Goal: Information Seeking & Learning: Learn about a topic

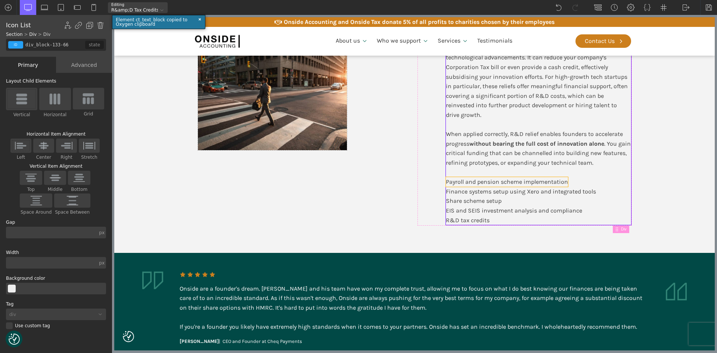
click at [523, 183] on div "Payroll and pension scheme implementation" at bounding box center [507, 182] width 122 height 10
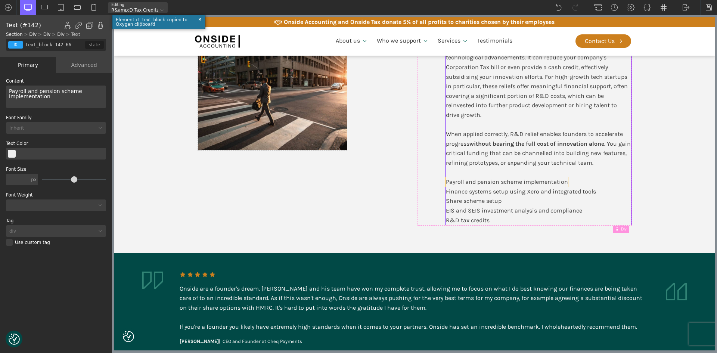
scroll to position [504, 0]
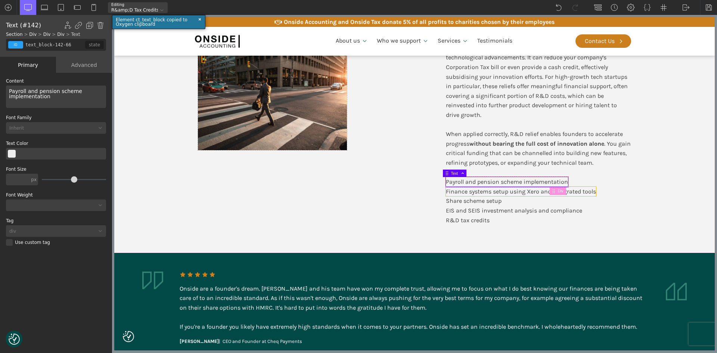
click at [524, 195] on div "Finance systems setup using Xero and integrated tools" at bounding box center [521, 192] width 150 height 10
click at [470, 202] on div "Share scheme setup" at bounding box center [474, 201] width 56 height 10
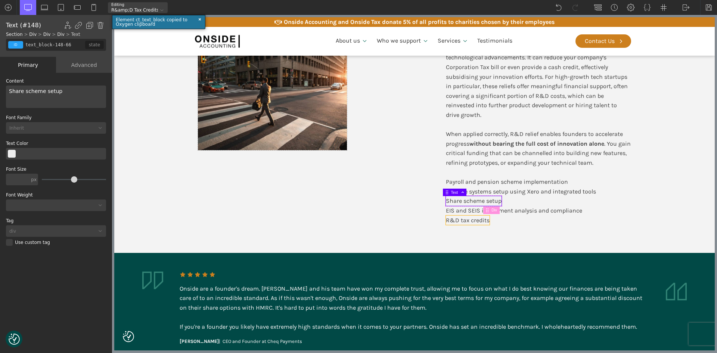
click at [461, 220] on div "R&D tax credits" at bounding box center [468, 221] width 44 height 10
click at [463, 210] on span at bounding box center [461, 212] width 7 height 4
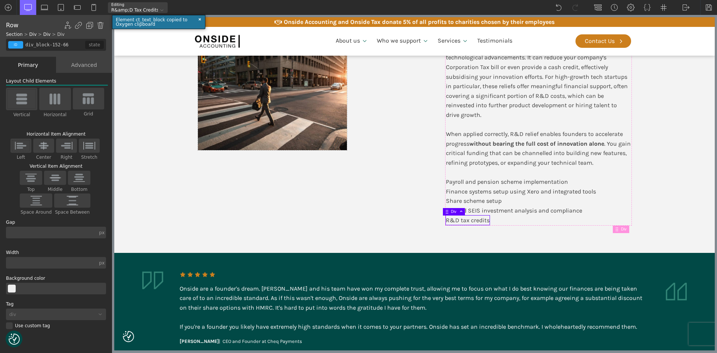
click at [463, 202] on div "Share scheme setup" at bounding box center [474, 201] width 56 height 10
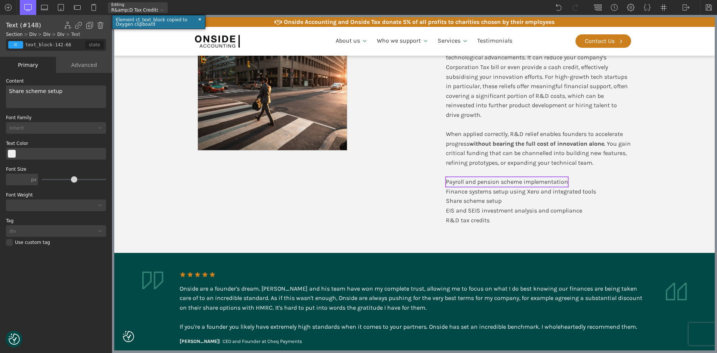
click at [452, 182] on div "Payroll and pension scheme implementation" at bounding box center [507, 182] width 122 height 10
drag, startPoint x: 99, startPoint y: 25, endPoint x: 108, endPoint y: 32, distance: 10.6
click at [101, 25] on img at bounding box center [100, 25] width 7 height 7
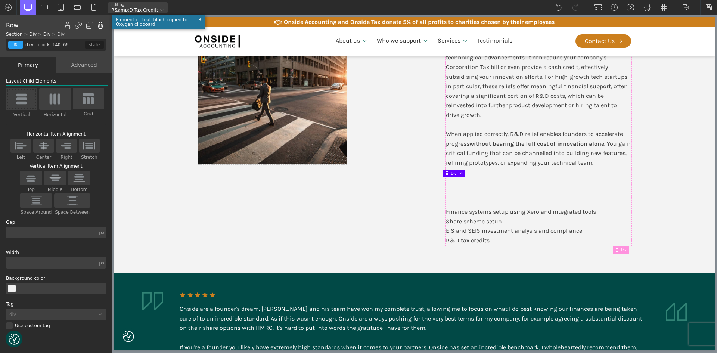
click at [101, 27] on img at bounding box center [100, 25] width 7 height 7
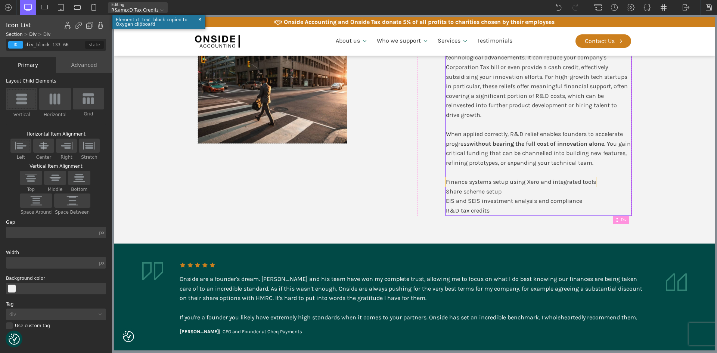
click at [473, 181] on div "Finance systems setup using Xero and integrated tools" at bounding box center [521, 182] width 150 height 10
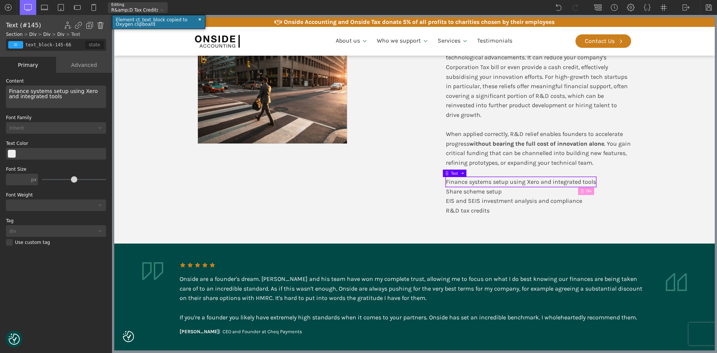
click at [99, 24] on img at bounding box center [100, 25] width 7 height 7
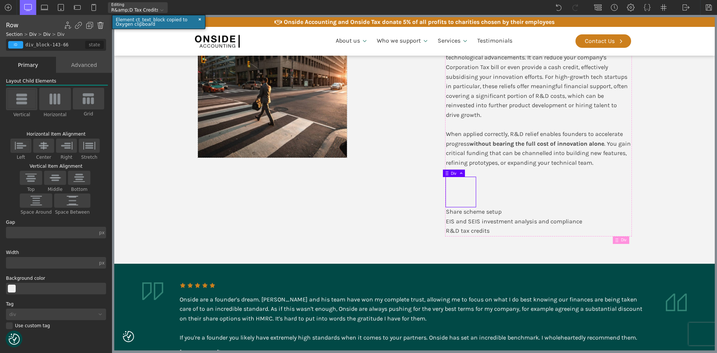
click at [99, 24] on img at bounding box center [100, 25] width 7 height 7
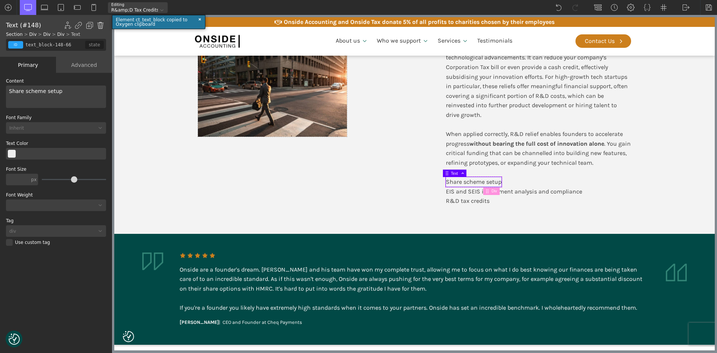
click at [99, 25] on img at bounding box center [100, 25] width 7 height 7
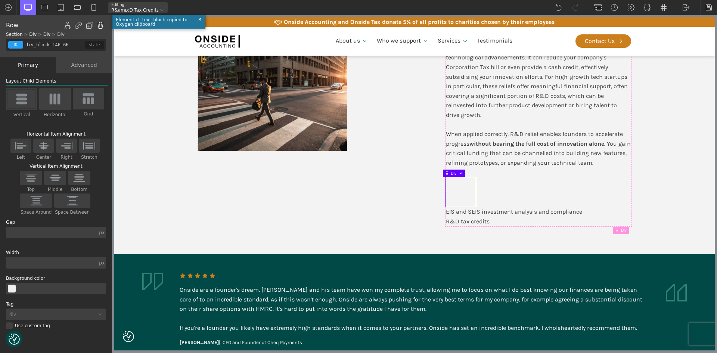
click at [99, 25] on img at bounding box center [100, 25] width 7 height 7
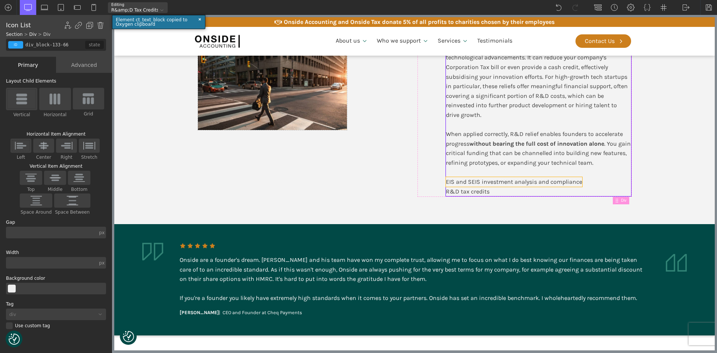
click at [457, 180] on div "EIS and SEIS investment analysis and compliance" at bounding box center [514, 182] width 136 height 10
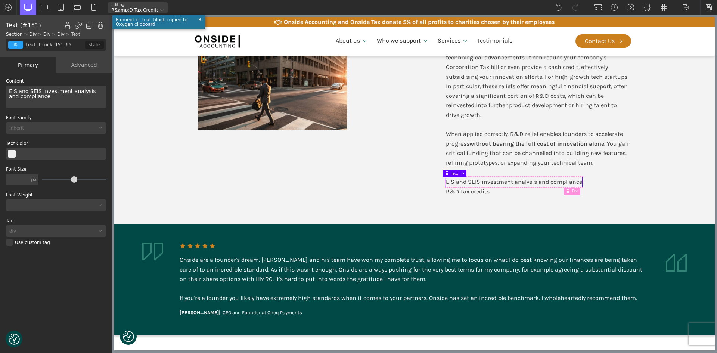
click at [106, 26] on div "Text (#151) Show/Hide Element Set Conditions Condition Type AND OR In-Editor Be…" at bounding box center [56, 25] width 100 height 9
click at [103, 25] on img at bounding box center [100, 25] width 7 height 7
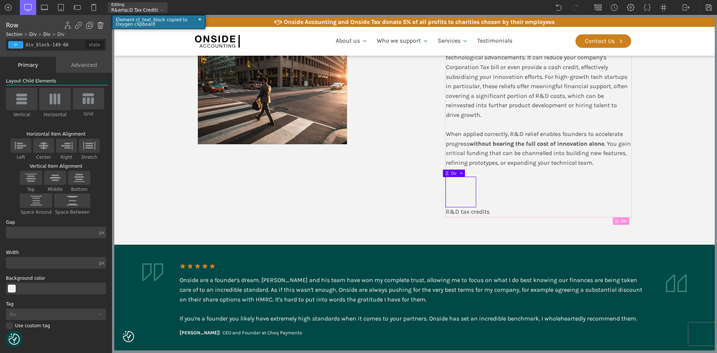
click at [103, 25] on img at bounding box center [100, 25] width 7 height 7
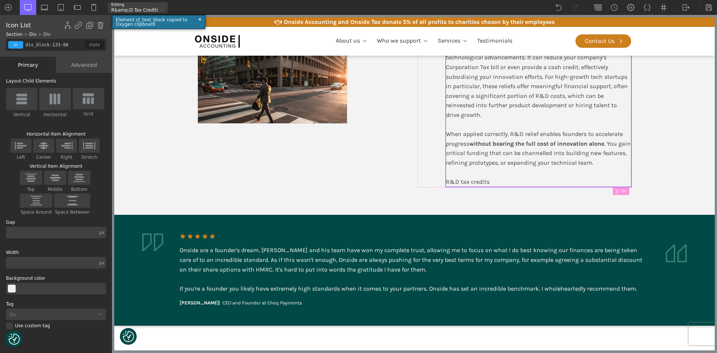
click at [456, 182] on div "R&D tax credits" at bounding box center [468, 182] width 44 height 10
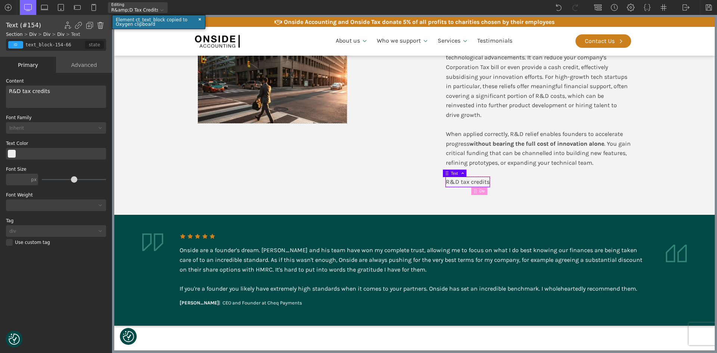
click at [101, 24] on img at bounding box center [100, 25] width 7 height 7
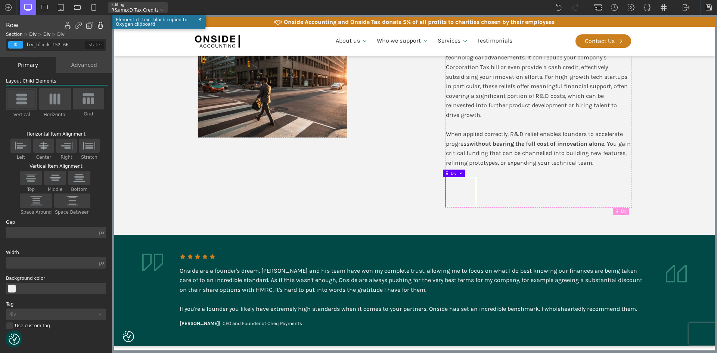
click at [101, 24] on img at bounding box center [100, 25] width 7 height 7
type input "div_block-133-66"
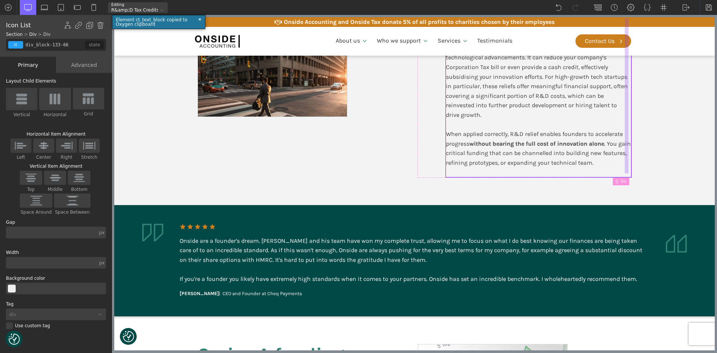
click at [625, 162] on div at bounding box center [627, 95] width 4 height 155
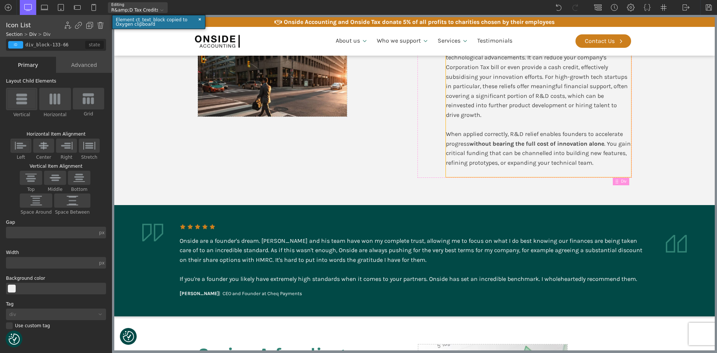
click at [619, 165] on div "Value to Founders Research & Development (R&D) tax relief is a valuable governm…" at bounding box center [538, 96] width 185 height 163
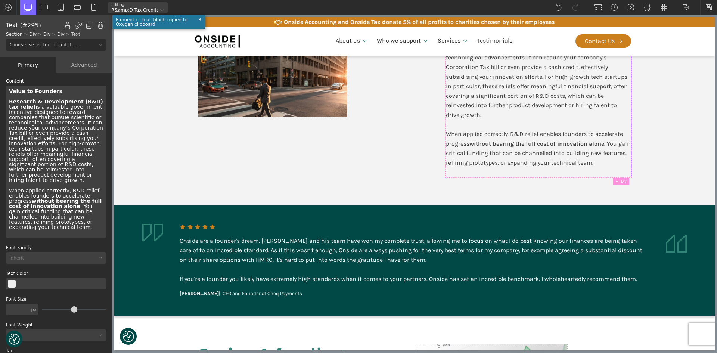
click at [49, 223] on div "Value to Founders Research & Development (R&D) tax relief is a valuable governm…" at bounding box center [56, 162] width 100 height 152
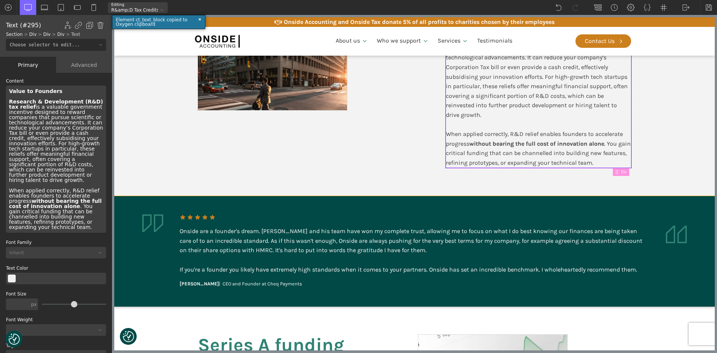
click at [319, 169] on div "Challenges We Solve Value to Founders Research & Development (R&D) tax relief i…" at bounding box center [415, 72] width 448 height 248
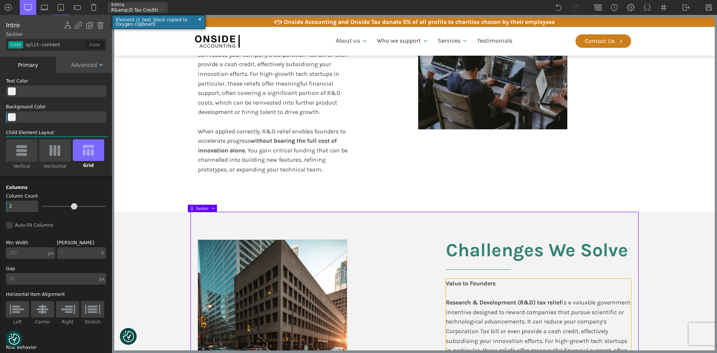
scroll to position [280, 0]
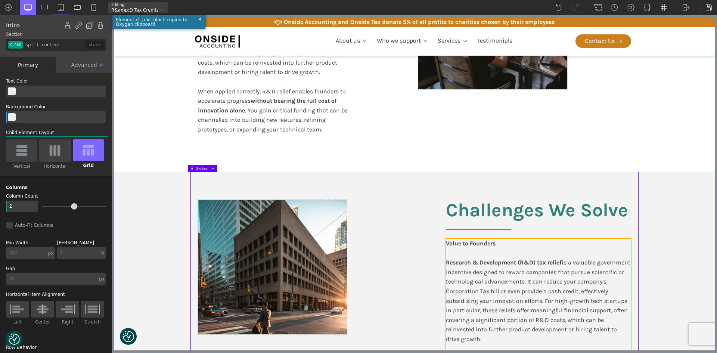
click at [483, 280] on div "Value to Founders Research & Development (R&D) tax relief is a valuable governm…" at bounding box center [538, 315] width 185 height 153
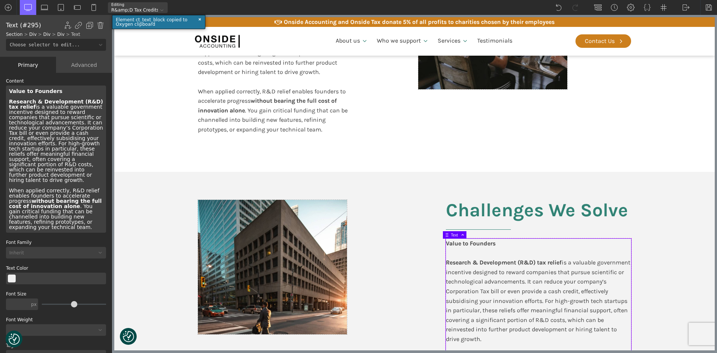
click at [7, 176] on div "Value to Founders Research & Development (R&D) tax relief is a valuable governm…" at bounding box center [56, 159] width 100 height 147
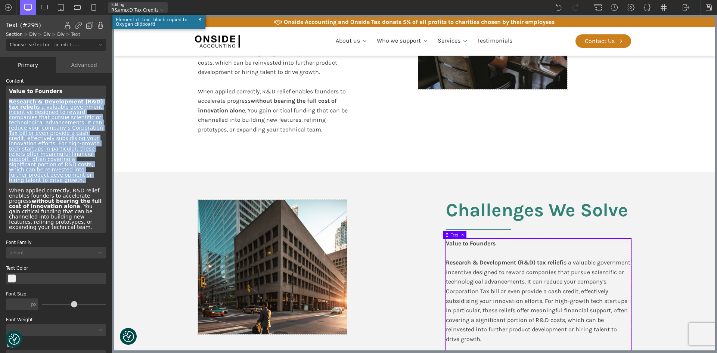
click at [7, 176] on div "Value to Founders Research & Development (R&D) tax relief is a valuable governm…" at bounding box center [56, 159] width 100 height 147
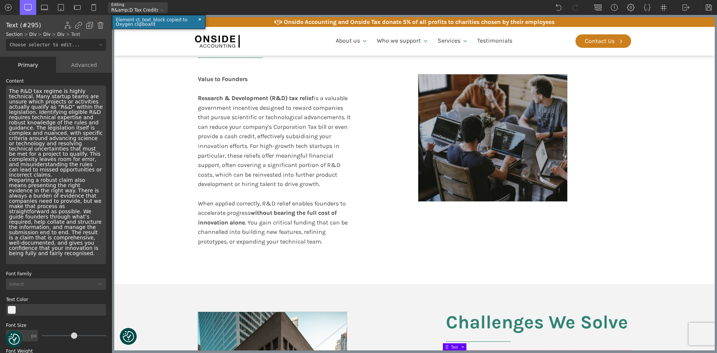
scroll to position [131, 0]
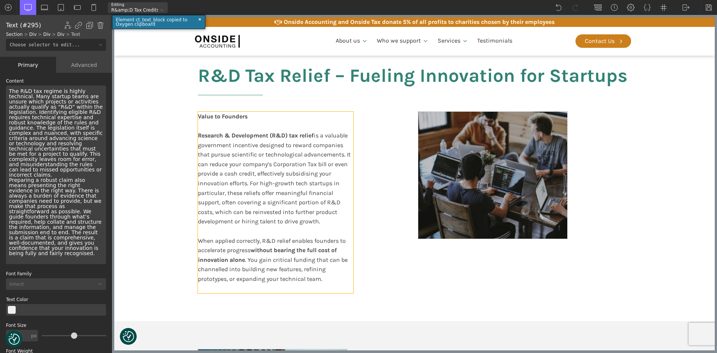
click at [211, 117] on b "Value to Founders" at bounding box center [223, 116] width 50 height 7
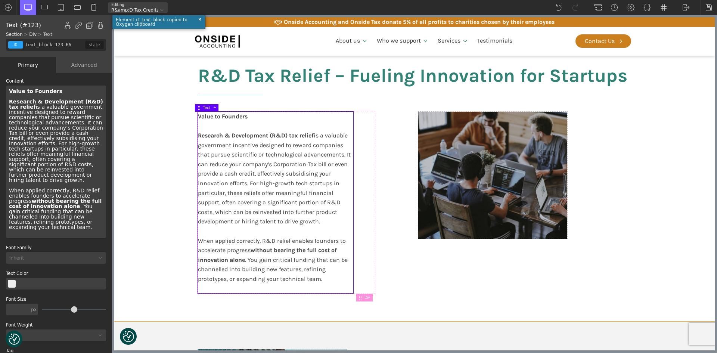
click at [172, 172] on section "R&D Tax Relief – Fueling Innovation for Startups Value to Founders Research & D…" at bounding box center [414, 179] width 601 height 284
type input "split-content-full-heading"
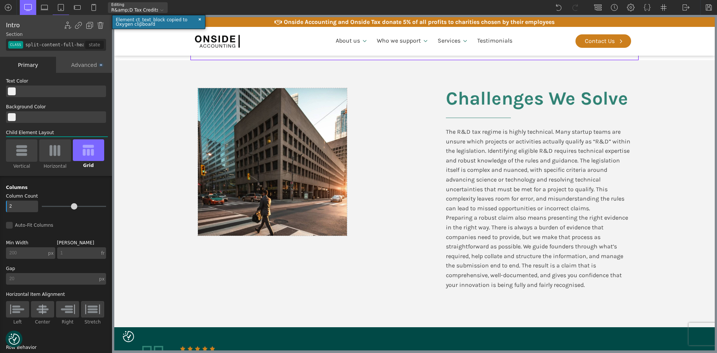
scroll to position [392, 0]
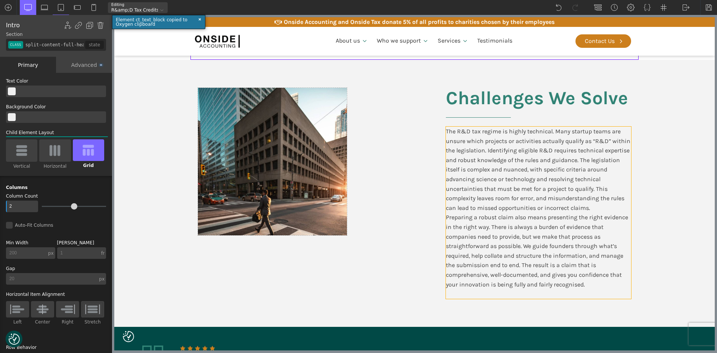
click at [524, 181] on div "The R&D tax regime is highly technical. Many startup teams are unsure which pro…" at bounding box center [538, 213] width 185 height 172
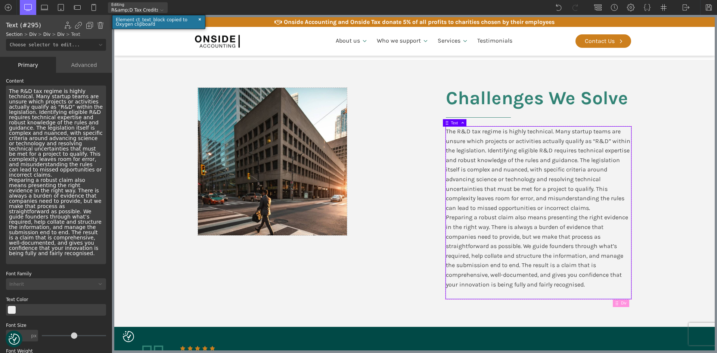
click at [37, 177] on div "The R&D tax regime is highly technical. Many startup teams are unsure which pro…" at bounding box center [56, 175] width 100 height 179
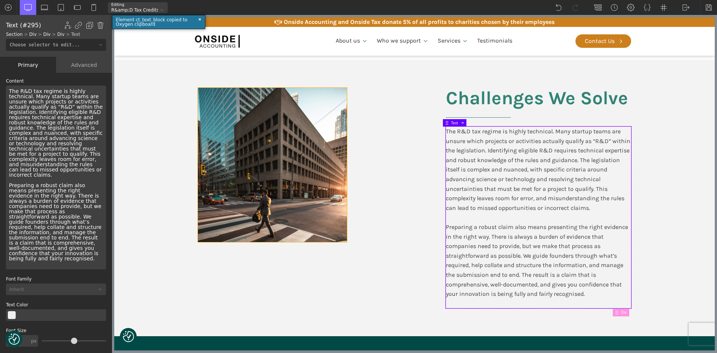
click at [303, 185] on div at bounding box center [272, 165] width 149 height 154
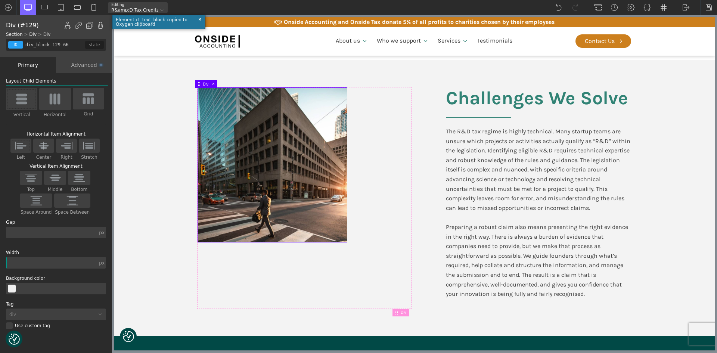
click at [389, 193] on div at bounding box center [304, 198] width 213 height 220
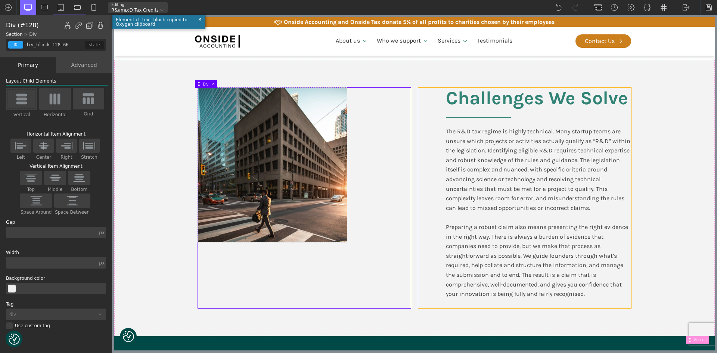
click at [420, 197] on div "Challenges We Solve The R&D tax regime is highly technical. Many startup teams …" at bounding box center [525, 198] width 213 height 220
type input "div_block-131-66"
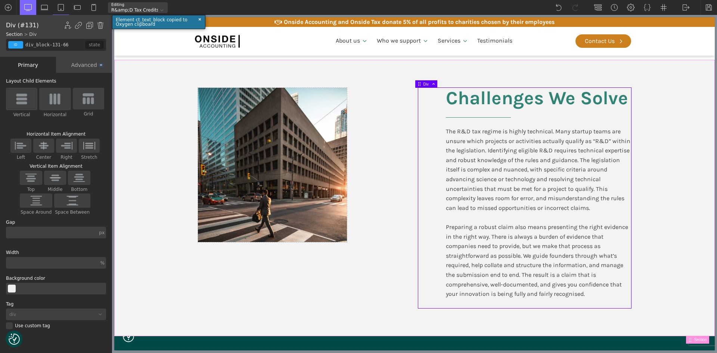
click at [685, 239] on section "Challenges We Solve The R&D tax regime is highly technical. Many startup teams …" at bounding box center [414, 198] width 601 height 277
type input "split-content"
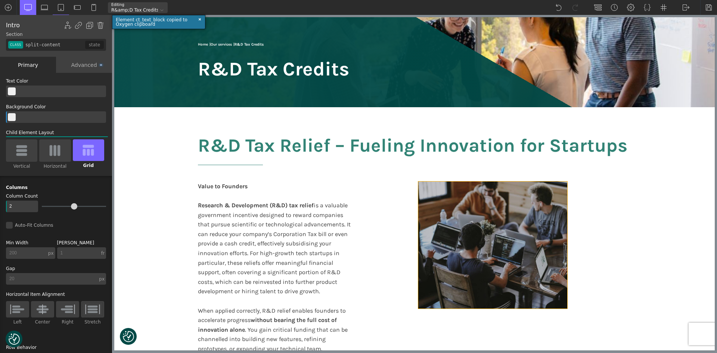
scroll to position [56, 0]
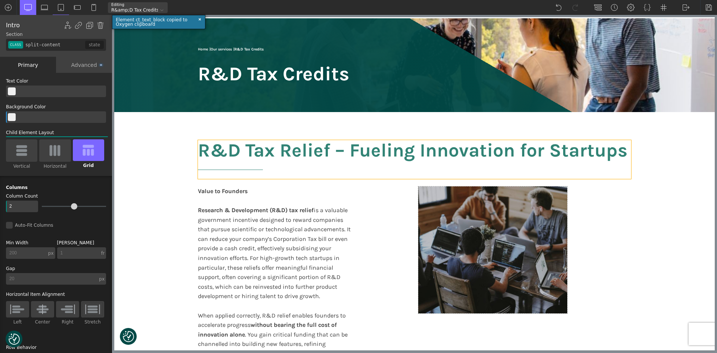
click at [538, 164] on h2 "R&D Tax Relief – Fueling Innovation for Startups" at bounding box center [414, 159] width 433 height 39
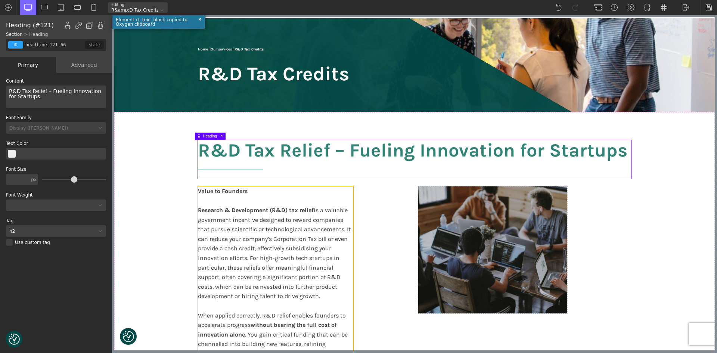
click at [241, 234] on div "Value to Founders Research & Development (R&D) tax relief is a valuable governm…" at bounding box center [275, 277] width 155 height 182
type input "text_block-123-66"
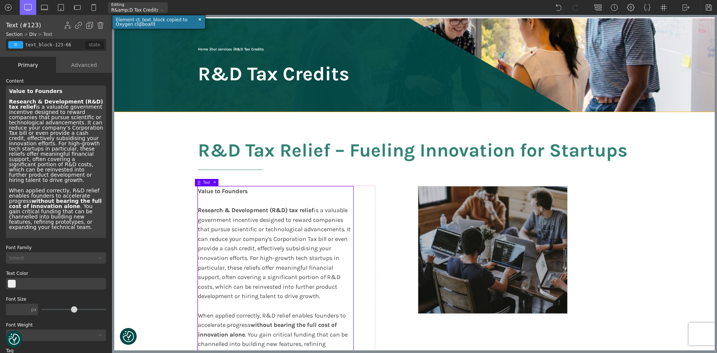
click at [167, 233] on section "R&D Tax Relief – Fueling Innovation for Startups Value to Founders Research & D…" at bounding box center [414, 254] width 601 height 284
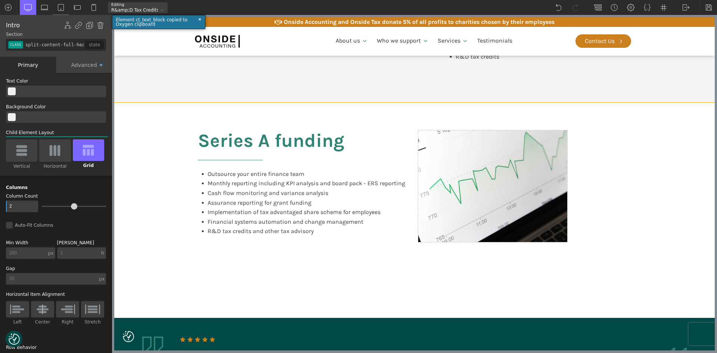
scroll to position [1177, 0]
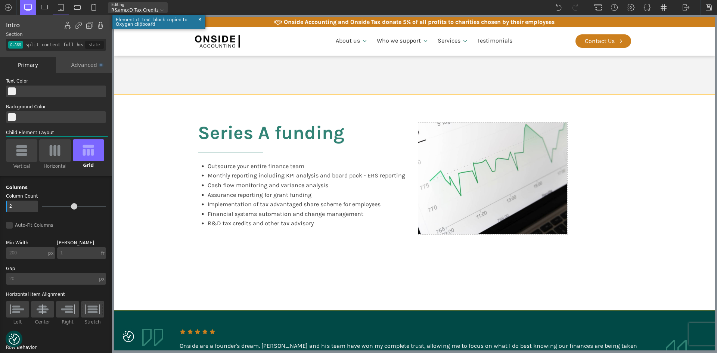
click at [677, 118] on section "Series A funding Outsource your entire finance team Monthly reporting including…" at bounding box center [414, 203] width 601 height 216
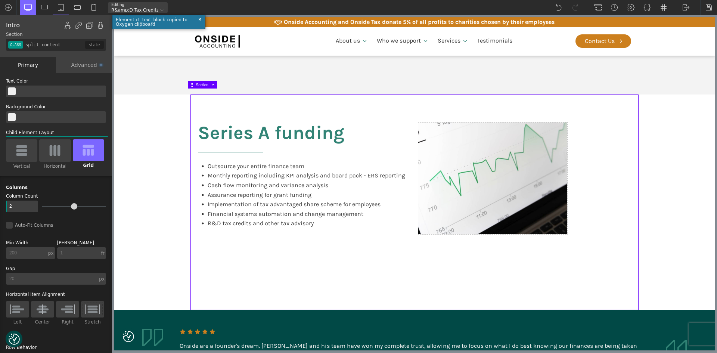
click at [99, 24] on img at bounding box center [100, 25] width 7 height 7
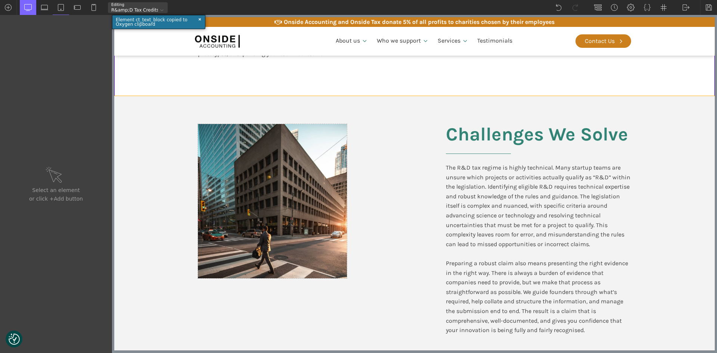
scroll to position [355, 0]
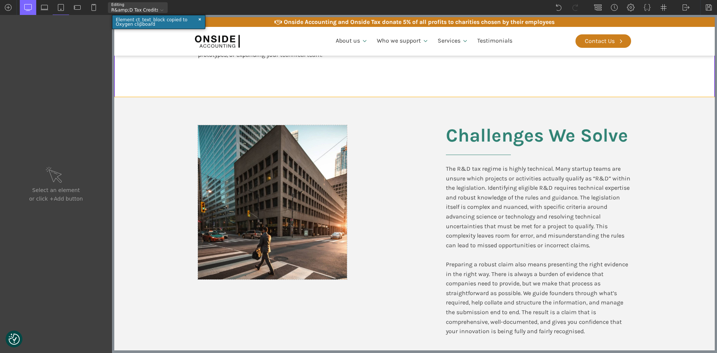
click at [620, 107] on div "Challenges We Solve The R&D tax regime is highly technical. Many startup teams …" at bounding box center [415, 235] width 448 height 277
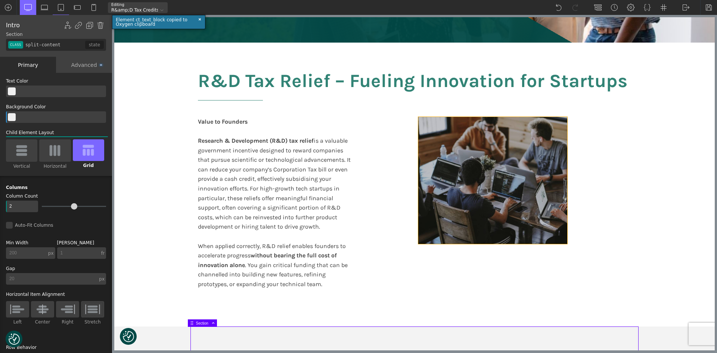
scroll to position [93, 0]
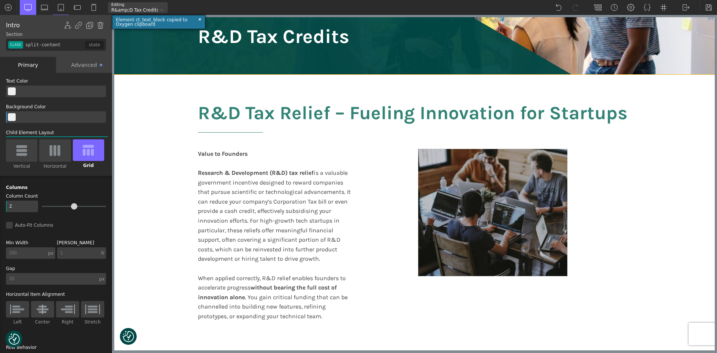
click at [644, 153] on section "R&D Tax Relief – Fueling Innovation for Startups Value to Founders Research & D…" at bounding box center [414, 217] width 601 height 284
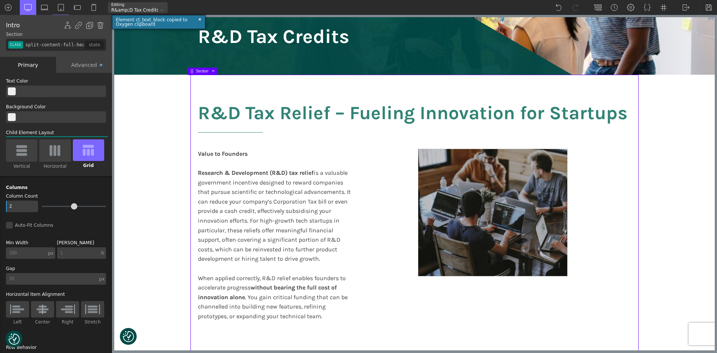
click at [641, 161] on section "R&D Tax Relief – Fueling Innovation for Startups Value to Founders Research & D…" at bounding box center [414, 217] width 601 height 284
click at [611, 184] on div at bounding box center [525, 240] width 213 height 182
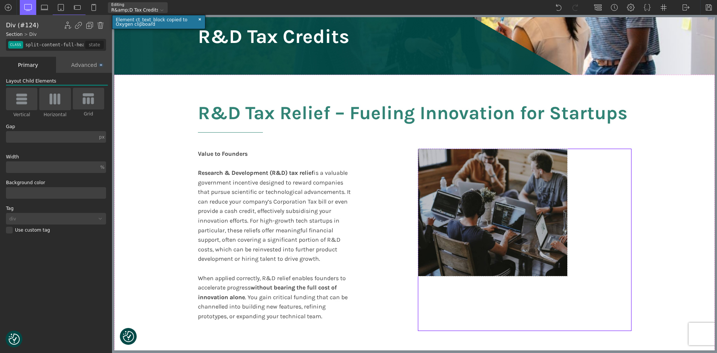
type input "image-block"
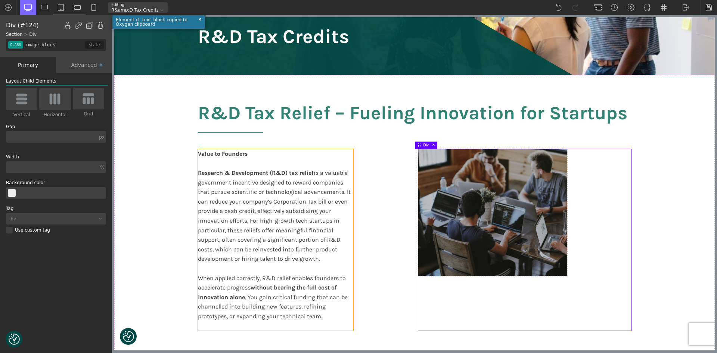
click at [345, 183] on div "Value to Founders Research & Development (R&D) tax relief is a valuable governm…" at bounding box center [275, 240] width 155 height 182
type input "text_block-123-66"
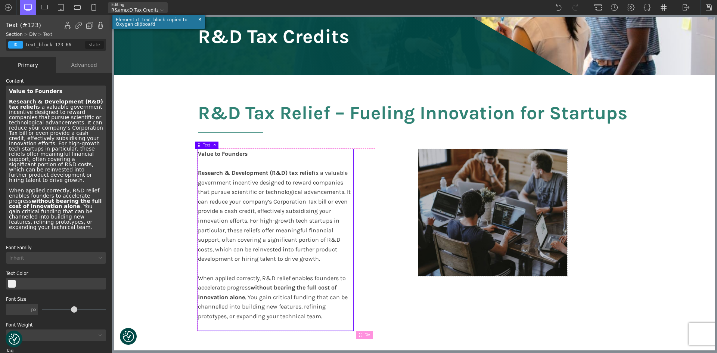
click at [398, 178] on div "R&D Tax Relief – Fueling Innovation for Startups Value to Founders Research & D…" at bounding box center [415, 217] width 448 height 284
type input "split-content-full-heading"
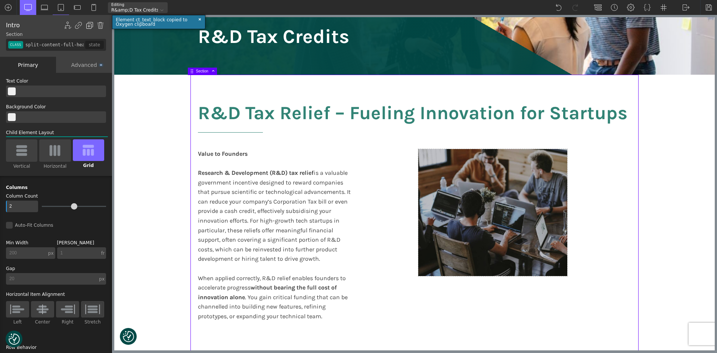
click at [90, 25] on img at bounding box center [89, 25] width 7 height 7
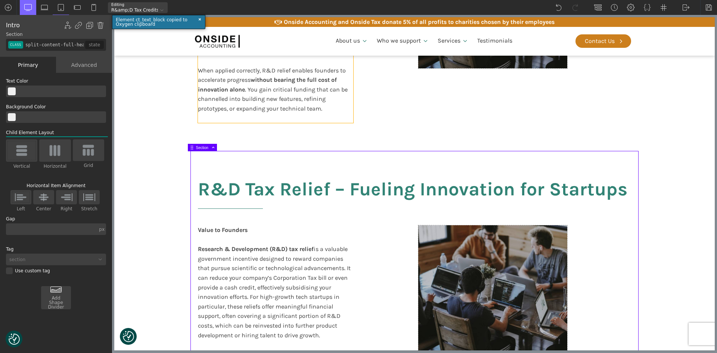
scroll to position [318, 0]
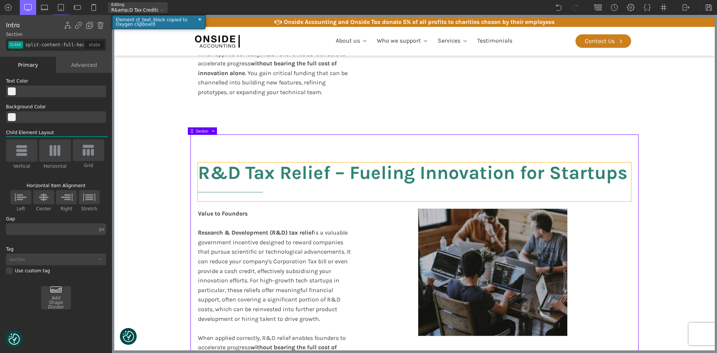
click at [335, 176] on h2 "R&D Tax Relief – Fueling Innovation for Startups" at bounding box center [414, 182] width 433 height 39
type input "headline-298-611"
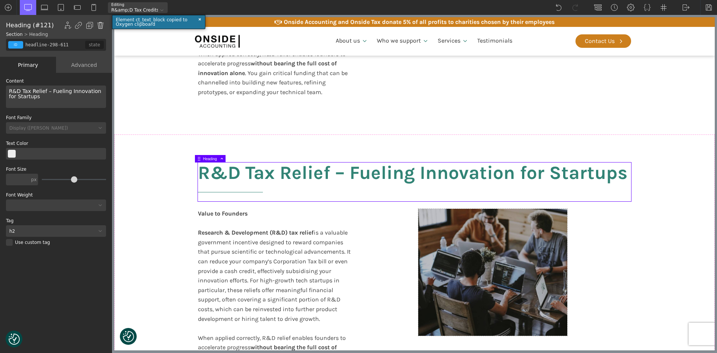
click at [99, 23] on img at bounding box center [100, 25] width 7 height 7
type input "split-content-full-heading"
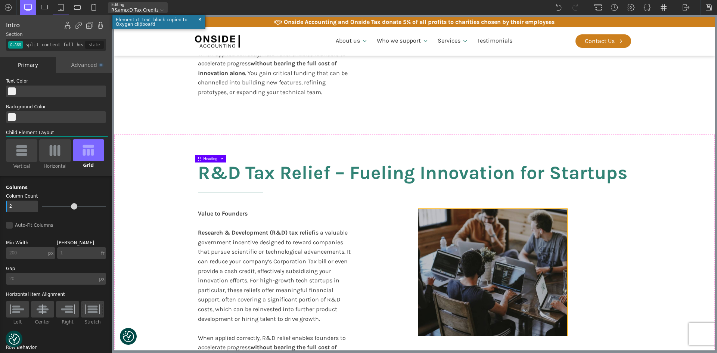
type input "headline-298-611"
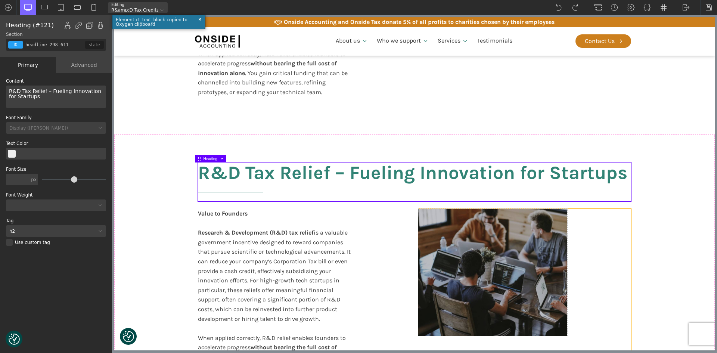
click at [646, 271] on section "R&D Tax Relief – Fueling Innovation for Startups Value to Founders Research & D…" at bounding box center [414, 277] width 601 height 284
type input "split-content-full-heading"
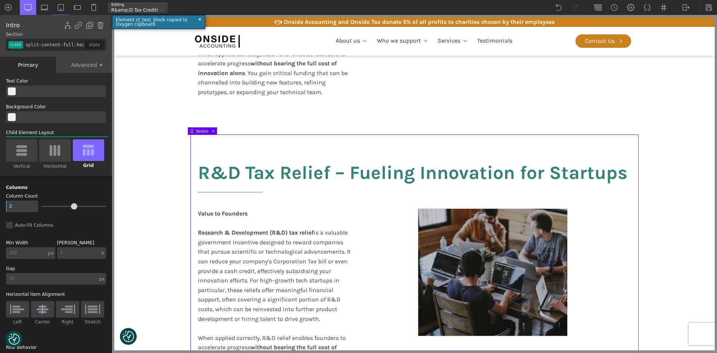
click at [669, 266] on section "R&D Tax Relief – Fueling Innovation for Startups Value to Founders Research & D…" at bounding box center [414, 277] width 601 height 284
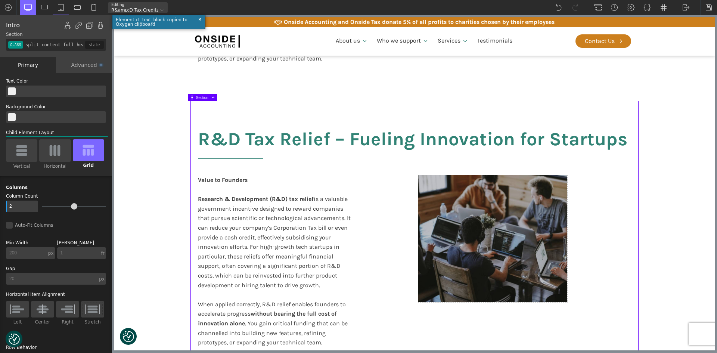
scroll to position [280, 0]
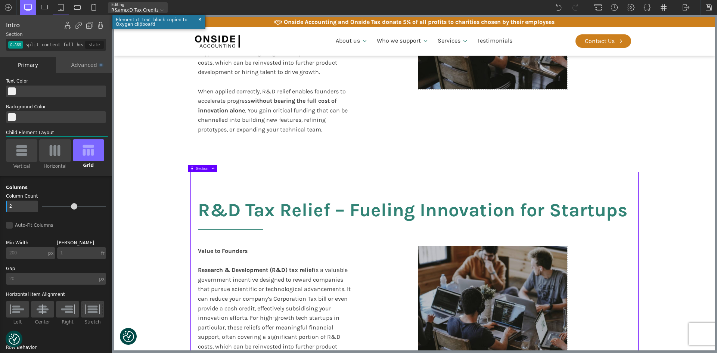
click at [99, 25] on img at bounding box center [100, 25] width 7 height 7
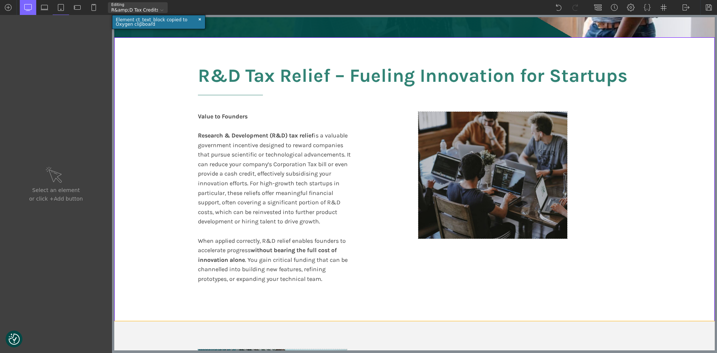
scroll to position [0, 0]
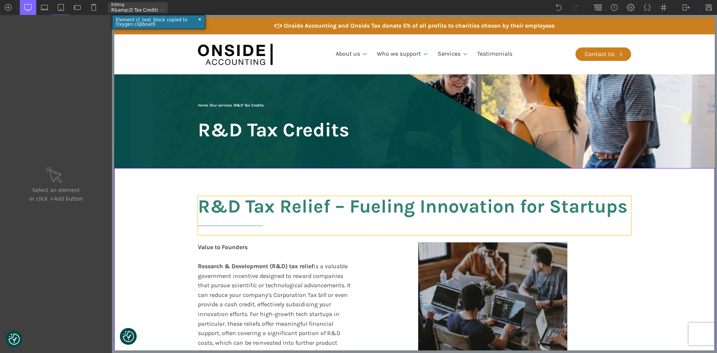
click at [342, 213] on h2 "R&D Tax Relief – Fueling Innovation for Startups" at bounding box center [414, 215] width 433 height 39
type input "headline-121-66"
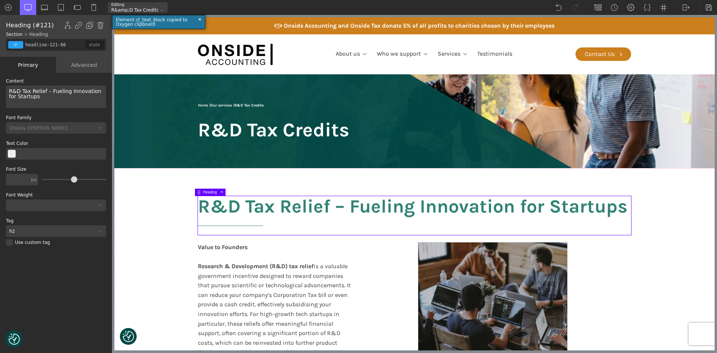
click at [338, 207] on h2 "R&D Tax Relief – Fueling Innovation for Startups" at bounding box center [414, 215] width 433 height 39
click at [154, 243] on section "R&D Tax Relief – Fueling Innovation for Startups Value to Founders Research & D…" at bounding box center [414, 310] width 601 height 284
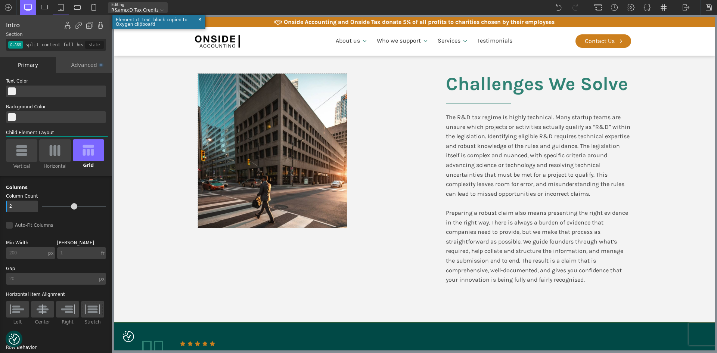
scroll to position [411, 0]
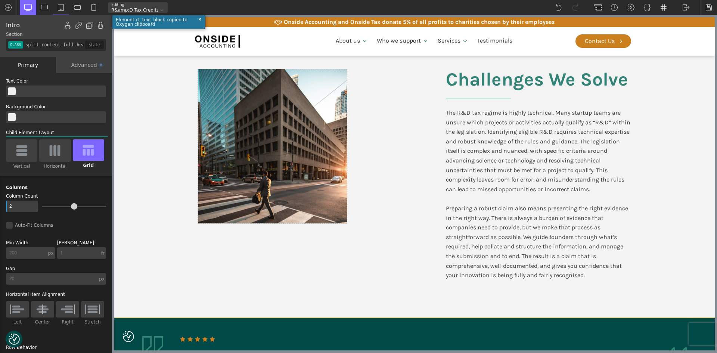
type input "split-content"
click at [162, 133] on section "Challenges We Solve The R&D tax regime is highly technical. Many startup teams …" at bounding box center [414, 179] width 601 height 277
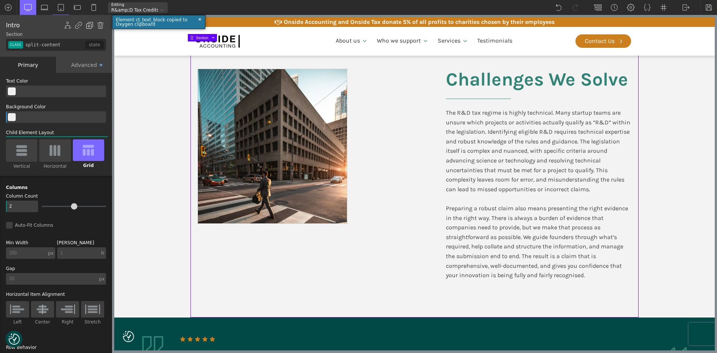
click at [89, 26] on img at bounding box center [89, 25] width 7 height 7
type input "color(21)"
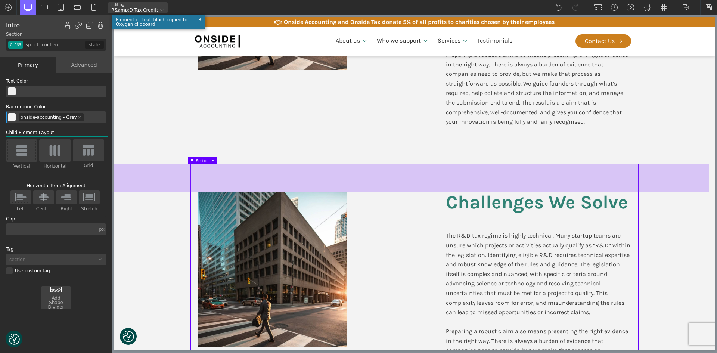
scroll to position [598, 0]
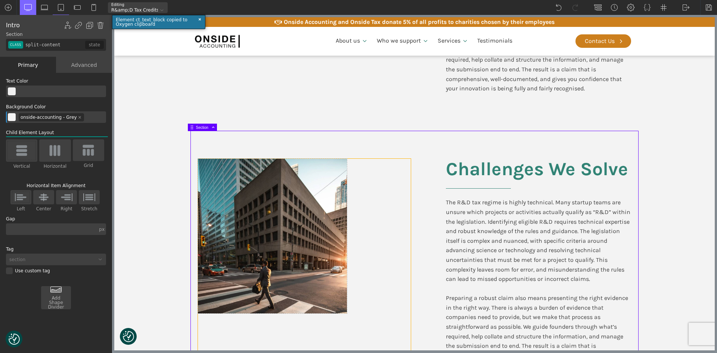
type input "div_block-305-611"
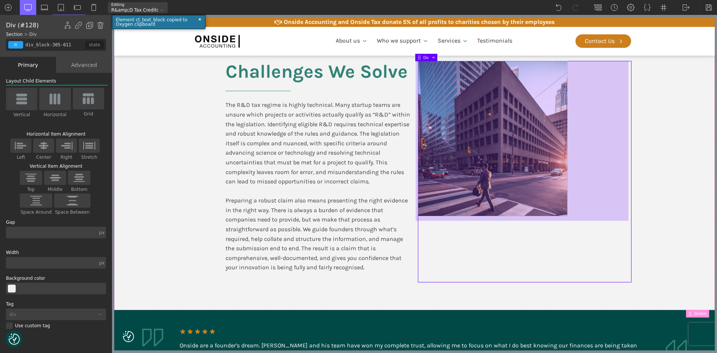
scroll to position [628, 0]
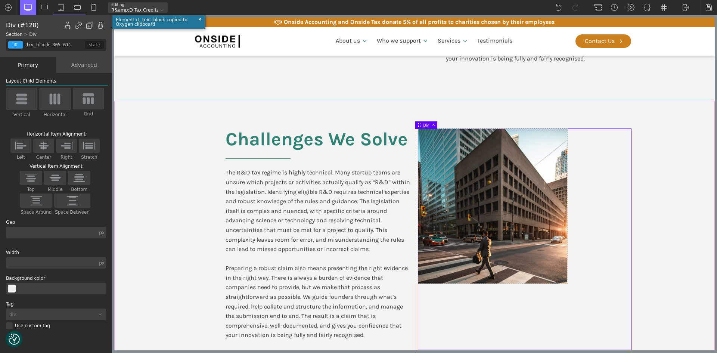
click at [683, 216] on section "Challenges We Solve The R&D tax regime is highly technical. Many startup teams …" at bounding box center [414, 239] width 601 height 277
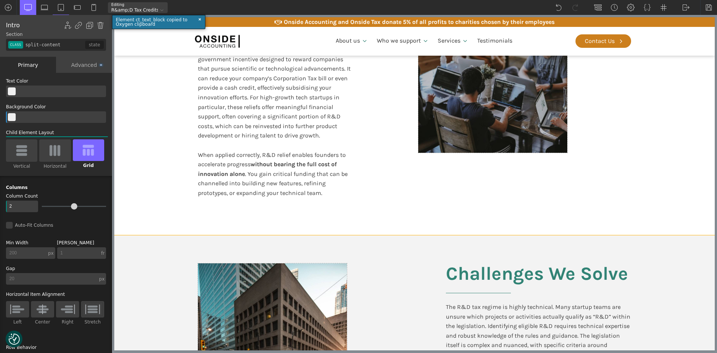
scroll to position [67, 0]
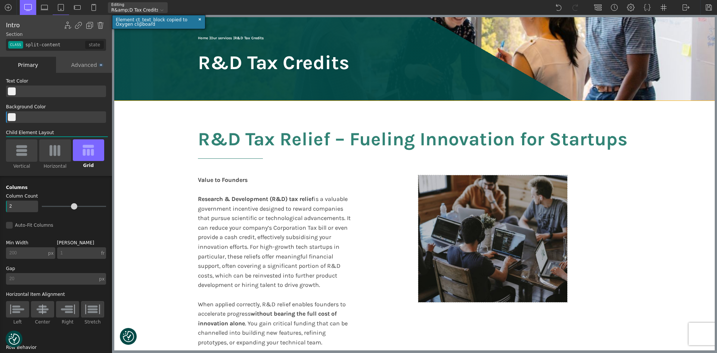
click at [392, 225] on div "R&D Tax Relief – Fueling Innovation for Startups Value to Founders Research & D…" at bounding box center [415, 243] width 448 height 284
type input "split-content-full-heading"
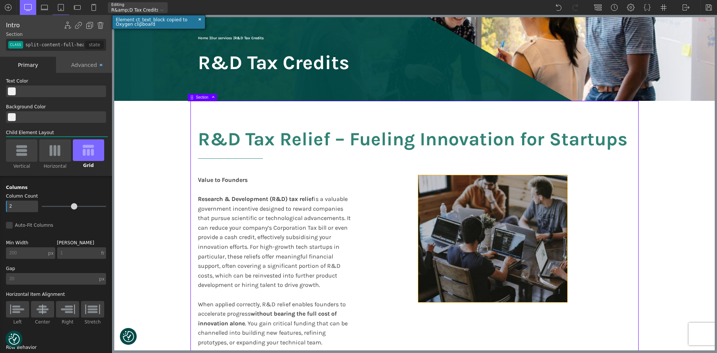
click at [485, 226] on div at bounding box center [493, 238] width 149 height 127
type input "div_block-125-66"
type input "false"
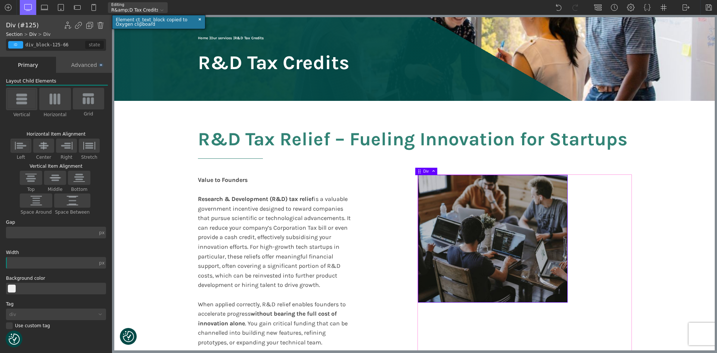
click at [596, 236] on div at bounding box center [525, 266] width 213 height 182
type input "div_block-124-66"
type input "image-block"
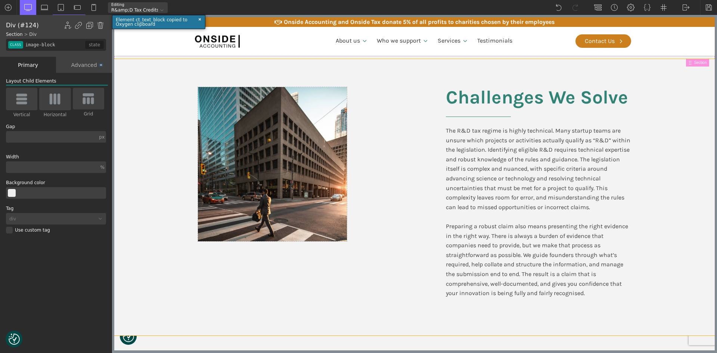
scroll to position [404, 0]
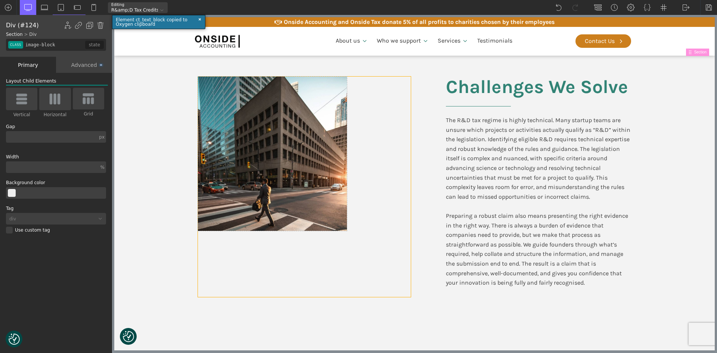
click at [357, 195] on div at bounding box center [304, 187] width 213 height 220
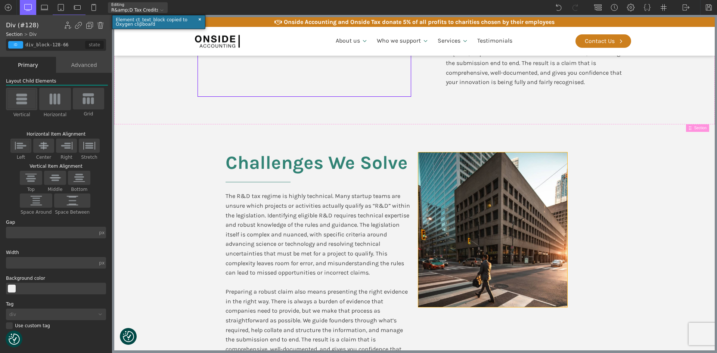
scroll to position [665, 0]
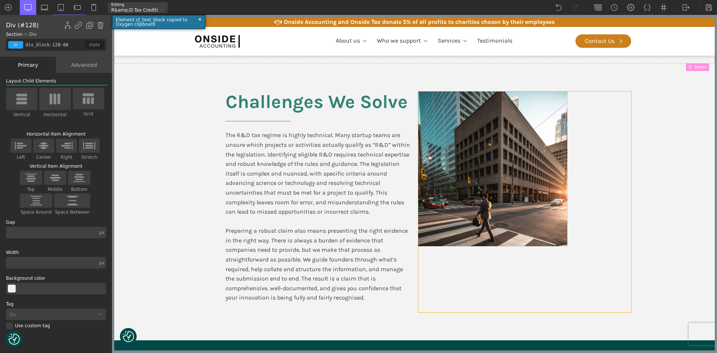
click at [601, 205] on div at bounding box center [525, 202] width 213 height 220
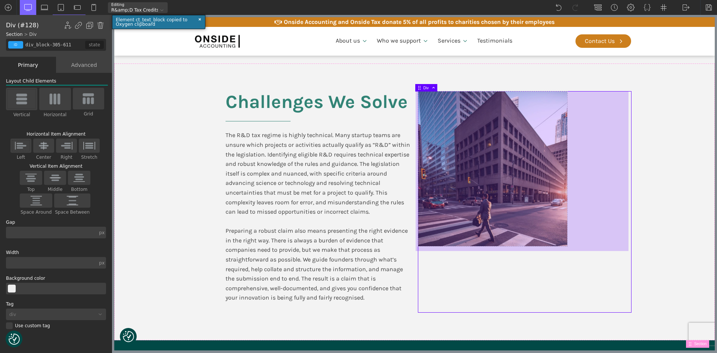
click at [447, 151] on div at bounding box center [522, 172] width 213 height 160
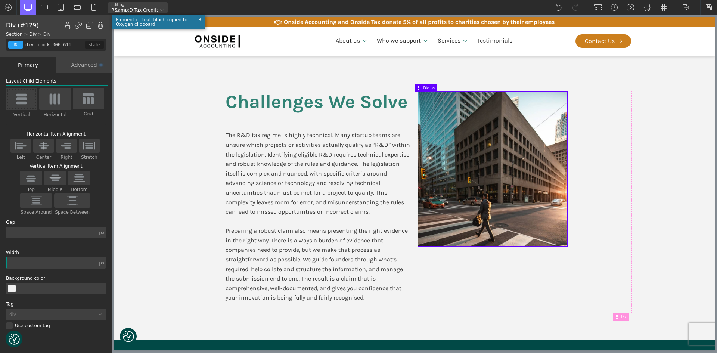
click at [541, 139] on div at bounding box center [493, 169] width 149 height 154
click at [426, 88] on span "Div" at bounding box center [431, 88] width 14 height 4
click at [435, 88] on span at bounding box center [432, 88] width 7 height 4
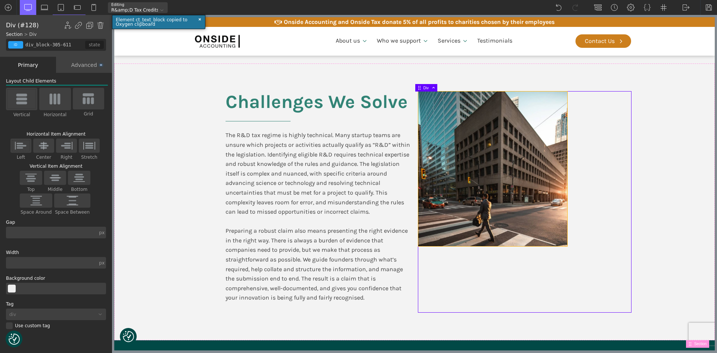
click at [464, 107] on div at bounding box center [493, 169] width 149 height 154
type input "div_block-306-611"
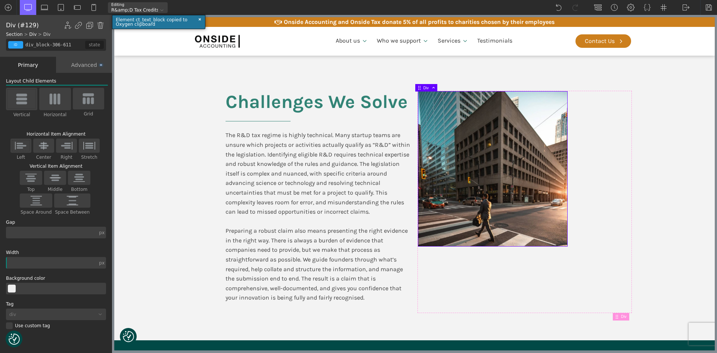
click at [87, 68] on div "Advanced" at bounding box center [84, 65] width 56 height 16
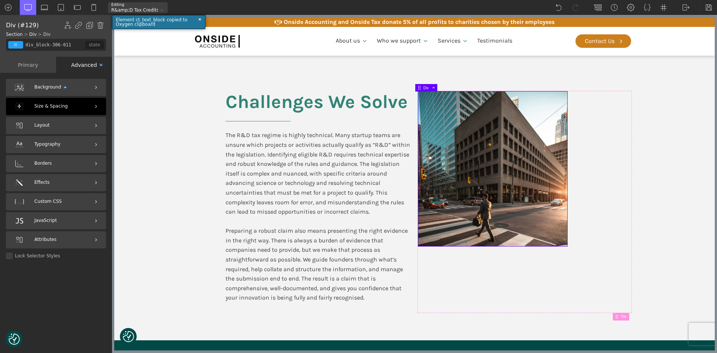
click at [48, 105] on span "Size & Spacing" at bounding box center [50, 106] width 33 height 7
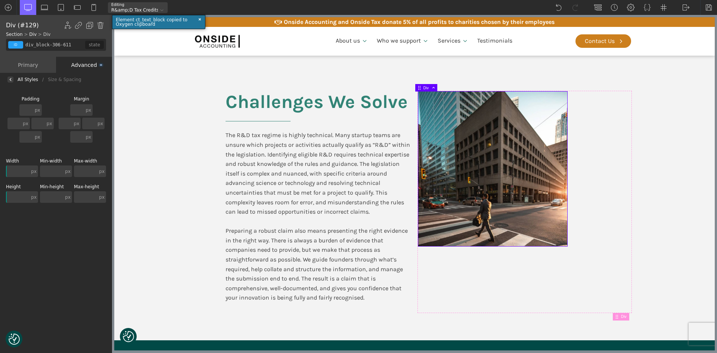
click at [86, 65] on div "Advanced" at bounding box center [84, 65] width 56 height 16
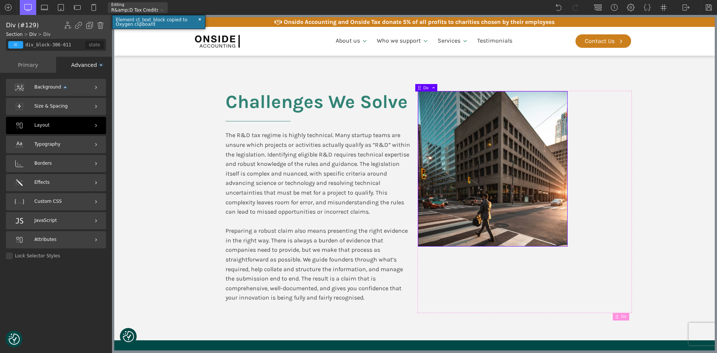
click at [58, 123] on div "Layout" at bounding box center [56, 125] width 100 height 17
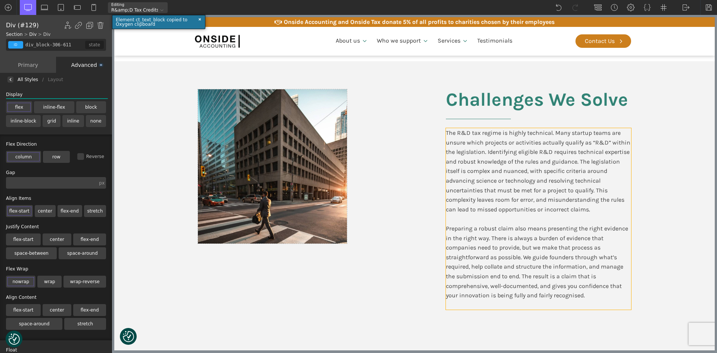
scroll to position [366, 0]
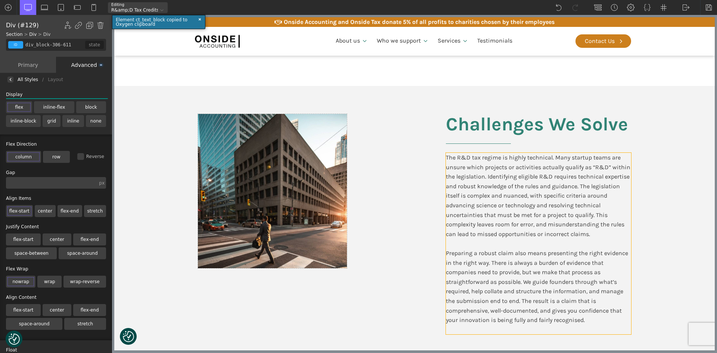
click at [492, 190] on div "The R&D tax regime is highly technical. Many startup teams are unsure which pro…" at bounding box center [538, 244] width 185 height 182
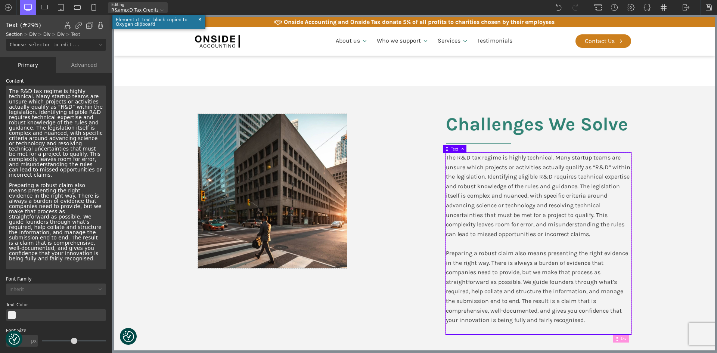
click at [499, 264] on div "The R&D tax regime is highly technical. Many startup teams are unsure which pro…" at bounding box center [538, 244] width 185 height 182
click at [451, 257] on div "The R&D tax regime is highly technical. Many startup teams are unsure which pro…" at bounding box center [538, 244] width 185 height 182
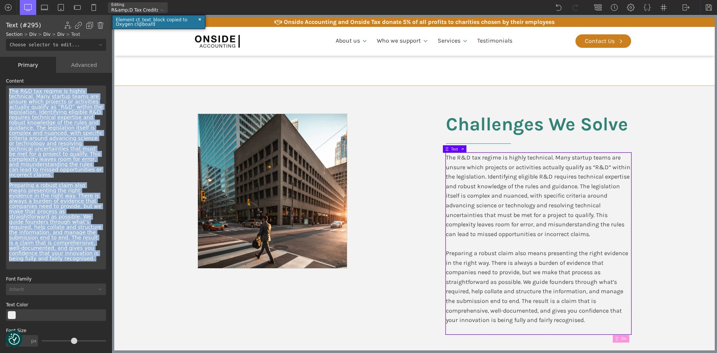
drag, startPoint x: 149, startPoint y: 190, endPoint x: 228, endPoint y: 280, distance: 119.9
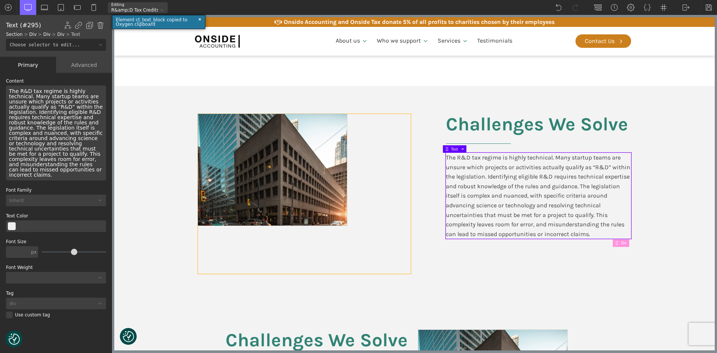
click at [389, 246] on div at bounding box center [304, 194] width 213 height 160
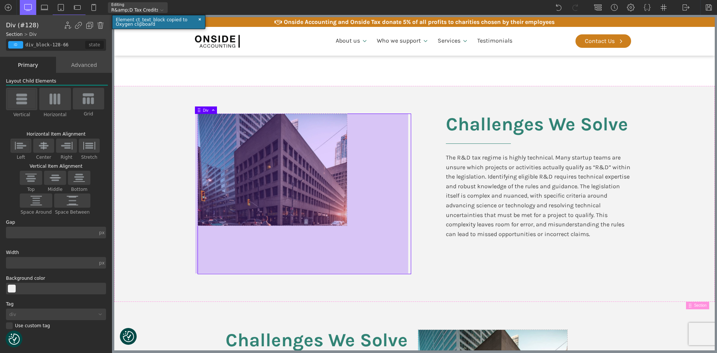
click at [420, 257] on div "Challenges We Solve The R&D tax regime is highly technical. Many startup teams …" at bounding box center [415, 194] width 448 height 216
type input "split-content"
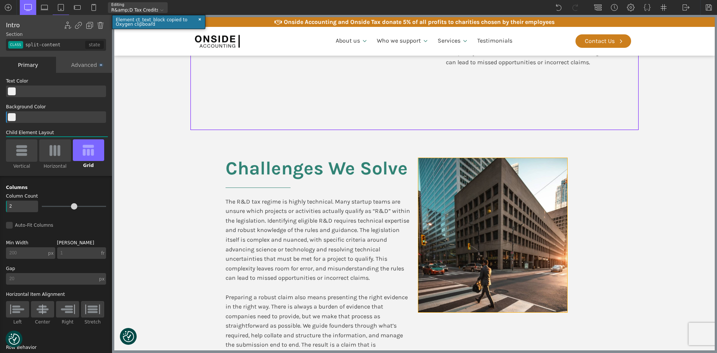
scroll to position [553, 0]
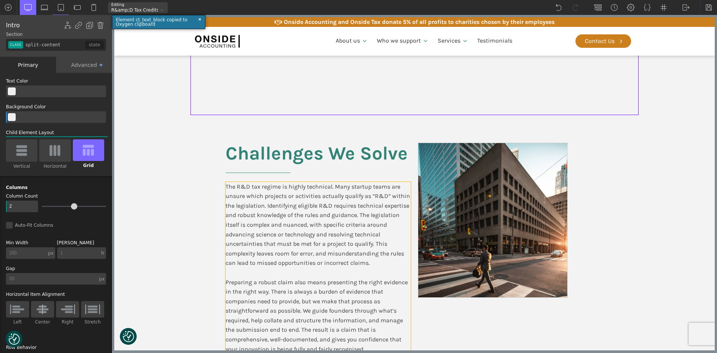
click at [384, 226] on div "The R&D tax regime is highly technical. Many startup teams are unsure which pro…" at bounding box center [318, 273] width 185 height 182
type input "text_block-311-611"
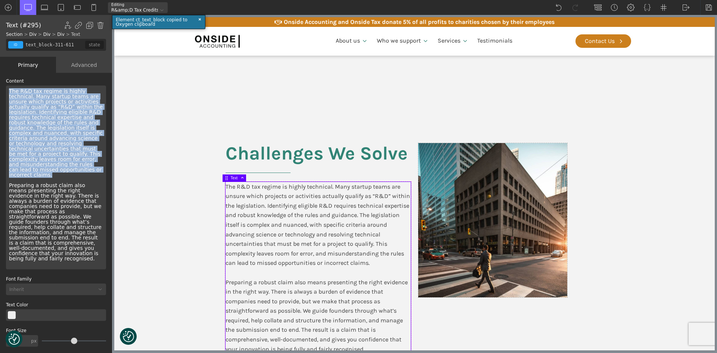
drag, startPoint x: 29, startPoint y: 174, endPoint x: 0, endPoint y: 89, distance: 90.3
click at [0, 89] on div "WP Grid Builder Stack Columns Vertically Page container (1200px) and below Less…" at bounding box center [56, 214] width 112 height 282
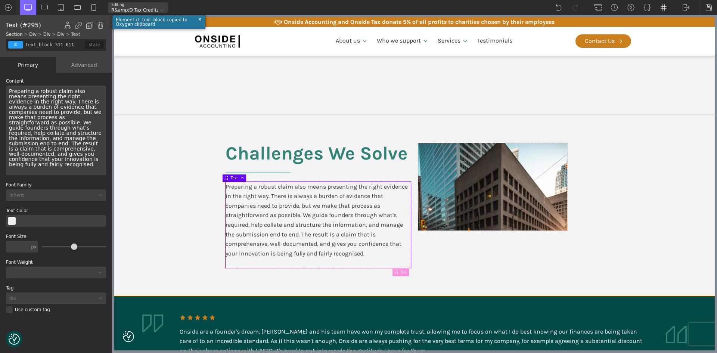
click at [691, 198] on section "Challenges We Solve Preparing a robust claim also means presenting the right ev…" at bounding box center [414, 205] width 601 height 181
type input "split-content"
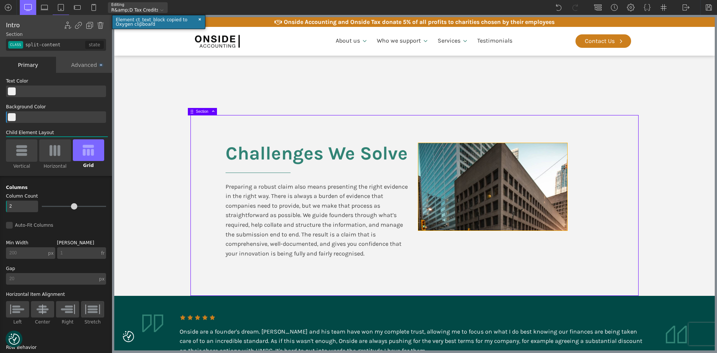
click at [556, 193] on div at bounding box center [493, 186] width 149 height 87
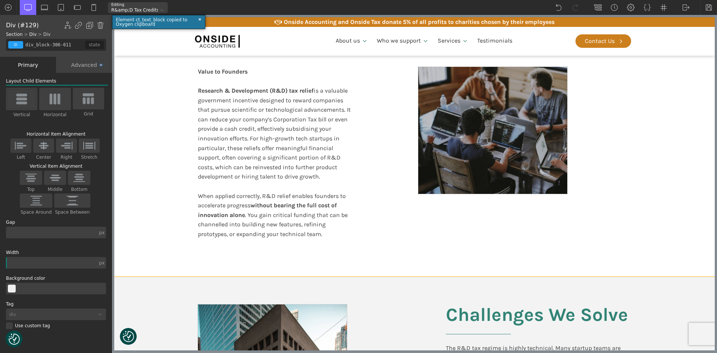
scroll to position [187, 0]
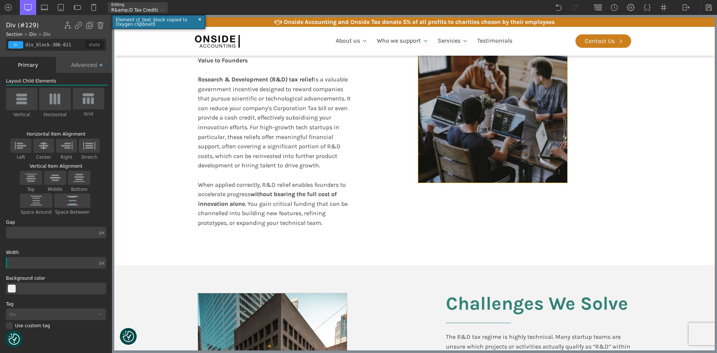
click at [495, 147] on div at bounding box center [493, 119] width 149 height 127
type input "div_block-125-66"
click at [617, 226] on div at bounding box center [525, 147] width 213 height 182
type input "image-block"
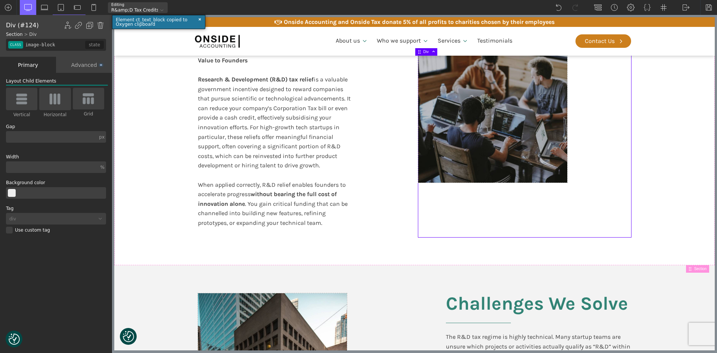
click at [79, 64] on div "Advanced" at bounding box center [84, 65] width 56 height 16
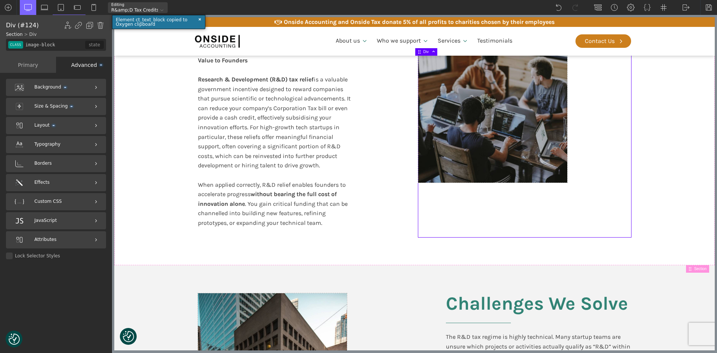
click at [33, 66] on div "Primary" at bounding box center [28, 65] width 56 height 16
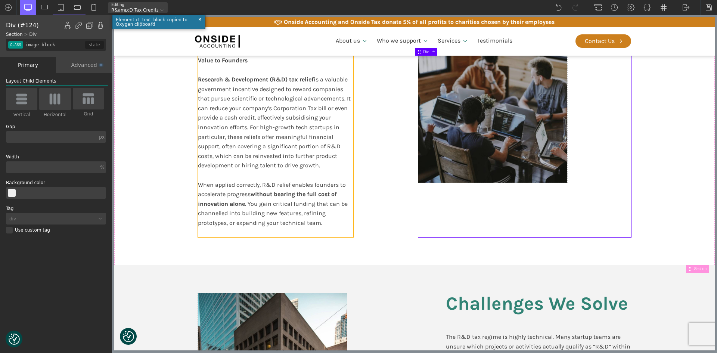
click at [231, 113] on div "Value to Founders Research & Development (R&D) tax relief is a valuable governm…" at bounding box center [275, 147] width 155 height 182
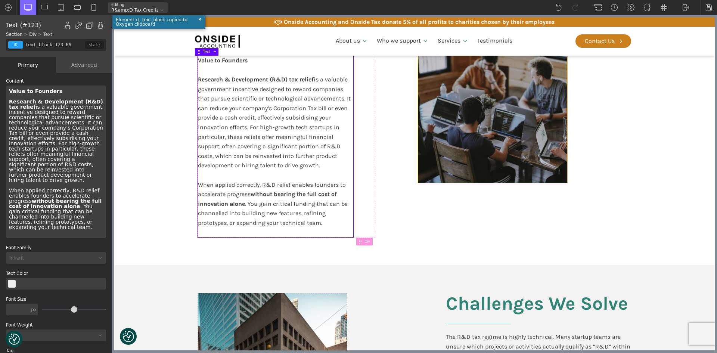
click at [481, 129] on div at bounding box center [493, 119] width 149 height 127
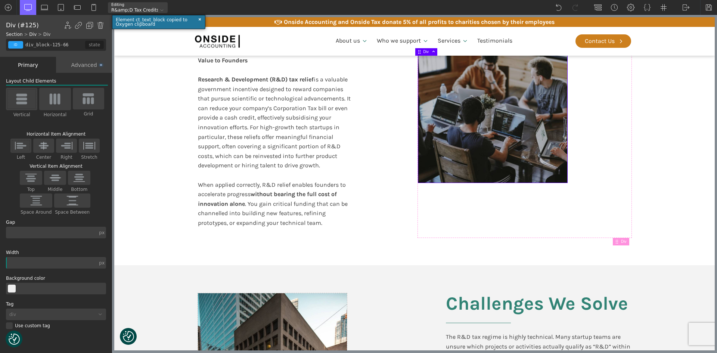
click at [498, 126] on div at bounding box center [493, 119] width 149 height 127
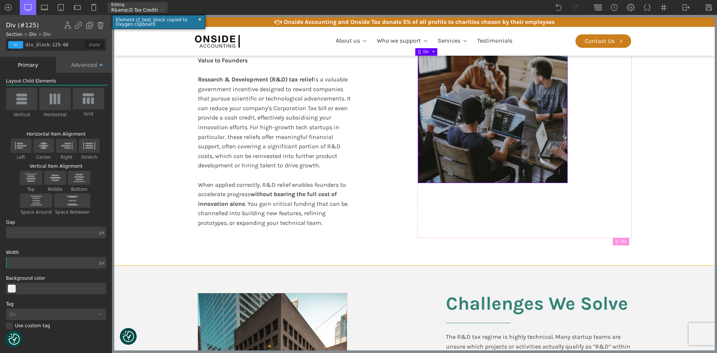
click at [612, 209] on div at bounding box center [525, 147] width 213 height 182
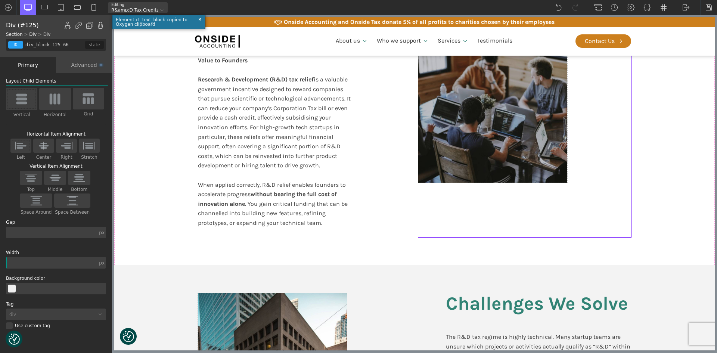
type input "div_block-124-66"
type input "image-block"
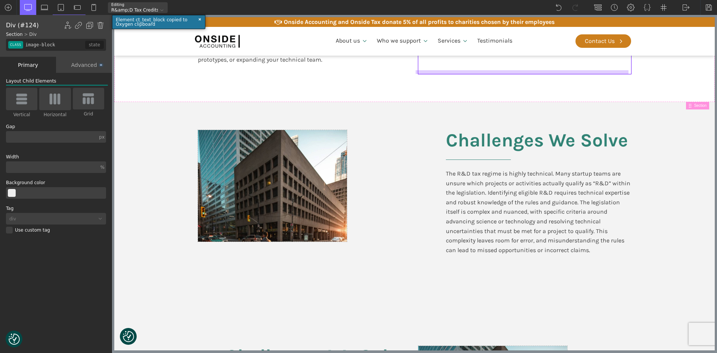
scroll to position [374, 0]
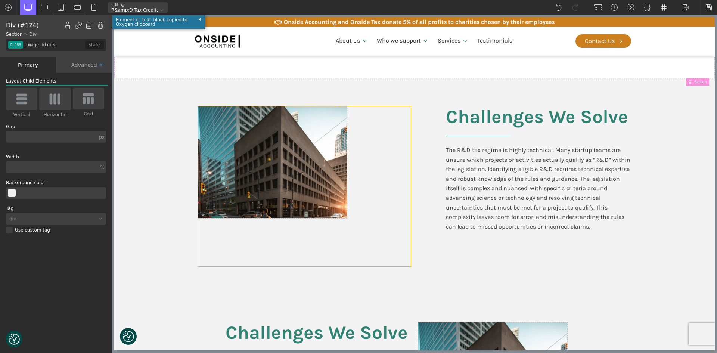
click at [387, 203] on div at bounding box center [304, 187] width 213 height 160
type input "div_block-128-66"
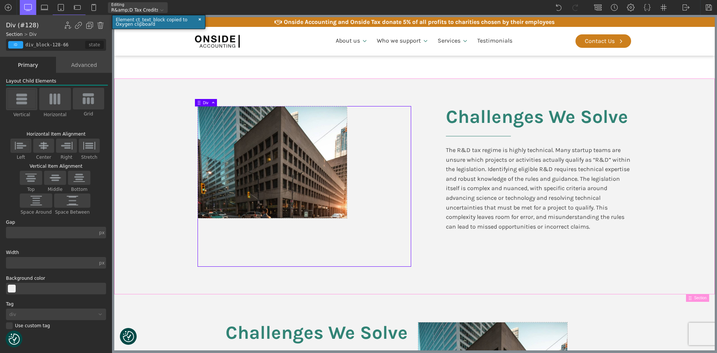
click at [533, 256] on div "Challenges We Solve The R&D tax regime is highly technical. Many startup teams …" at bounding box center [415, 186] width 448 height 216
type input "split-content"
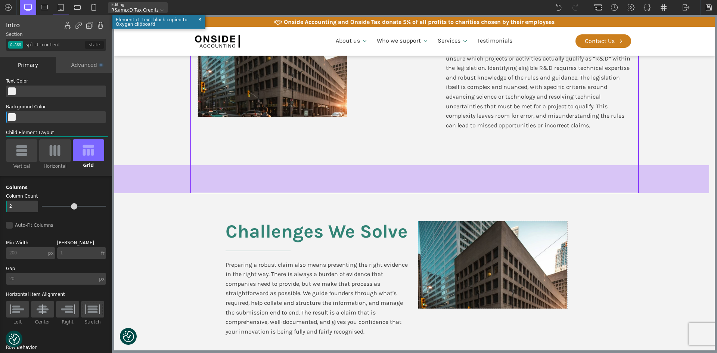
scroll to position [486, 0]
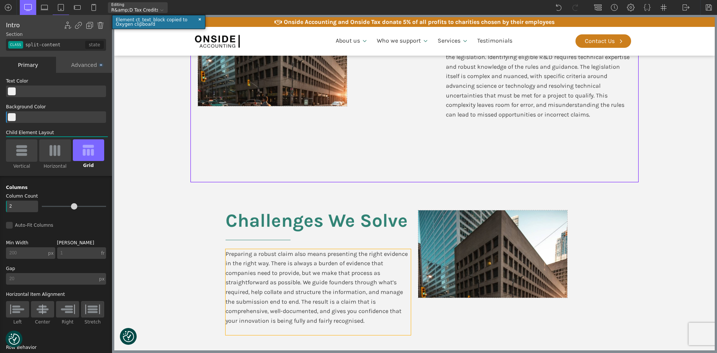
click at [335, 311] on div "Preparing a robust claim also means presenting the right evidence in the right …" at bounding box center [318, 292] width 185 height 86
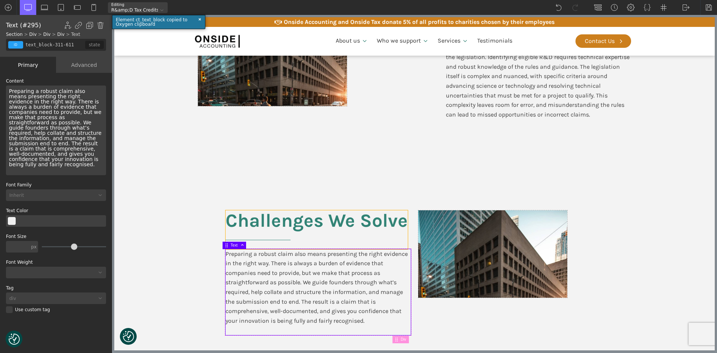
click at [339, 225] on h2 "Challenges We Solve" at bounding box center [317, 229] width 182 height 39
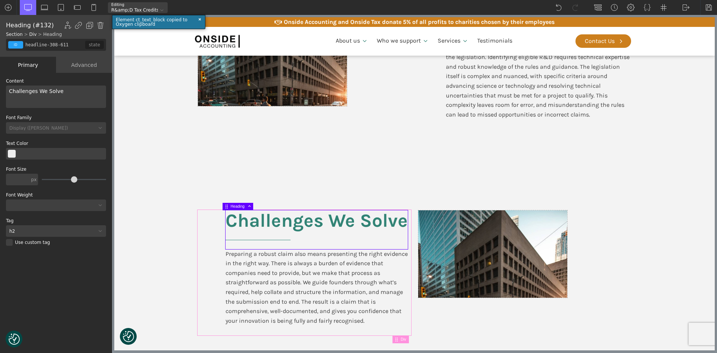
click at [208, 221] on div "Challenges We Solve Preparing a robust claim also means presenting the right ev…" at bounding box center [304, 272] width 213 height 125
type input "div_block-307-611"
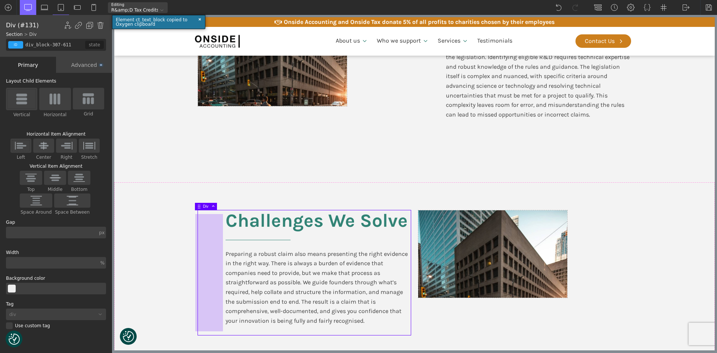
click at [209, 232] on div at bounding box center [209, 272] width 28 height 117
click at [214, 221] on div at bounding box center [209, 272] width 28 height 117
click at [81, 44] on input "div_block-307-611" at bounding box center [54, 45] width 61 height 12
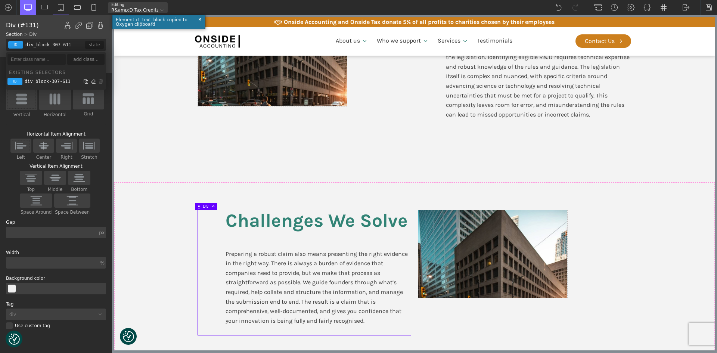
drag, startPoint x: 81, startPoint y: 44, endPoint x: 20, endPoint y: 44, distance: 60.9
click at [20, 44] on div "id class div_block-307-611 false false state" at bounding box center [56, 45] width 100 height 12
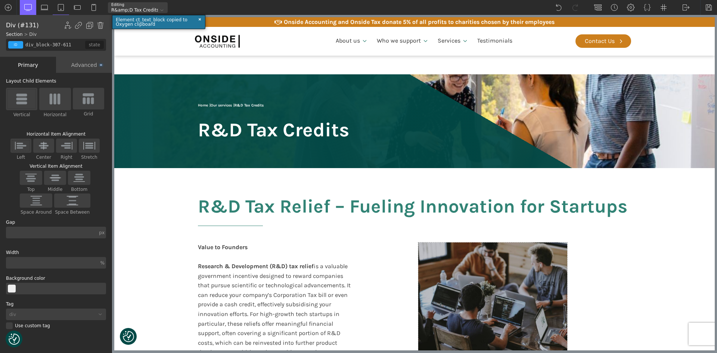
scroll to position [486, 0]
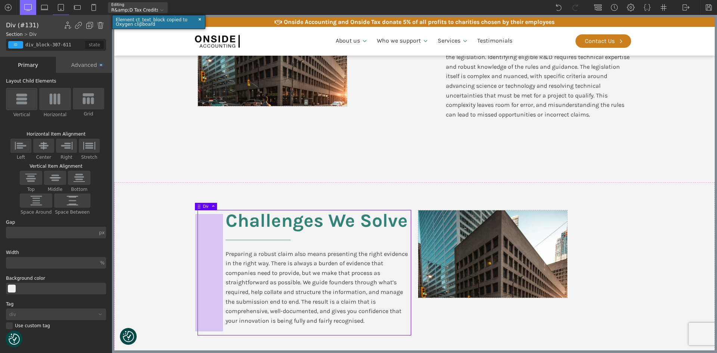
click at [204, 221] on div at bounding box center [209, 272] width 28 height 117
click at [100, 22] on img at bounding box center [100, 25] width 7 height 7
type input "split-content"
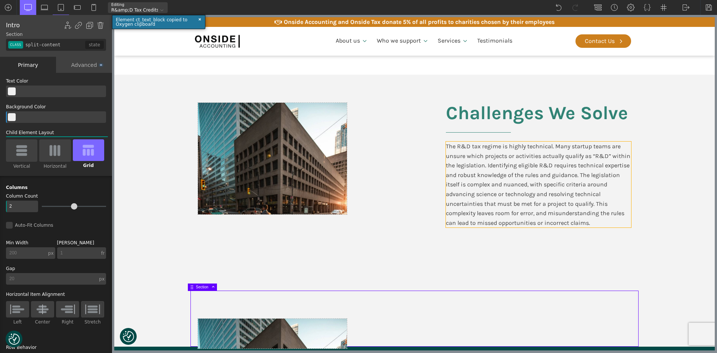
scroll to position [523, 0]
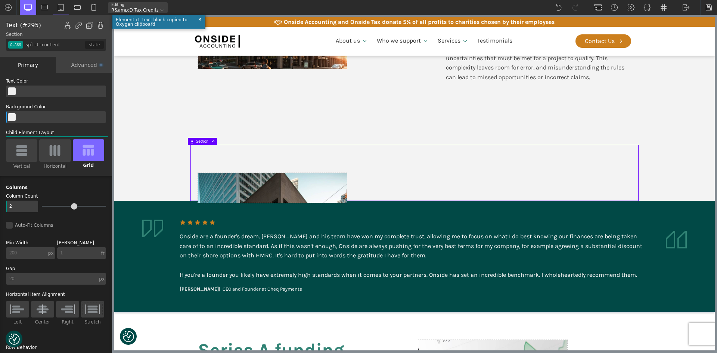
type input "text_block-311-611"
type input "false"
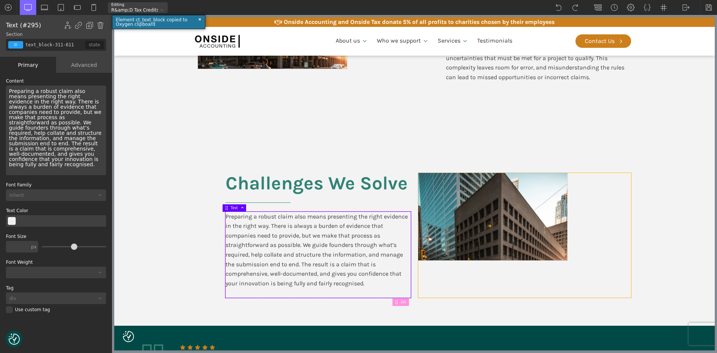
click at [622, 245] on div at bounding box center [525, 235] width 213 height 125
type input "div_block-305-611"
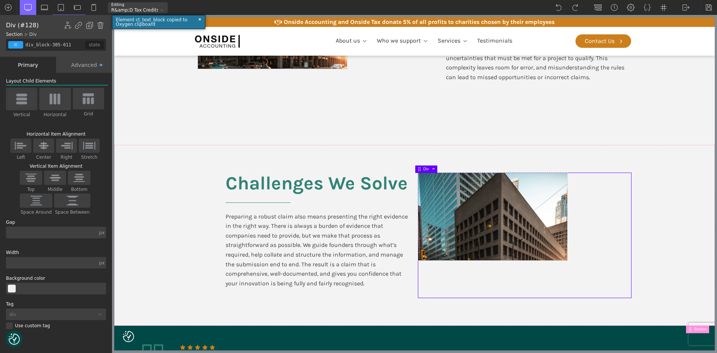
click at [676, 248] on section "Challenges We Solve Preparing a robust claim also means presenting the right ev…" at bounding box center [414, 235] width 601 height 181
type input "split-content"
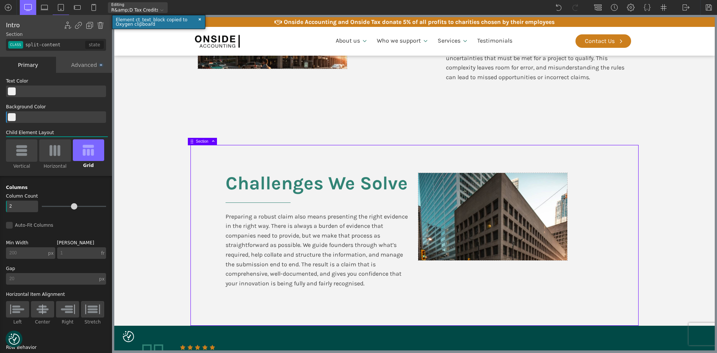
click at [686, 245] on section "Challenges We Solve Preparing a robust claim also means presenting the right ev…" at bounding box center [414, 235] width 601 height 181
click at [527, 223] on div at bounding box center [493, 216] width 149 height 87
type input "div_block-306-611"
type input "false"
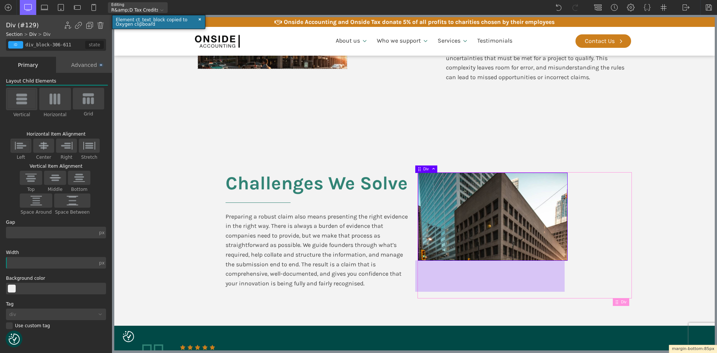
drag, startPoint x: 558, startPoint y: 260, endPoint x: 559, endPoint y: 292, distance: 31.8
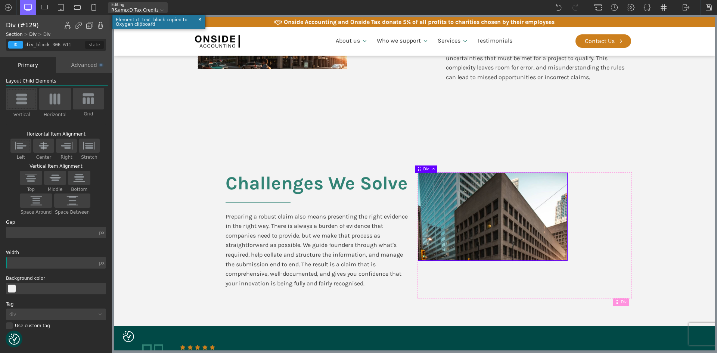
click at [551, 244] on div at bounding box center [493, 216] width 149 height 87
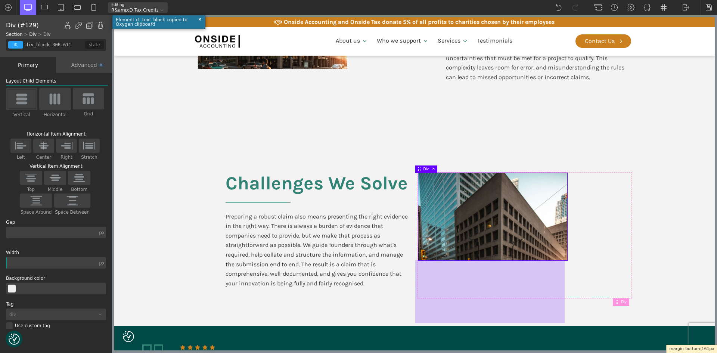
drag, startPoint x: 554, startPoint y: 260, endPoint x: 551, endPoint y: 291, distance: 31.2
click at [551, 291] on div at bounding box center [490, 291] width 149 height 63
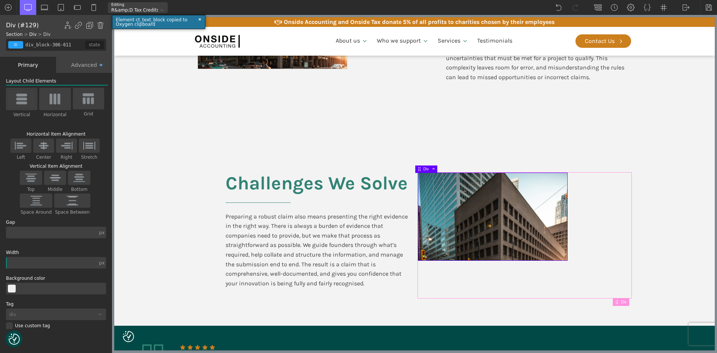
drag, startPoint x: 638, startPoint y: 278, endPoint x: 642, endPoint y: 278, distance: 4.2
click at [639, 278] on section "Challenges We Solve Preparing a robust claim also means presenting the right ev…" at bounding box center [414, 235] width 601 height 181
type input "section-304-611"
type input "split-content"
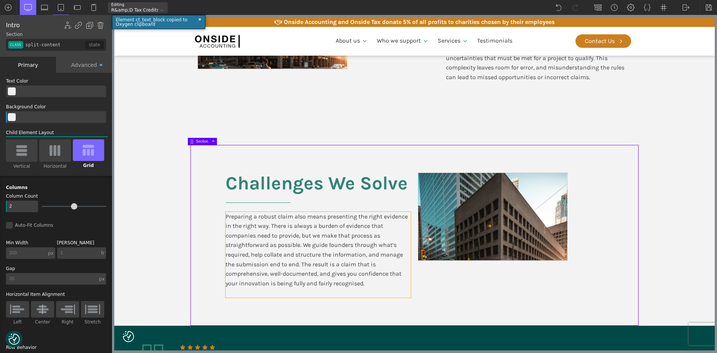
click at [320, 264] on div "Preparing a robust claim also means presenting the right evidence in the right …" at bounding box center [318, 255] width 185 height 86
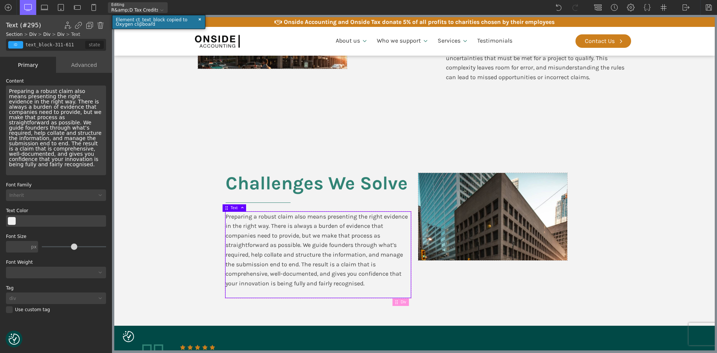
click at [27, 152] on div "Preparing a robust claim also means presenting the right evidence in the right …" at bounding box center [56, 131] width 100 height 90
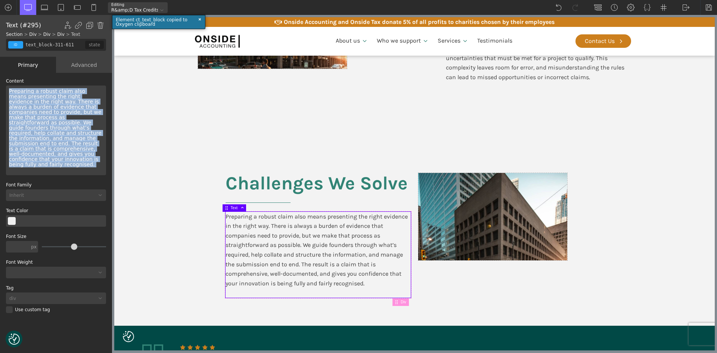
copy div "Preparing a robust claim also means presenting the right evidence in the right …"
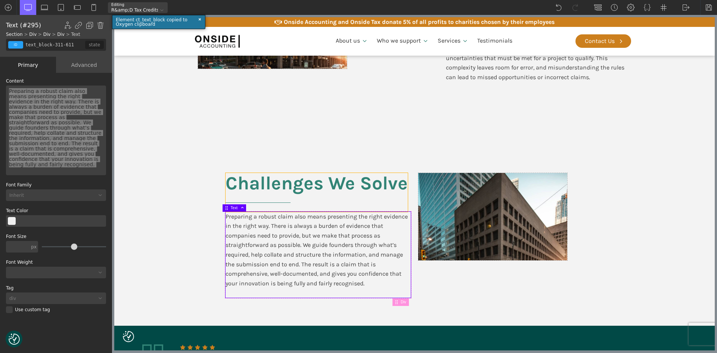
click at [311, 184] on h2 "Challenges We Solve" at bounding box center [317, 192] width 182 height 39
type input "headline-308-611"
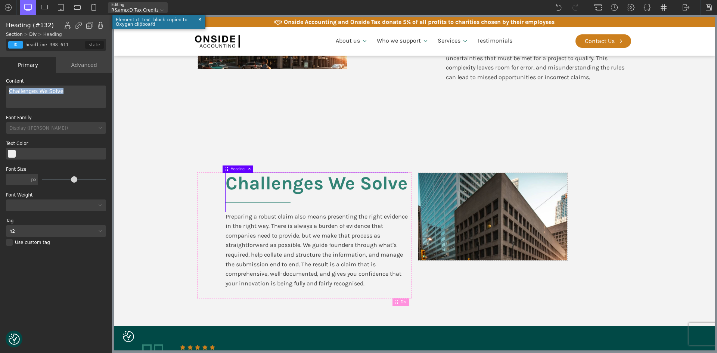
drag, startPoint x: 67, startPoint y: 94, endPoint x: 0, endPoint y: 85, distance: 67.9
click at [0, 85] on div "WP Grid Builder Stack Columns Vertically Page container (1200px) and below Less…" at bounding box center [56, 214] width 112 height 282
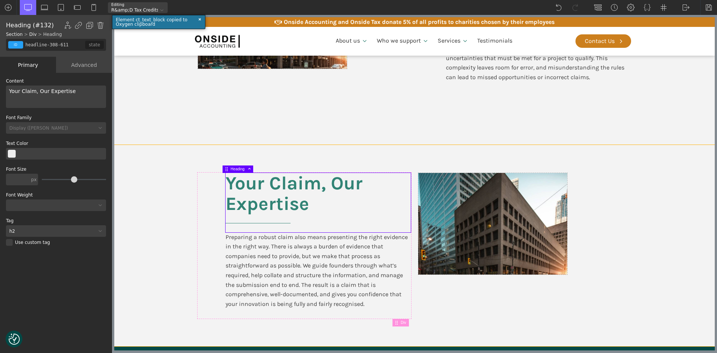
click at [155, 159] on section "Your Claim, Our Expertise Preparing a robust claim also means presenting the ri…" at bounding box center [414, 245] width 601 height 201
type input "split-content"
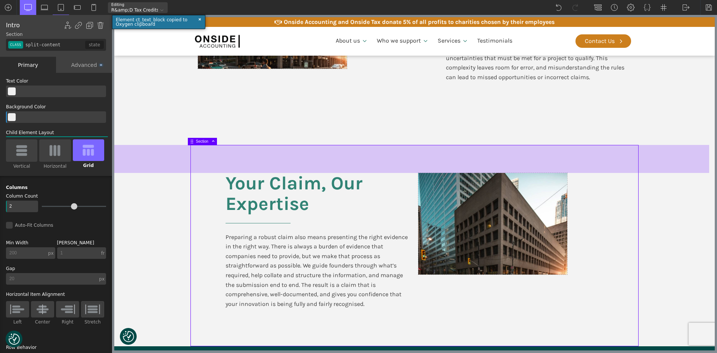
click at [228, 152] on div at bounding box center [411, 159] width 595 height 28
click at [278, 156] on div at bounding box center [411, 159] width 595 height 28
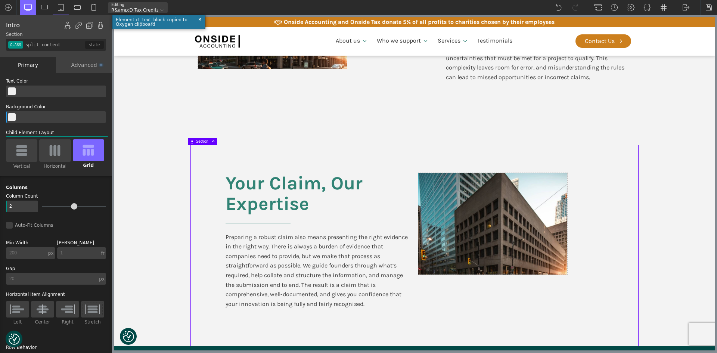
click at [22, 146] on img at bounding box center [22, 151] width 16 height 12
click at [0, 0] on input "Vertical" at bounding box center [0, 0] width 0 height 0
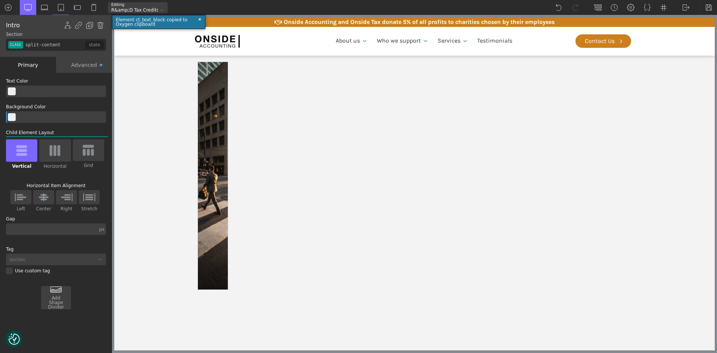
scroll to position [411, 0]
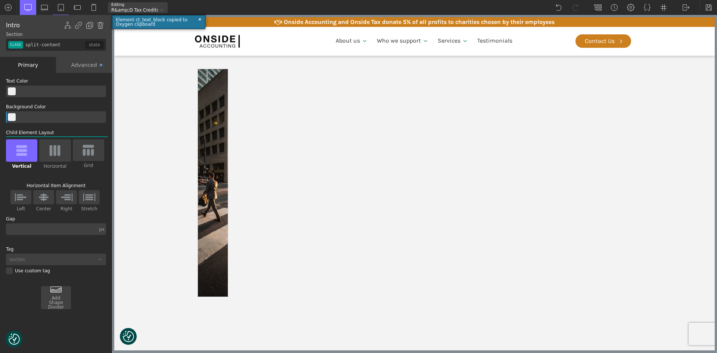
click at [100, 148] on div at bounding box center [88, 150] width 31 height 22
click at [0, 0] on input "Grid" at bounding box center [0, 0] width 0 height 0
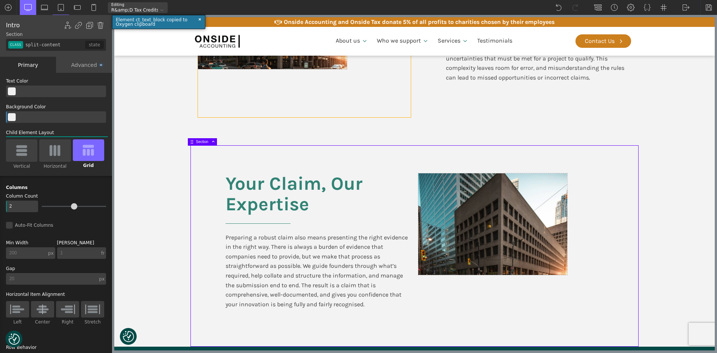
scroll to position [523, 0]
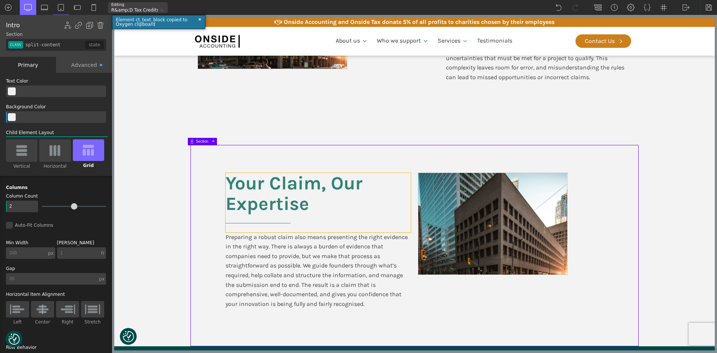
click at [390, 195] on h2 "Your Claim, Our Expertise" at bounding box center [318, 202] width 185 height 59
type input "headline-308-611"
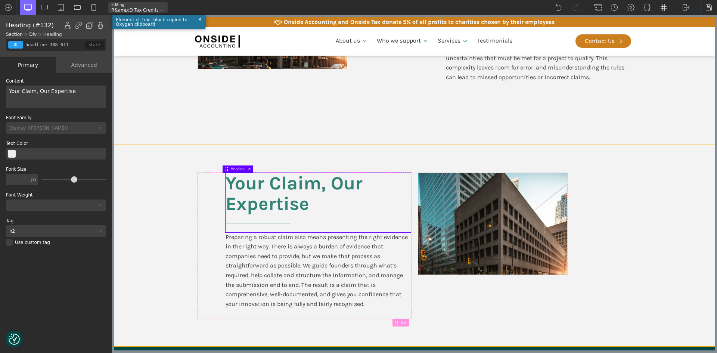
click at [321, 162] on div "Your Claim, Our Expertise Preparing a robust claim also means presenting the ri…" at bounding box center [415, 245] width 448 height 201
type input "split-content"
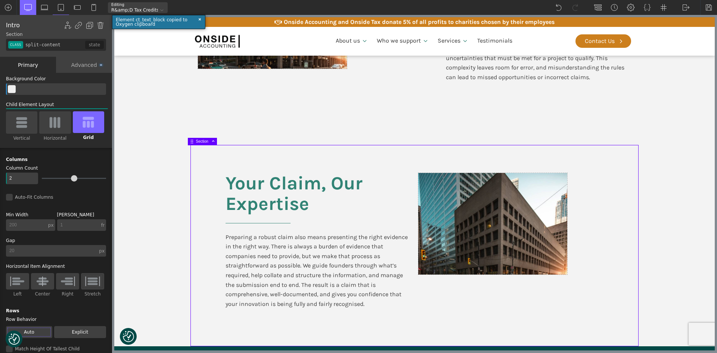
scroll to position [75, 0]
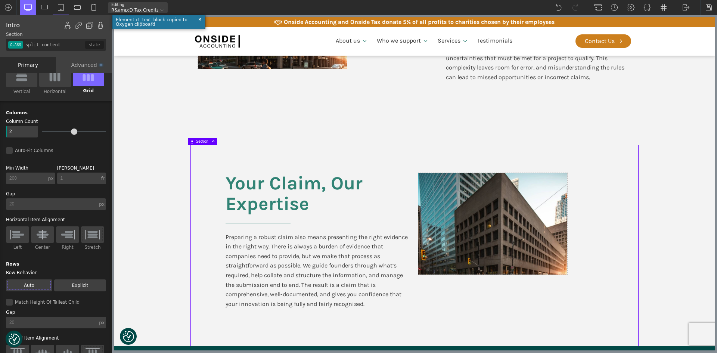
click at [15, 205] on input "20" at bounding box center [52, 204] width 92 height 12
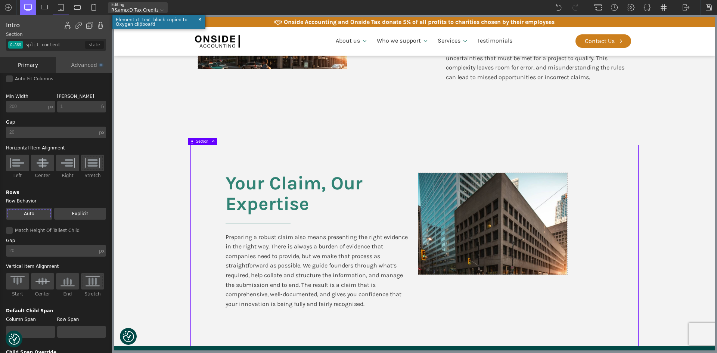
scroll to position [149, 0]
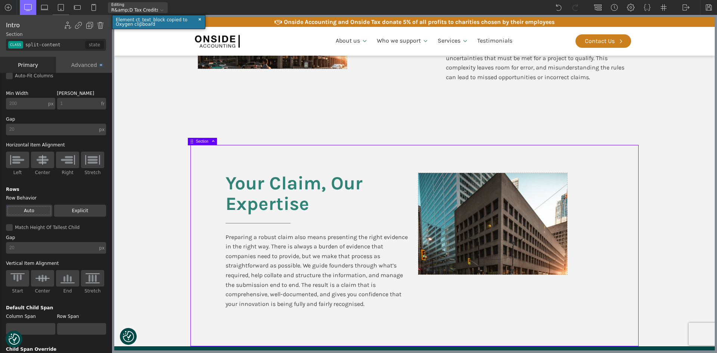
click at [16, 157] on img at bounding box center [18, 160] width 16 height 12
click at [0, 0] on input "Left" at bounding box center [0, 0] width 0 height 0
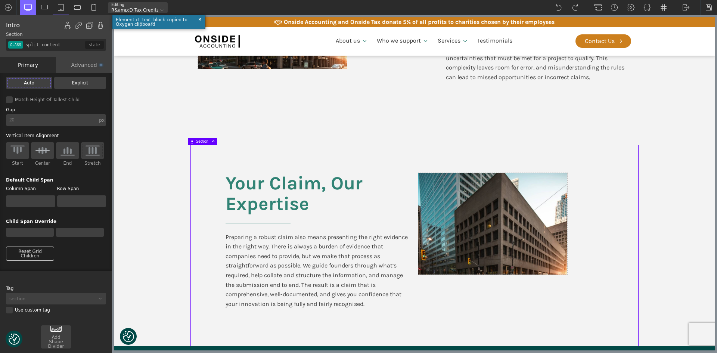
scroll to position [293, 0]
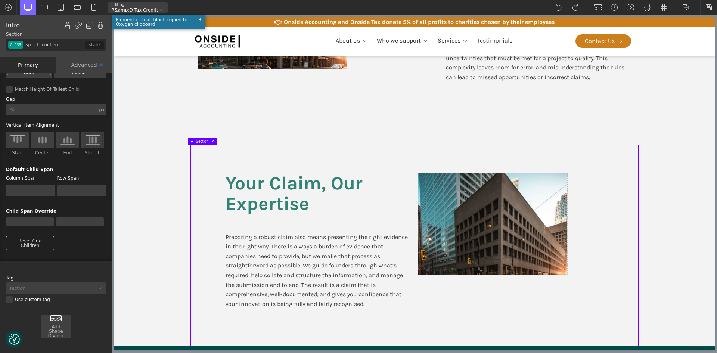
click at [155, 224] on section "Your Claim, Our Expertise Preparing a robust claim also means presenting the ri…" at bounding box center [414, 245] width 601 height 201
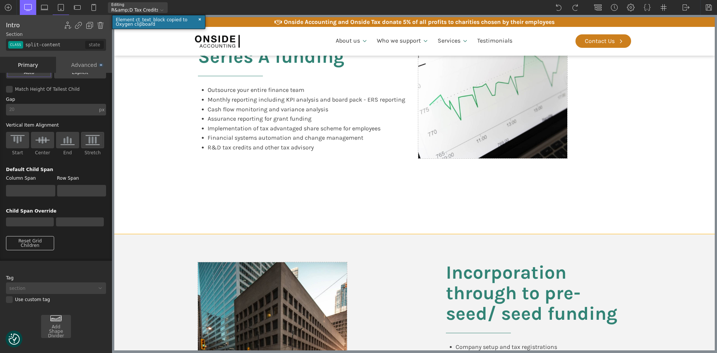
scroll to position [897, 0]
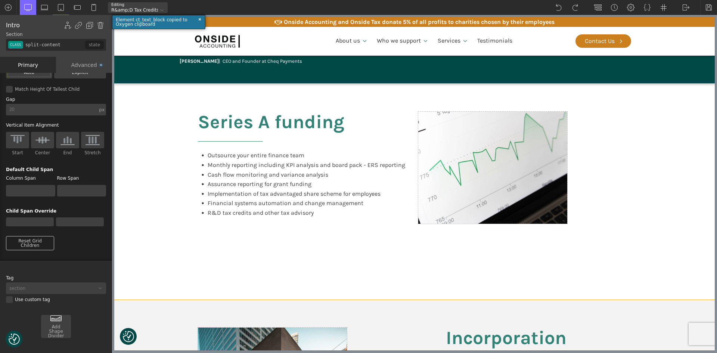
click at [687, 90] on body "We value your privacy We use cookies to enhance your browsing experience, serve…" at bounding box center [414, 258] width 601 height 2160
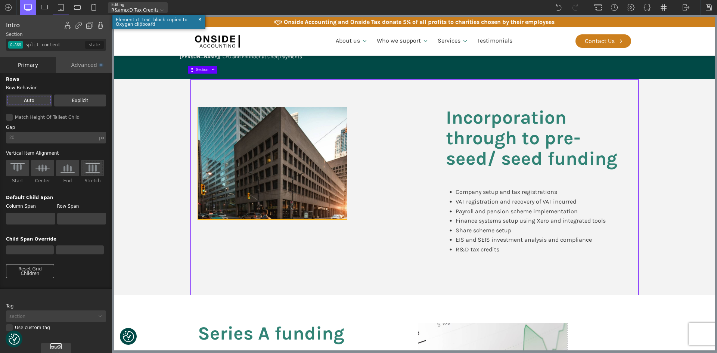
scroll to position [934, 0]
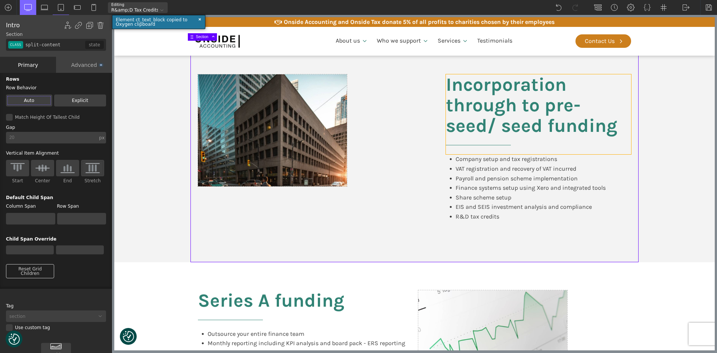
drag, startPoint x: 516, startPoint y: 99, endPoint x: 471, endPoint y: 96, distance: 44.9
click at [516, 99] on h2 "Incorporation through to pre-seed/ seed funding" at bounding box center [538, 114] width 185 height 80
type input "headline-239-611"
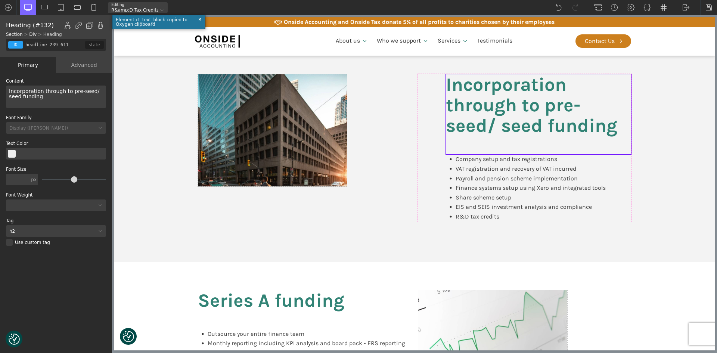
scroll to position [0, 0]
drag, startPoint x: 43, startPoint y: 96, endPoint x: 1, endPoint y: 89, distance: 42.5
click at [1, 89] on div "WP Grid Builder Stack Columns Vertically Page container (1200px) and below Less…" at bounding box center [56, 214] width 112 height 282
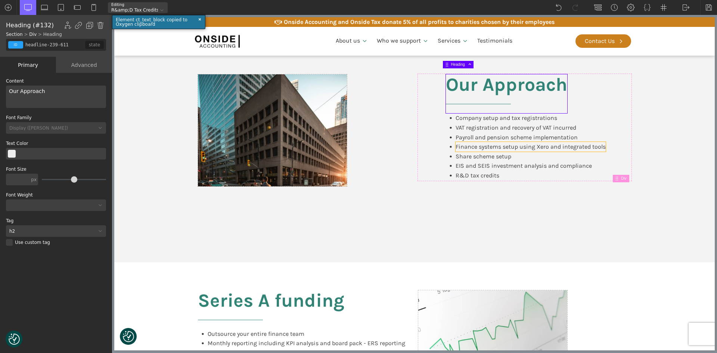
click at [544, 142] on div "Finance systems setup using Xero and integrated tools" at bounding box center [531, 147] width 150 height 10
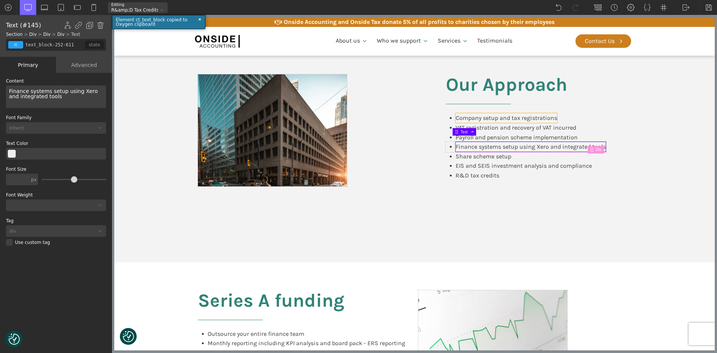
click at [537, 113] on div "Company setup and tax registrations" at bounding box center [507, 118] width 102 height 10
type input "text_block-243-611"
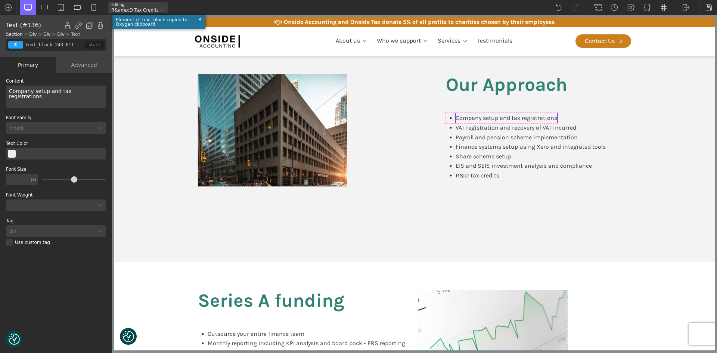
click at [537, 113] on div "Company setup and tax registrations" at bounding box center [507, 118] width 102 height 10
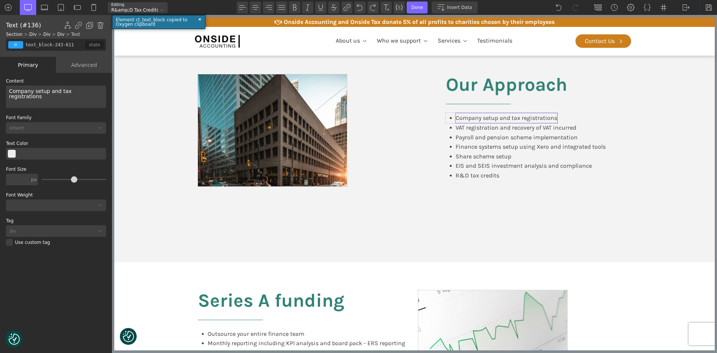
click at [90, 93] on div "Company setup and tax registrations" at bounding box center [56, 97] width 100 height 22
click at [90, 92] on div "Company setup and tax registrations" at bounding box center [56, 97] width 100 height 22
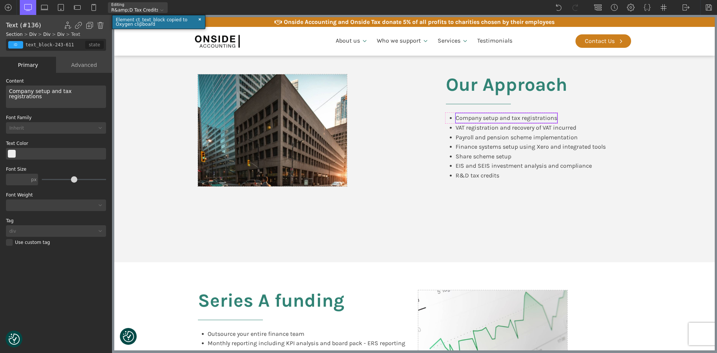
click at [90, 92] on div "Company setup and tax registrations" at bounding box center [56, 97] width 100 height 22
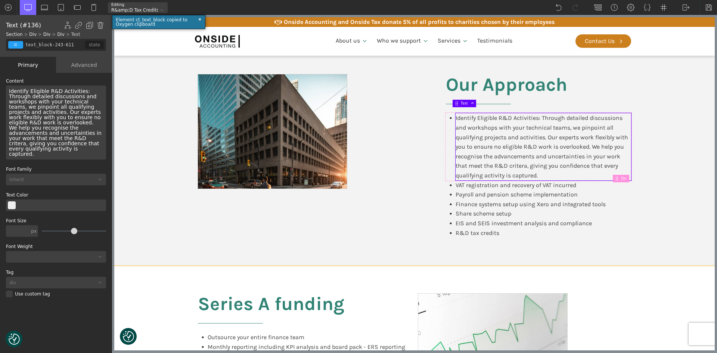
click at [691, 195] on section "Our Approach Identify Eligible R&D Activities: Through detailed discussions and…" at bounding box center [414, 155] width 601 height 219
type input "split-content"
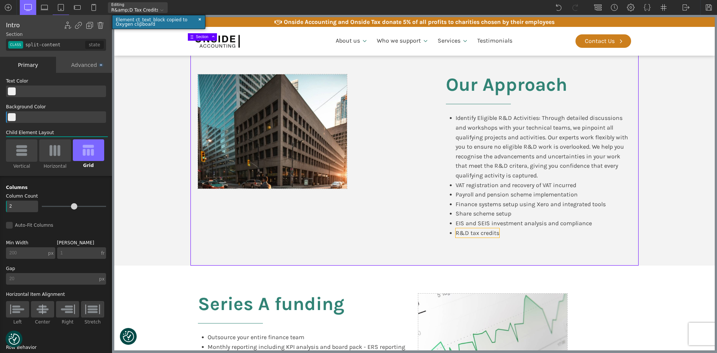
click at [494, 228] on div "R&D tax credits" at bounding box center [478, 233] width 44 height 10
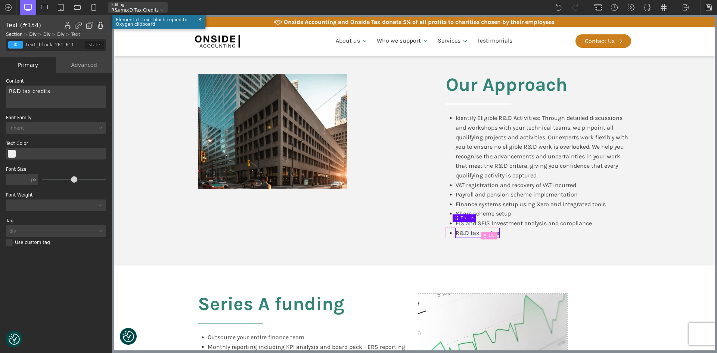
drag, startPoint x: 100, startPoint y: 24, endPoint x: 160, endPoint y: 109, distance: 104.4
click at [100, 24] on img at bounding box center [100, 25] width 7 height 7
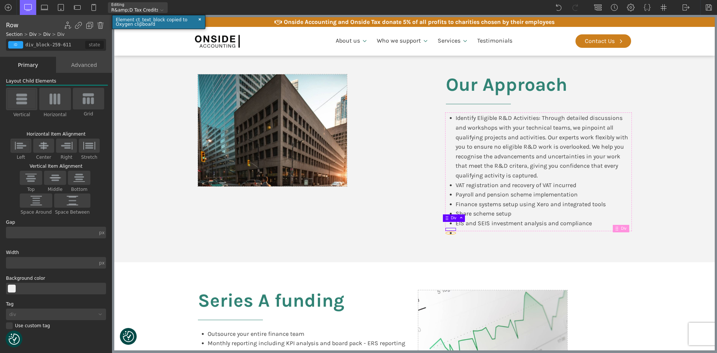
click at [450, 232] on use at bounding box center [451, 233] width 2 height 2
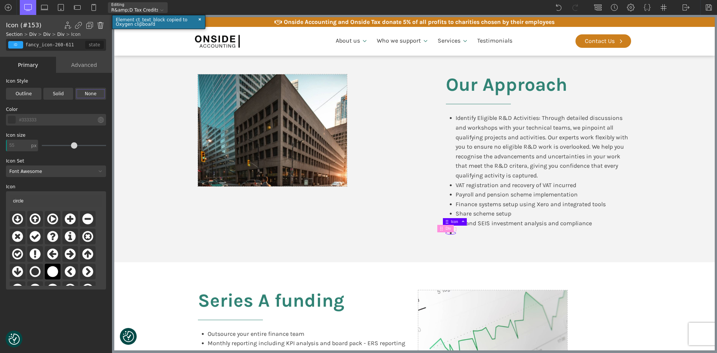
click at [99, 23] on img at bounding box center [100, 25] width 7 height 7
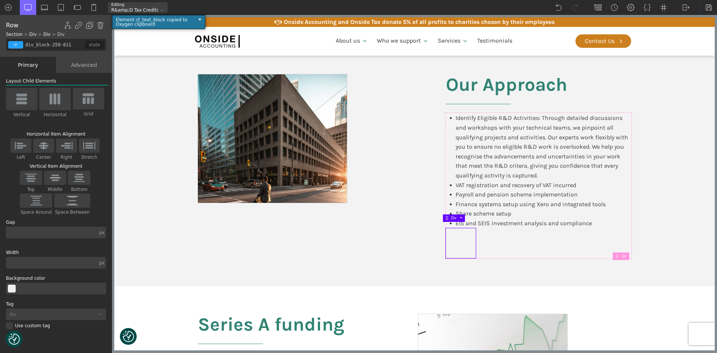
drag, startPoint x: 99, startPoint y: 25, endPoint x: 104, endPoint y: 30, distance: 7.7
click at [99, 25] on img at bounding box center [100, 25] width 7 height 7
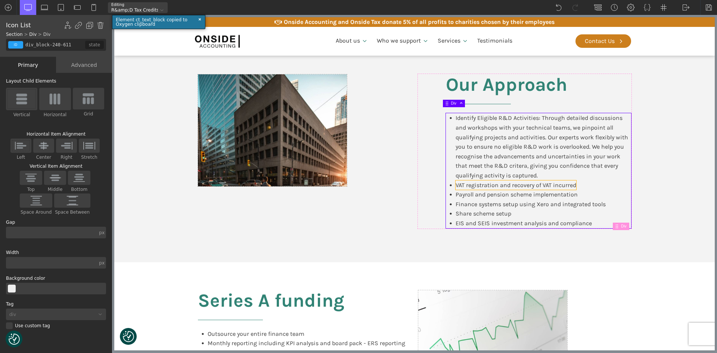
drag, startPoint x: 490, startPoint y: 178, endPoint x: 525, endPoint y: 176, distance: 35.2
click at [490, 180] on div "VAT registration and recovery of VAT incurred" at bounding box center [516, 185] width 121 height 10
type input "text_block-246-611"
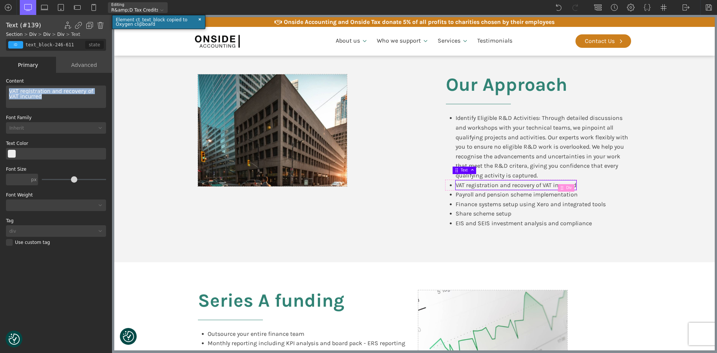
drag, startPoint x: 28, startPoint y: 98, endPoint x: 1, endPoint y: 89, distance: 29.2
click at [1, 89] on div "WP Grid Builder Stack Columns Vertically Page container (1200px) and below Less…" at bounding box center [56, 214] width 112 height 282
paste div
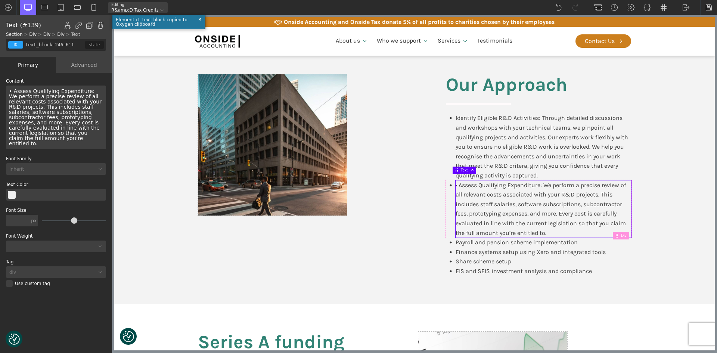
click at [12, 92] on div "• Assess Qualifying Expenditure: We perform a precise review of all relevant co…" at bounding box center [56, 118] width 100 height 64
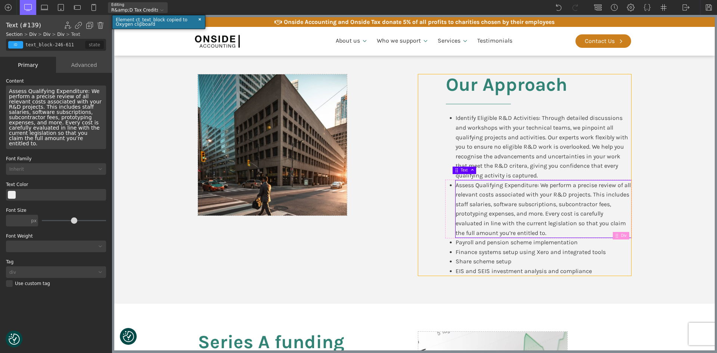
click at [419, 190] on div "Our Approach Identify Eligible R&D Activities: Through detailed discussions and…" at bounding box center [525, 174] width 213 height 201
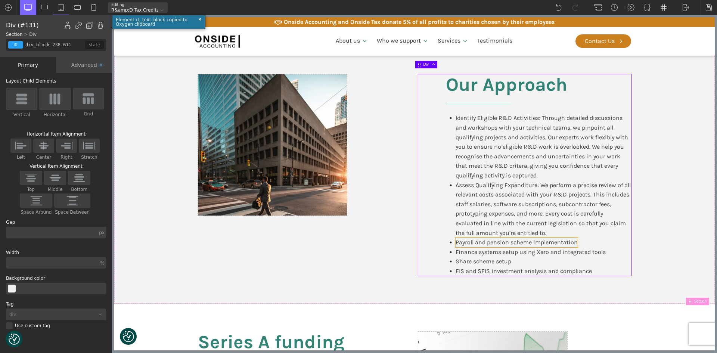
click at [479, 238] on div "Payroll and pension scheme implementation" at bounding box center [517, 243] width 122 height 10
type input "text_block-249-611"
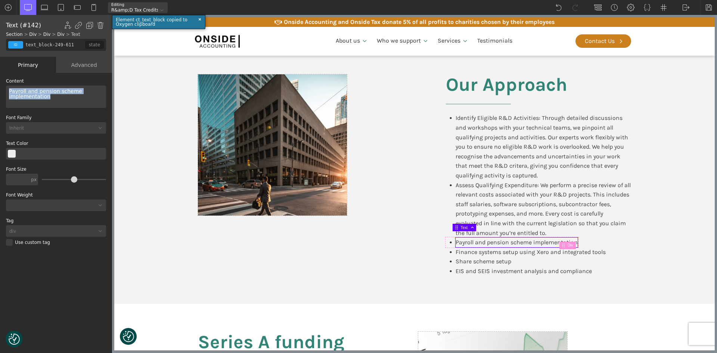
drag, startPoint x: 61, startPoint y: 99, endPoint x: 0, endPoint y: 87, distance: 61.9
click at [0, 87] on div "WP Grid Builder Stack Columns Vertically Page container (1200px) and below Less…" at bounding box center [56, 214] width 112 height 282
paste div
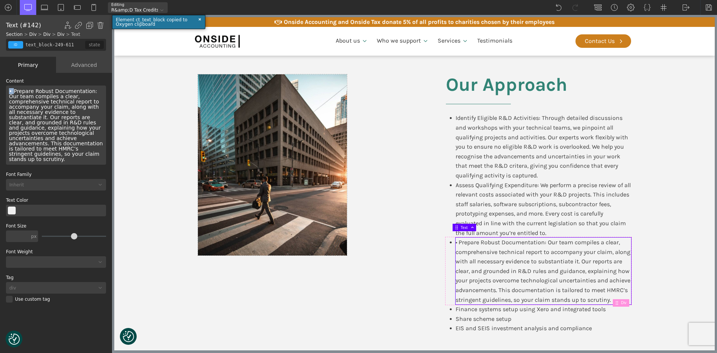
drag, startPoint x: 13, startPoint y: 92, endPoint x: 0, endPoint y: 92, distance: 12.3
click at [0, 92] on div "WP Grid Builder Stack Columns Vertically Page container (1200px) and below Less…" at bounding box center [56, 214] width 112 height 282
click at [678, 251] on section "Our Approach Identify Eligible R&D Activities: Through detailed discussions and…" at bounding box center [414, 203] width 601 height 315
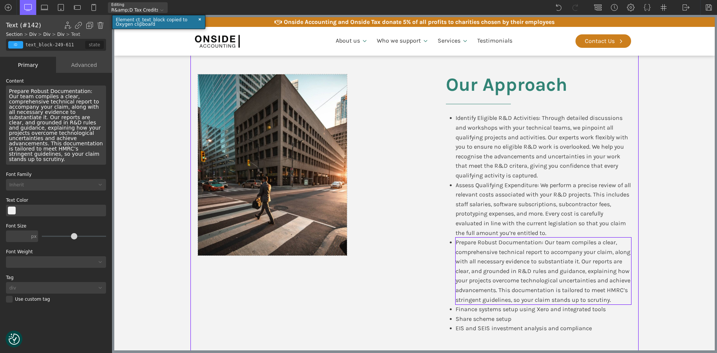
type input "split-content"
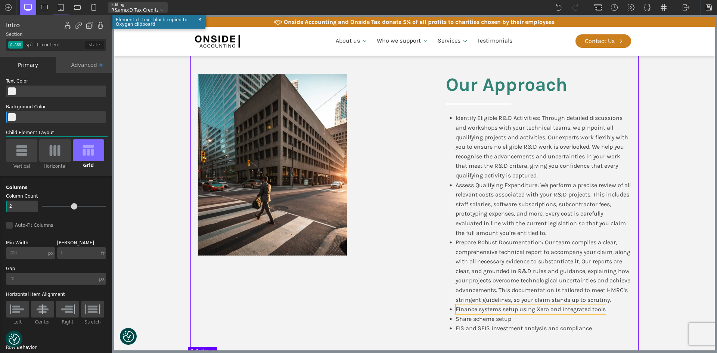
drag, startPoint x: 497, startPoint y: 305, endPoint x: 475, endPoint y: 298, distance: 23.1
click at [497, 305] on div "Finance systems setup using Xero and integrated tools" at bounding box center [531, 310] width 150 height 10
type input "text_block-252-611"
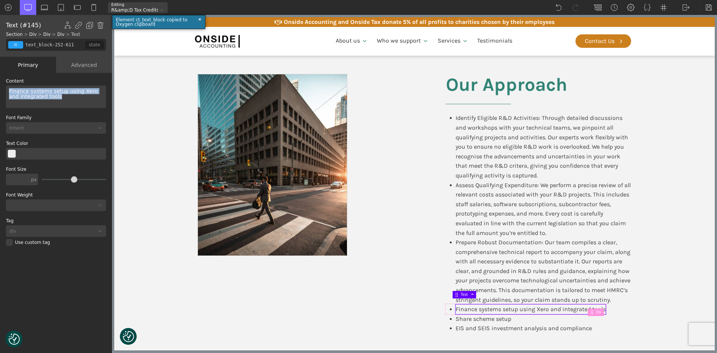
drag, startPoint x: 15, startPoint y: 92, endPoint x: 0, endPoint y: 90, distance: 15.5
click at [0, 90] on div "WP Grid Builder Stack Columns Vertically Page container (1200px) and below Less…" at bounding box center [56, 214] width 112 height 282
paste div
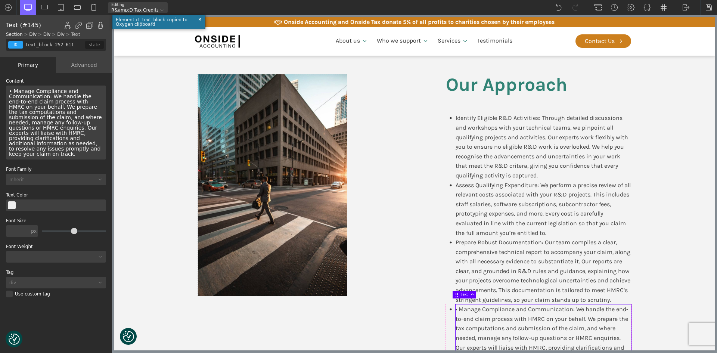
click at [13, 92] on div "• Manage Compliance and Communication: We handle the end-to-end claim process w…" at bounding box center [56, 123] width 100 height 74
click at [403, 266] on div at bounding box center [304, 232] width 213 height 316
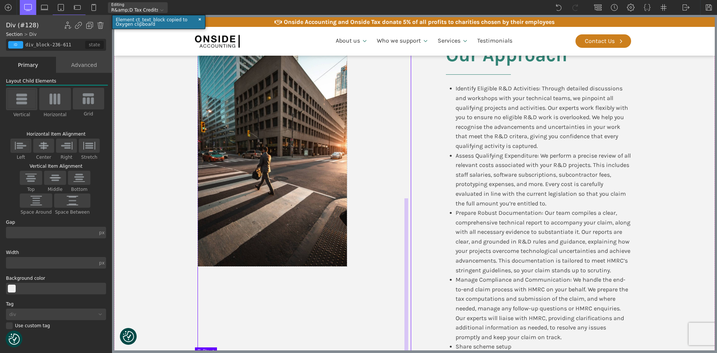
scroll to position [1009, 0]
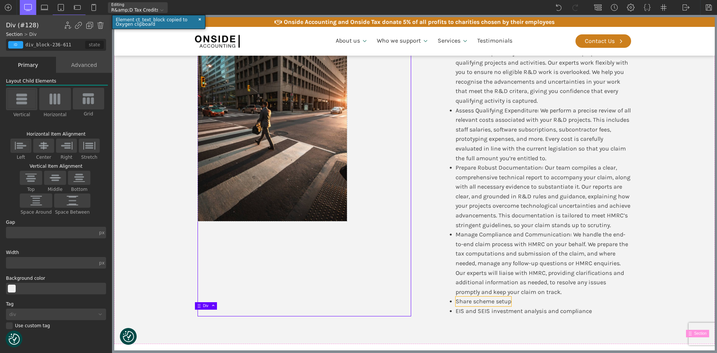
click at [490, 297] on div "Share scheme setup" at bounding box center [484, 302] width 56 height 10
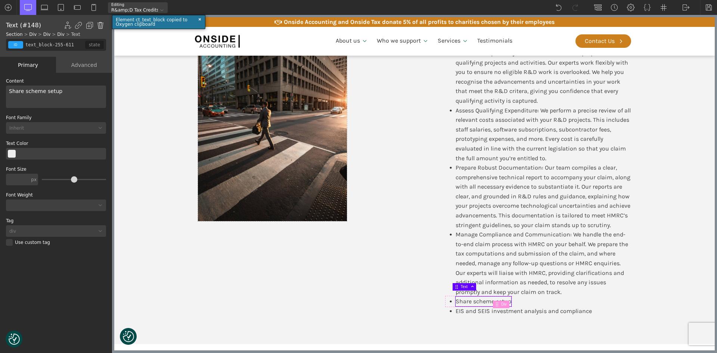
drag, startPoint x: 99, startPoint y: 24, endPoint x: 101, endPoint y: 28, distance: 3.8
click at [99, 25] on img at bounding box center [100, 25] width 7 height 7
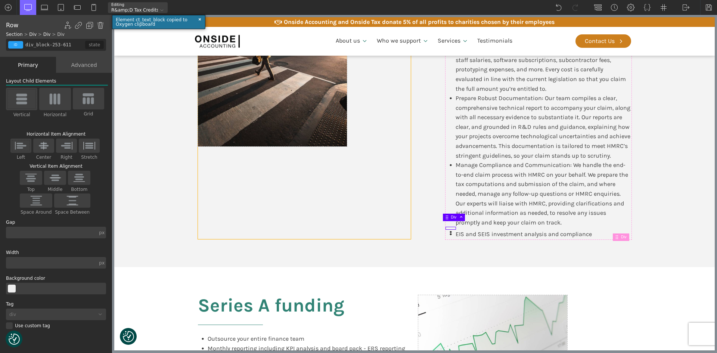
scroll to position [1084, 0]
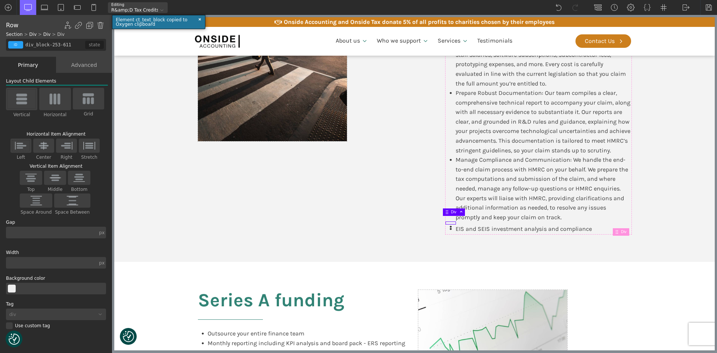
click at [96, 25] on div "Show/Hide Element Set Conditions Condition Type AND OR In-Editor Behavior Alway…" at bounding box center [84, 25] width 40 height 7
click at [450, 226] on use at bounding box center [451, 227] width 2 height 2
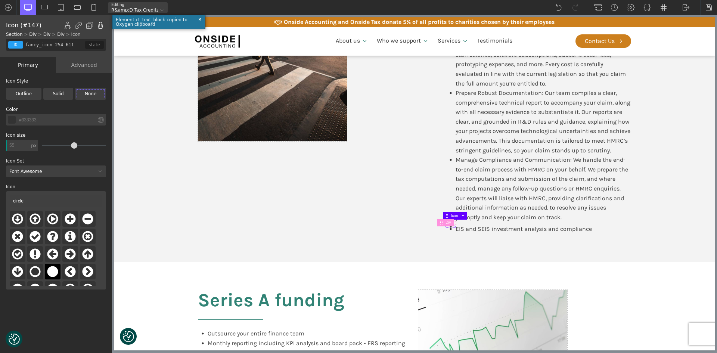
click at [97, 23] on div "Show/Hide Element Set Conditions Condition Type AND OR In-Editor Behavior Alway…" at bounding box center [84, 25] width 40 height 7
drag, startPoint x: 98, startPoint y: 23, endPoint x: 107, endPoint y: 27, distance: 10.0
click at [98, 23] on img at bounding box center [100, 25] width 7 height 7
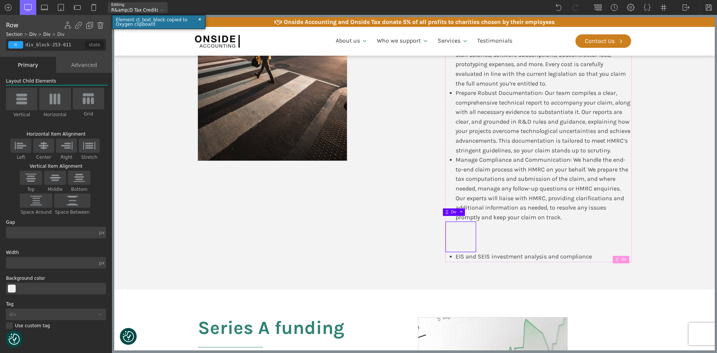
drag, startPoint x: 101, startPoint y: 24, endPoint x: 108, endPoint y: 32, distance: 11.1
click at [101, 25] on img at bounding box center [100, 25] width 7 height 7
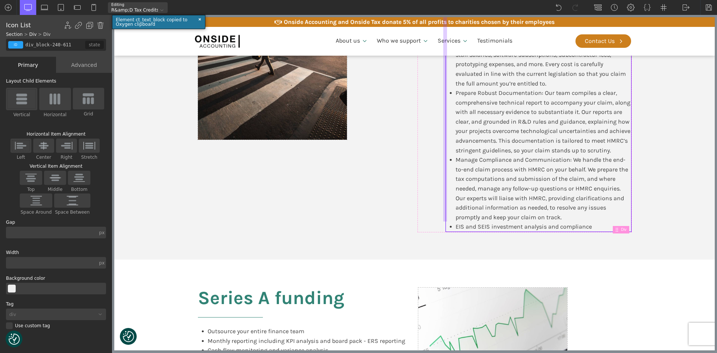
click at [447, 220] on body "We value your privacy We use cookies to enhance your browsing experience, serve…" at bounding box center [414, 144] width 601 height 2307
click at [451, 226] on use at bounding box center [452, 227] width 2 height 2
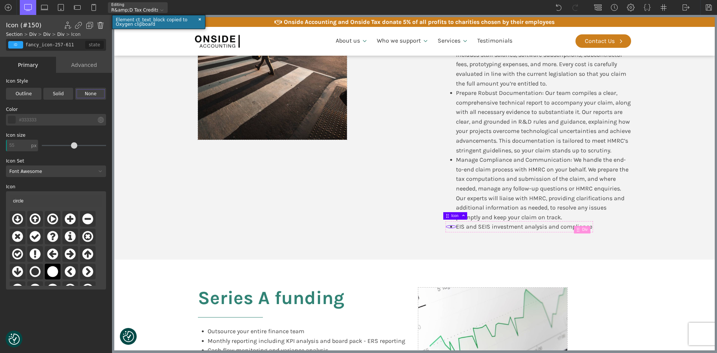
click at [101, 24] on img at bounding box center [100, 25] width 7 height 7
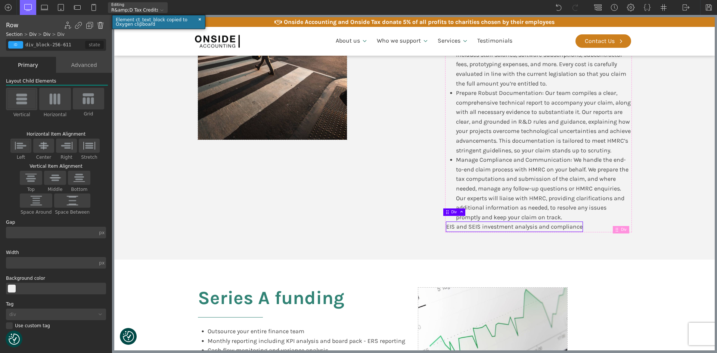
click at [101, 26] on img at bounding box center [100, 25] width 7 height 7
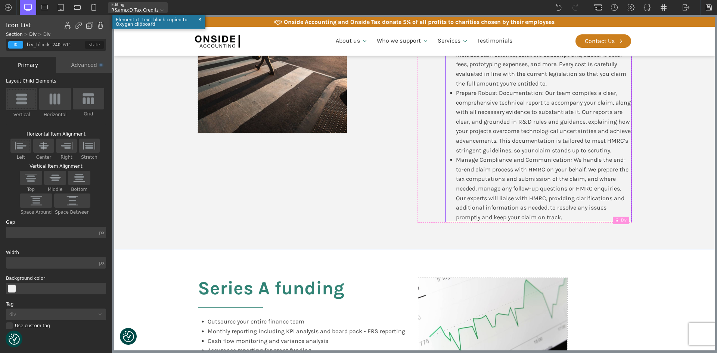
click at [642, 194] on section "Our Approach Identify Eligible R&D Activities: Through detailed discussions and…" at bounding box center [414, 73] width 601 height 353
type input "section-235-611"
type input "split-content"
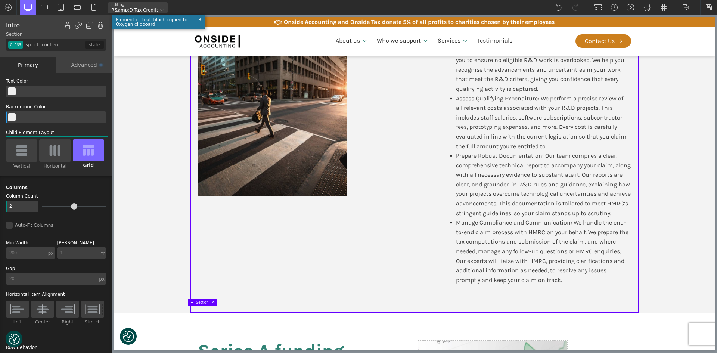
scroll to position [1009, 0]
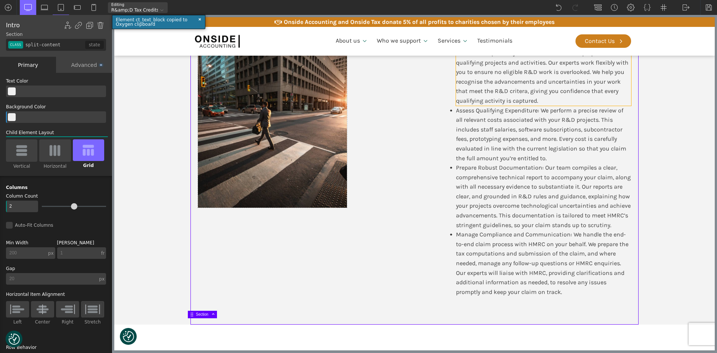
click at [491, 86] on div "Identify Eligible R&D Activities: Through detailed discussions and workshops wi…" at bounding box center [543, 71] width 175 height 67
type input "text_block-243-611"
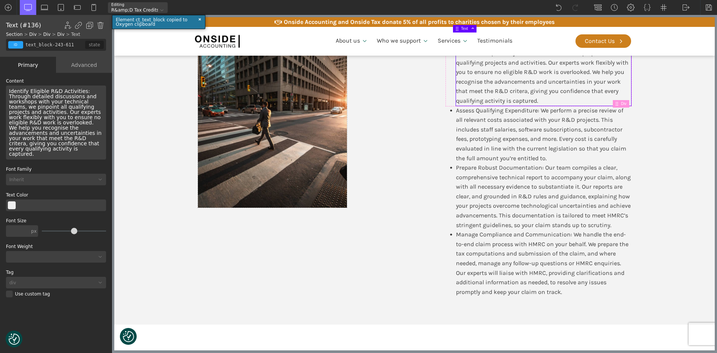
click at [101, 139] on div "Identify Eligible R&D Activities: Through detailed discussions and workshops wi…" at bounding box center [56, 123] width 100 height 74
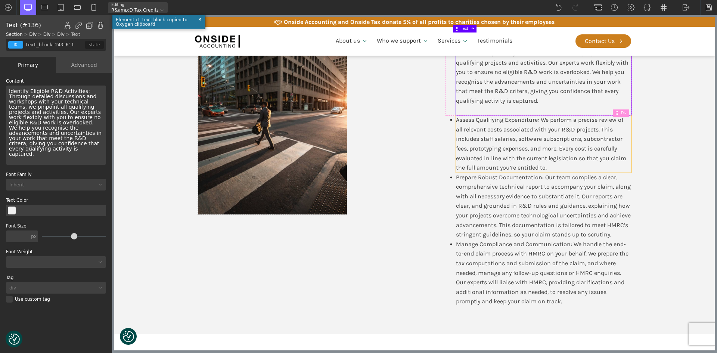
click at [507, 131] on div "Assess Qualifying Expenditure: We perform a precise review of all relevant cost…" at bounding box center [543, 144] width 175 height 58
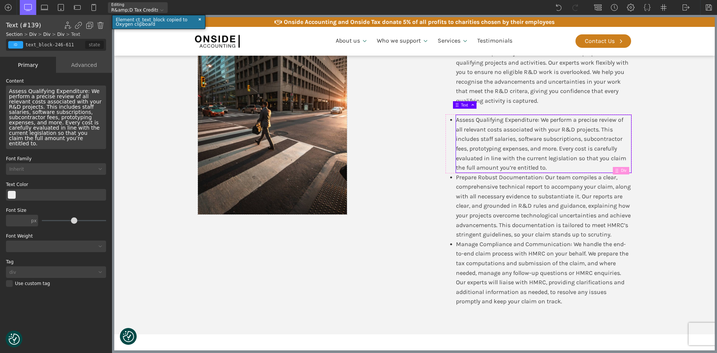
click at [92, 133] on div "Assess Qualifying Expenditure: We perform a precise review of all relevant cost…" at bounding box center [56, 118] width 100 height 64
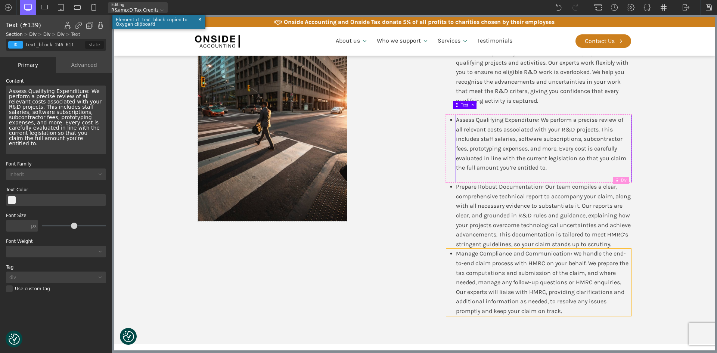
click at [492, 219] on div "Prepare Robust Documentation: Our team compiles a clear, comprehensive technica…" at bounding box center [543, 215] width 175 height 67
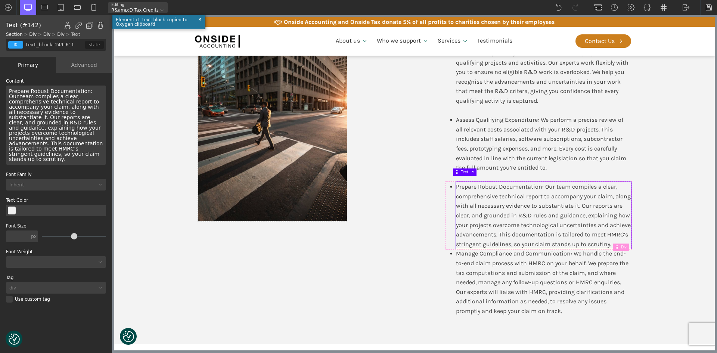
click at [80, 147] on div "Prepare Robust Documentation: Our team compiles a clear, comprehensive technica…" at bounding box center [56, 125] width 100 height 79
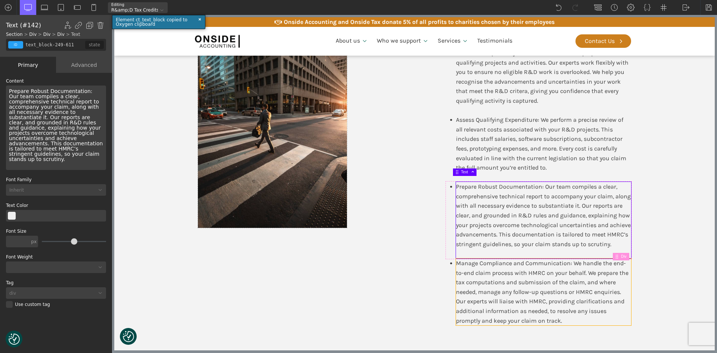
click at [500, 279] on div "Manage Compliance and Communication: We handle the end-to-end claim process wit…" at bounding box center [543, 292] width 175 height 67
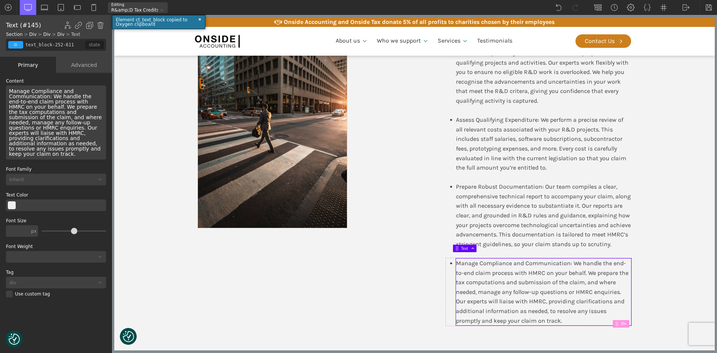
click at [103, 143] on div "Manage Compliance and Communication: We handle the end-to-end claim process wit…" at bounding box center [56, 123] width 100 height 74
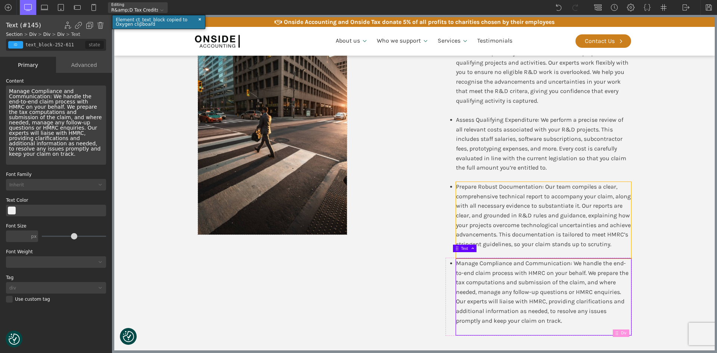
click at [621, 175] on div "Assess Qualifying Expenditure: We perform a precise review of all relevant cost…" at bounding box center [543, 148] width 175 height 67
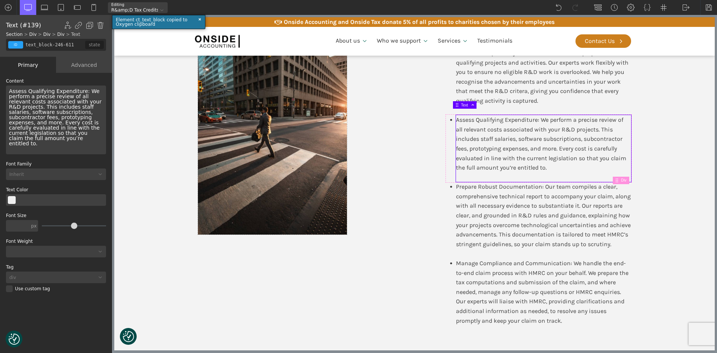
click at [662, 186] on section "Our Approach Identify Eligible R&D Activities: Through detailed discussions and…" at bounding box center [414, 167] width 601 height 391
type input "section-235-611"
type input "split-content"
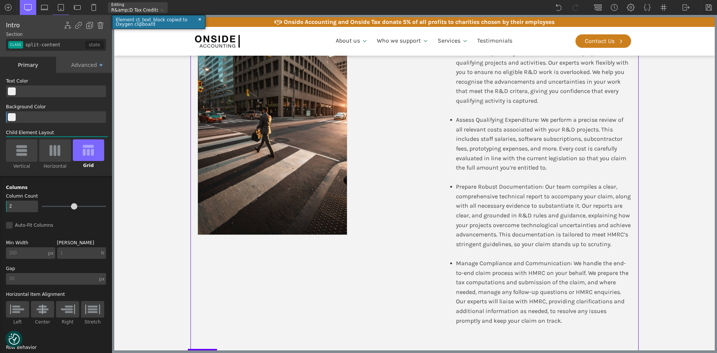
click at [162, 194] on section "Our Approach Identify Eligible R&D Activities: Through detailed discussions and…" at bounding box center [414, 167] width 601 height 391
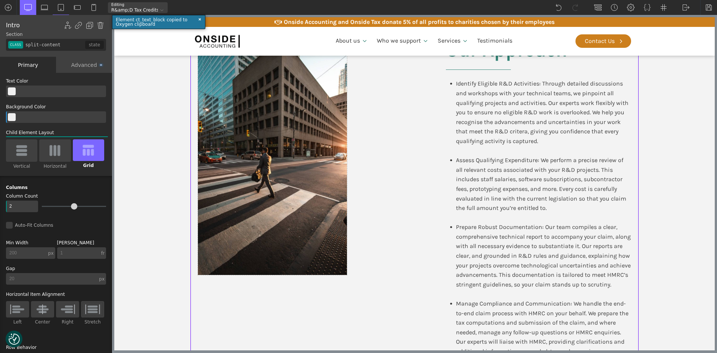
scroll to position [972, 0]
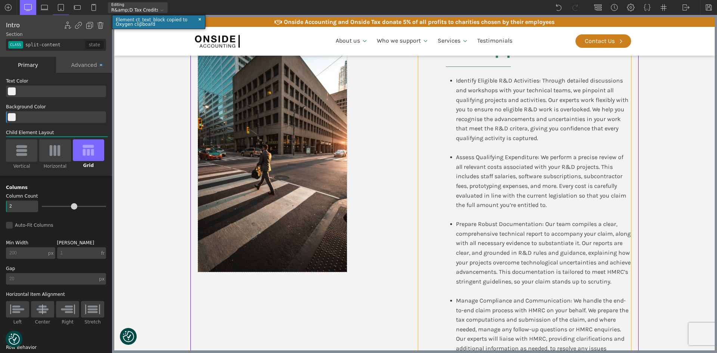
click at [427, 152] on div "Our Approach Identify Eligible R&D Activities: Through detailed discussions and…" at bounding box center [525, 204] width 213 height 335
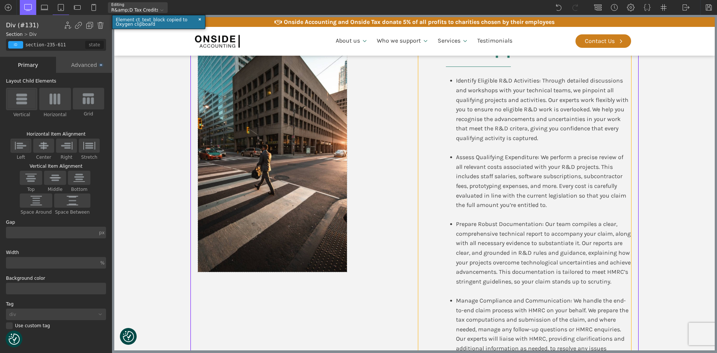
type input "div_block-238-611"
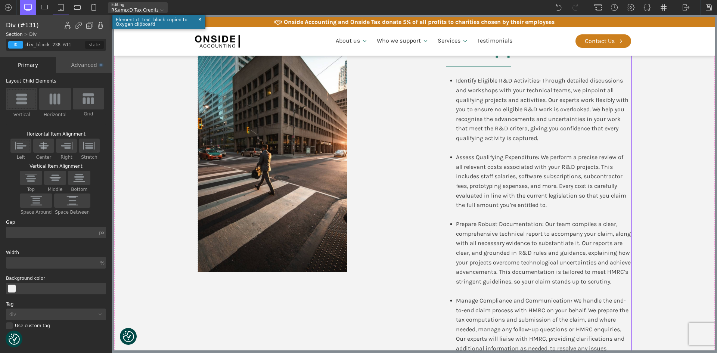
click at [89, 65] on div "Advanced" at bounding box center [84, 65] width 56 height 16
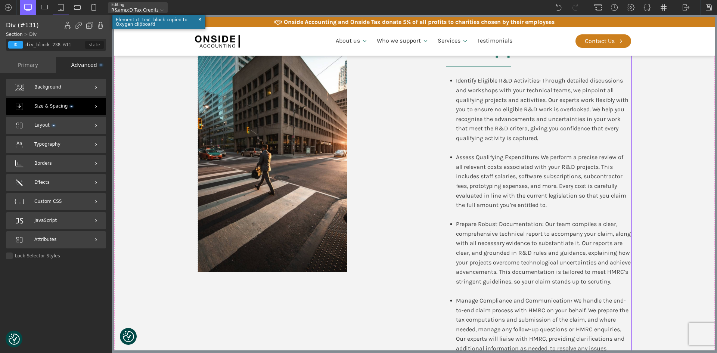
click at [53, 104] on span "Size & Spacing" at bounding box center [53, 106] width 38 height 7
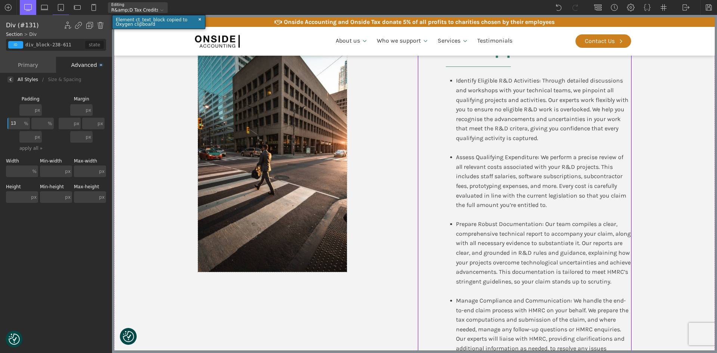
click at [13, 125] on input "13" at bounding box center [14, 124] width 15 height 12
type input "1"
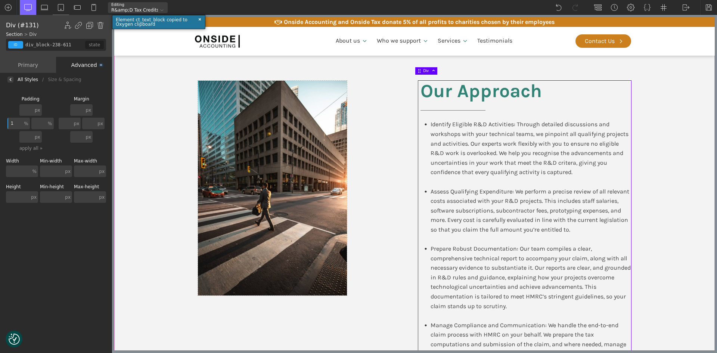
scroll to position [859, 0]
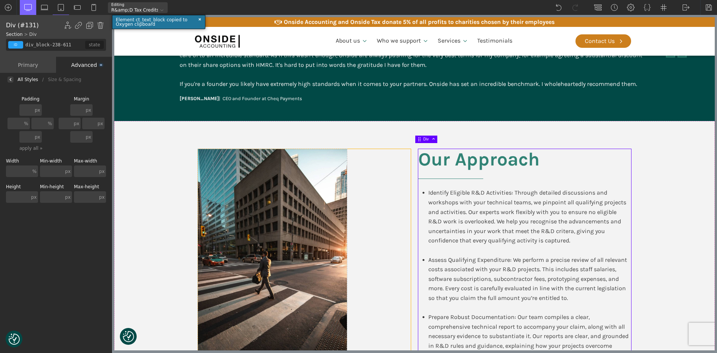
click at [372, 212] on div at bounding box center [304, 302] width 213 height 307
type input "div_block-236-611"
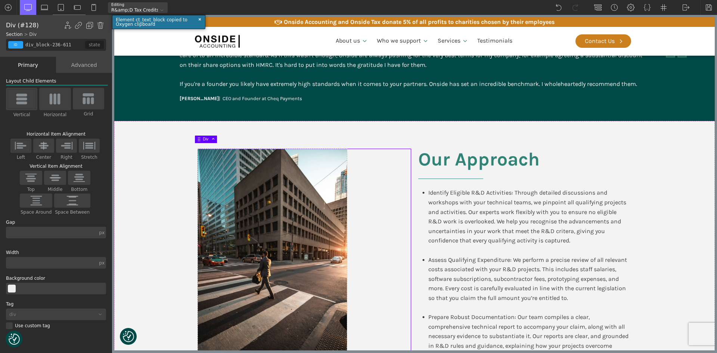
drag, startPoint x: 83, startPoint y: 65, endPoint x: 86, endPoint y: 78, distance: 13.6
click at [83, 65] on div "Advanced" at bounding box center [84, 65] width 56 height 16
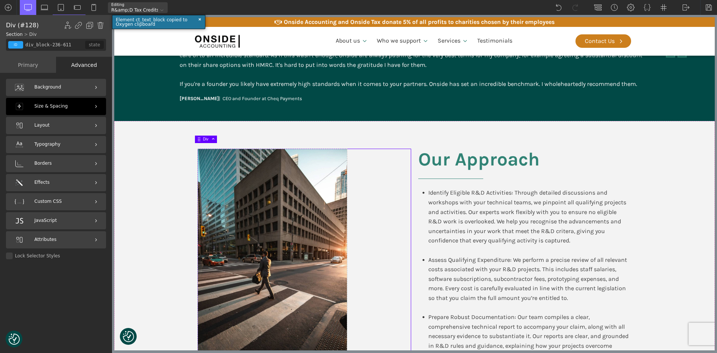
click at [49, 106] on span "Size & Spacing" at bounding box center [50, 106] width 33 height 7
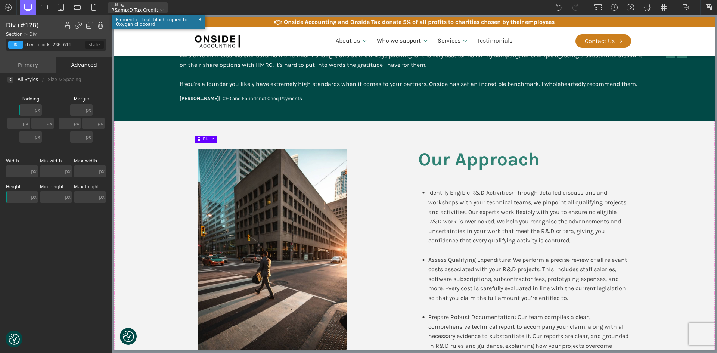
click at [88, 65] on div "Advanced" at bounding box center [84, 65] width 56 height 16
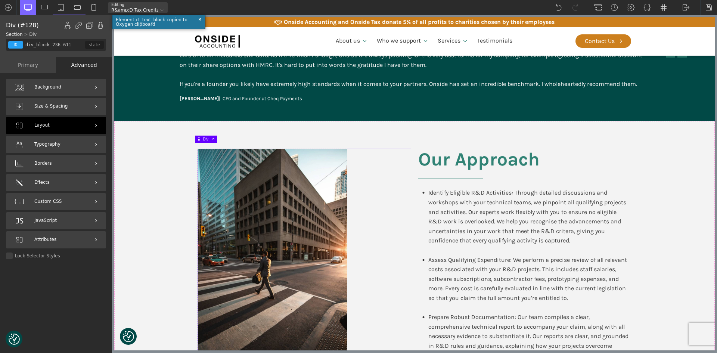
click at [51, 126] on div "Layout" at bounding box center [56, 125] width 100 height 17
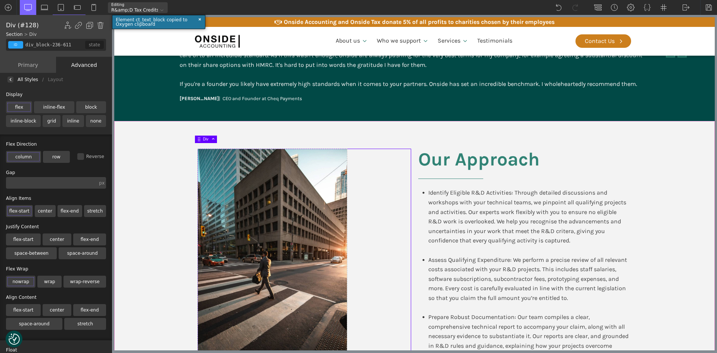
click at [183, 187] on section "Our Approach Identify Eligible R&D Activities: Through detailed discussions and…" at bounding box center [414, 302] width 601 height 363
type input "split-content"
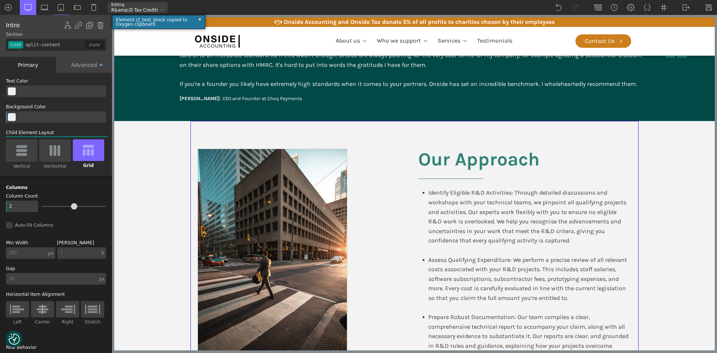
click at [653, 174] on section "Our Approach Identify Eligible R&D Activities: Through detailed discussions and…" at bounding box center [414, 302] width 601 height 363
click at [387, 172] on div at bounding box center [304, 302] width 213 height 307
type input "div_block-236-611"
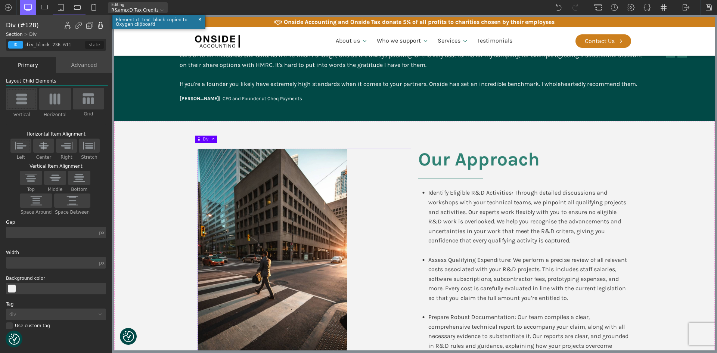
click at [99, 23] on img at bounding box center [100, 25] width 7 height 7
type input "split-content"
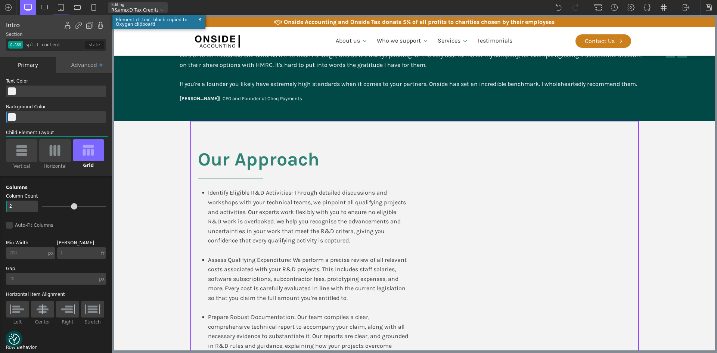
click at [698, 200] on section "Our Approach Identify Eligible R&D Activities: Through detailed discussions and…" at bounding box center [414, 302] width 601 height 363
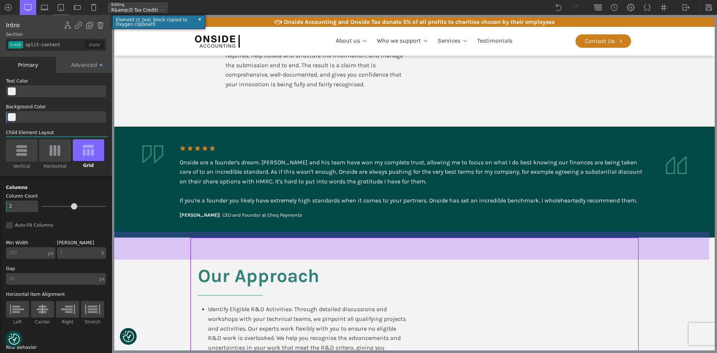
scroll to position [822, 0]
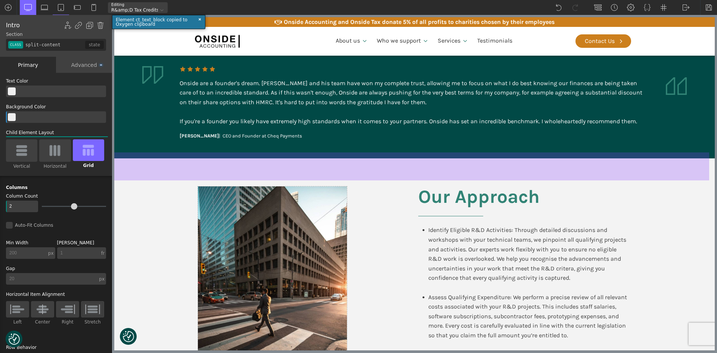
type input "div_block-236-611"
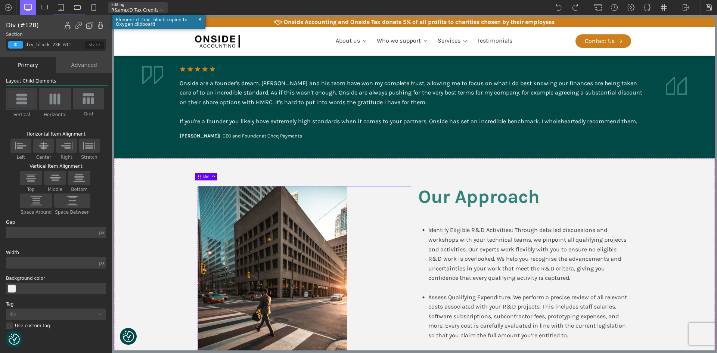
drag, startPoint x: 684, startPoint y: 212, endPoint x: 677, endPoint y: 209, distance: 8.0
click at [685, 212] on section "Our Approach Identify Eligible R&D Activities: Through detailed discussions and…" at bounding box center [414, 339] width 601 height 363
type input "split-content"
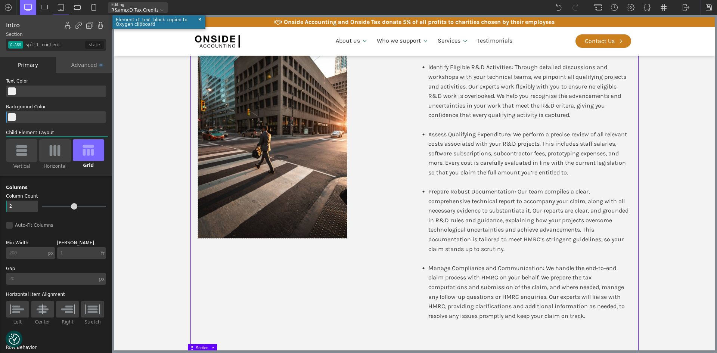
scroll to position [987, 0]
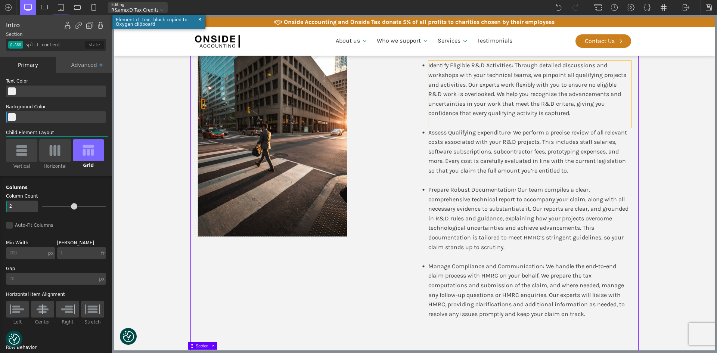
click at [475, 98] on div "Identify Eligible R&D Activities: Through detailed discussions and workshops wi…" at bounding box center [530, 94] width 203 height 67
type input "text_block-243-611"
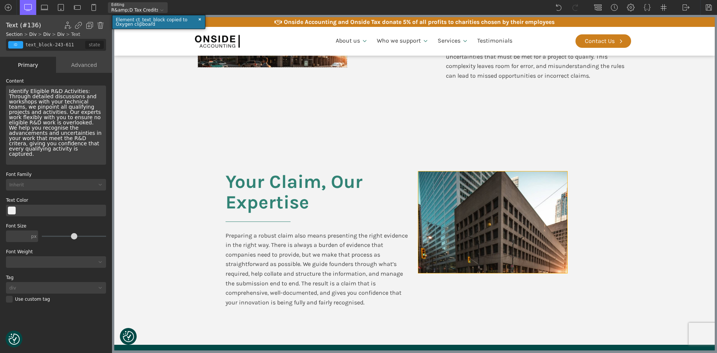
scroll to position [576, 0]
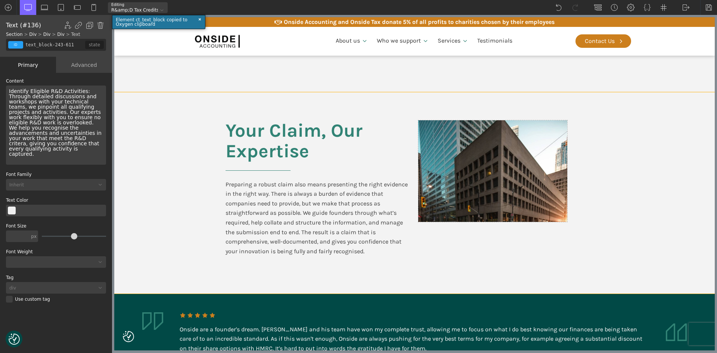
drag, startPoint x: 679, startPoint y: 99, endPoint x: 167, endPoint y: 63, distance: 512.4
click at [679, 99] on section "Your Claim, Our Expertise Preparing a robust claim also means presenting the ri…" at bounding box center [414, 192] width 601 height 201
type input "split-content"
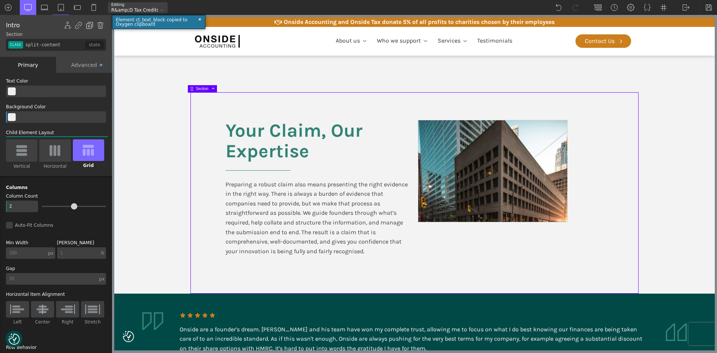
click at [90, 23] on img at bounding box center [89, 25] width 7 height 7
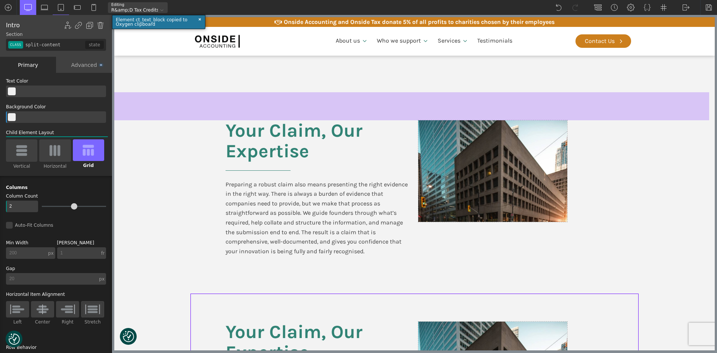
type input "section-318-611"
type input "color(21)"
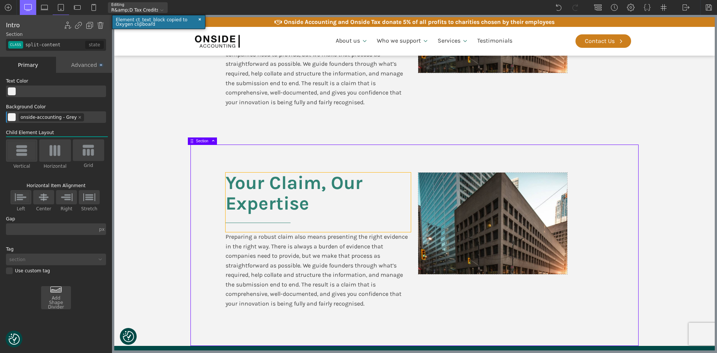
scroll to position [725, 0]
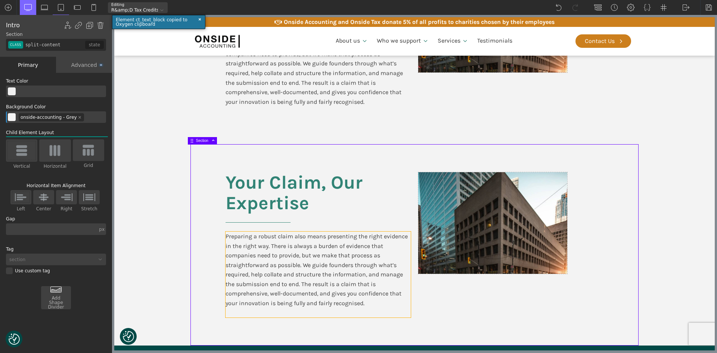
click at [301, 249] on div "Preparing a robust claim also means presenting the right evidence in the right …" at bounding box center [318, 275] width 185 height 86
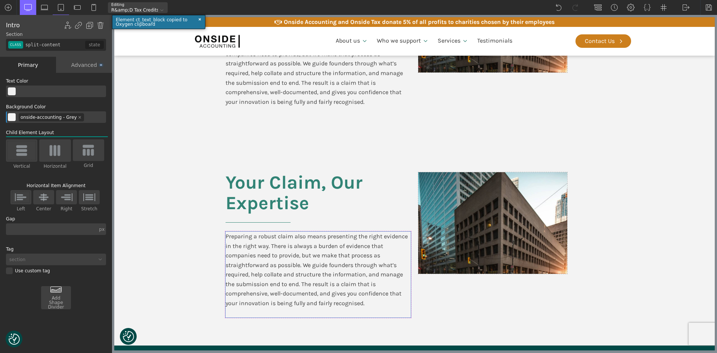
click at [301, 249] on div "Preparing a robust claim also means presenting the right evidence in the right …" at bounding box center [318, 275] width 185 height 86
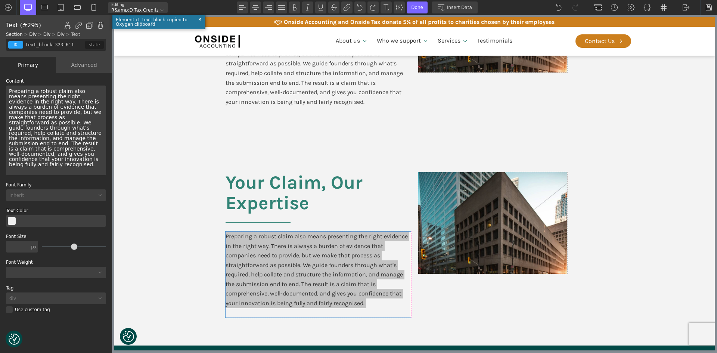
click at [22, 98] on div "Preparing a robust claim also means presenting the right evidence in the right …" at bounding box center [56, 131] width 100 height 90
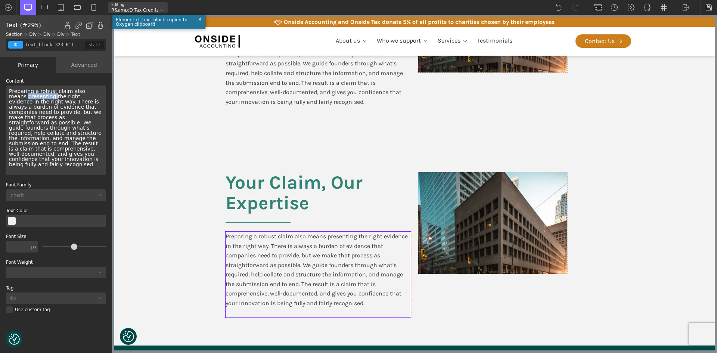
click at [22, 98] on div "Preparing a robust claim also means presenting the right evidence in the right …" at bounding box center [56, 131] width 100 height 90
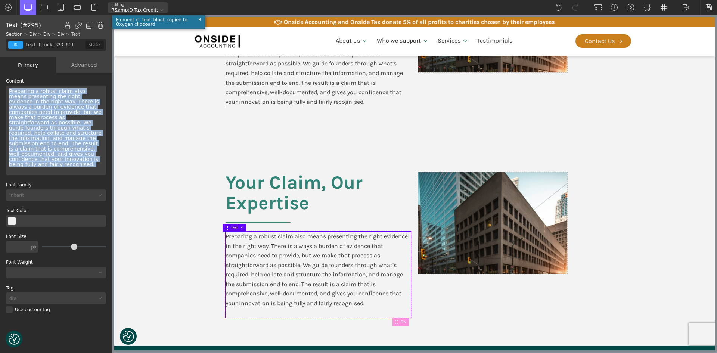
click at [22, 98] on div "Preparing a robust claim also means presenting the right evidence in the right …" at bounding box center [56, 131] width 100 height 90
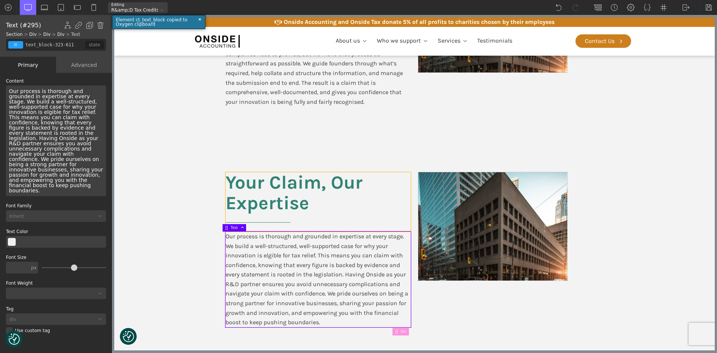
click at [312, 196] on h2 "Your Claim, Our Expertise" at bounding box center [318, 201] width 185 height 59
type input "headline-320-611"
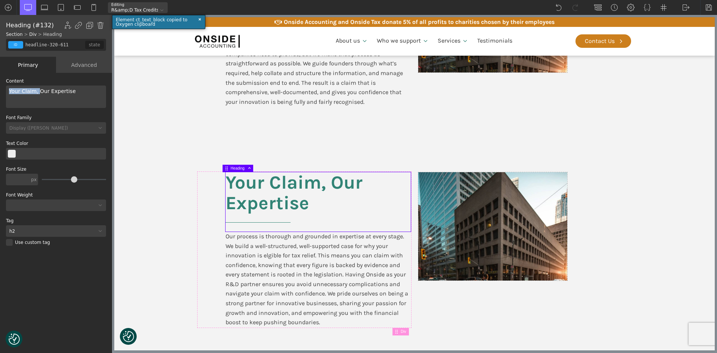
drag, startPoint x: 37, startPoint y: 91, endPoint x: 5, endPoint y: 92, distance: 32.1
click at [5, 92] on div "WP Grid Builder Stack Columns Vertically Page container (1200px) and below Less…" at bounding box center [56, 214] width 112 height 282
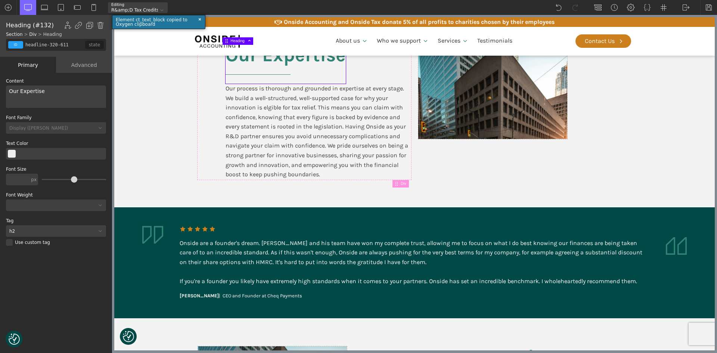
scroll to position [800, 0]
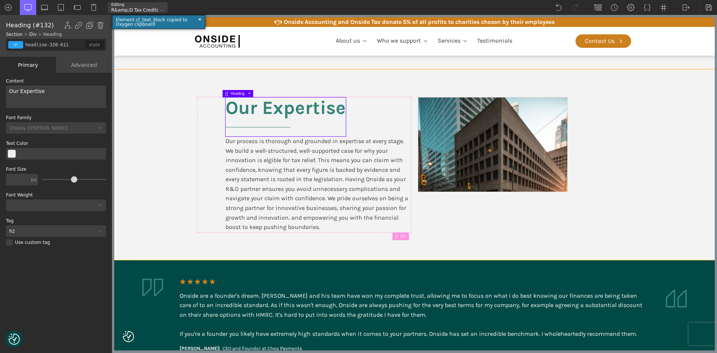
click at [677, 81] on section "Our Expertise Our process is thorough and grounded in expertise at every stage.…" at bounding box center [414, 165] width 601 height 191
type input "split-content"
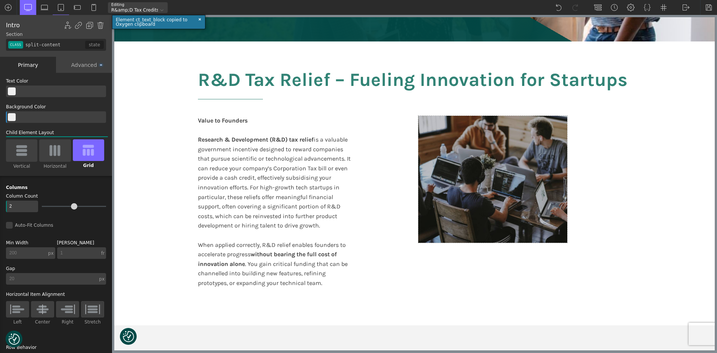
scroll to position [112, 0]
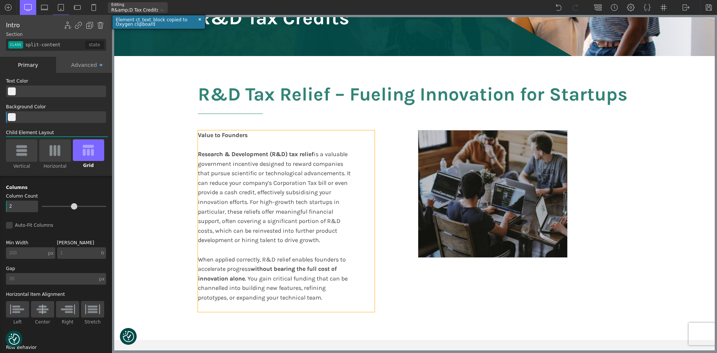
click at [352, 218] on div "Value to Founders Research & Development (R&D) tax relief is a valuable governm…" at bounding box center [286, 221] width 177 height 182
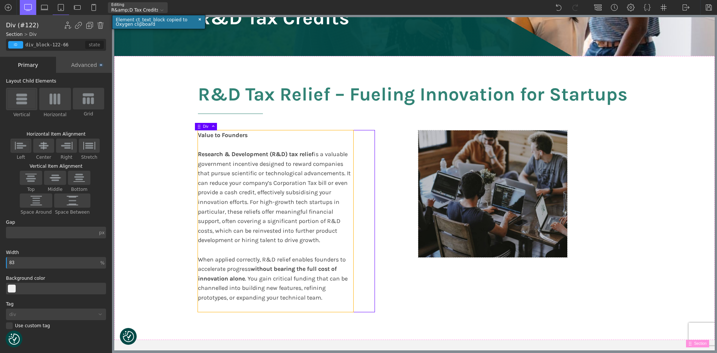
click at [347, 217] on div "Value to Founders Research & Development (R&D) tax relief is a valuable governm…" at bounding box center [275, 221] width 155 height 182
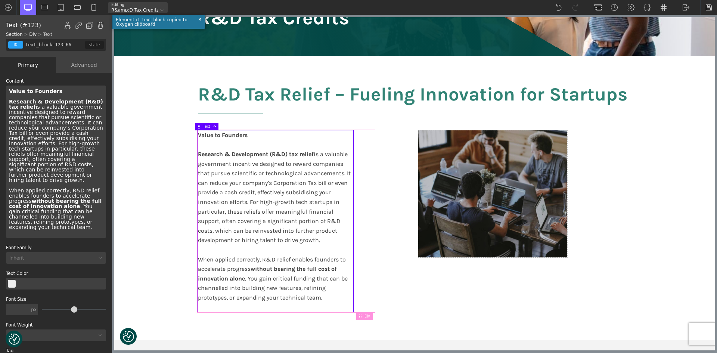
click at [358, 216] on div "Value to Founders Research & Development (R&D) tax relief is a valuable governm…" at bounding box center [286, 221] width 177 height 182
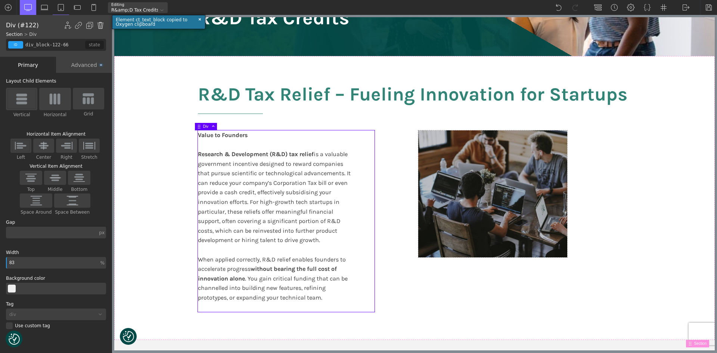
click at [101, 25] on img at bounding box center [100, 25] width 7 height 7
type input "section-120-66"
type input "split-content-full-heading"
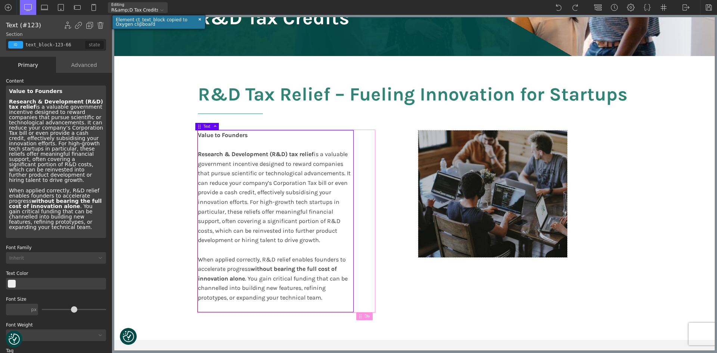
click at [357, 209] on div "Value to Founders Research & Development (R&D) tax relief is a valuable governm…" at bounding box center [286, 221] width 177 height 182
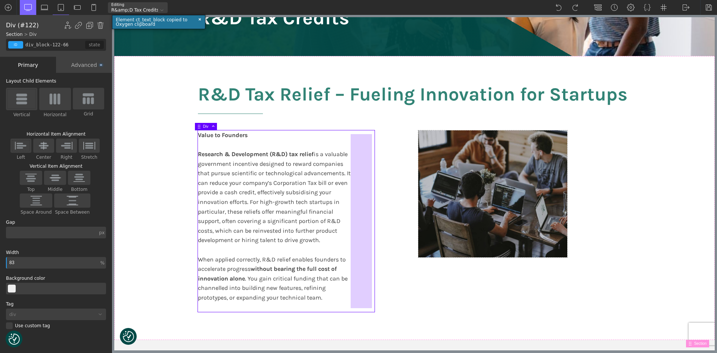
click at [357, 209] on div at bounding box center [361, 221] width 21 height 174
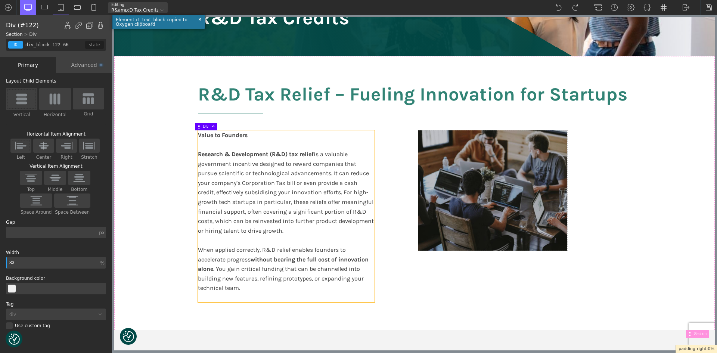
drag, startPoint x: 351, startPoint y: 209, endPoint x: 339, endPoint y: 210, distance: 12.1
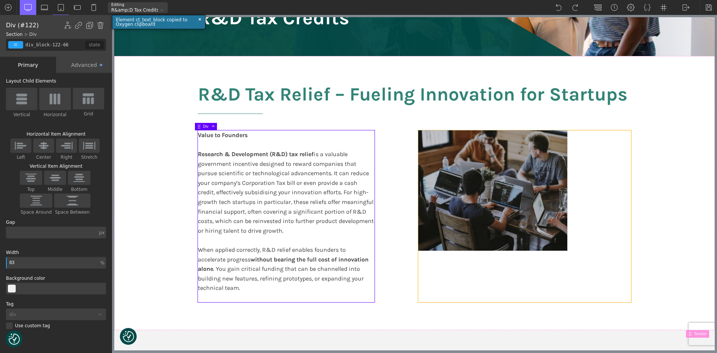
click at [570, 264] on div at bounding box center [525, 216] width 213 height 172
type input "div_block-124-66"
type input "image-block"
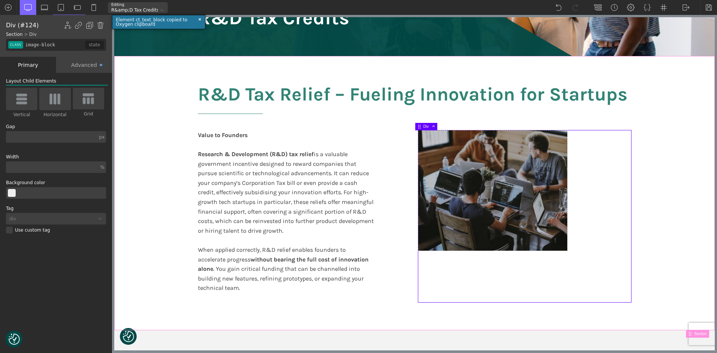
click at [674, 275] on section "R&D Tax Relief – Fueling Innovation for Startups Value to Founders Research & D…" at bounding box center [414, 193] width 601 height 275
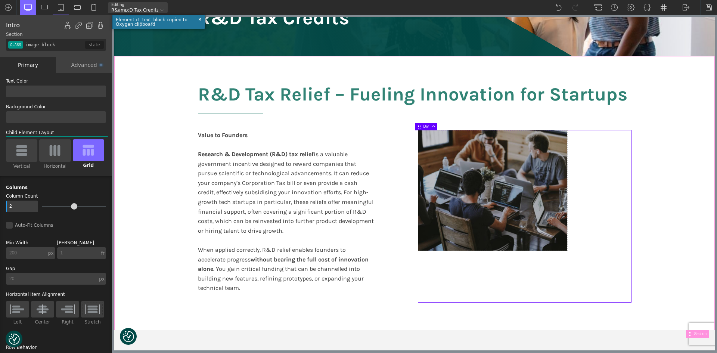
type input "split-content-full-heading"
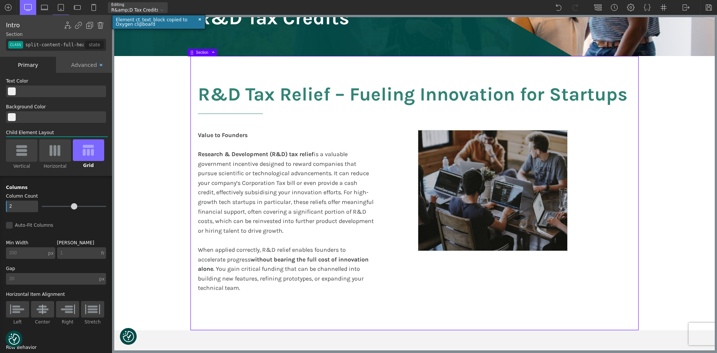
click at [676, 277] on section "R&D Tax Relief – Fueling Innovation for Startups Value to Founders Research & D…" at bounding box center [414, 193] width 601 height 275
click at [322, 239] on div "Value to Founders Research & Development (R&D) tax relief is a valuable governm…" at bounding box center [286, 216] width 177 height 172
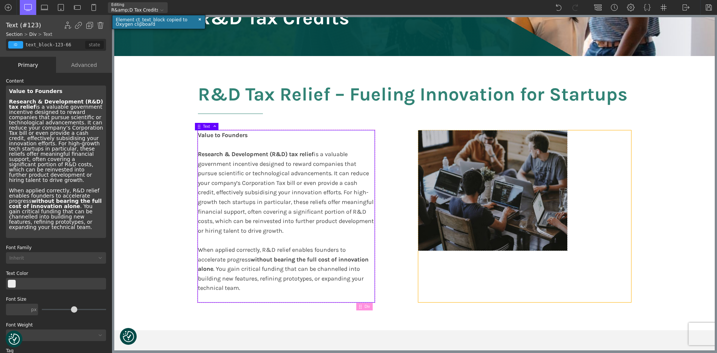
click at [414, 278] on div "R&D Tax Relief – Fueling Innovation for Startups Value to Founders Research & D…" at bounding box center [415, 193] width 448 height 275
type input "section-120-66"
type input "split-content-full-heading"
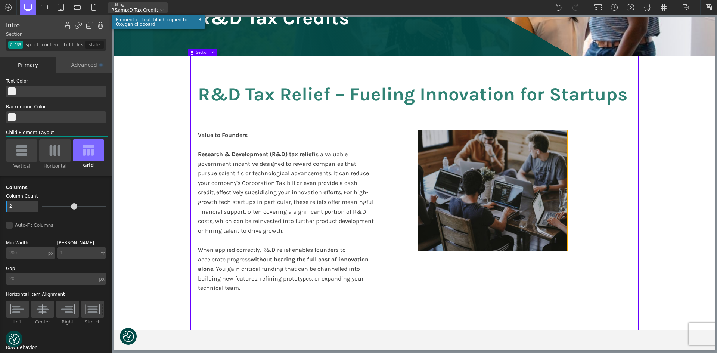
type input "div_block-125-66"
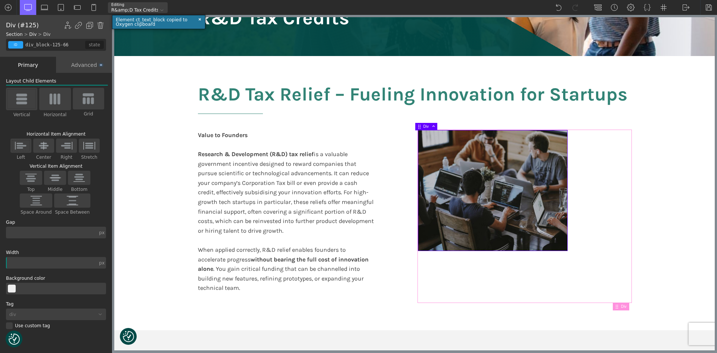
click at [603, 271] on div at bounding box center [525, 216] width 213 height 172
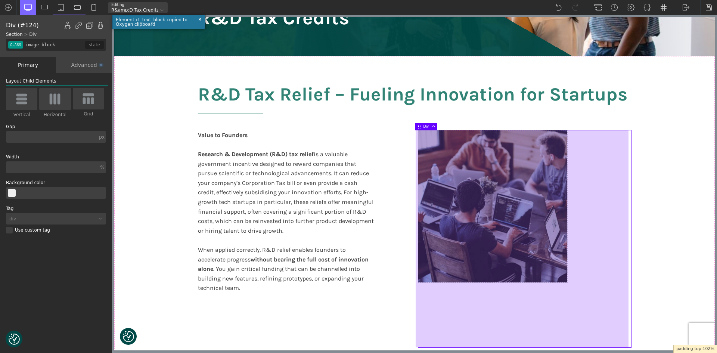
drag, startPoint x: 564, startPoint y: 251, endPoint x: 602, endPoint y: 261, distance: 38.7
click at [602, 261] on div at bounding box center [522, 238] width 213 height 217
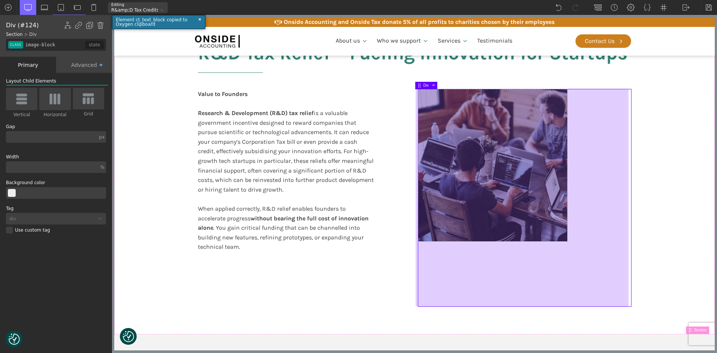
scroll to position [224, 0]
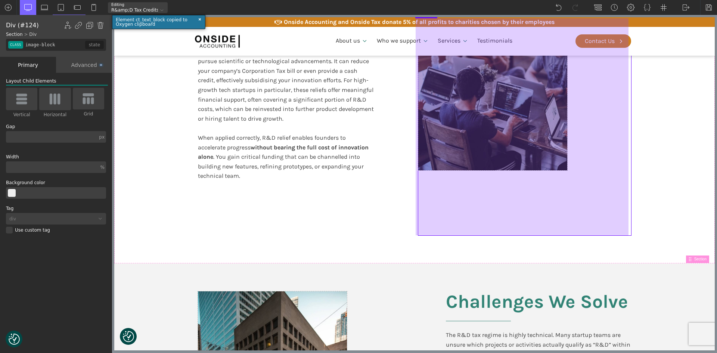
click at [549, 162] on div at bounding box center [522, 126] width 213 height 217
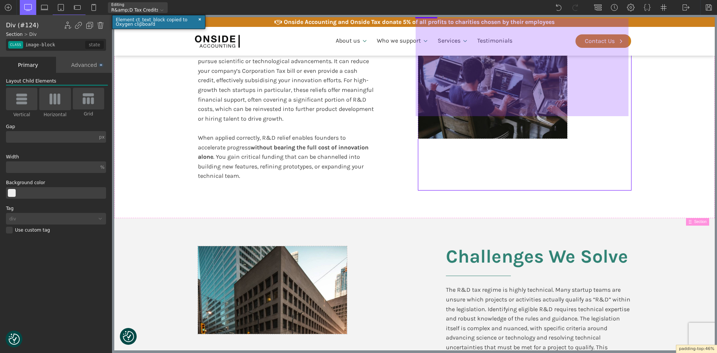
drag, startPoint x: 565, startPoint y: 170, endPoint x: 563, endPoint y: 149, distance: 21.0
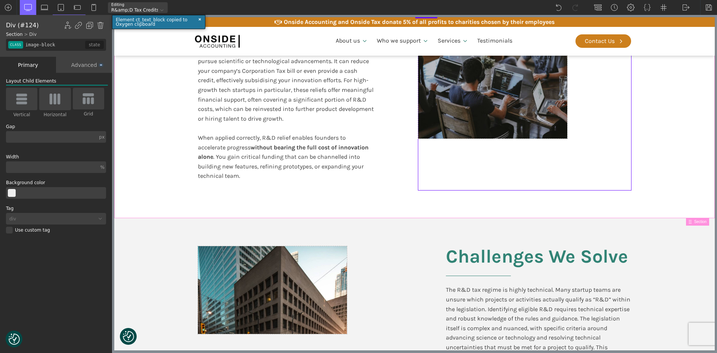
click at [643, 183] on section "R&D Tax Relief – Fueling Innovation for Startups Value to Founders Research & D…" at bounding box center [414, 81] width 601 height 275
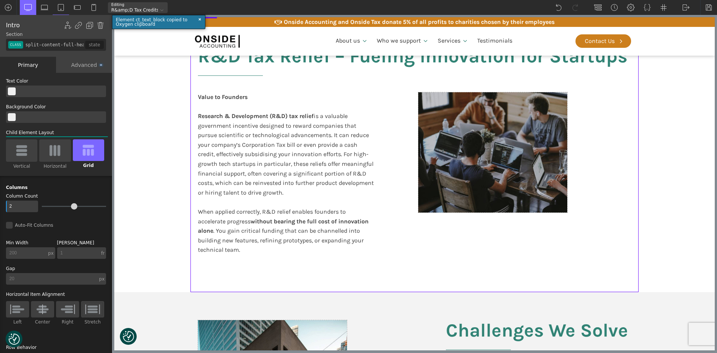
scroll to position [149, 0]
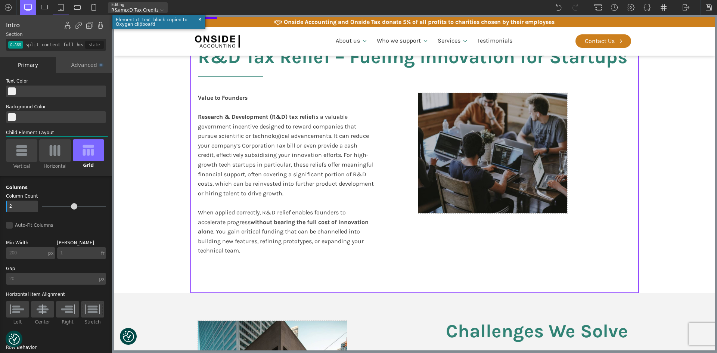
click at [146, 157] on section "R&D Tax Relief – Fueling Innovation for Startups Value to Founders Research & D…" at bounding box center [414, 156] width 601 height 275
click at [146, 158] on section "R&D Tax Relief – Fueling Innovation for Startups Value to Founders Research & D…" at bounding box center [414, 156] width 601 height 275
click at [639, 181] on section "R&D Tax Relief – Fueling Innovation for Startups Value to Founders Research & D…" at bounding box center [414, 156] width 601 height 275
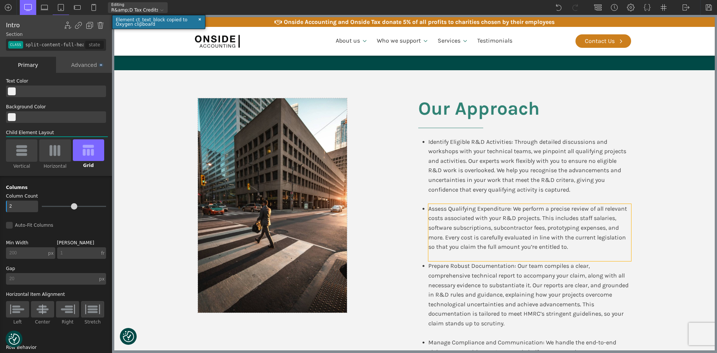
scroll to position [822, 0]
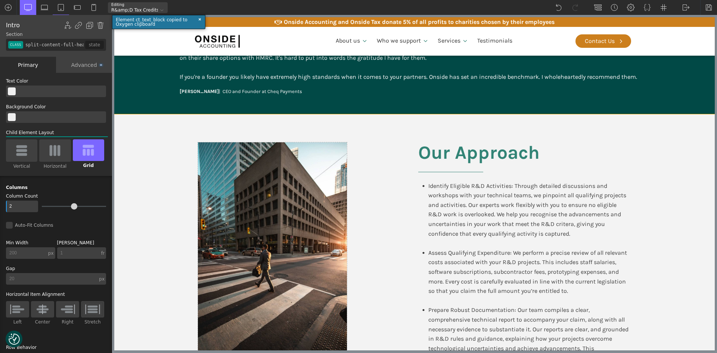
click at [500, 114] on div "Our Approach Identify Eligible R&D Activities: Through detailed discussions and…" at bounding box center [415, 295] width 448 height 363
type input "split-content"
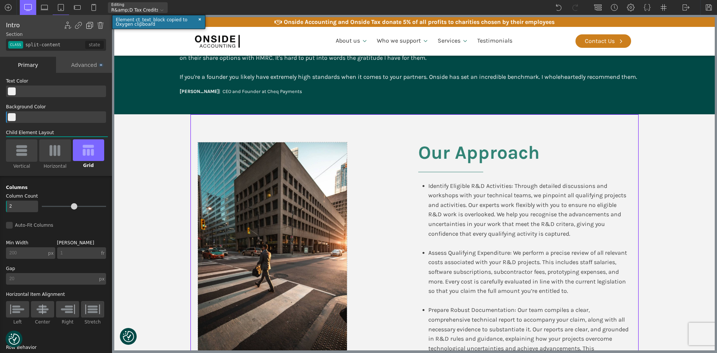
click at [88, 24] on img at bounding box center [89, 25] width 7 height 7
type input "color(21)"
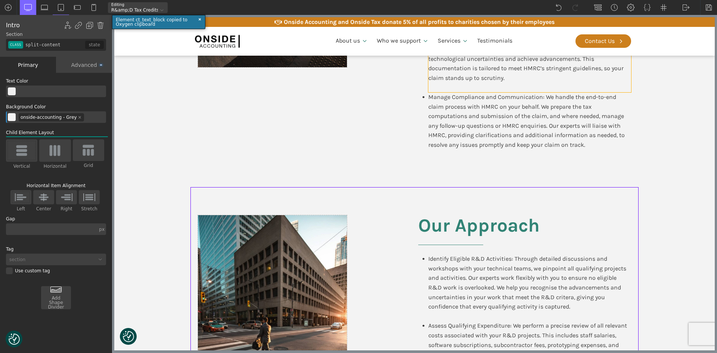
scroll to position [1158, 0]
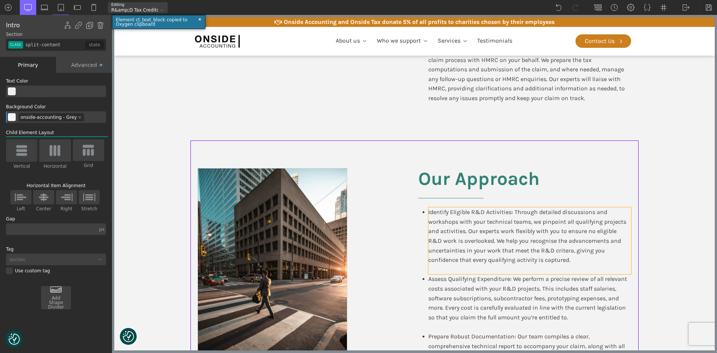
click at [512, 230] on div "Identify Eligible R&D Activities: Through detailed discussions and workshops wi…" at bounding box center [530, 240] width 203 height 67
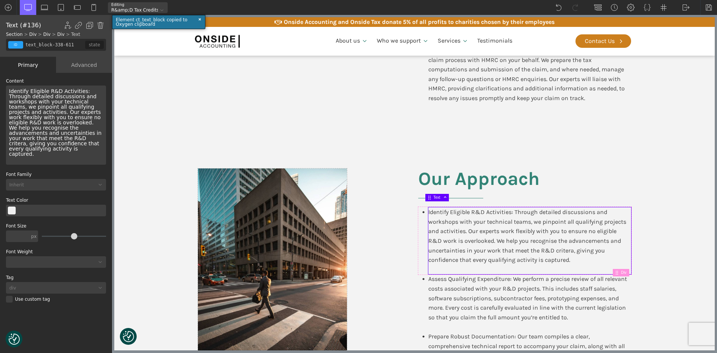
drag, startPoint x: 100, startPoint y: 24, endPoint x: 114, endPoint y: 36, distance: 18.3
click at [100, 24] on img at bounding box center [100, 25] width 7 height 7
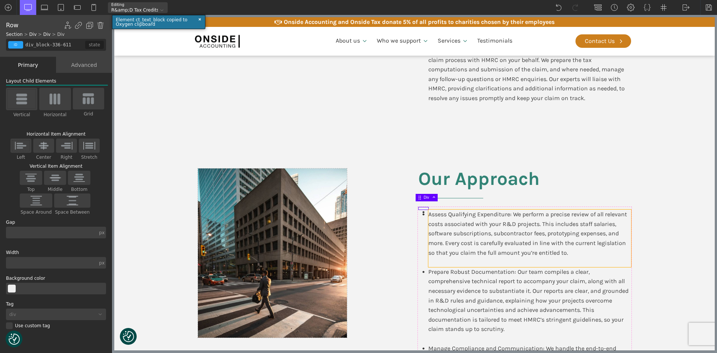
click at [453, 217] on div "Assess Qualifying Expenditure: We perform a precise review of all relevant cost…" at bounding box center [530, 239] width 203 height 58
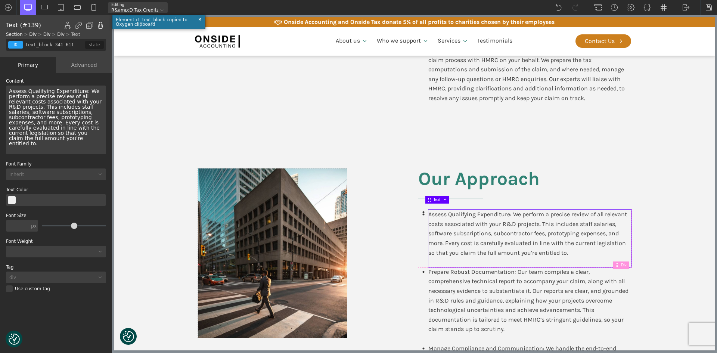
click at [99, 24] on img at bounding box center [100, 25] width 7 height 7
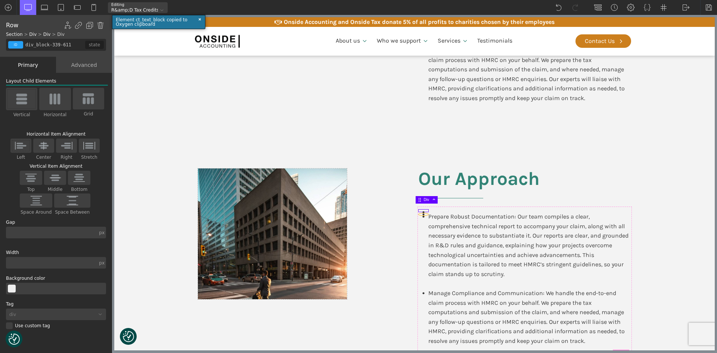
click at [423, 213] on icon at bounding box center [424, 214] width 2 height 2
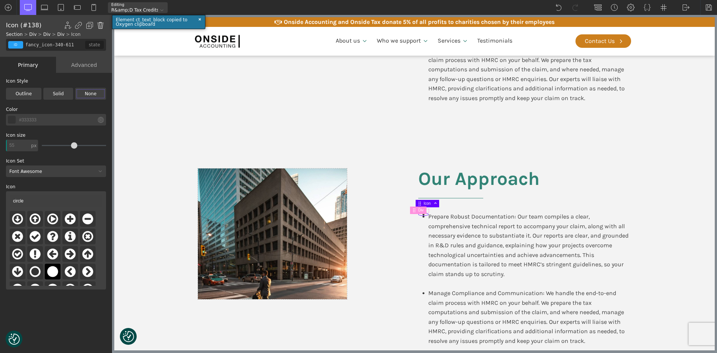
drag, startPoint x: 102, startPoint y: 24, endPoint x: 98, endPoint y: 91, distance: 67.7
click at [102, 24] on img at bounding box center [100, 25] width 7 height 7
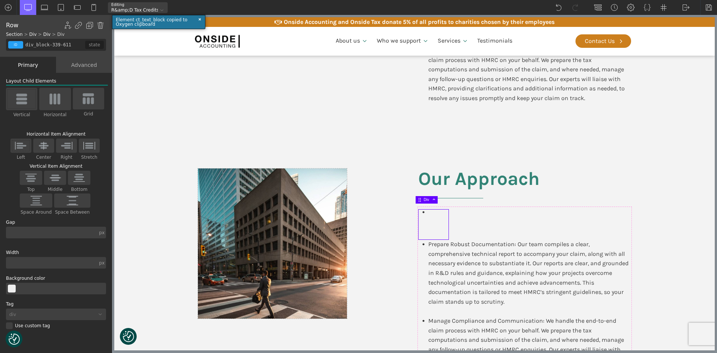
click at [438, 217] on div at bounding box center [434, 225] width 30 height 30
drag, startPoint x: 101, startPoint y: 25, endPoint x: 112, endPoint y: 34, distance: 14.4
click at [102, 25] on img at bounding box center [100, 25] width 7 height 7
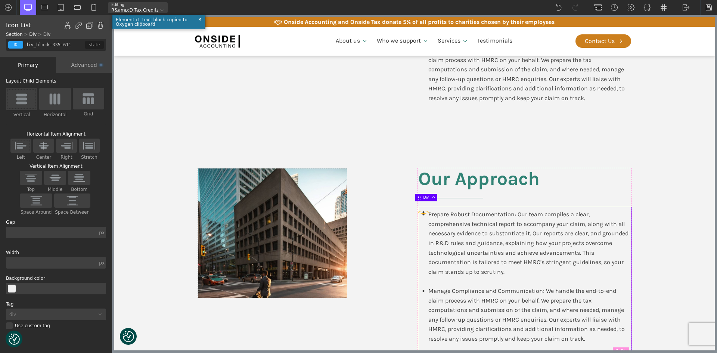
click at [422, 211] on div at bounding box center [424, 212] width 10 height 2
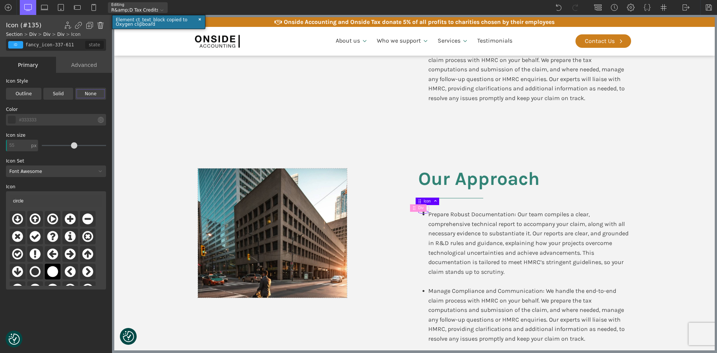
click at [101, 26] on img at bounding box center [100, 25] width 7 height 7
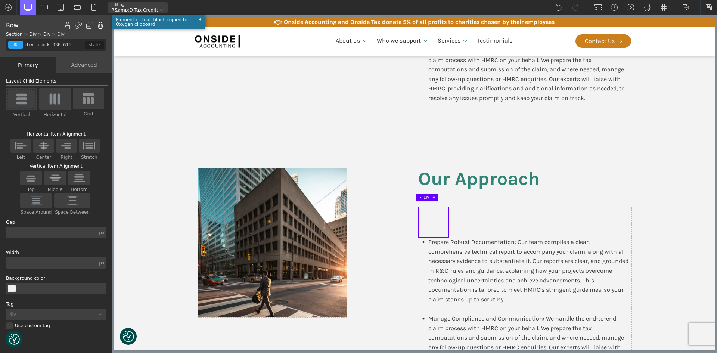
drag, startPoint x: 102, startPoint y: 27, endPoint x: 49, endPoint y: 52, distance: 58.8
click at [102, 27] on img at bounding box center [100, 25] width 7 height 7
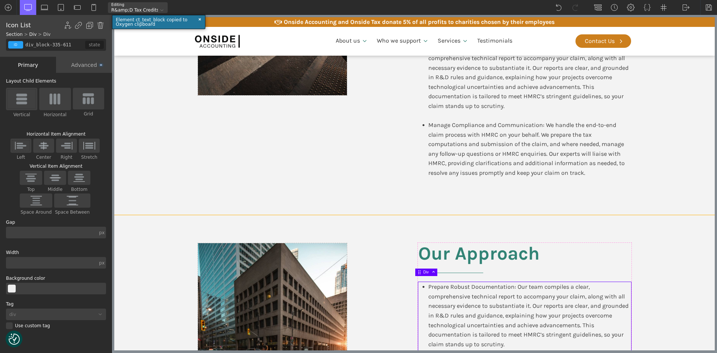
scroll to position [1009, 0]
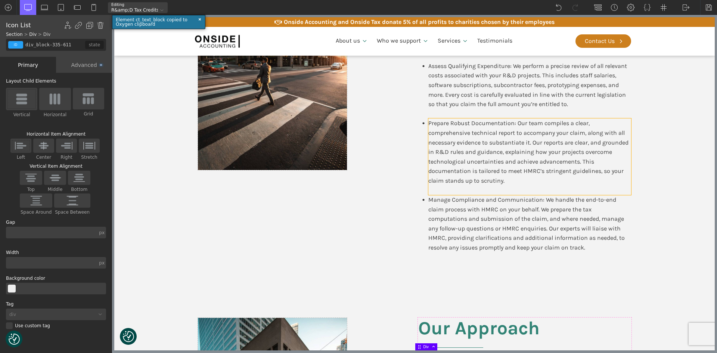
click at [473, 156] on div "Prepare Robust Documentation: Our team compiles a clear, comprehensive technica…" at bounding box center [530, 156] width 203 height 77
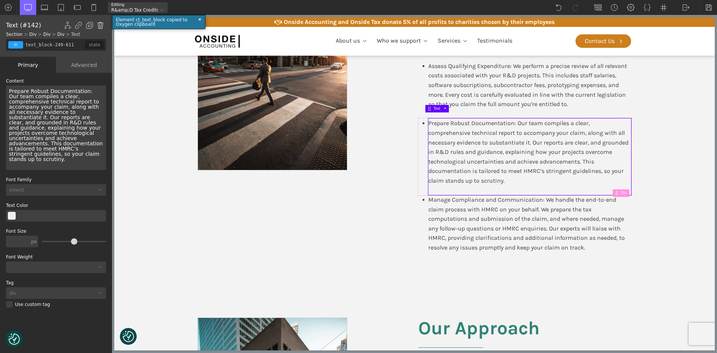
click at [102, 25] on img at bounding box center [100, 25] width 7 height 7
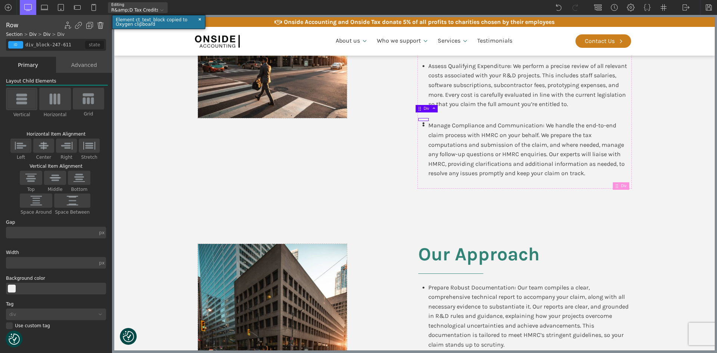
click at [101, 25] on img at bounding box center [100, 25] width 7 height 7
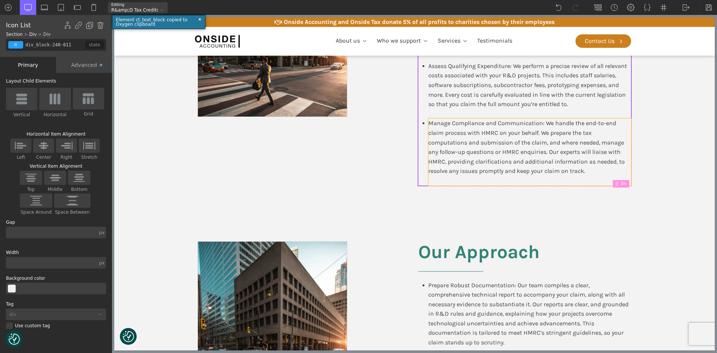
drag, startPoint x: 502, startPoint y: 129, endPoint x: 477, endPoint y: 123, distance: 25.7
click at [501, 129] on div "Manage Compliance and Communication: We handle the end-to-end claim process wit…" at bounding box center [530, 151] width 203 height 67
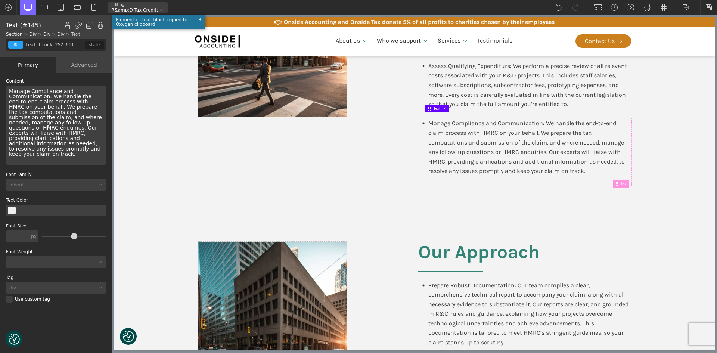
drag, startPoint x: 102, startPoint y: 21, endPoint x: 109, endPoint y: 27, distance: 9.3
click at [102, 22] on div "Text (#145) Show/Hide Element Set Conditions Condition Type AND OR In-Editor Be…" at bounding box center [56, 25] width 100 height 9
drag, startPoint x: 98, startPoint y: 27, endPoint x: 107, endPoint y: 31, distance: 8.9
click at [99, 27] on img at bounding box center [100, 25] width 7 height 7
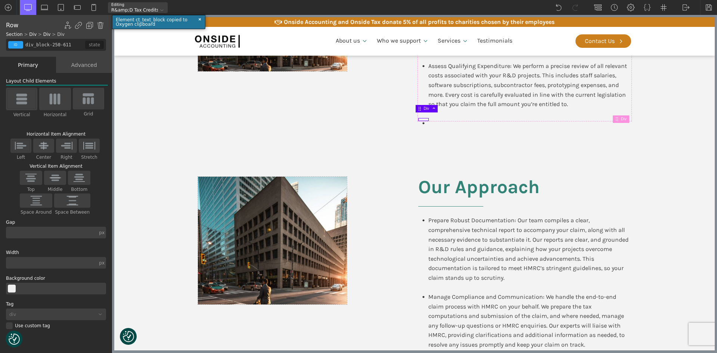
drag, startPoint x: 98, startPoint y: 23, endPoint x: 114, endPoint y: 32, distance: 17.8
click at [98, 23] on img at bounding box center [100, 25] width 7 height 7
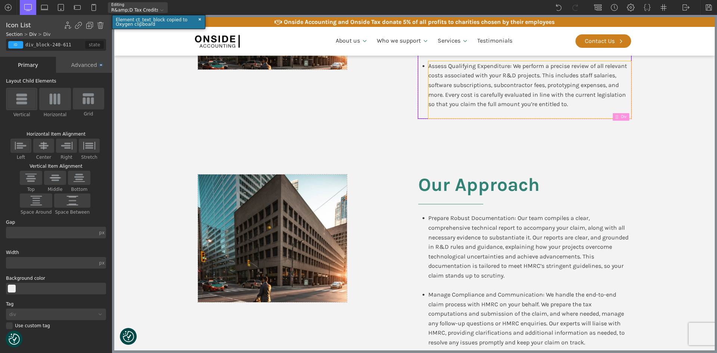
click at [581, 102] on div "Assess Qualifying Expenditure: We perform a precise review of all relevant cost…" at bounding box center [530, 90] width 203 height 58
type input "text_block-246-611"
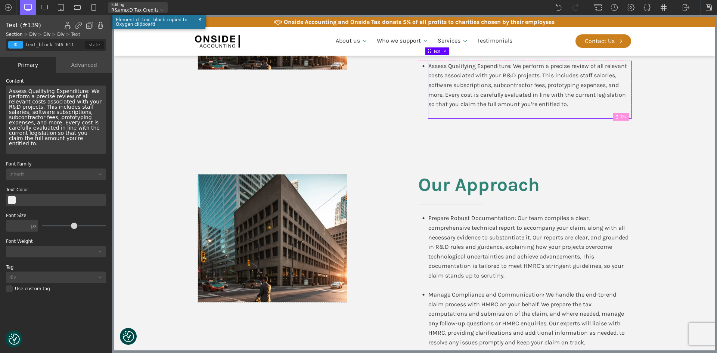
click at [670, 164] on section "Our Approach Prepare Robust Documentation: Our team compiles a clear, comprehen…" at bounding box center [414, 265] width 601 height 238
type input "split-content"
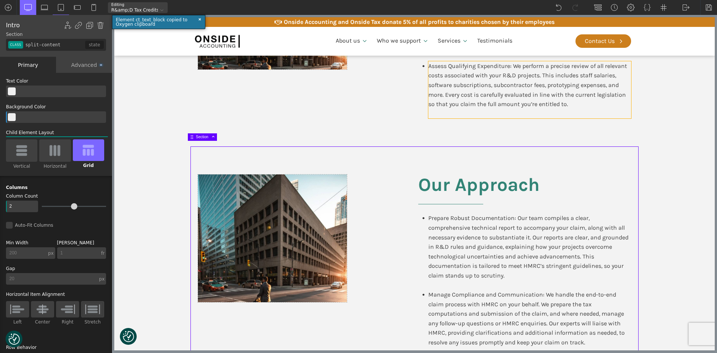
click at [537, 66] on div "Assess Qualifying Expenditure: We perform a precise review of all relevant cost…" at bounding box center [530, 90] width 203 height 58
type input "text_block-246-611"
type input "false"
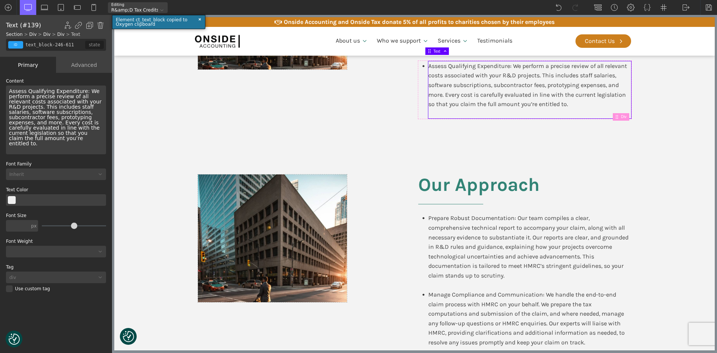
click at [88, 135] on div "Assess Qualifying Expenditure: We perform a precise review of all relevant cost…" at bounding box center [56, 120] width 100 height 69
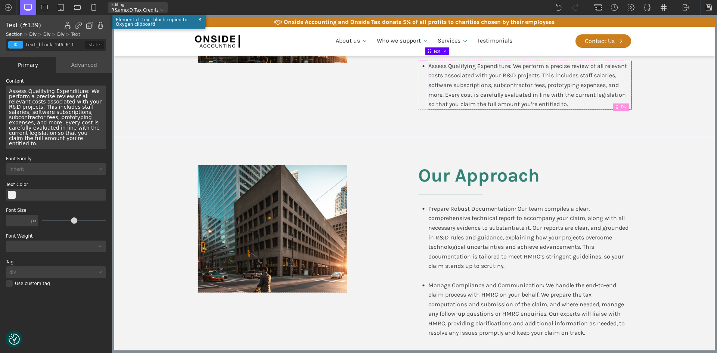
click at [154, 274] on section "Our Approach Prepare Robust Documentation: Our team compiles a clear, comprehen…" at bounding box center [414, 256] width 601 height 238
type input "split-content"
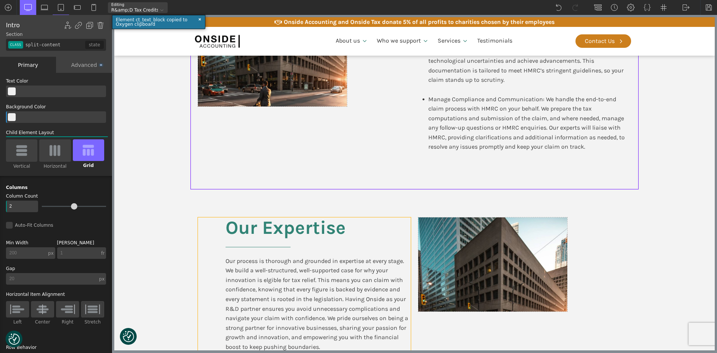
scroll to position [1196, 0]
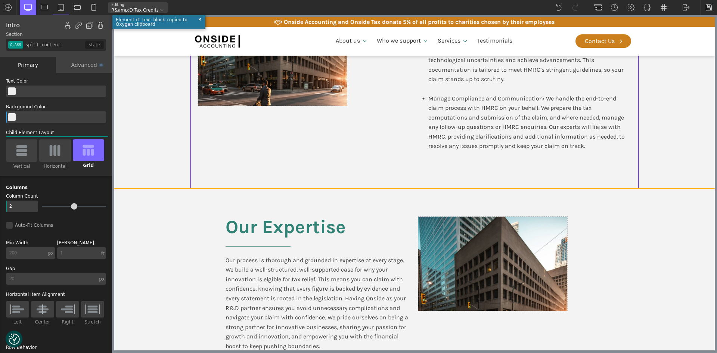
click at [645, 225] on section "Our Expertise Our process is thorough and grounded in expertise at every stage.…" at bounding box center [414, 284] width 601 height 191
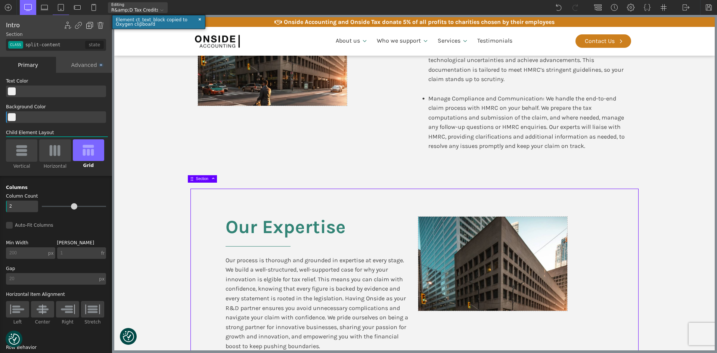
click at [90, 23] on img at bounding box center [89, 25] width 7 height 7
type input "color(21)"
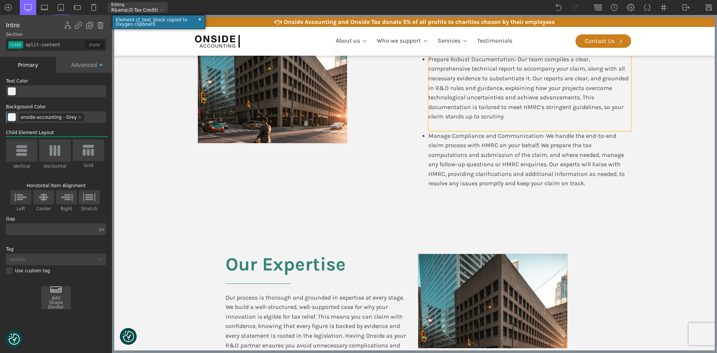
scroll to position [1084, 0]
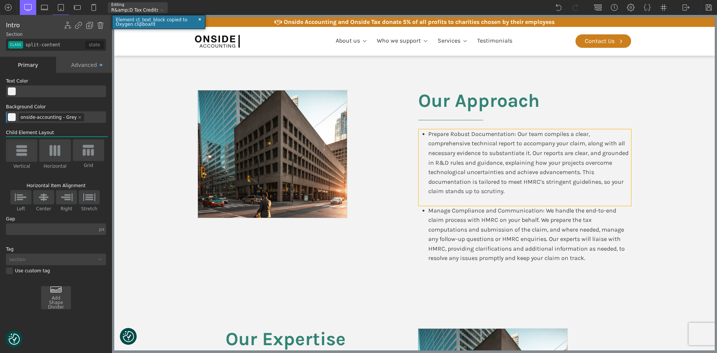
click at [424, 141] on div "Prepare Robust Documentation: Our team compiles a clear, comprehensive technica…" at bounding box center [525, 167] width 213 height 77
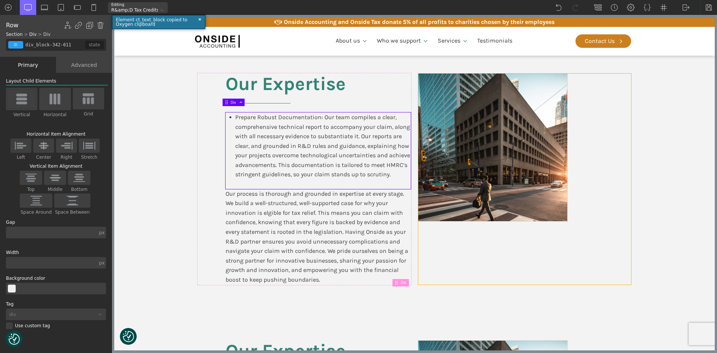
scroll to position [1271, 0]
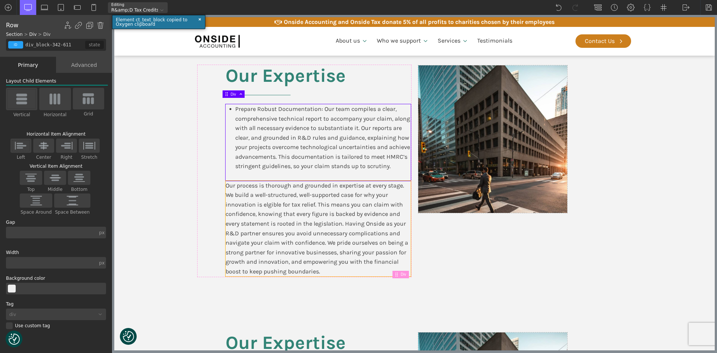
click at [314, 218] on div "Our process is thorough and grounded in expertise at every stage. We build a we…" at bounding box center [318, 229] width 185 height 96
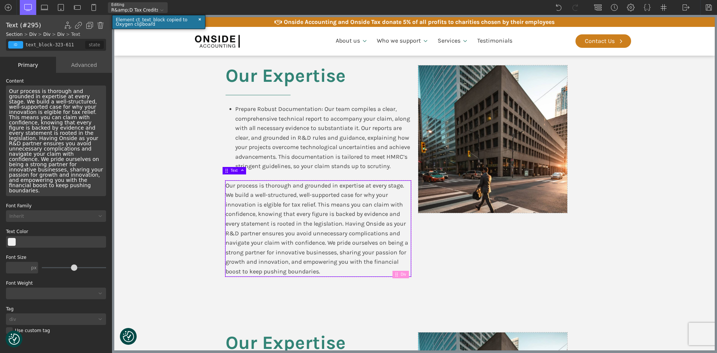
drag, startPoint x: 100, startPoint y: 26, endPoint x: 104, endPoint y: 33, distance: 7.9
click at [100, 26] on img at bounding box center [100, 25] width 7 height 7
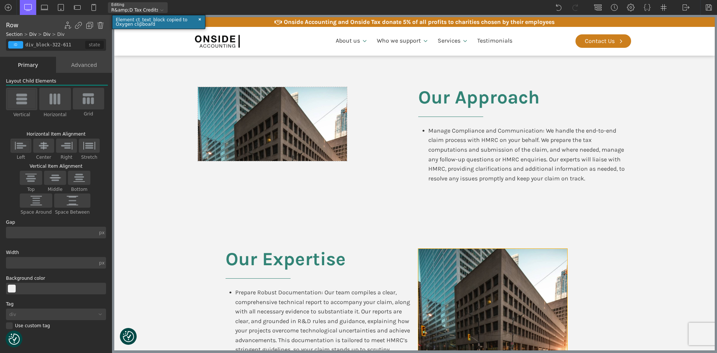
scroll to position [1084, 0]
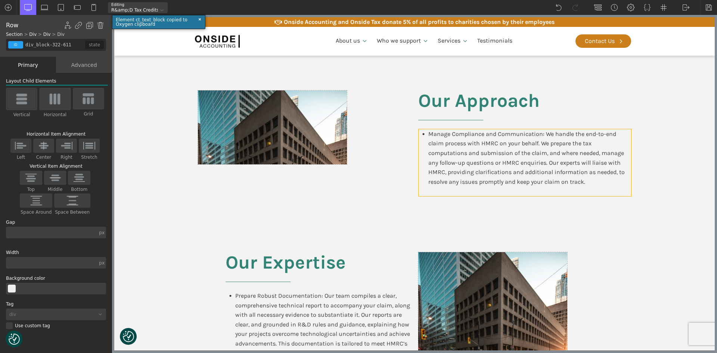
click at [422, 138] on div "Manage Compliance and Communication: We handle the end-to-end claim process wit…" at bounding box center [525, 162] width 213 height 67
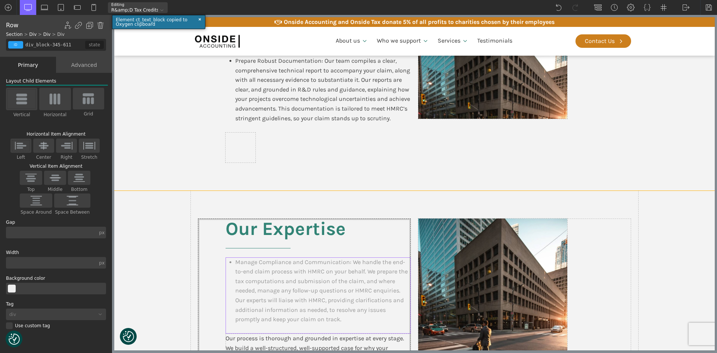
scroll to position [1329, 0]
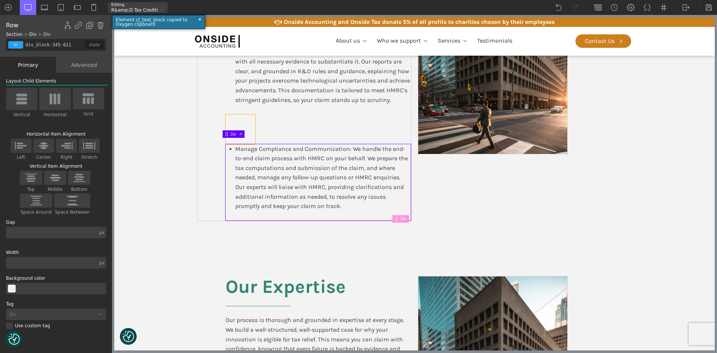
click at [241, 114] on div at bounding box center [241, 129] width 30 height 30
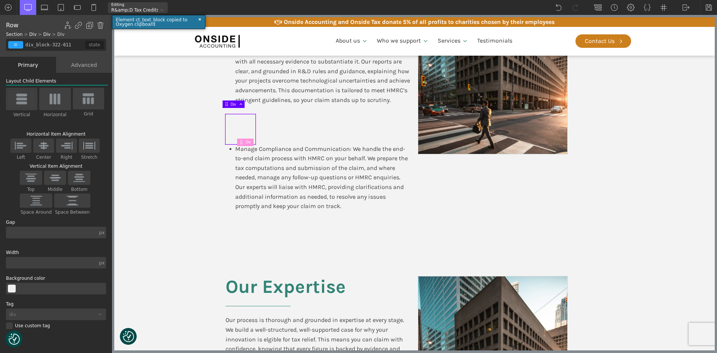
drag, startPoint x: 103, startPoint y: 25, endPoint x: 111, endPoint y: 35, distance: 13.0
click at [103, 25] on img at bounding box center [100, 25] width 7 height 7
click at [101, 24] on img at bounding box center [100, 25] width 7 height 7
type input "div_block-319-611"
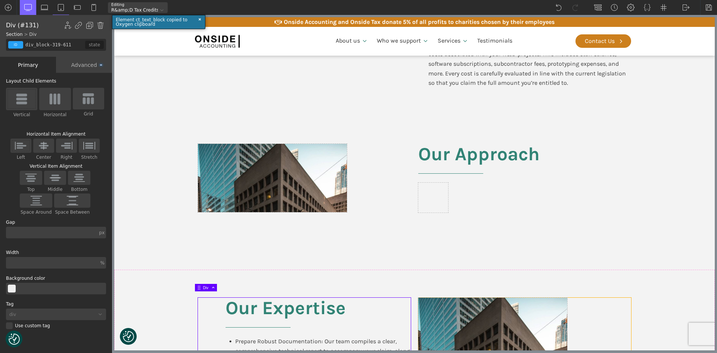
scroll to position [956, 0]
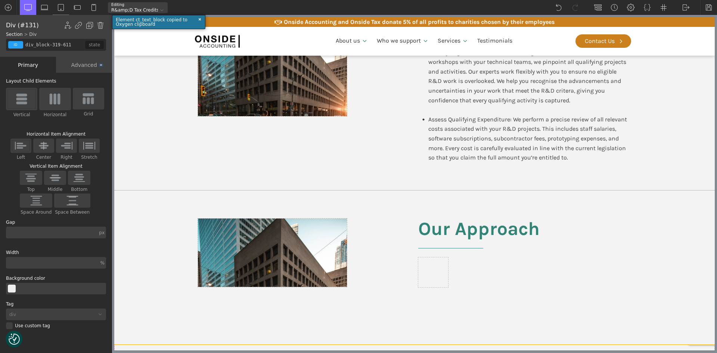
click at [597, 198] on div "Our Approach" at bounding box center [415, 268] width 448 height 154
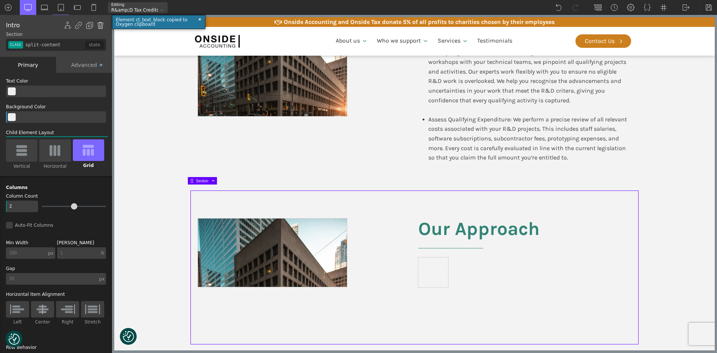
click at [99, 24] on img at bounding box center [100, 25] width 7 height 7
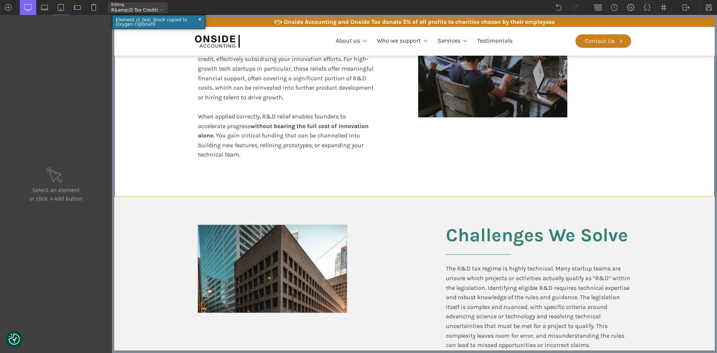
scroll to position [133, 0]
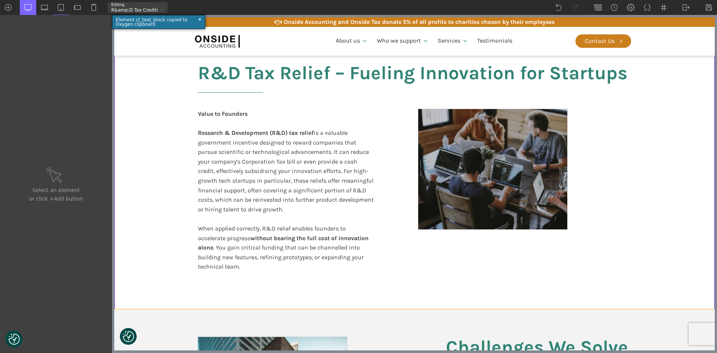
click at [662, 74] on section "R&D Tax Relief – Fueling Innovation for Startups Value to Founders Research & D…" at bounding box center [414, 172] width 601 height 275
type input "split-content-full-heading"
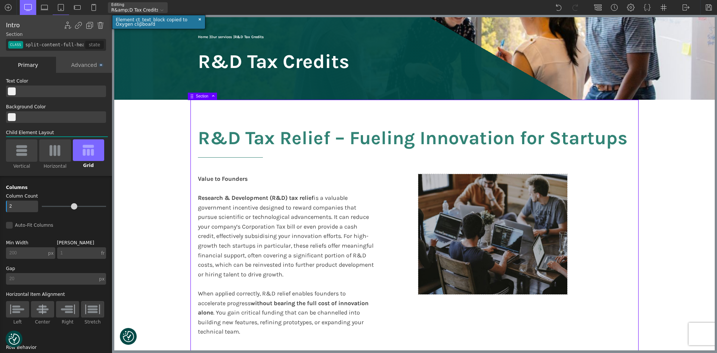
scroll to position [59, 0]
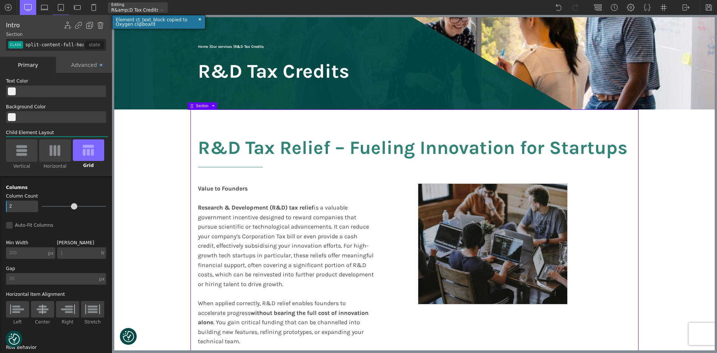
drag, startPoint x: 89, startPoint y: 24, endPoint x: 106, endPoint y: 46, distance: 28.0
click at [89, 24] on img at bounding box center [89, 25] width 7 height 7
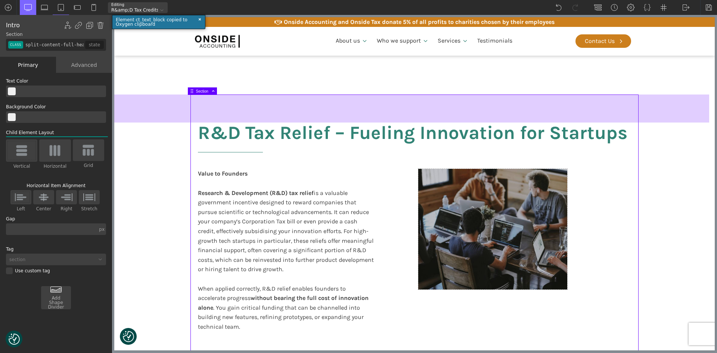
scroll to position [358, 0]
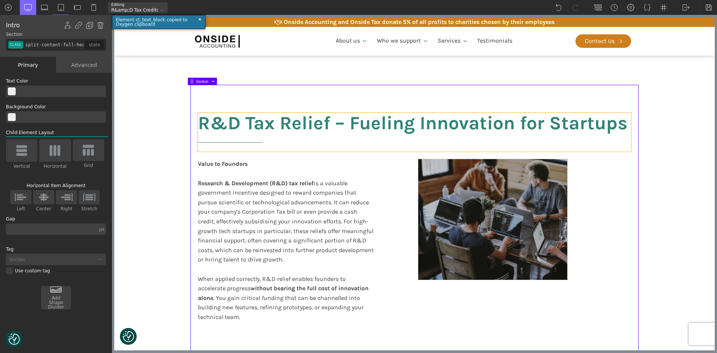
click at [382, 127] on h2 "R&D Tax Relief – Fueling Innovation for Startups" at bounding box center [414, 132] width 433 height 39
type input "headline-359-611"
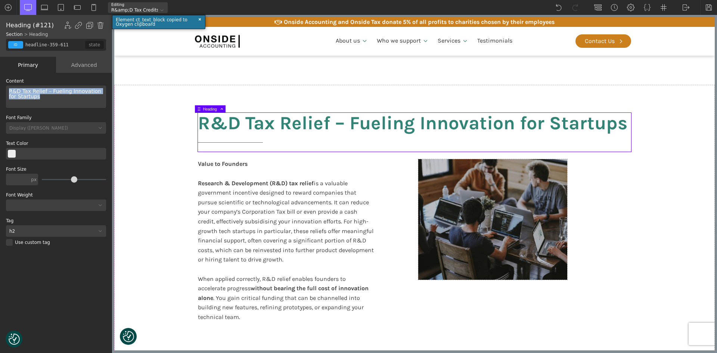
drag, startPoint x: 28, startPoint y: 98, endPoint x: 0, endPoint y: 89, distance: 29.3
click at [0, 89] on div "WP Grid Builder Stack Columns Vertically Page container (1200px) and below Less…" at bounding box center [56, 214] width 112 height 282
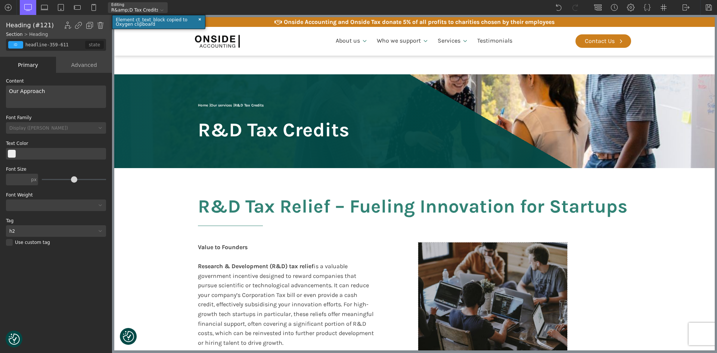
scroll to position [358, 0]
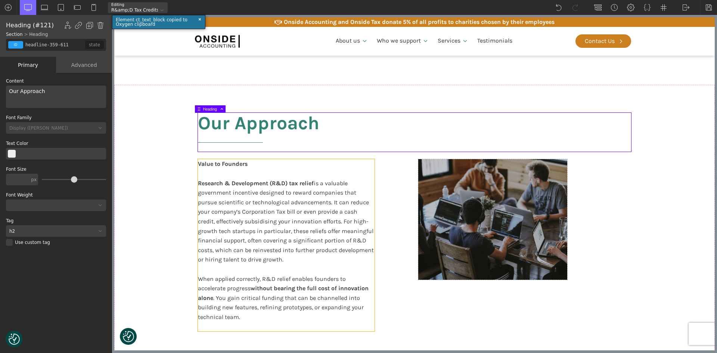
click at [247, 188] on div "Value to Founders Research & Development (R&D) tax relief is a valuable governm…" at bounding box center [286, 245] width 177 height 172
type input "text_block-361-611"
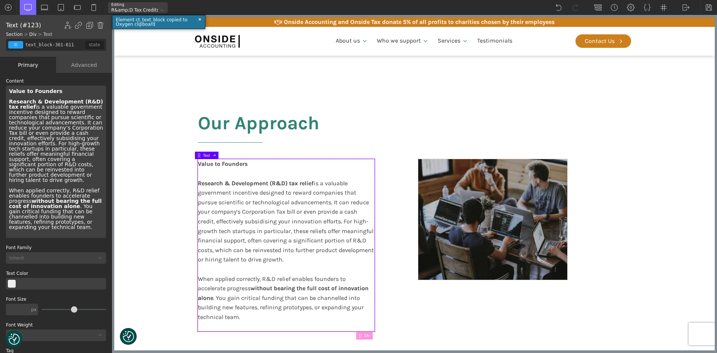
click at [51, 133] on div "Value to Founders Research & Development (R&D) tax relief is a valuable governm…" at bounding box center [56, 162] width 100 height 152
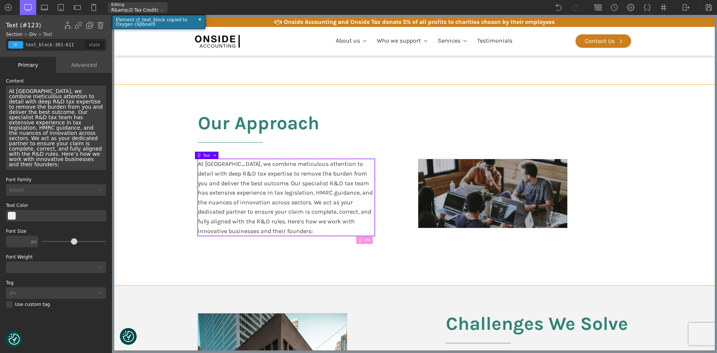
click at [640, 189] on section "Our Approach At Onside, we combine meticulous attention to detail with deep R&D…" at bounding box center [414, 185] width 601 height 200
type input "split-content-full-heading"
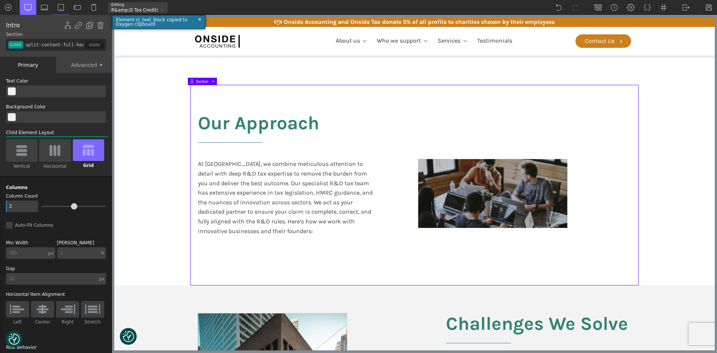
click at [696, 196] on section "Our Approach At Onside, we combine meticulous attention to detail with deep R&D…" at bounding box center [414, 185] width 601 height 200
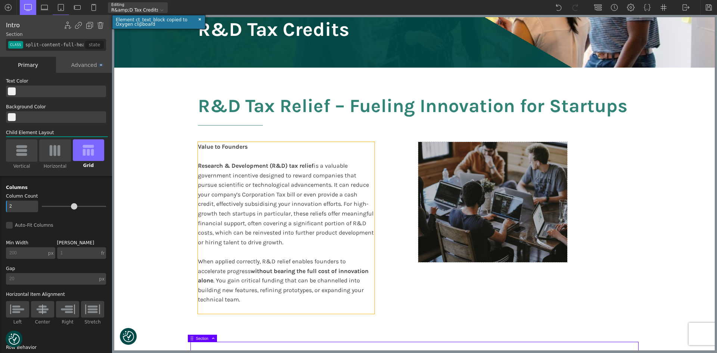
scroll to position [96, 0]
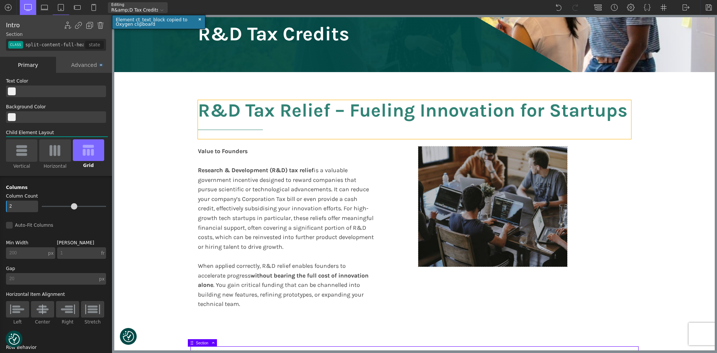
click at [324, 103] on h2 "R&D Tax Relief – Fueling Innovation for Startups" at bounding box center [414, 119] width 433 height 39
type input "headline-121-66"
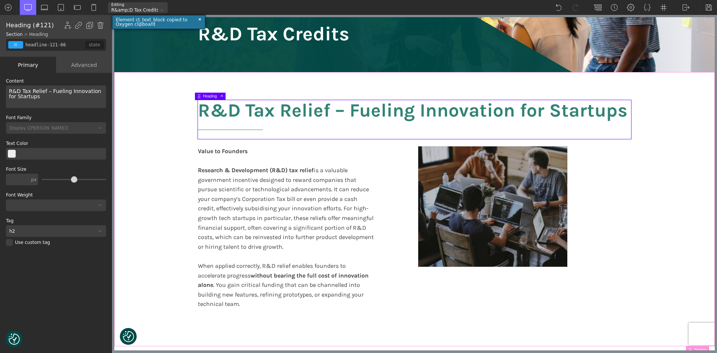
click at [142, 116] on section "R&D Tax Relief – Fueling Innovation for Startups Value to Founders Research & D…" at bounding box center [414, 209] width 601 height 275
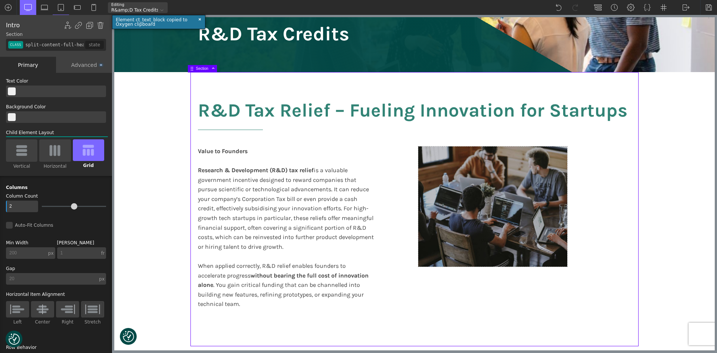
click at [142, 116] on section "R&D Tax Relief – Fueling Innovation for Startups Value to Founders Research & D…" at bounding box center [414, 209] width 601 height 275
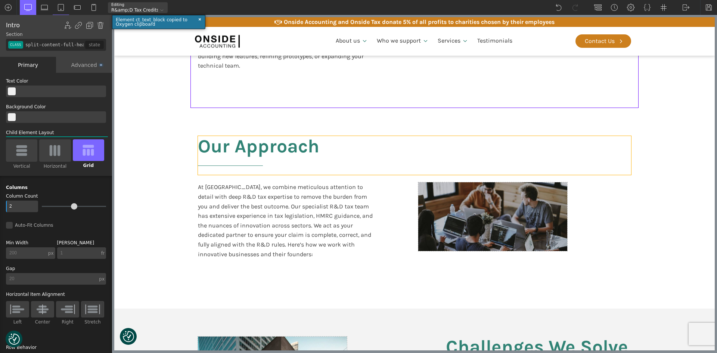
scroll to position [320, 0]
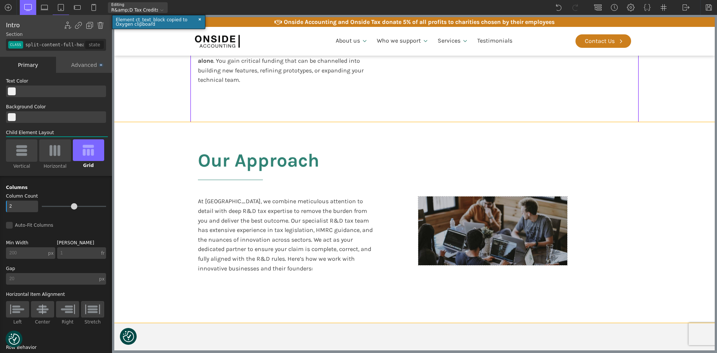
click at [159, 167] on section "Our Approach At Onside, we combine meticulous attention to detail with deep R&D…" at bounding box center [414, 222] width 601 height 200
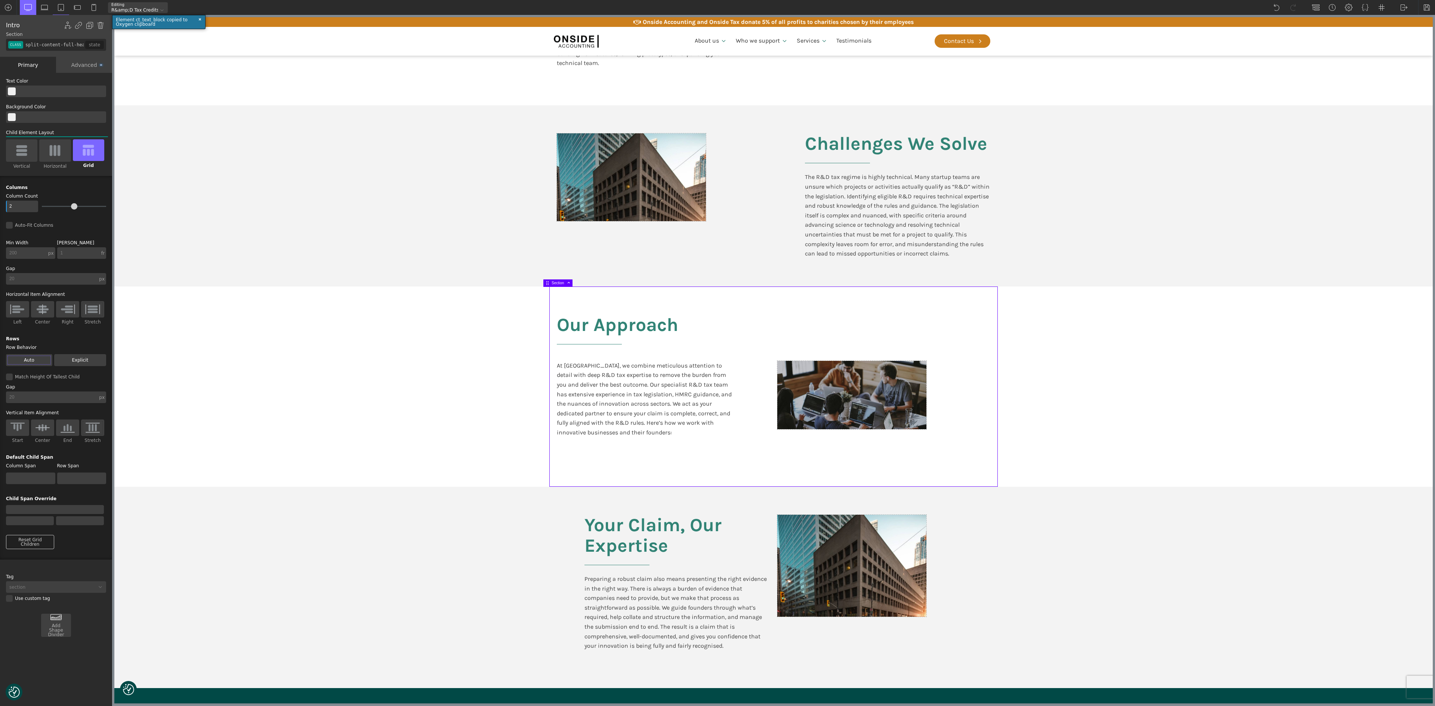
scroll to position [320, 0]
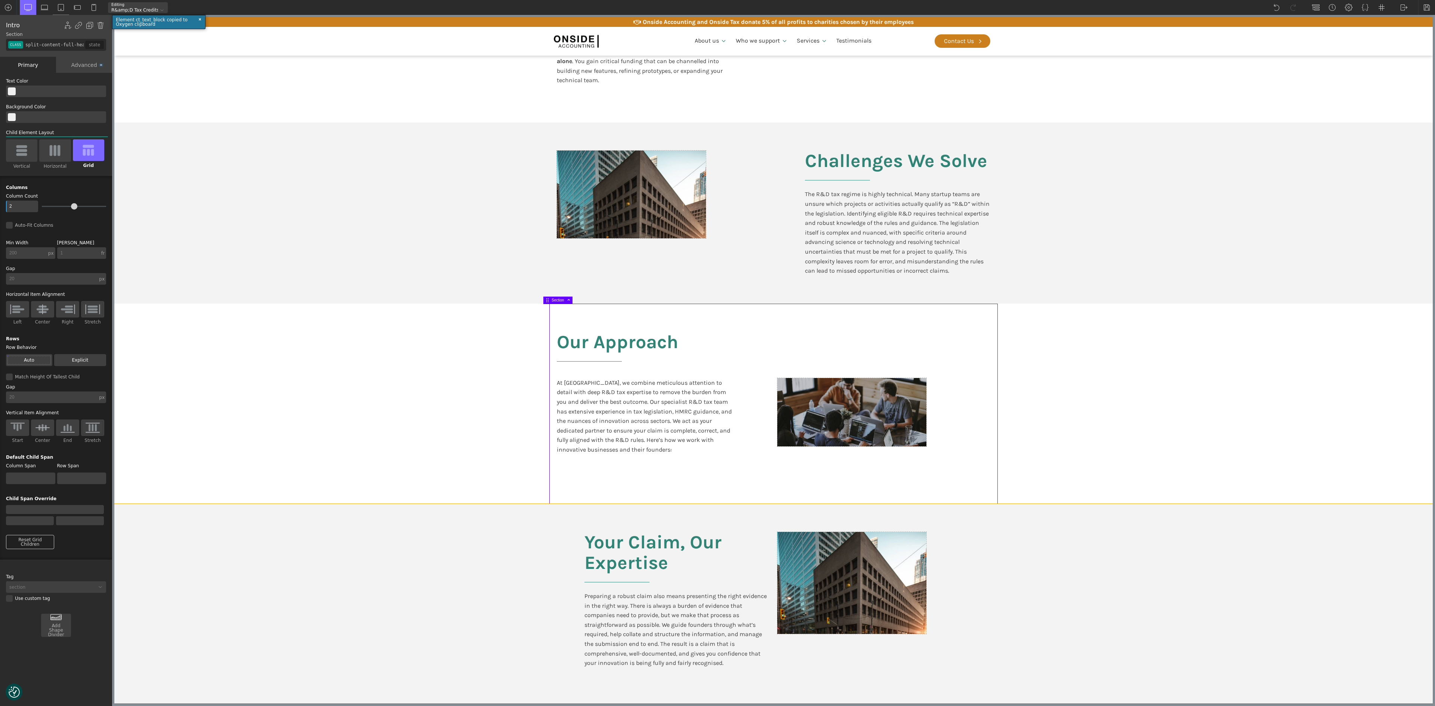
click at [602, 353] on div "Your Claim, Our Expertise Preparing a robust claim also means presenting the ri…" at bounding box center [773, 604] width 448 height 201
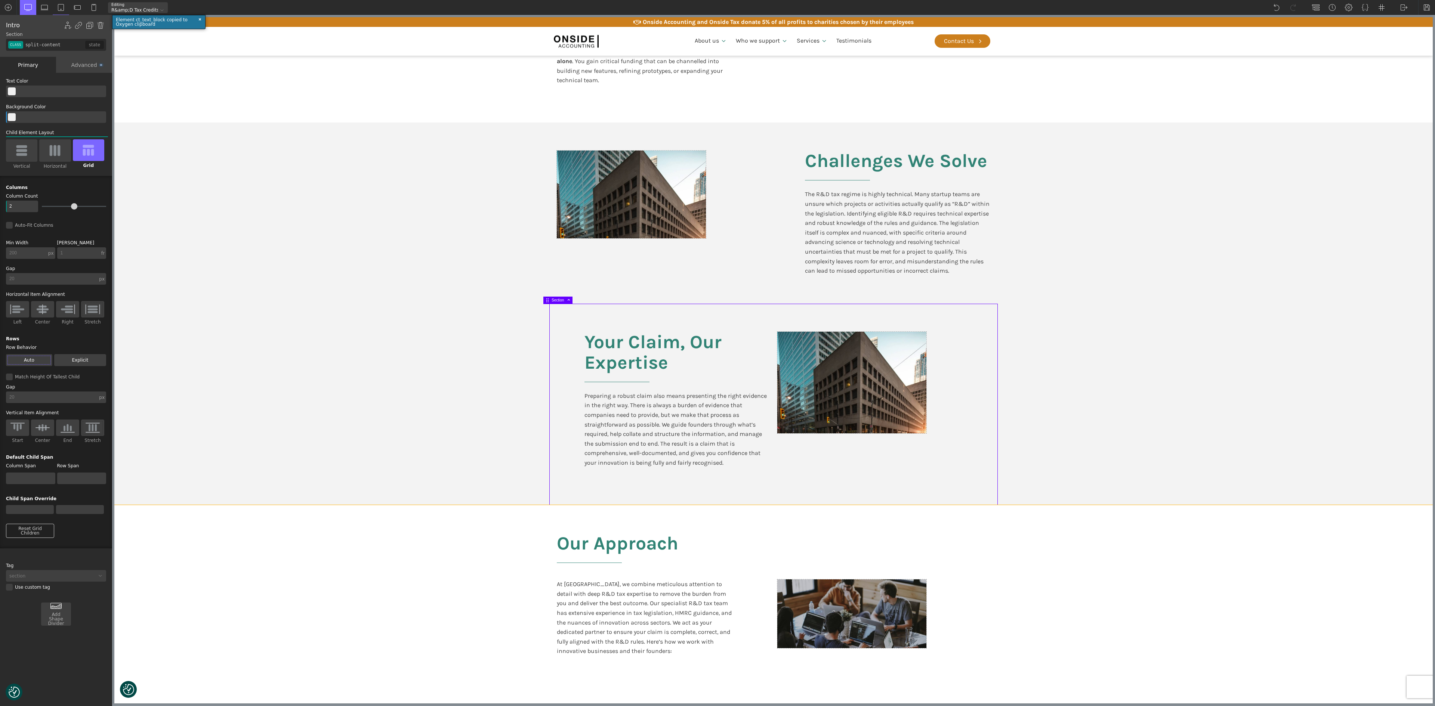
click at [717, 353] on section "Our Approach At Onside, we combine meticulous attention to detail with deep R&D…" at bounding box center [773, 605] width 1318 height 200
type input "split-content-full-heading"
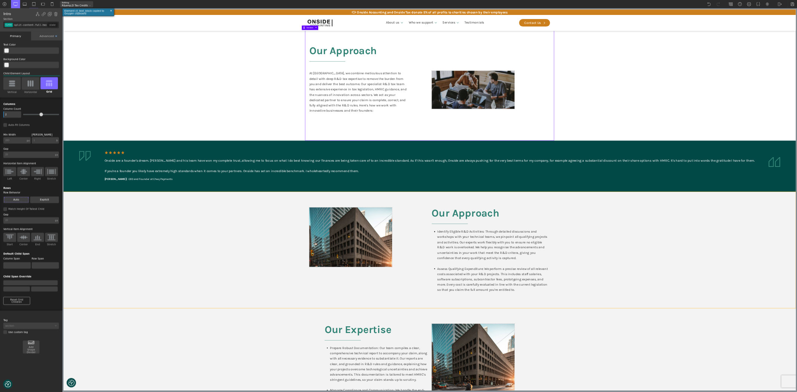
scroll to position [747, 0]
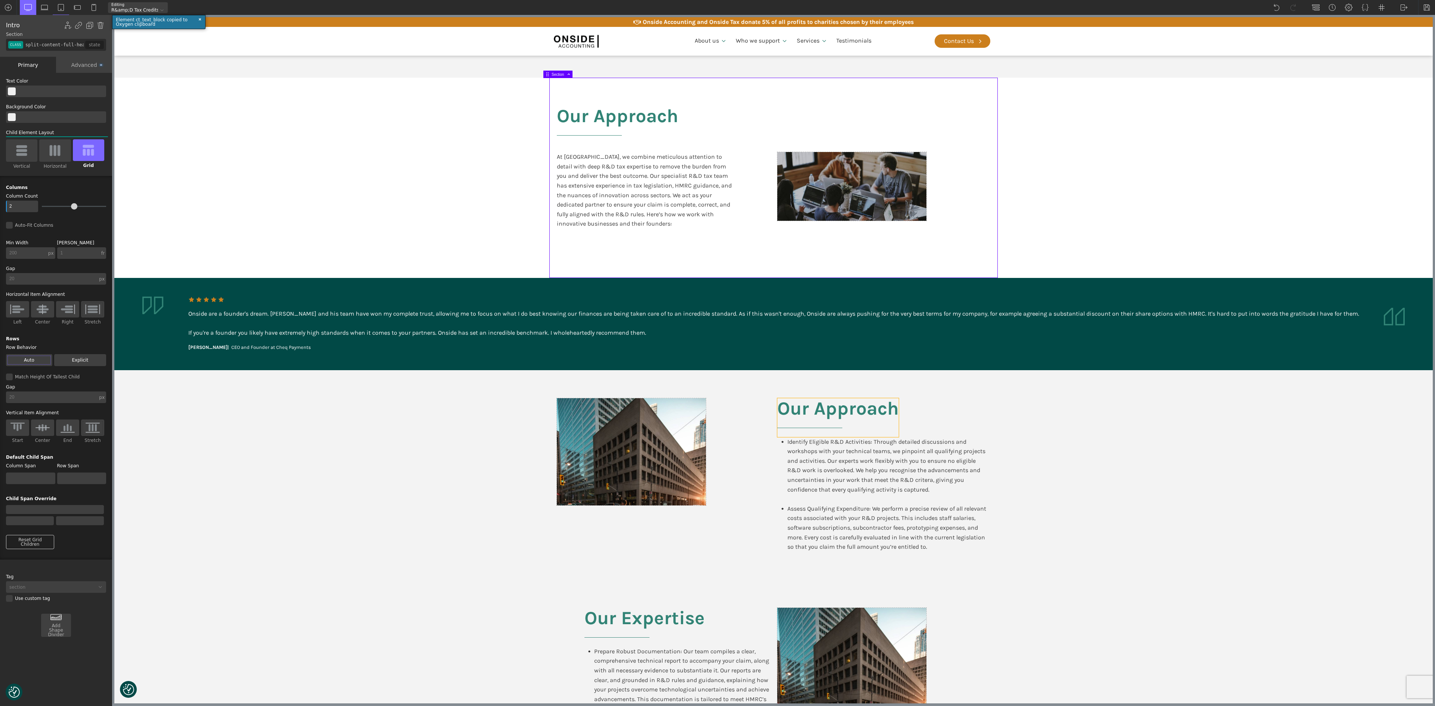
click at [717, 353] on h2 "Our Approach" at bounding box center [837, 417] width 121 height 39
type input "headline-239-611"
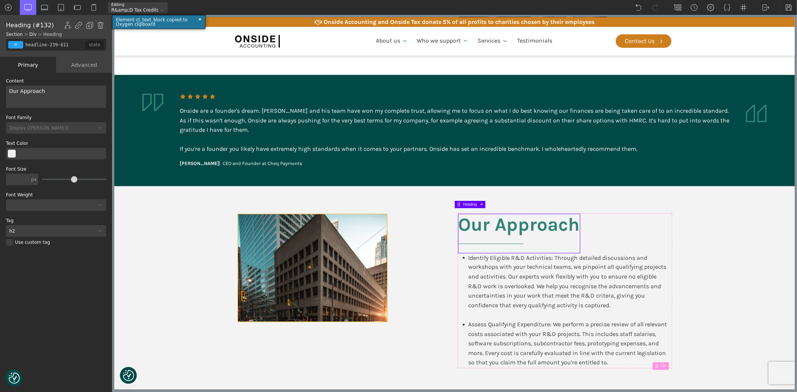
scroll to position [996, 0]
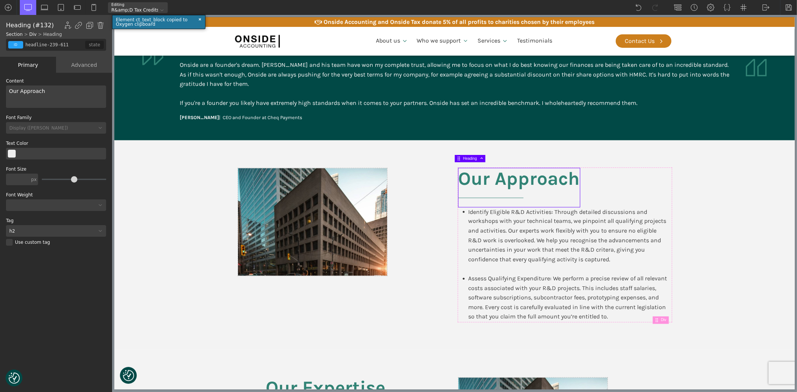
click at [546, 175] on h2 "Our Approach" at bounding box center [518, 188] width 121 height 39
drag, startPoint x: 44, startPoint y: 90, endPoint x: 6, endPoint y: 91, distance: 37.8
click at [6, 91] on div "Our Approach" at bounding box center [56, 97] width 100 height 22
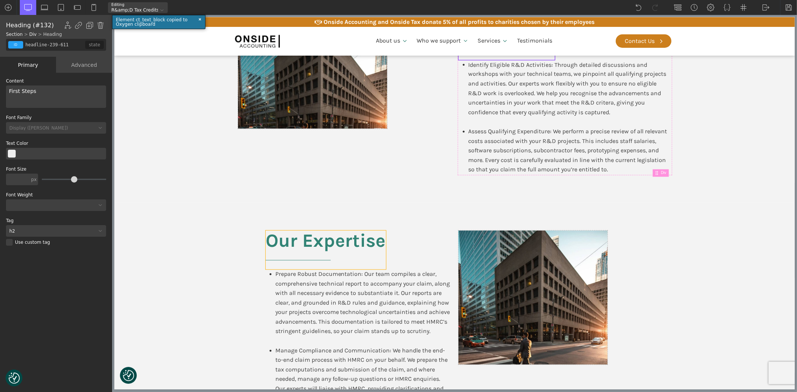
scroll to position [1163, 0]
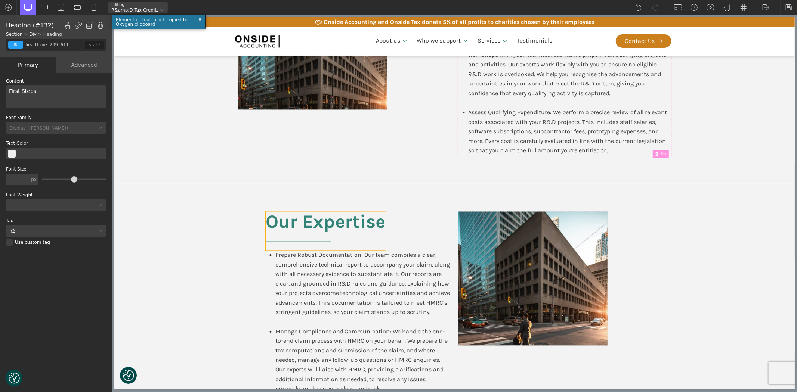
click at [291, 213] on h2 "Our Expertise" at bounding box center [325, 231] width 120 height 39
type input "headline-320-611"
drag, startPoint x: 46, startPoint y: 92, endPoint x: 0, endPoint y: 87, distance: 46.2
click at [0, 87] on div "WP Grid Builder Stack Columns Vertically Page container (1200px) and below Less…" at bounding box center [56, 233] width 112 height 321
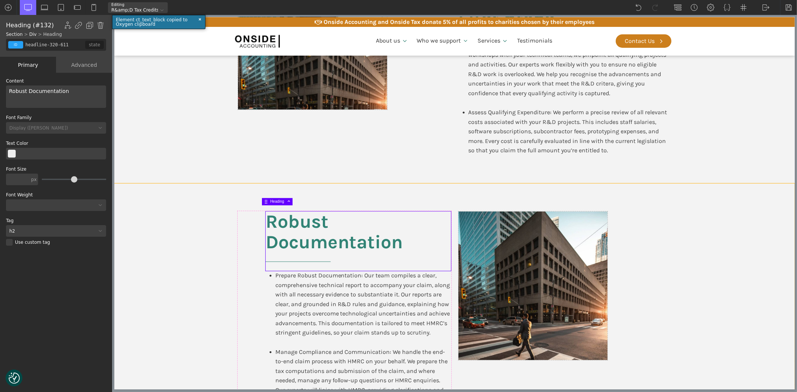
click at [700, 225] on section "Robust Documentation Prepare Robust Documentation: Our team compiles a clear, c…" at bounding box center [454, 318] width 680 height 269
type input "split-content"
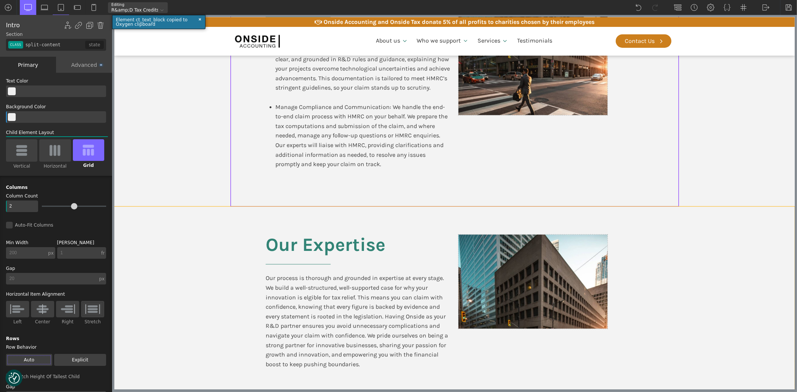
scroll to position [1411, 0]
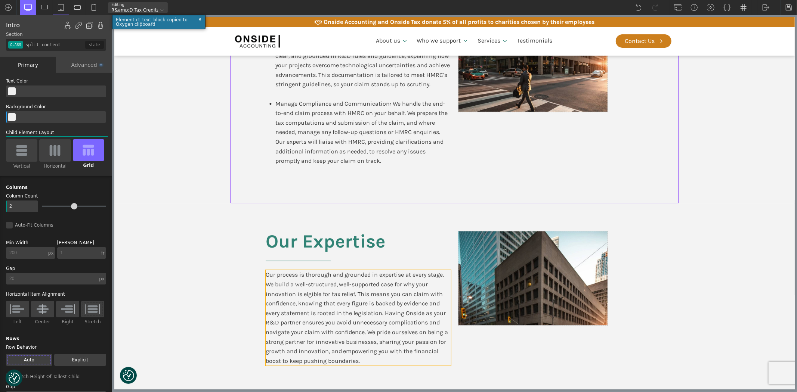
drag, startPoint x: 330, startPoint y: 277, endPoint x: 240, endPoint y: 256, distance: 92.7
click at [330, 277] on div "Our process is thorough and grounded in expertise at every stage. We build a we…" at bounding box center [357, 318] width 185 height 96
type input "text_block-353-611"
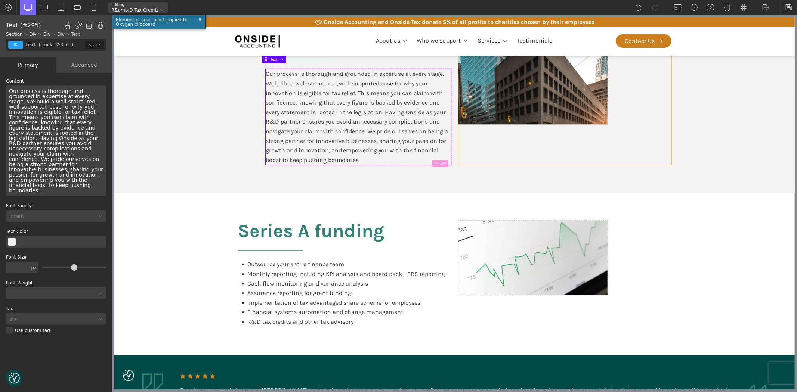
scroll to position [1619, 0]
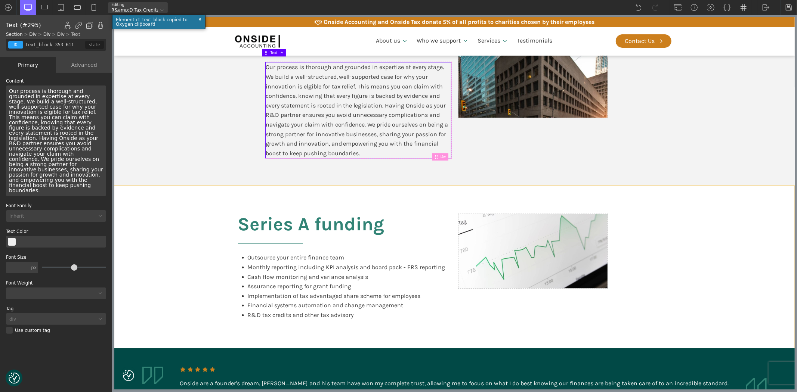
click at [703, 210] on section "Series A funding Outsource your entire finance team Monthly reporting including…" at bounding box center [454, 267] width 680 height 162
type input "split-content"
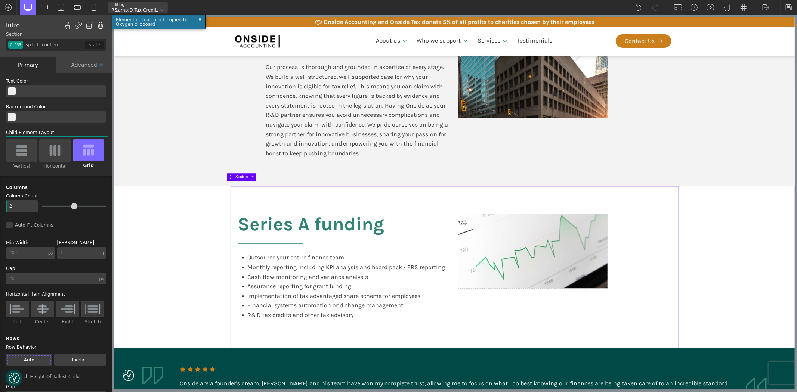
click at [99, 25] on img at bounding box center [100, 25] width 7 height 7
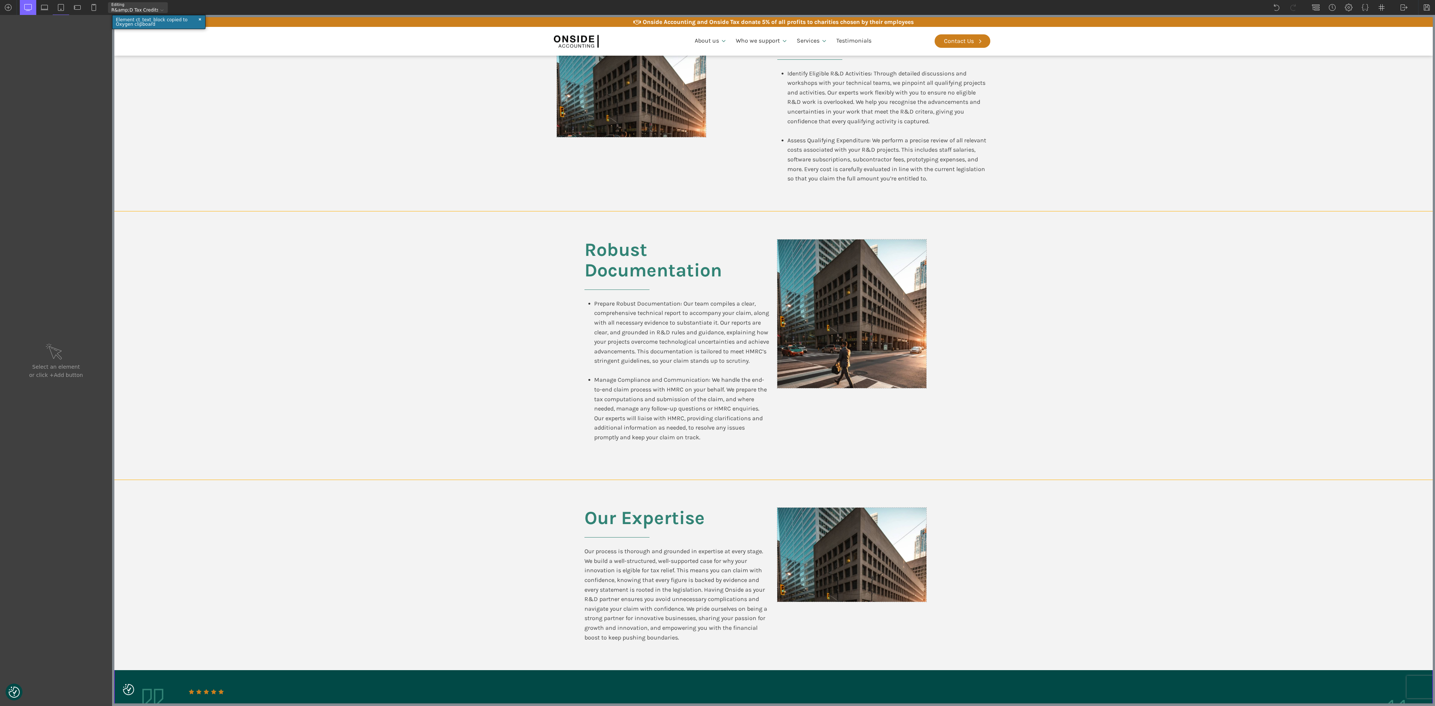
scroll to position [1196, 0]
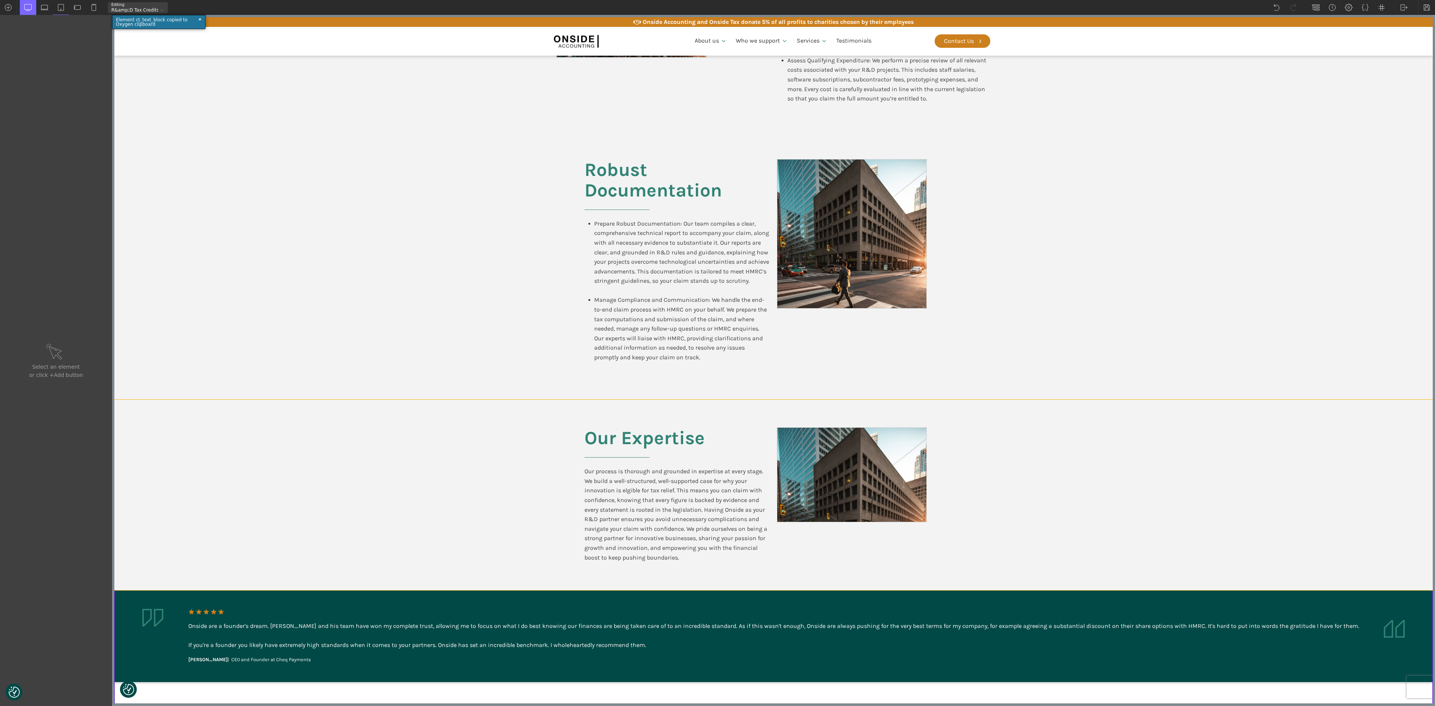
click at [717, 353] on section "Our Expertise Our process is thorough and grounded in expertise at every stage.…" at bounding box center [773, 495] width 1318 height 191
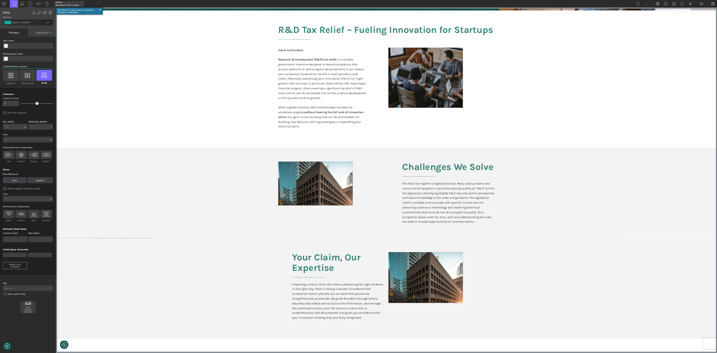
scroll to position [0, 0]
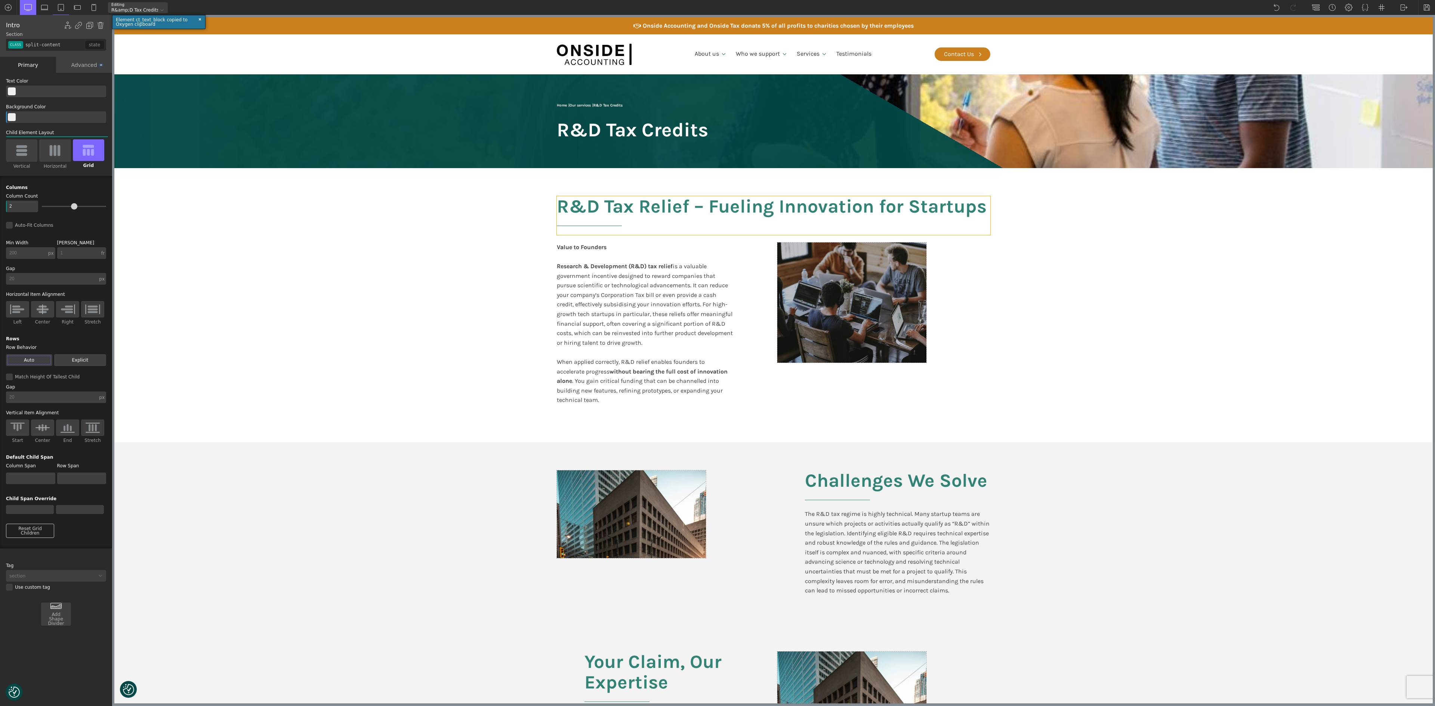
click at [631, 209] on h2 "R&D Tax Relief – Fueling Innovation for Startups" at bounding box center [773, 215] width 433 height 39
type input "headline-121-66"
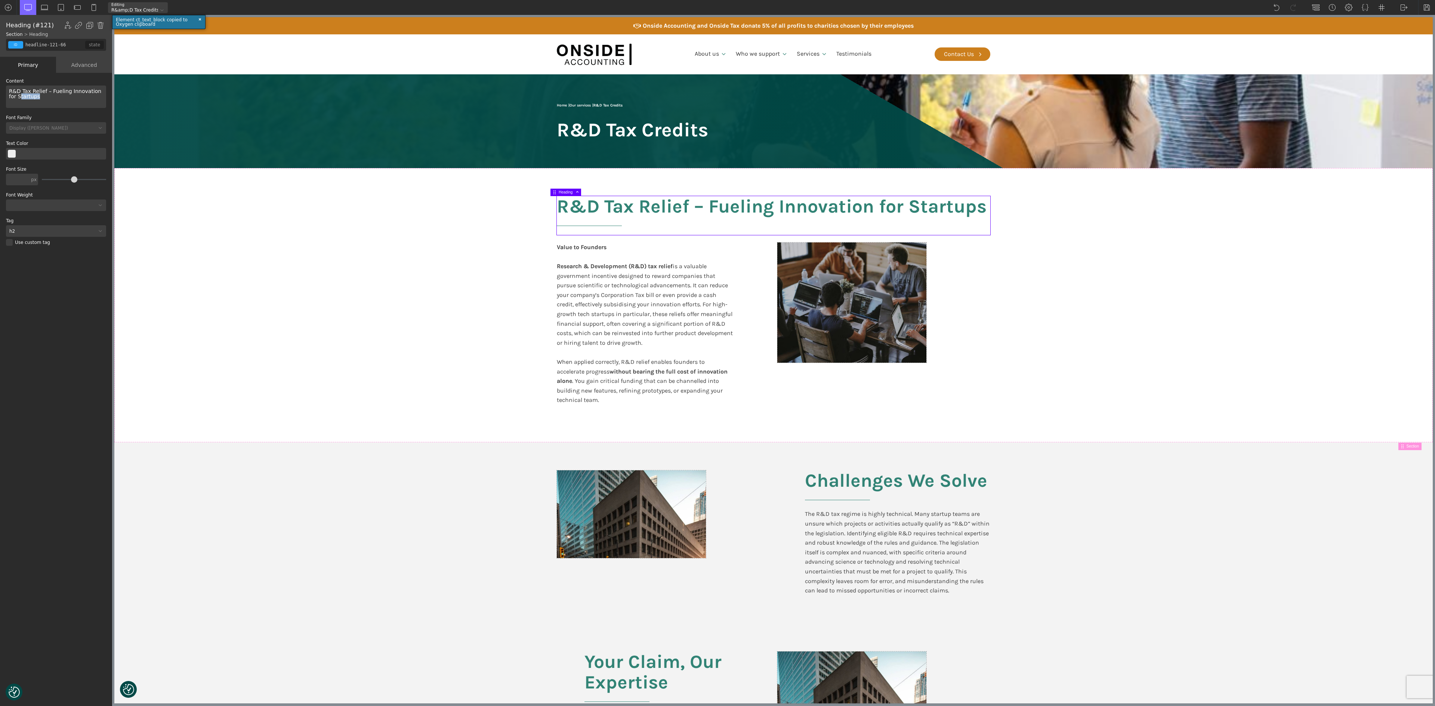
drag, startPoint x: 50, startPoint y: 95, endPoint x: 10, endPoint y: 95, distance: 39.6
click at [10, 95] on div "R&D Tax Relief – Fueling Innovation for Startups" at bounding box center [56, 97] width 100 height 22
click at [34, 87] on div "R&D Tax Relief – Fueling Innovation for Startups" at bounding box center [56, 97] width 100 height 22
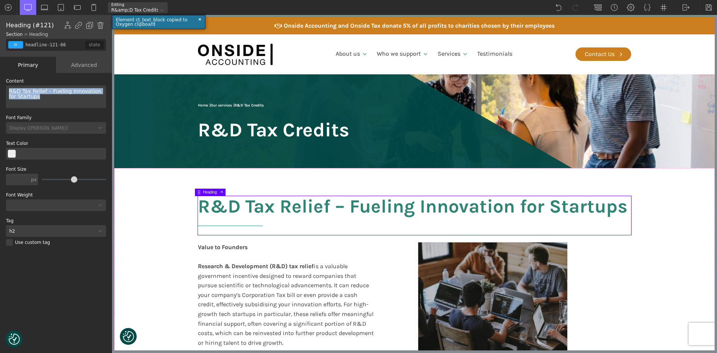
click at [62, 95] on div "R&D Tax Relief – Fueling Innovation for Startups" at bounding box center [56, 97] width 100 height 22
drag, startPoint x: 49, startPoint y: 90, endPoint x: 10, endPoint y: 90, distance: 38.9
click at [10, 90] on div "R&D Tax Relief – Fueling Innovation for Startups" at bounding box center [56, 97] width 100 height 22
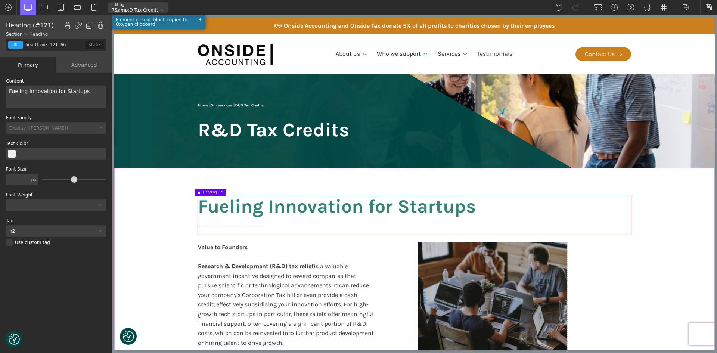
click at [692, 218] on section "Fueling Innovation for Startups Value to Founders Research & Development (R&D) …" at bounding box center [414, 305] width 601 height 275
type input "split-content-full-heading"
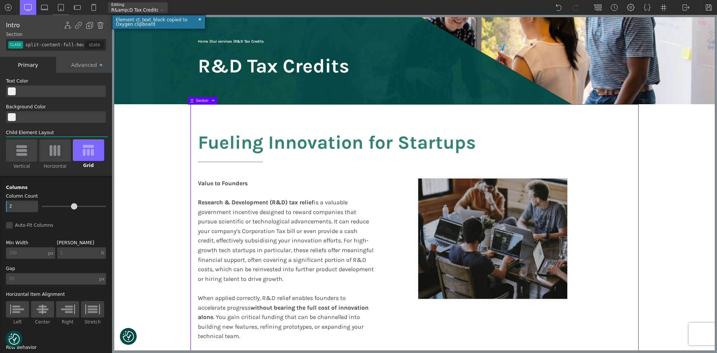
scroll to position [75, 0]
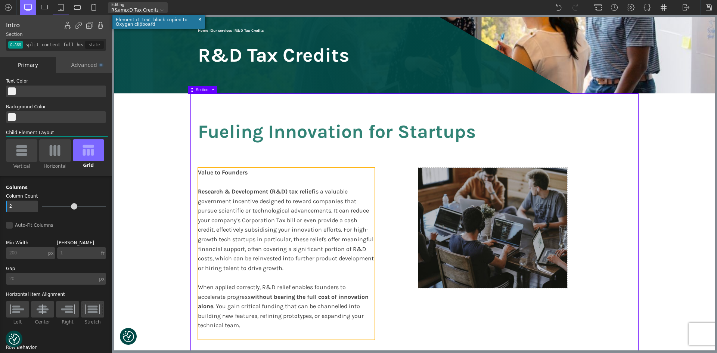
click at [214, 173] on b "Value to Founders" at bounding box center [223, 172] width 50 height 7
type input "text_block-123-66"
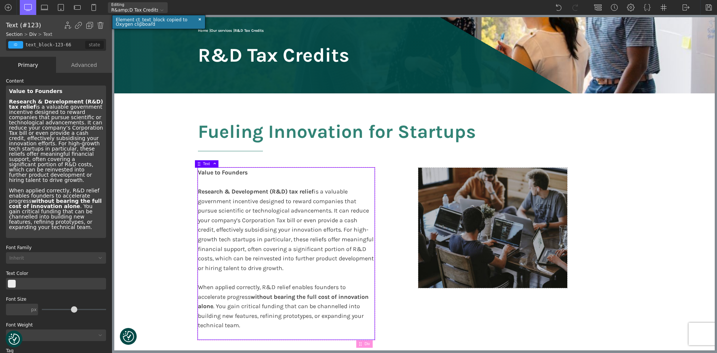
click at [10, 92] on b "Value to Founders" at bounding box center [35, 91] width 53 height 6
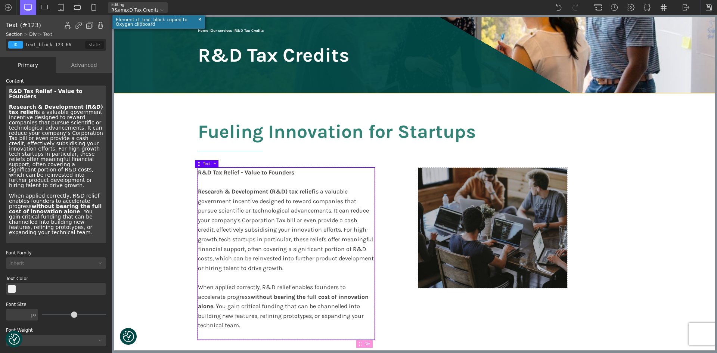
click at [142, 180] on section "Fueling Innovation for Startups R&D Tax Relief - Value to Founders Research & D…" at bounding box center [414, 230] width 601 height 275
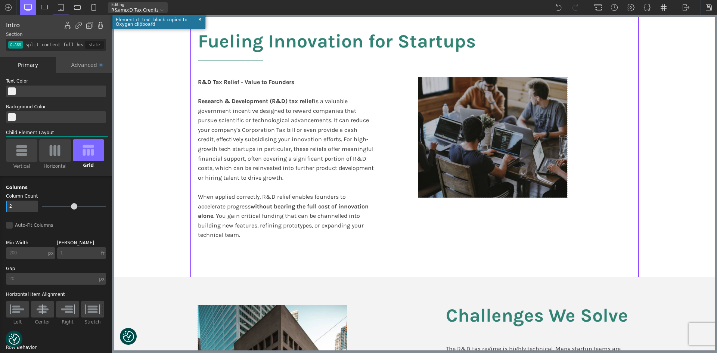
scroll to position [187, 0]
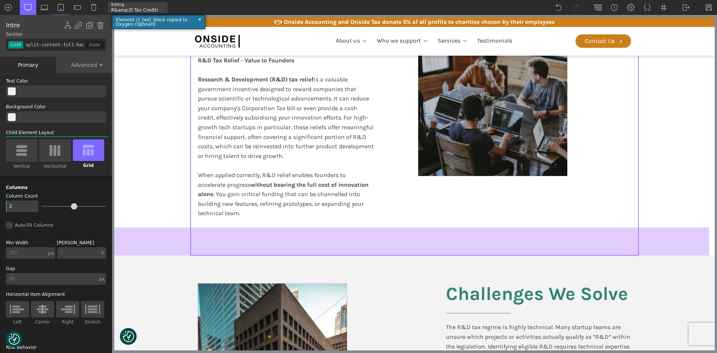
click at [264, 238] on div at bounding box center [411, 242] width 595 height 28
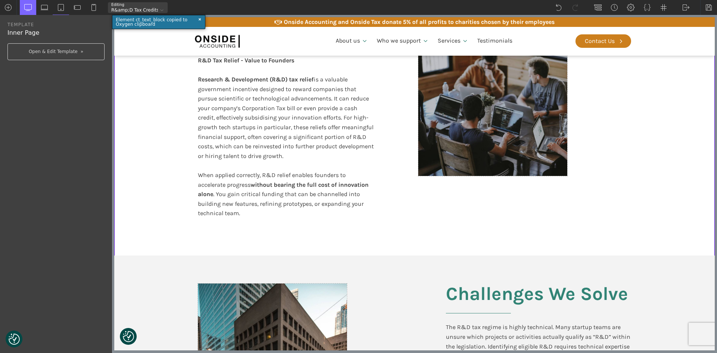
click at [265, 247] on div "Fueling Innovation for Startups R&D Tax Relief - Value to Founders Research & D…" at bounding box center [415, 118] width 448 height 275
type input "split-content-full-heading"
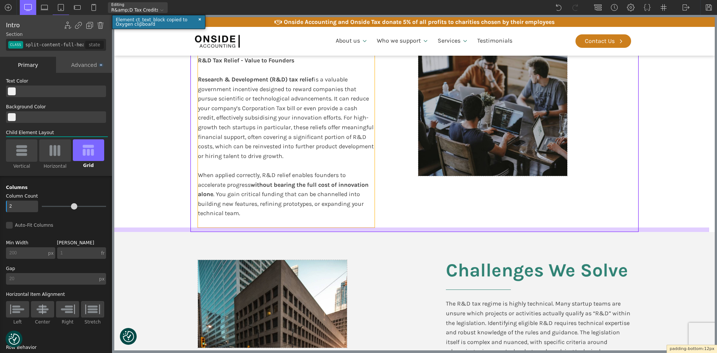
drag, startPoint x: 265, startPoint y: 237, endPoint x: 267, endPoint y: 213, distance: 23.6
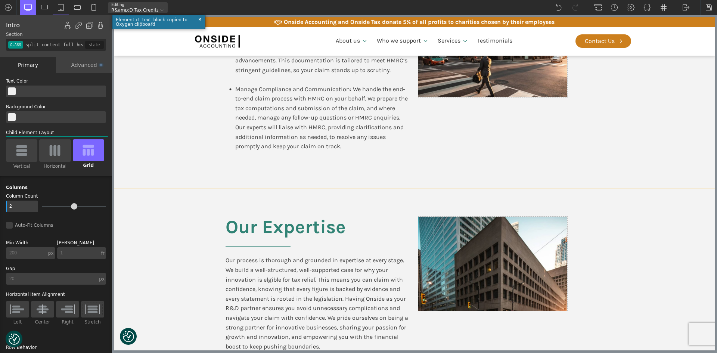
scroll to position [1441, 0]
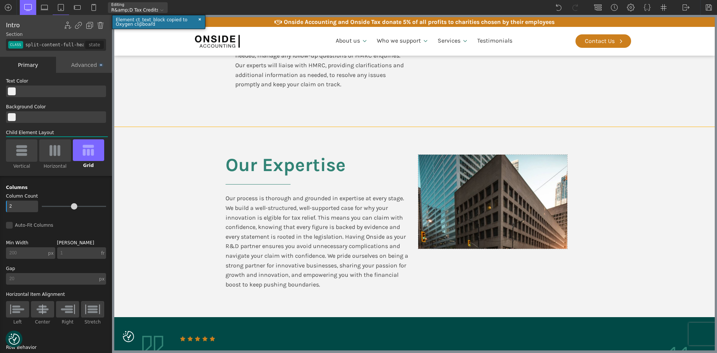
click at [275, 215] on div "Our process is thorough and grounded in expertise at every stage. We build a we…" at bounding box center [318, 242] width 185 height 96
type input "text_block-353-611"
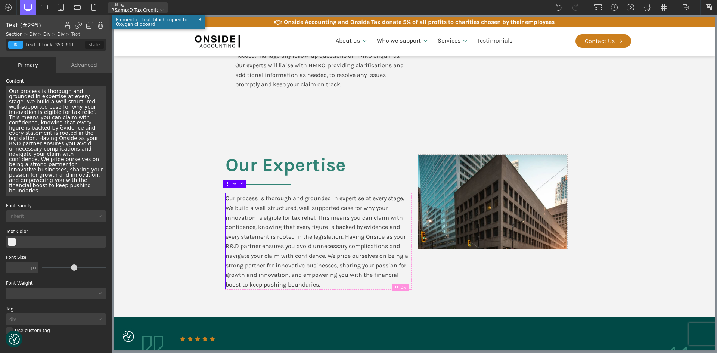
click at [72, 129] on div "Our process is thorough and grounded in expertise at every stage. We build a we…" at bounding box center [56, 141] width 100 height 111
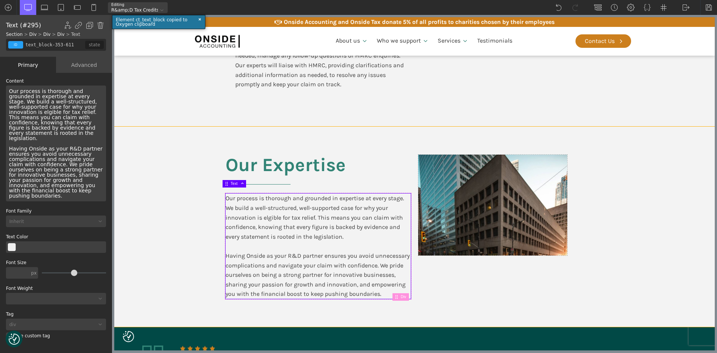
click at [179, 188] on section "Our Expertise Our process is thorough and grounded in expertise at every stage.…" at bounding box center [414, 227] width 601 height 200
type input "section-348-611"
type input "split-content"
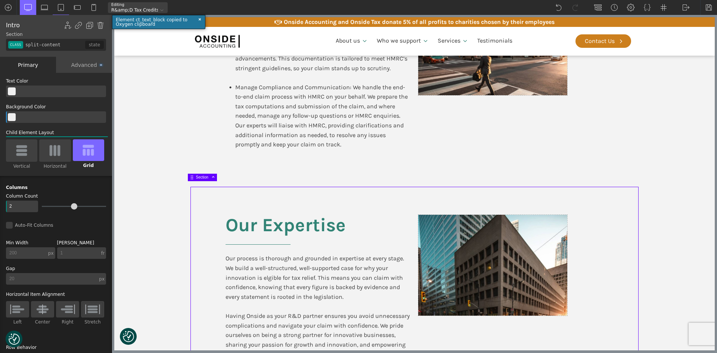
scroll to position [1291, 0]
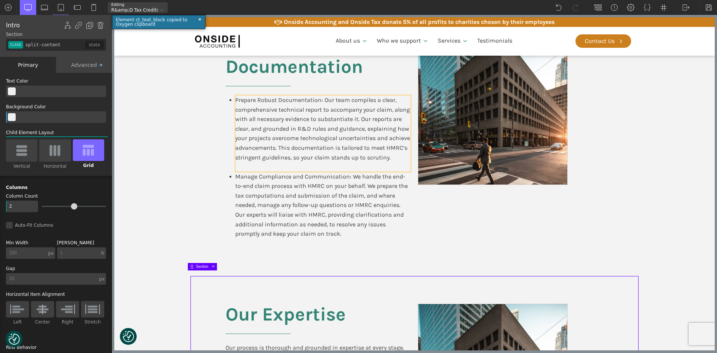
click at [294, 118] on div "Prepare Robust Documentation: Our team compiles a clear, comprehensive technica…" at bounding box center [323, 133] width 176 height 77
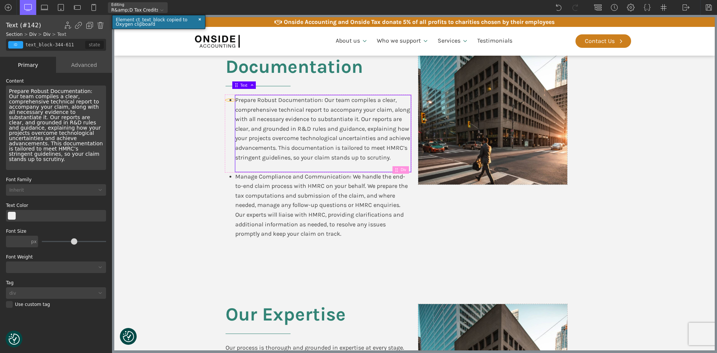
click at [230, 99] on use at bounding box center [231, 100] width 2 height 2
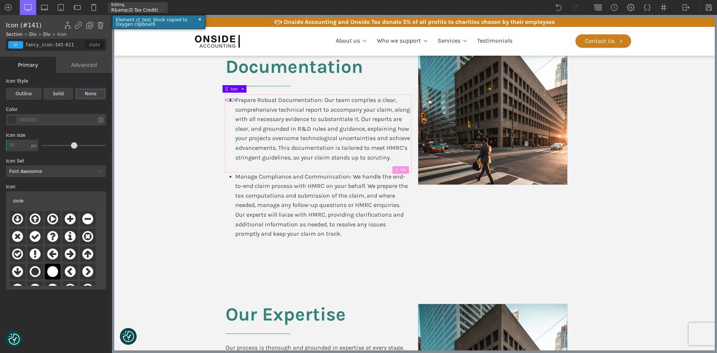
click at [98, 22] on img at bounding box center [100, 25] width 7 height 7
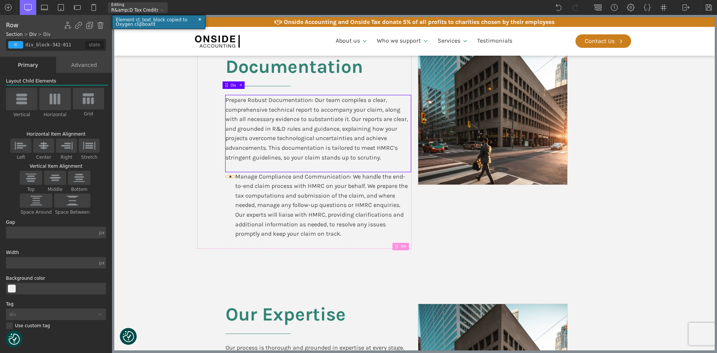
click at [230, 176] on use at bounding box center [231, 177] width 2 height 2
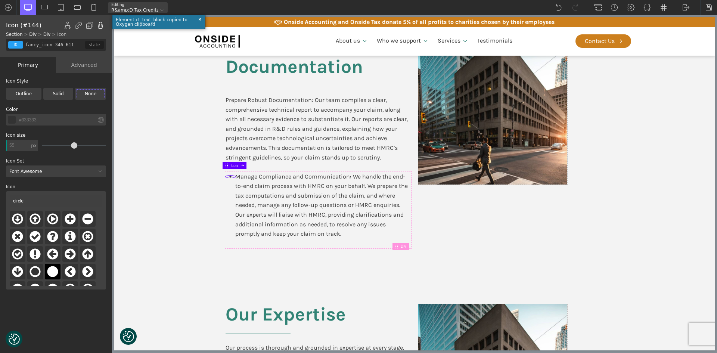
click at [100, 25] on img at bounding box center [100, 25] width 7 height 7
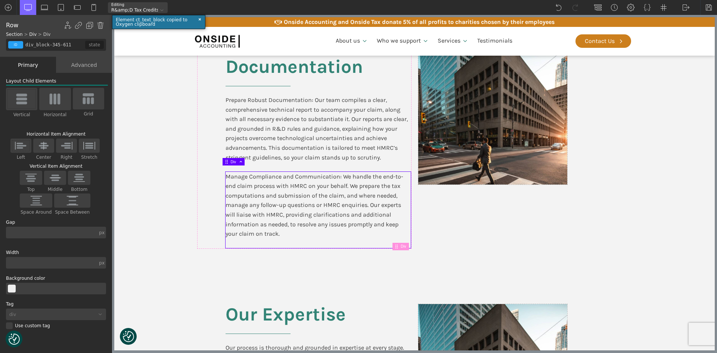
click at [158, 136] on section "Robust Documentation Prepare Robust Documentation: Our team compiles a clear, c…" at bounding box center [414, 142] width 601 height 269
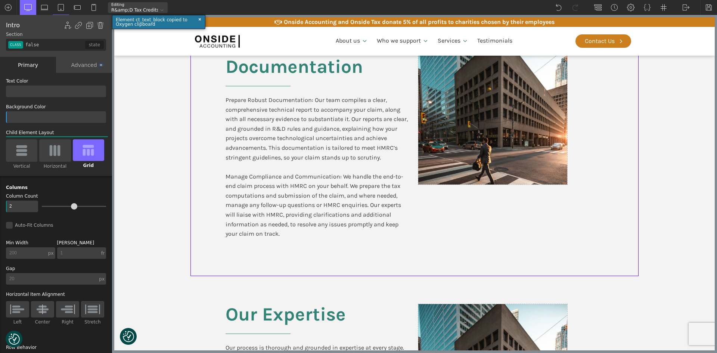
type input "section-318-611"
type input "split-content"
click at [241, 95] on div "Prepare Robust Documentation: Our team compiles a clear, comprehensive technica…" at bounding box center [318, 133] width 185 height 77
type input "text_block-344-611"
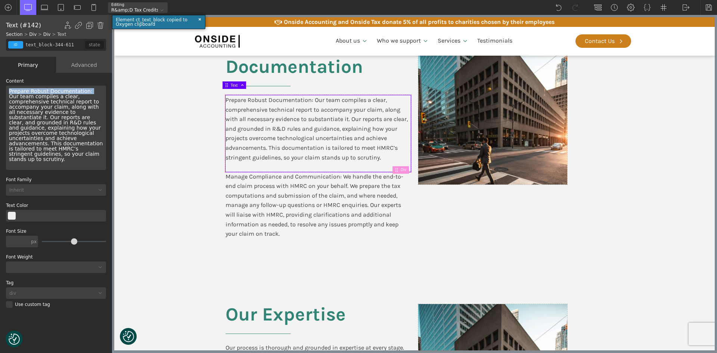
drag, startPoint x: 84, startPoint y: 91, endPoint x: 4, endPoint y: 90, distance: 79.2
click at [4, 90] on div "WP Grid Builder Stack Columns Vertically Page container (1200px) and below Less…" at bounding box center [56, 214] width 112 height 282
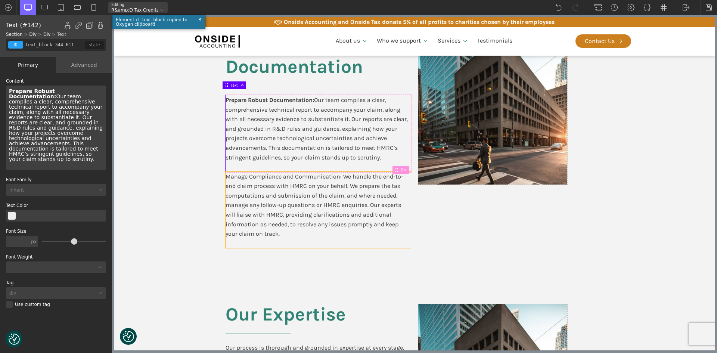
click at [245, 187] on div "Manage Compliance and Communication: We handle the end-to-end claim process wit…" at bounding box center [318, 210] width 185 height 77
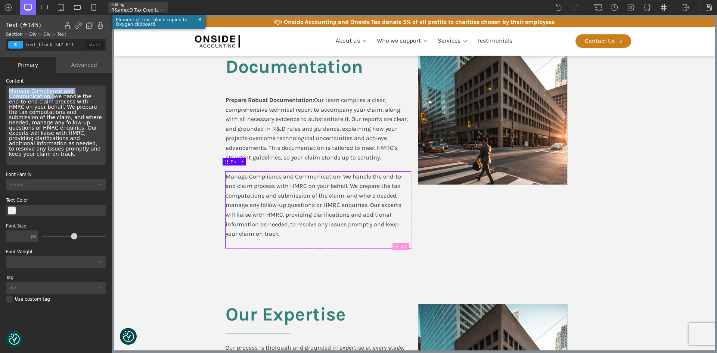
drag, startPoint x: 48, startPoint y: 97, endPoint x: 0, endPoint y: 92, distance: 48.2
click at [0, 92] on div "WP Grid Builder Stack Columns Vertically Page container (1200px) and below Less…" at bounding box center [56, 214] width 112 height 282
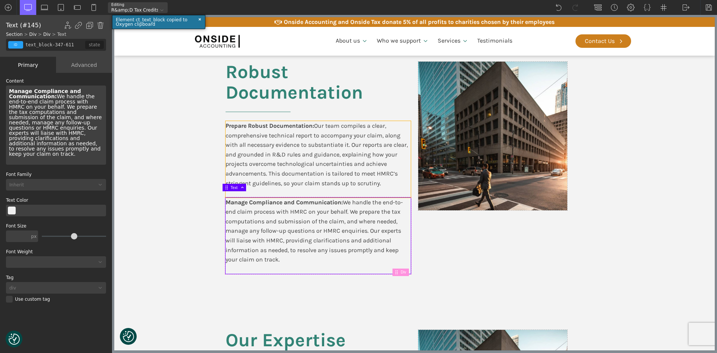
scroll to position [1254, 0]
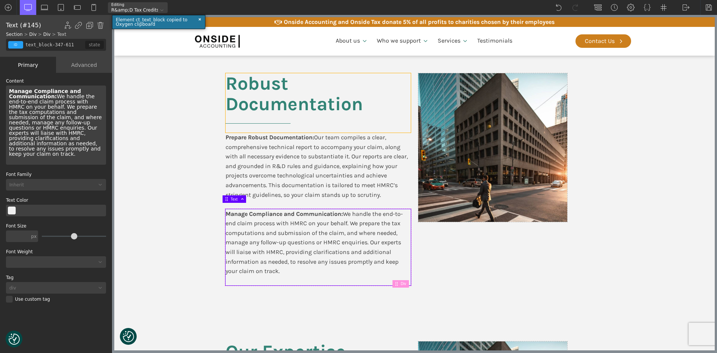
click at [269, 84] on h2 "Robust Documentation" at bounding box center [318, 102] width 185 height 59
type input "headline-320-611"
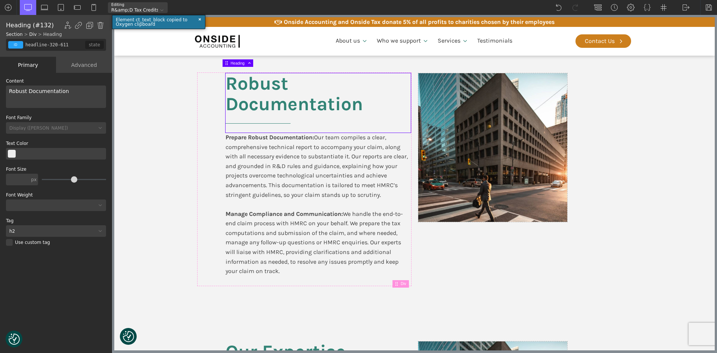
click at [14, 93] on div "Robust Documentation" at bounding box center [56, 97] width 100 height 22
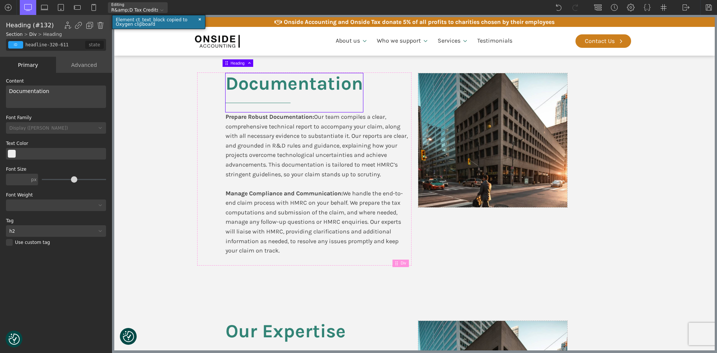
click at [82, 97] on div "Documentation" at bounding box center [56, 97] width 100 height 22
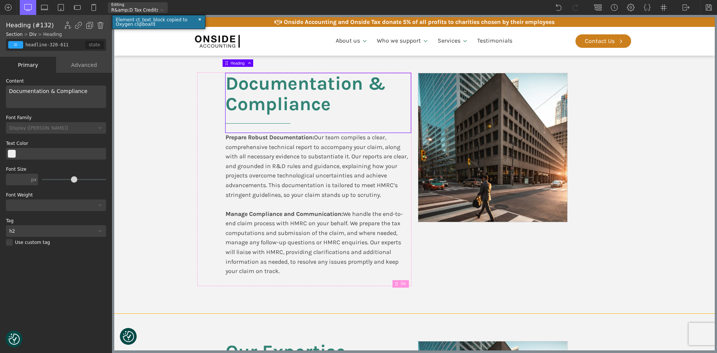
click at [170, 117] on section "Documentation & Compliance Prepare Robust Documentation: Our team compiles a cl…" at bounding box center [414, 179] width 601 height 269
type input "section-318-611"
type input "split-content"
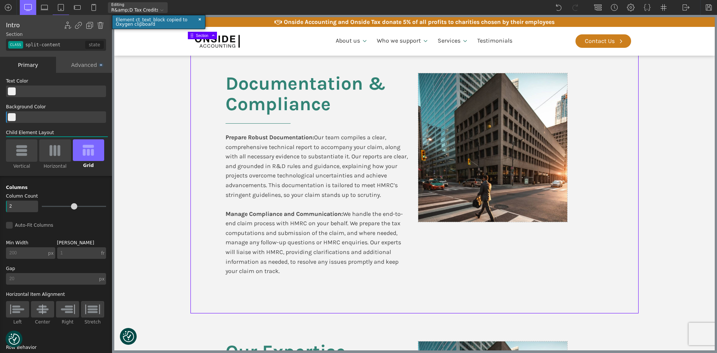
click at [700, 195] on section "Documentation & Compliance Prepare Robust Documentation: Our team compiles a cl…" at bounding box center [414, 179] width 601 height 269
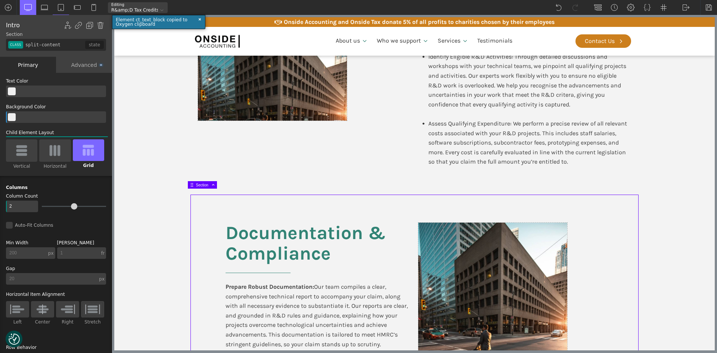
scroll to position [1030, 0]
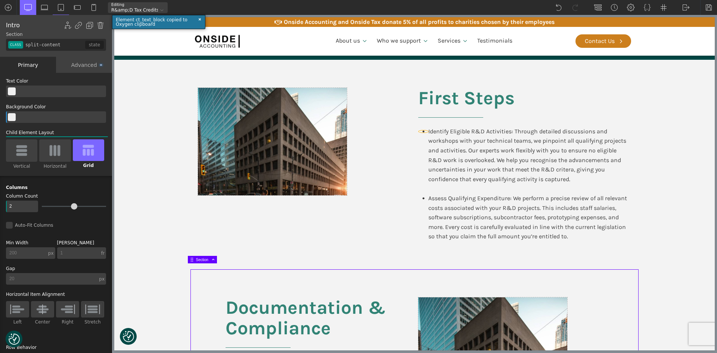
click at [423, 130] on icon at bounding box center [424, 131] width 2 height 2
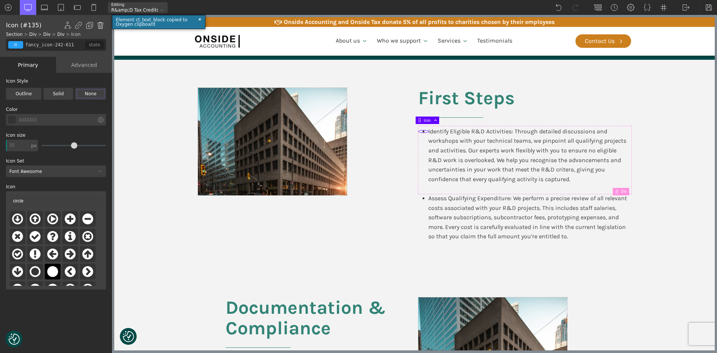
click at [100, 24] on img at bounding box center [100, 25] width 7 height 7
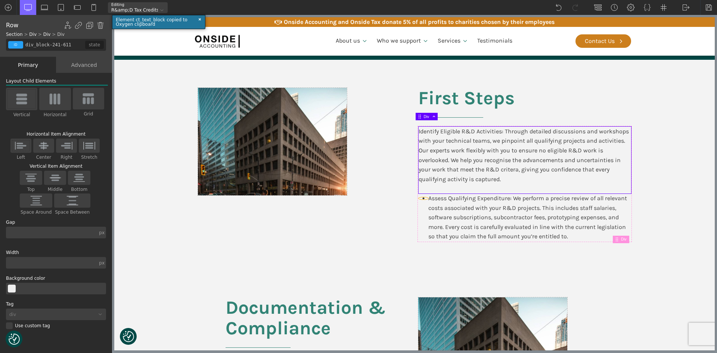
click at [423, 197] on icon at bounding box center [424, 198] width 2 height 2
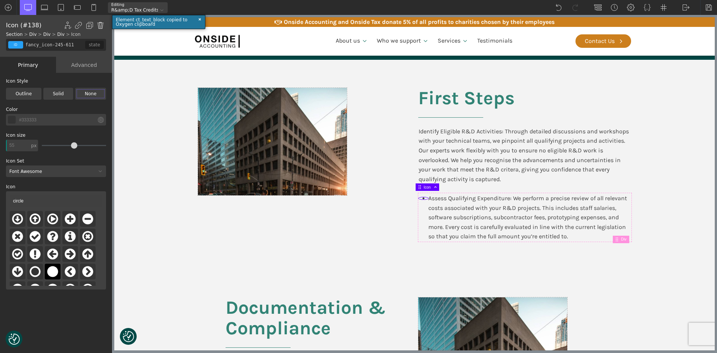
click at [100, 22] on img at bounding box center [100, 25] width 7 height 7
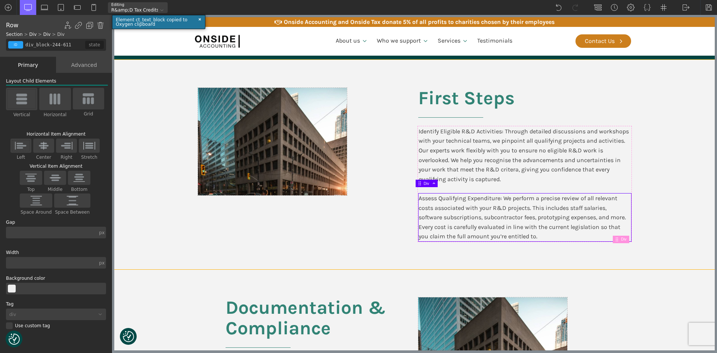
click at [686, 158] on section "First Steps Identify Eligible R&D Activities: Through detailed discussions and …" at bounding box center [414, 165] width 601 height 210
type input "section-235-611"
type input "split-content"
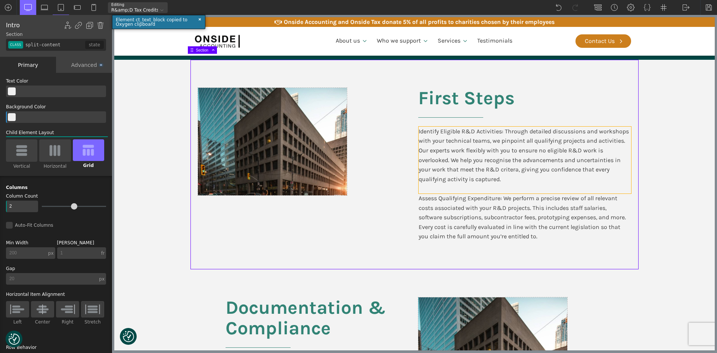
click at [454, 127] on div "Identify Eligible R&D Activities: Through detailed discussions and workshops wi…" at bounding box center [525, 160] width 213 height 67
type input "text_block-243-611"
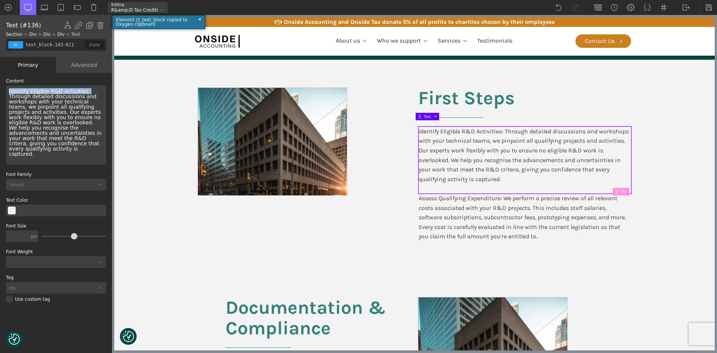
drag, startPoint x: 81, startPoint y: 91, endPoint x: 7, endPoint y: 87, distance: 74.9
click at [7, 87] on div "Identify Eligible R&D Activities: Through detailed discussions and workshops wi…" at bounding box center [56, 125] width 100 height 79
click at [483, 167] on div "Identify Eligible R&D Activities: Through detailed discussions and workshops wi…" at bounding box center [525, 160] width 213 height 67
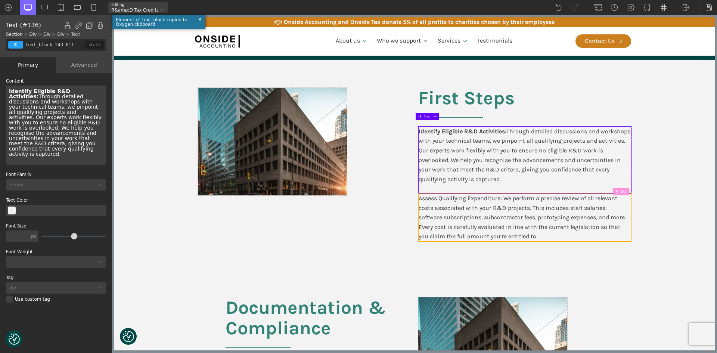
click at [462, 211] on div "Assess Qualifying Expenditure: We perform a precise review of all relevant cost…" at bounding box center [525, 218] width 213 height 48
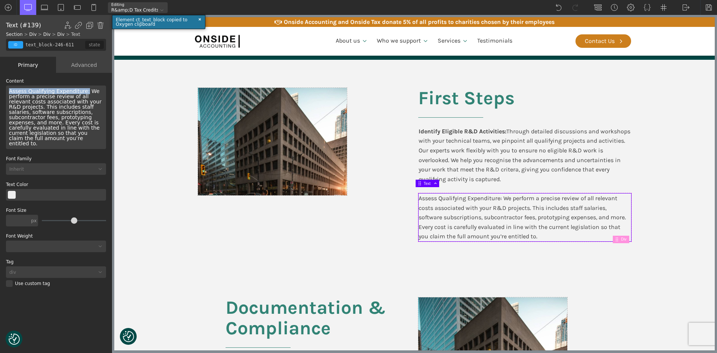
drag, startPoint x: 79, startPoint y: 92, endPoint x: 6, endPoint y: 90, distance: 73.3
click at [6, 90] on div "Assess Qualifying Expenditure: We perform a precise review of all relevant cost…" at bounding box center [56, 118] width 100 height 64
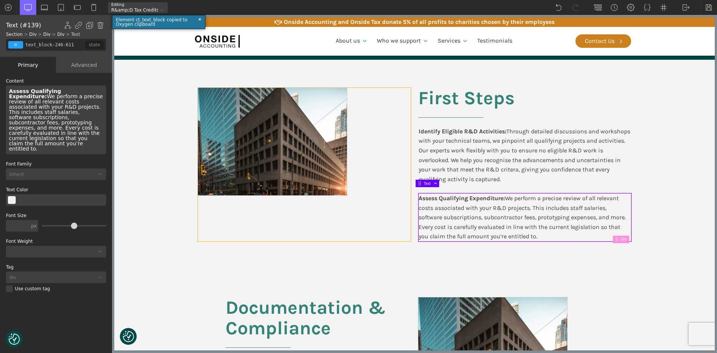
click at [353, 235] on div at bounding box center [304, 165] width 213 height 154
type input "div_block-236-611"
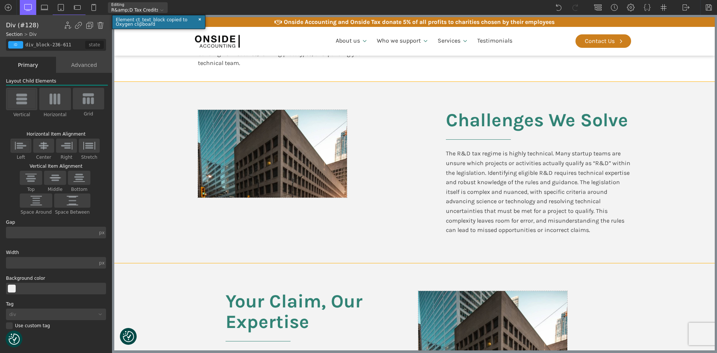
scroll to position [320, 0]
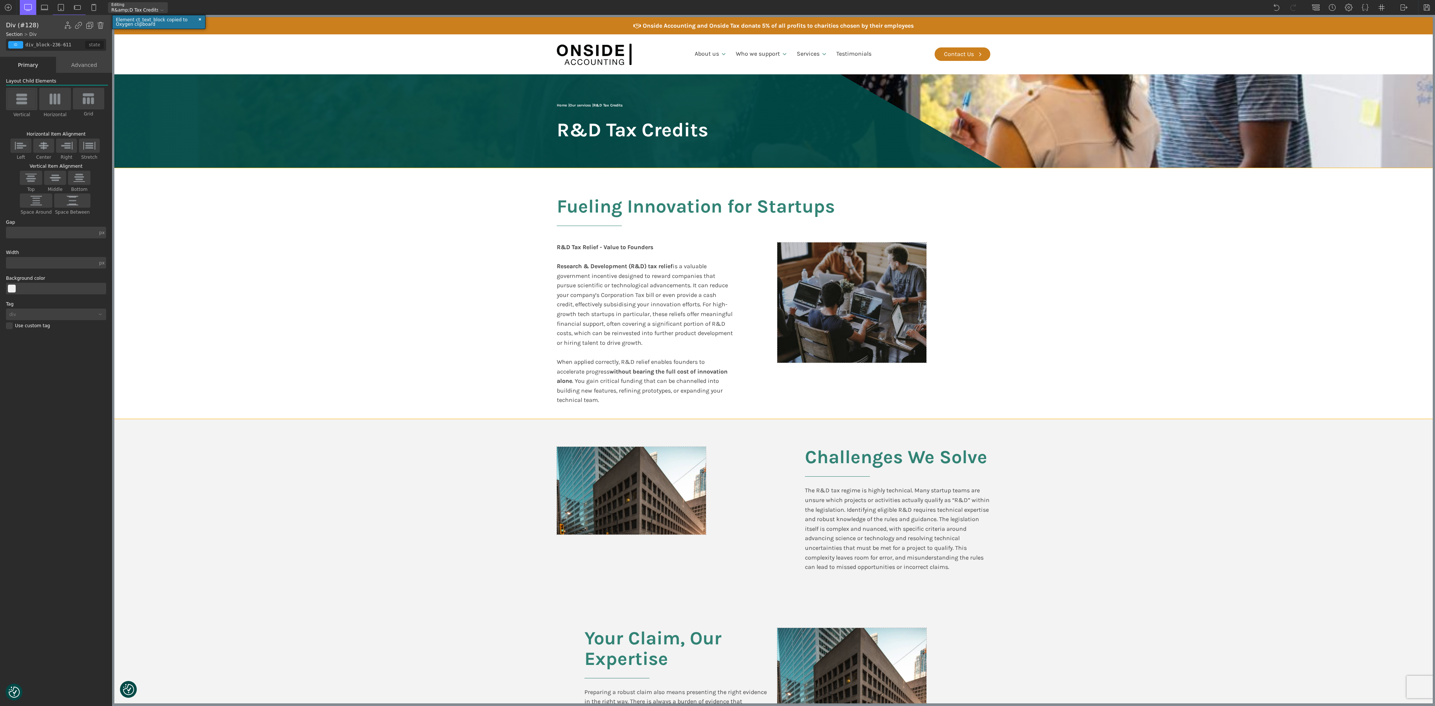
click at [717, 236] on section "Fueling Innovation for Startups R&D Tax Relief - Value to Founders Research & D…" at bounding box center [773, 293] width 1318 height 251
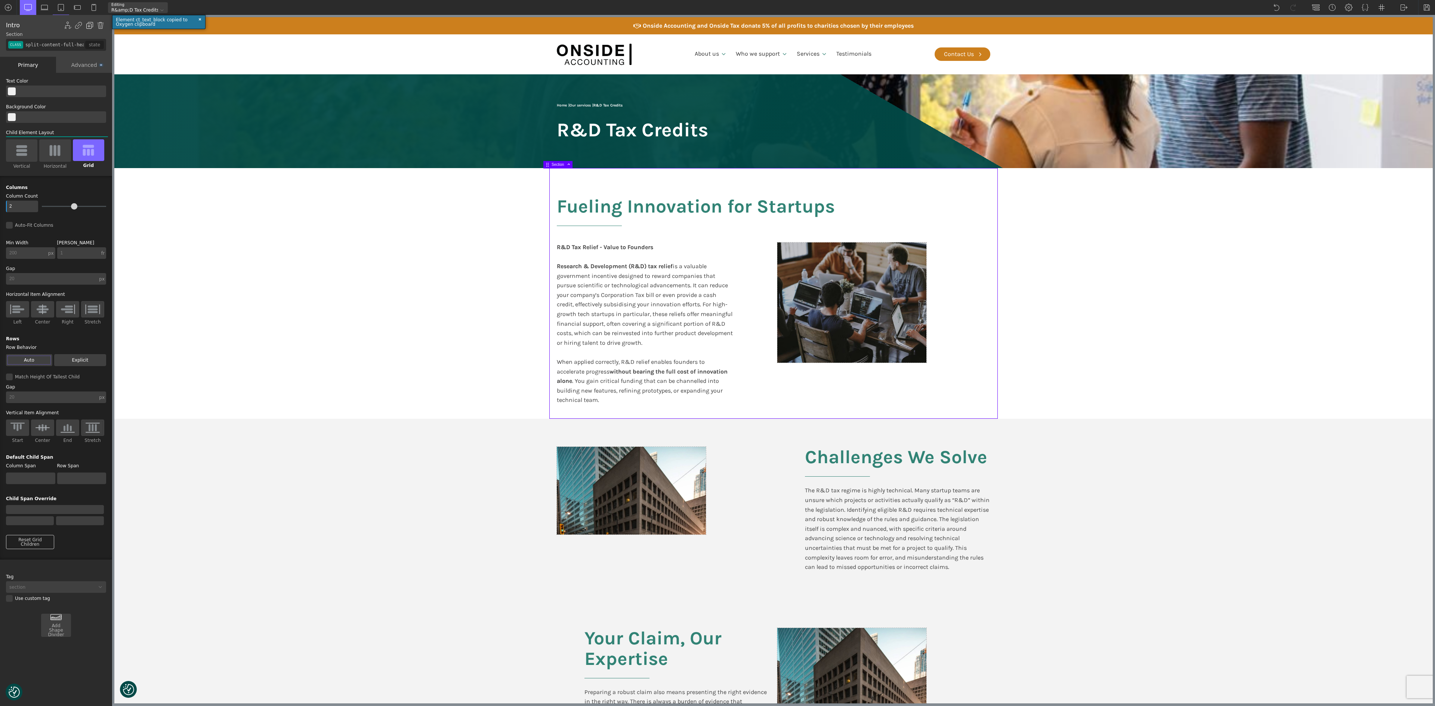
drag, startPoint x: 89, startPoint y: 24, endPoint x: 92, endPoint y: 28, distance: 5.4
click at [89, 25] on img at bounding box center [89, 25] width 7 height 7
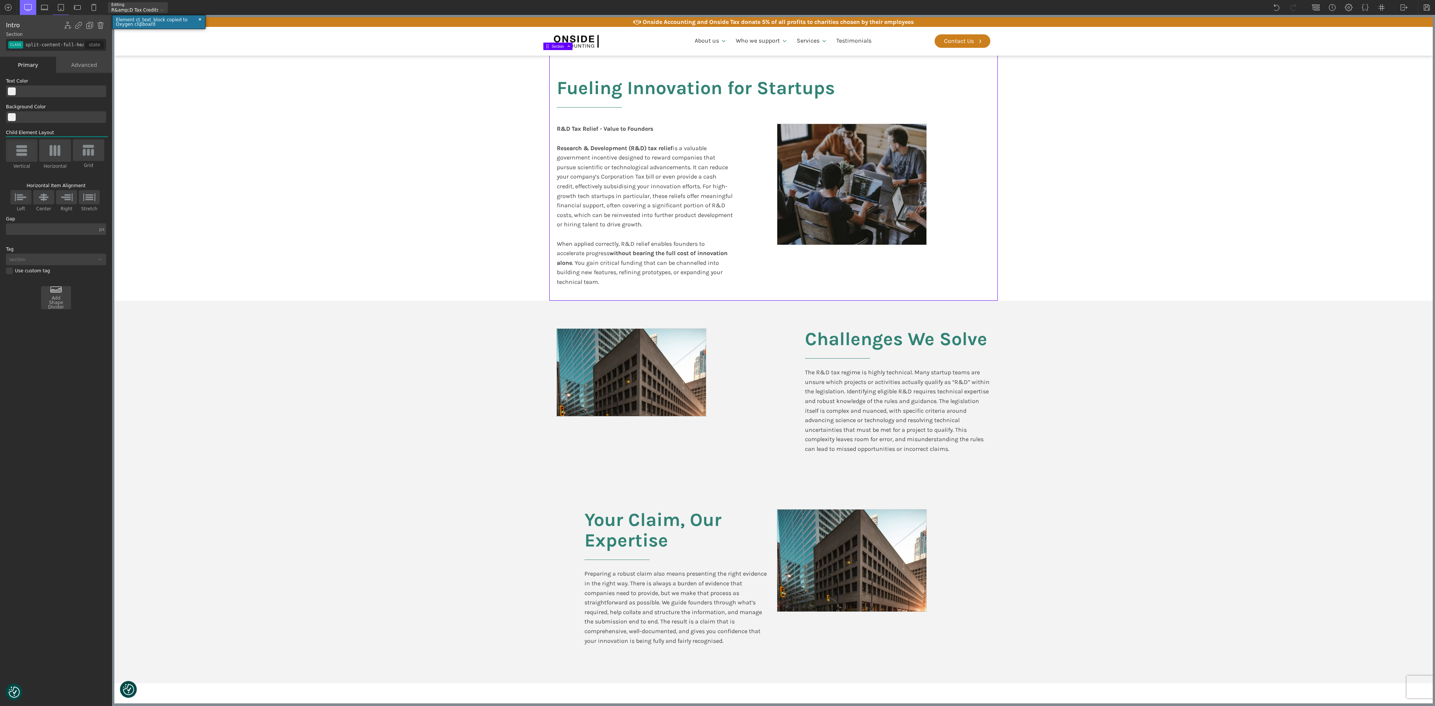
scroll to position [374, 0]
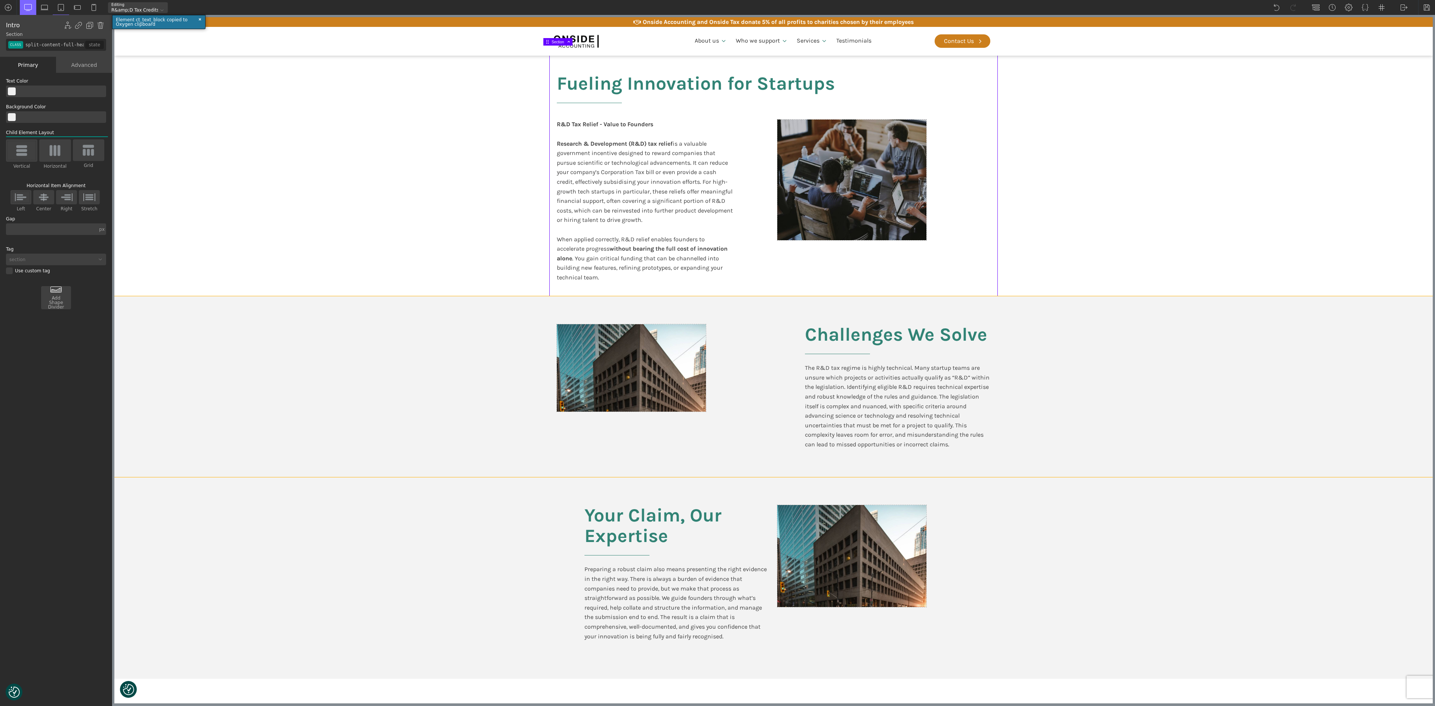
click at [391, 353] on section "Challenges We Solve The R&D tax regime is highly technical. Many startup teams …" at bounding box center [773, 386] width 1318 height 181
type input "split-content"
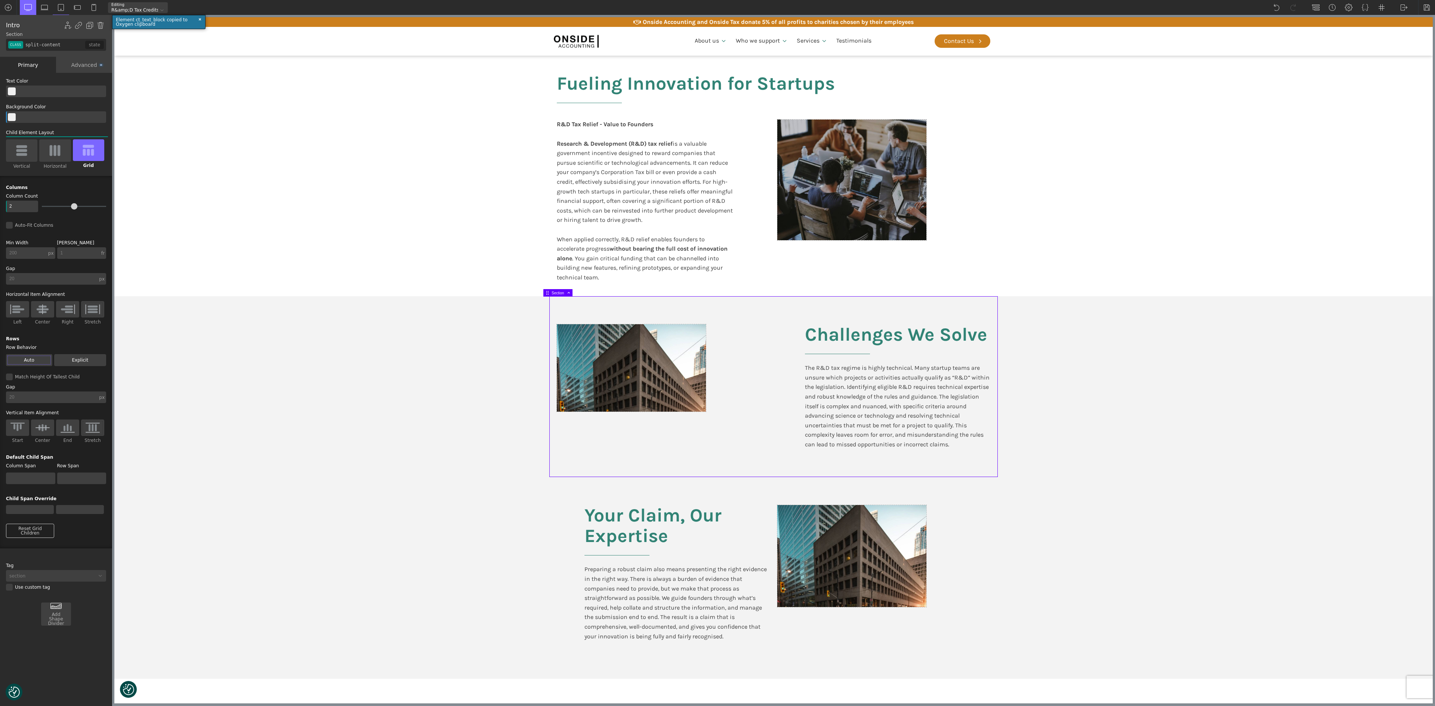
scroll to position [299, 0]
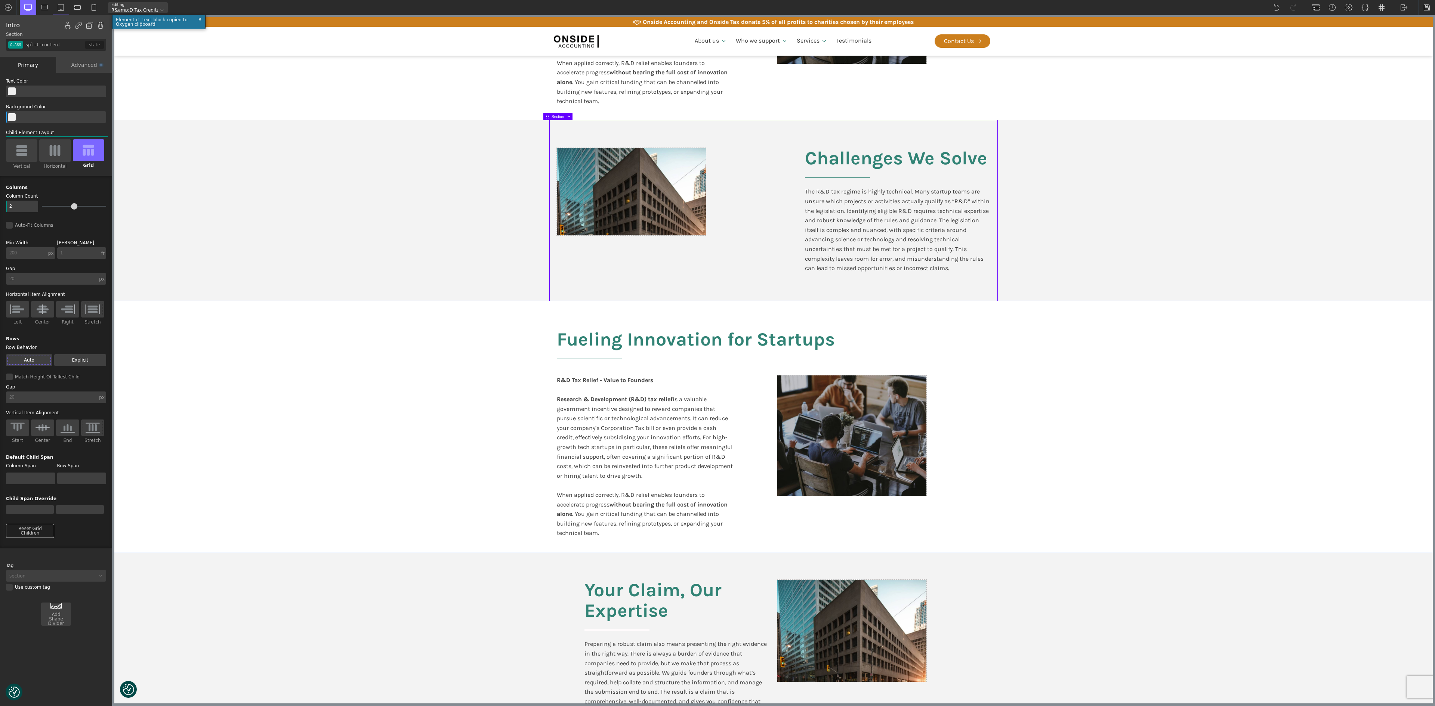
click at [717, 353] on section "Fueling Innovation for Startups R&D Tax Relief - Value to Founders Research & D…" at bounding box center [773, 426] width 1318 height 251
type input "section-367-611"
type input "split-content-full-heading"
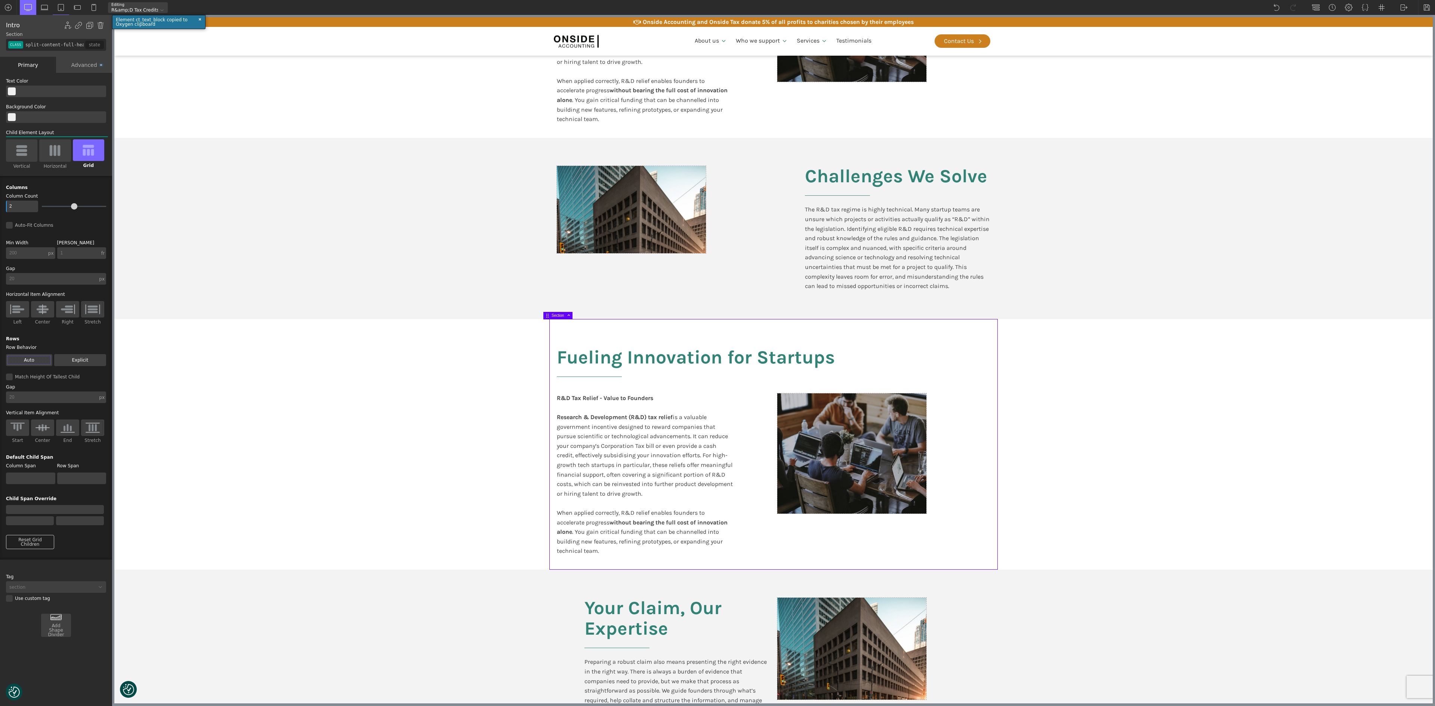
scroll to position [374, 0]
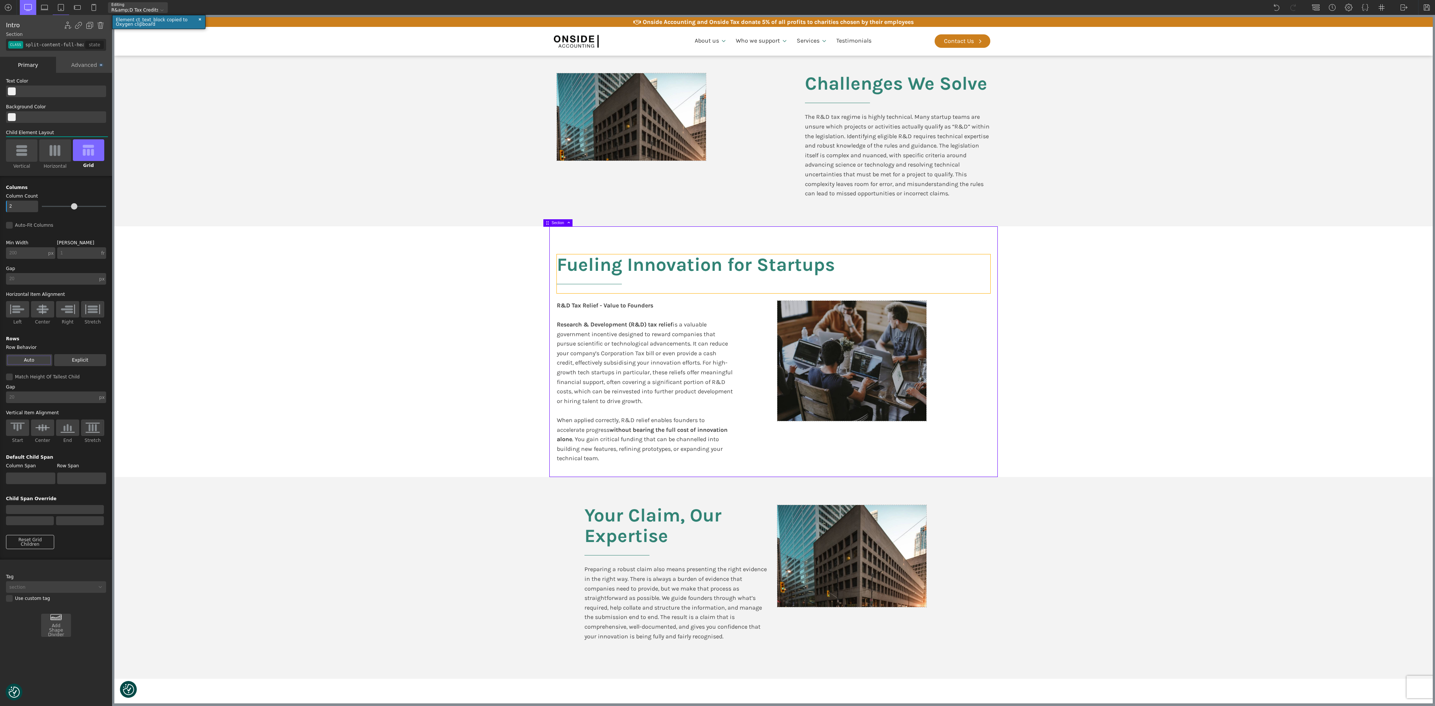
click at [629, 265] on h2 "Fueling Innovation for Startups" at bounding box center [773, 273] width 433 height 39
type input "headline-368-611"
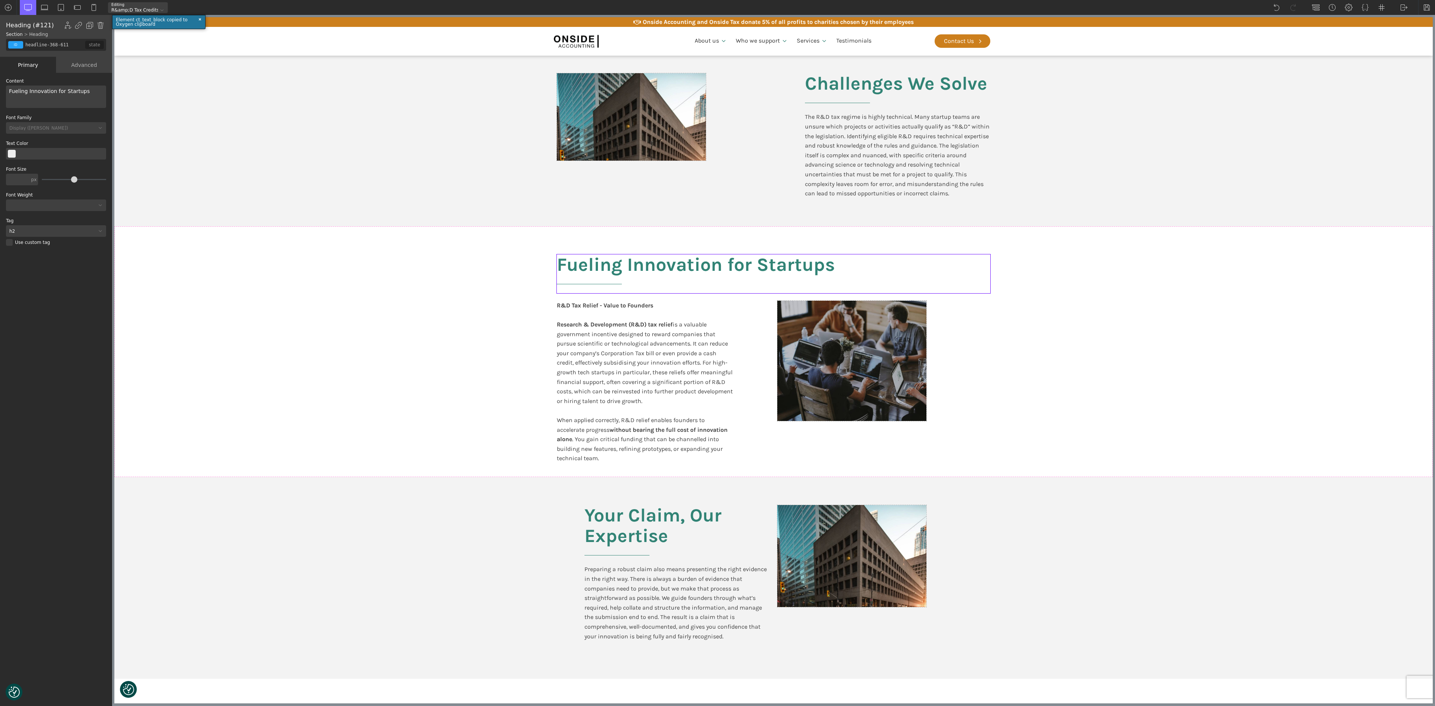
click at [629, 265] on h2 "Fueling Innovation for Startups" at bounding box center [773, 273] width 433 height 39
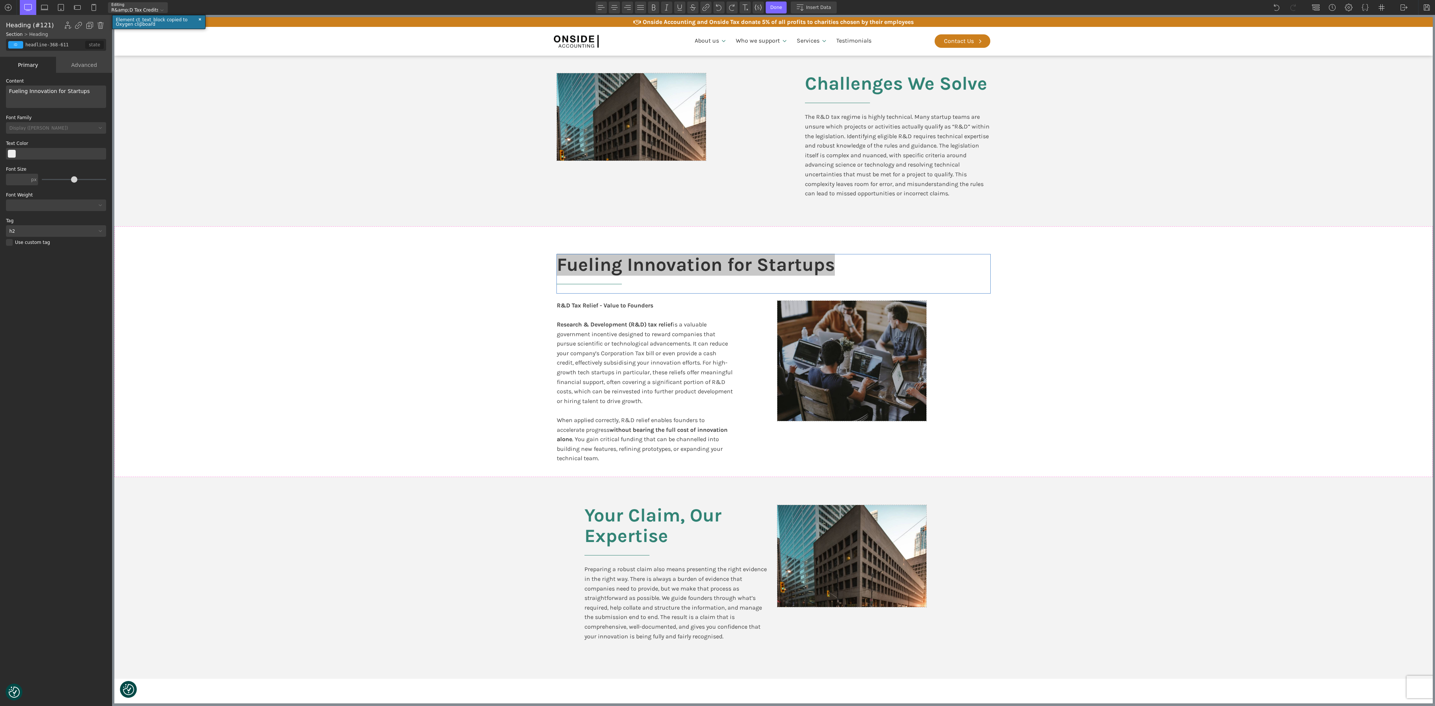
click at [87, 92] on div "Fueling Innovation for Startups" at bounding box center [56, 97] width 100 height 22
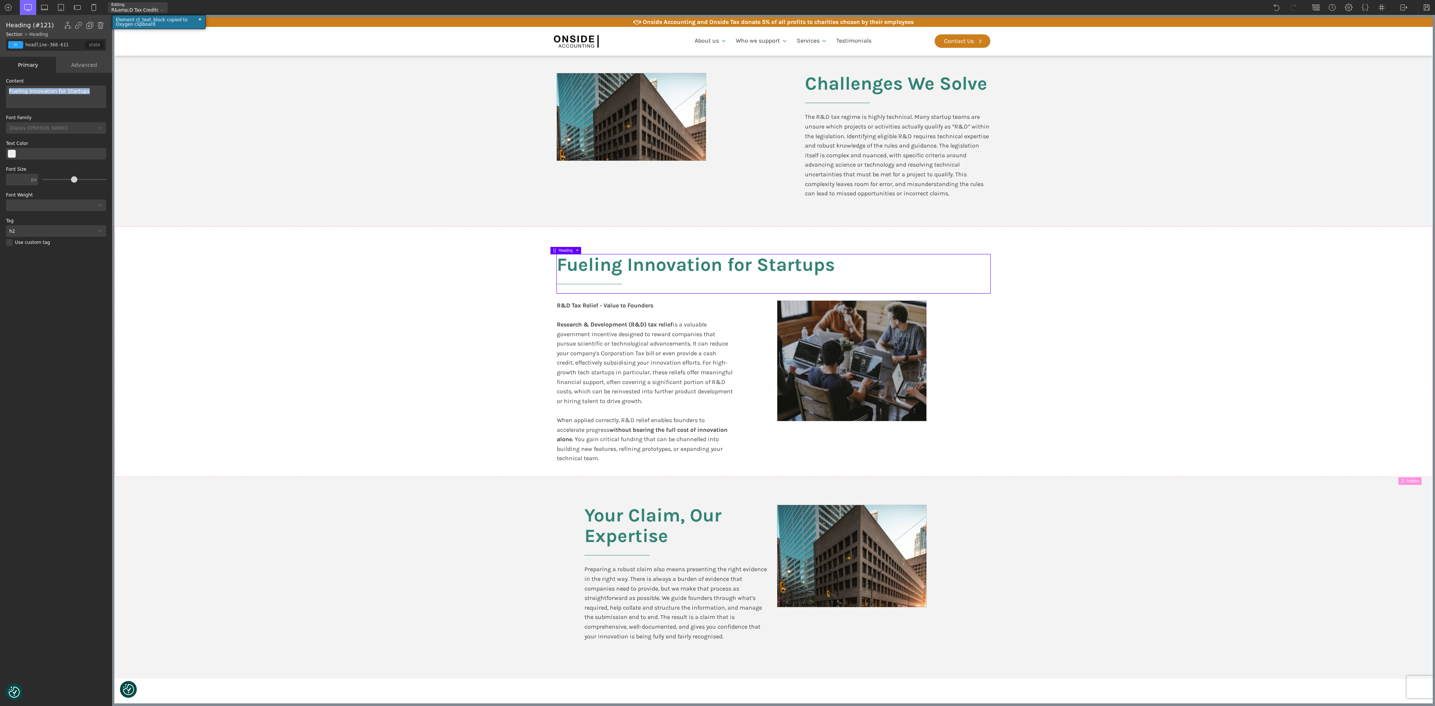
click at [87, 92] on div "Fueling Innovation for Startups" at bounding box center [56, 97] width 100 height 22
click at [661, 353] on h2 "Your Claim, Our Expertise" at bounding box center [676, 534] width 185 height 59
click at [666, 353] on div "Preparing a robust claim also means presenting the right evidence in the right …" at bounding box center [676, 608] width 185 height 86
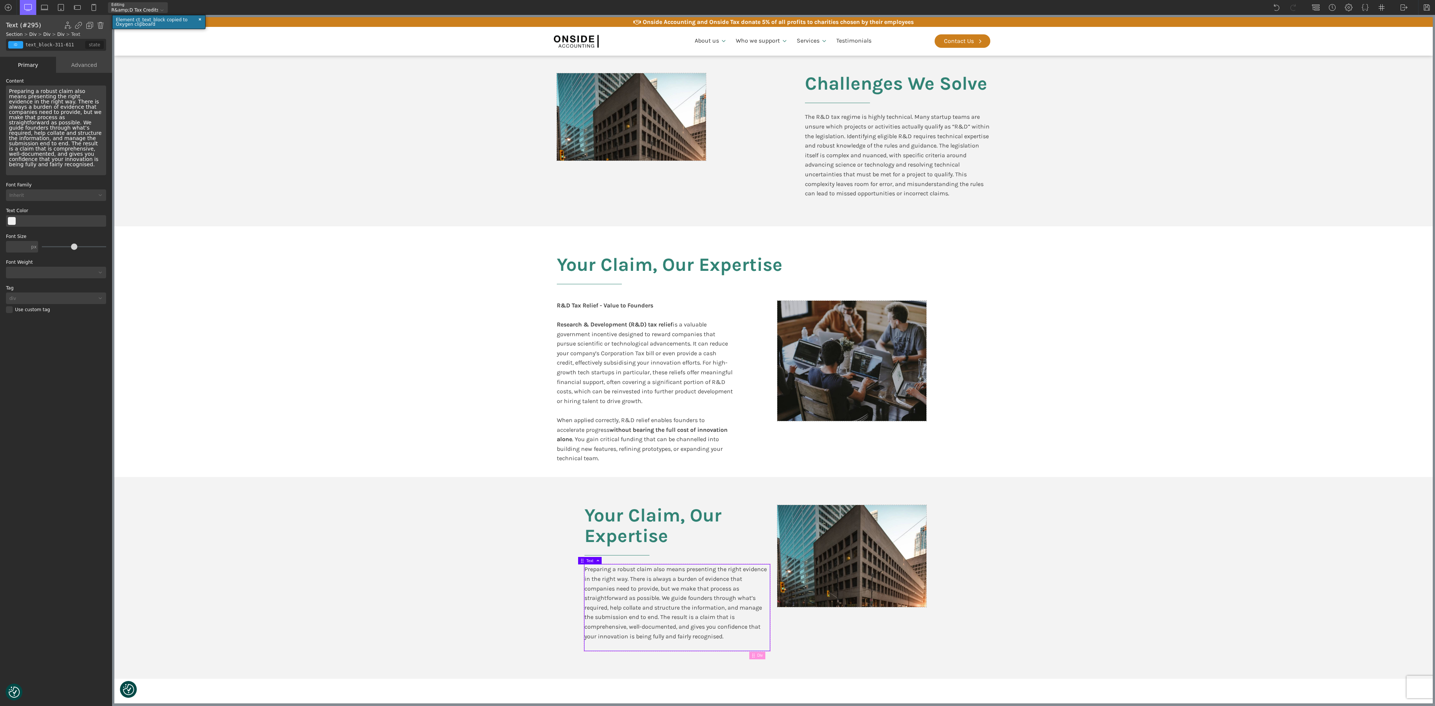
click at [58, 135] on div "Preparing a robust claim also means presenting the right evidence in the right …" at bounding box center [56, 131] width 100 height 90
copy div "Preparing a robust claim also means presenting the right evidence in the right …"
click at [608, 353] on div "R&D Tax Relief - Value to Founders Research & Development (R&D) tax relief is a…" at bounding box center [645, 387] width 177 height 172
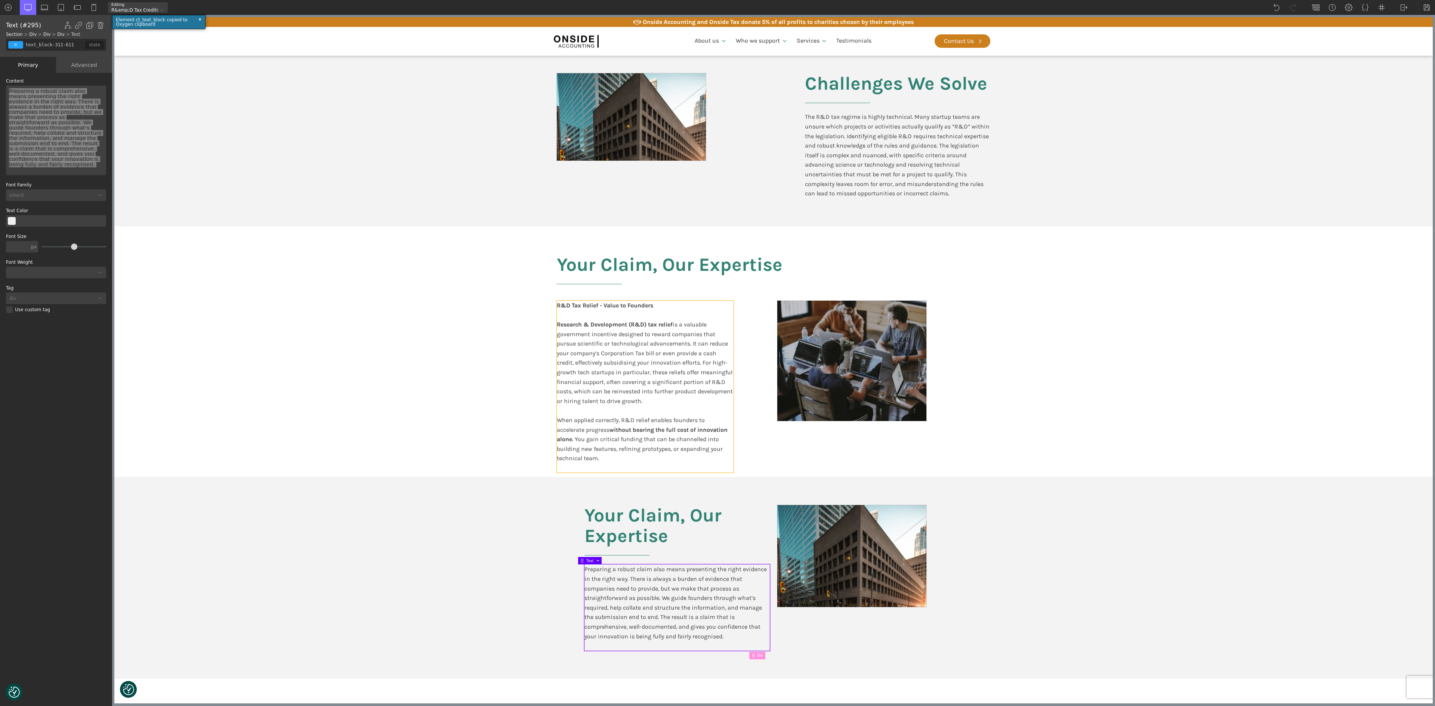
type input "text_block-370-611"
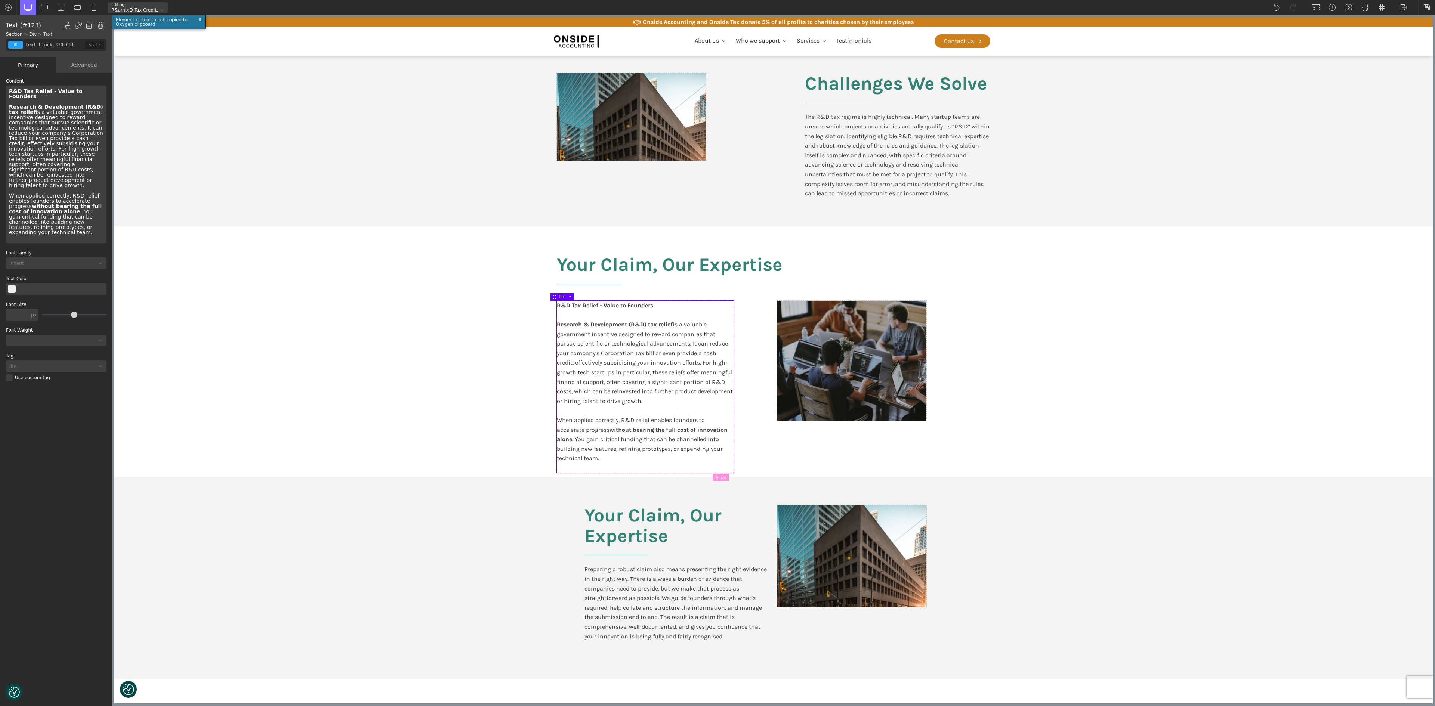
click at [27, 151] on div "R&D Tax Relief - Value to Founders Research & Development (R&D) tax relief is a…" at bounding box center [56, 165] width 100 height 158
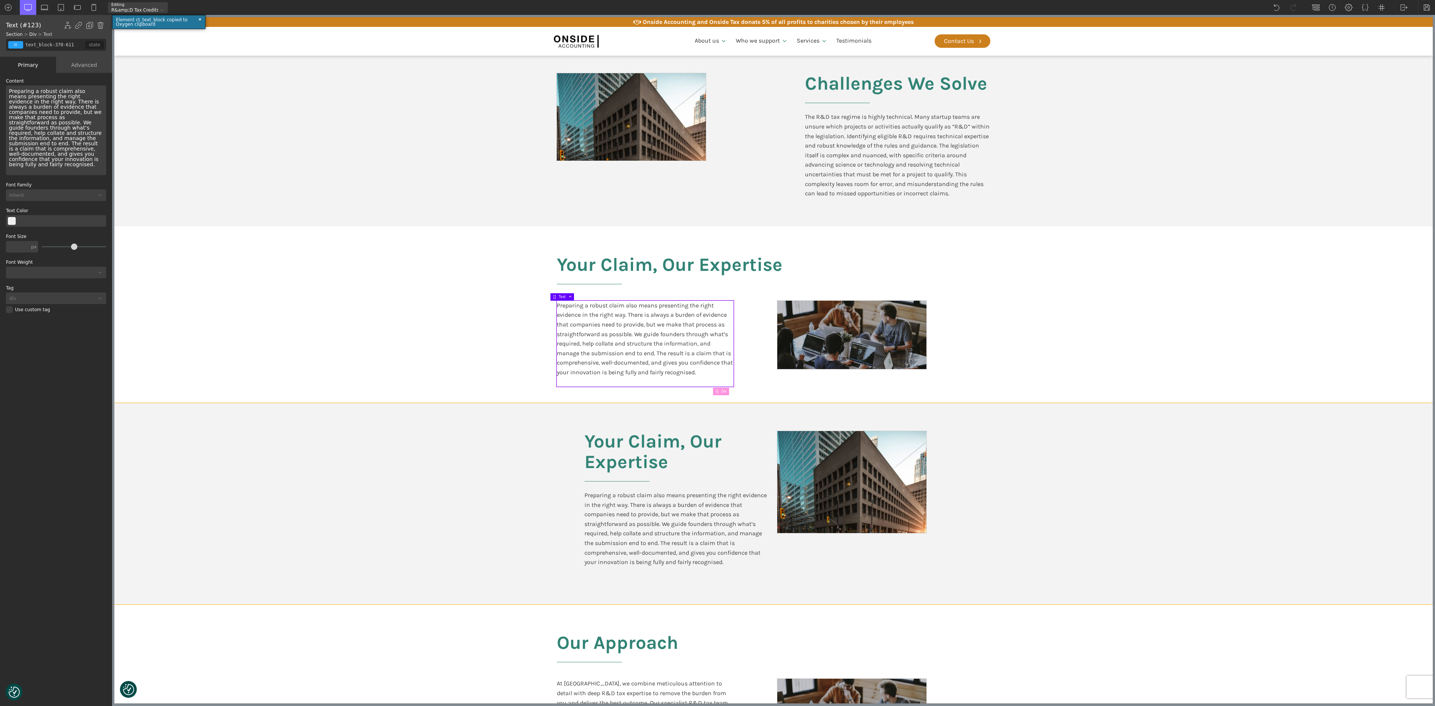
click at [717, 353] on section "Your Claim, Our Expertise Preparing a robust claim also means presenting the ri…" at bounding box center [773, 503] width 1318 height 201
type input "split-content"
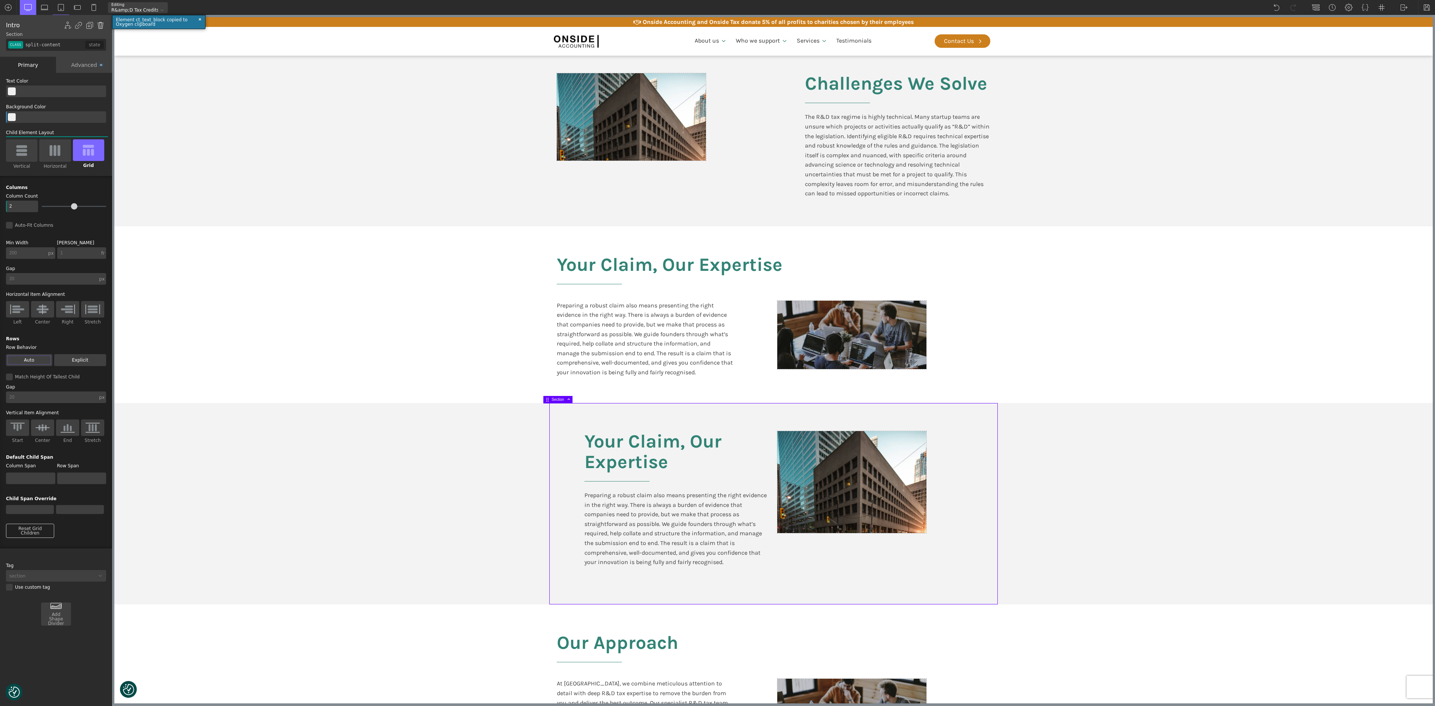
click at [99, 24] on img at bounding box center [100, 25] width 7 height 7
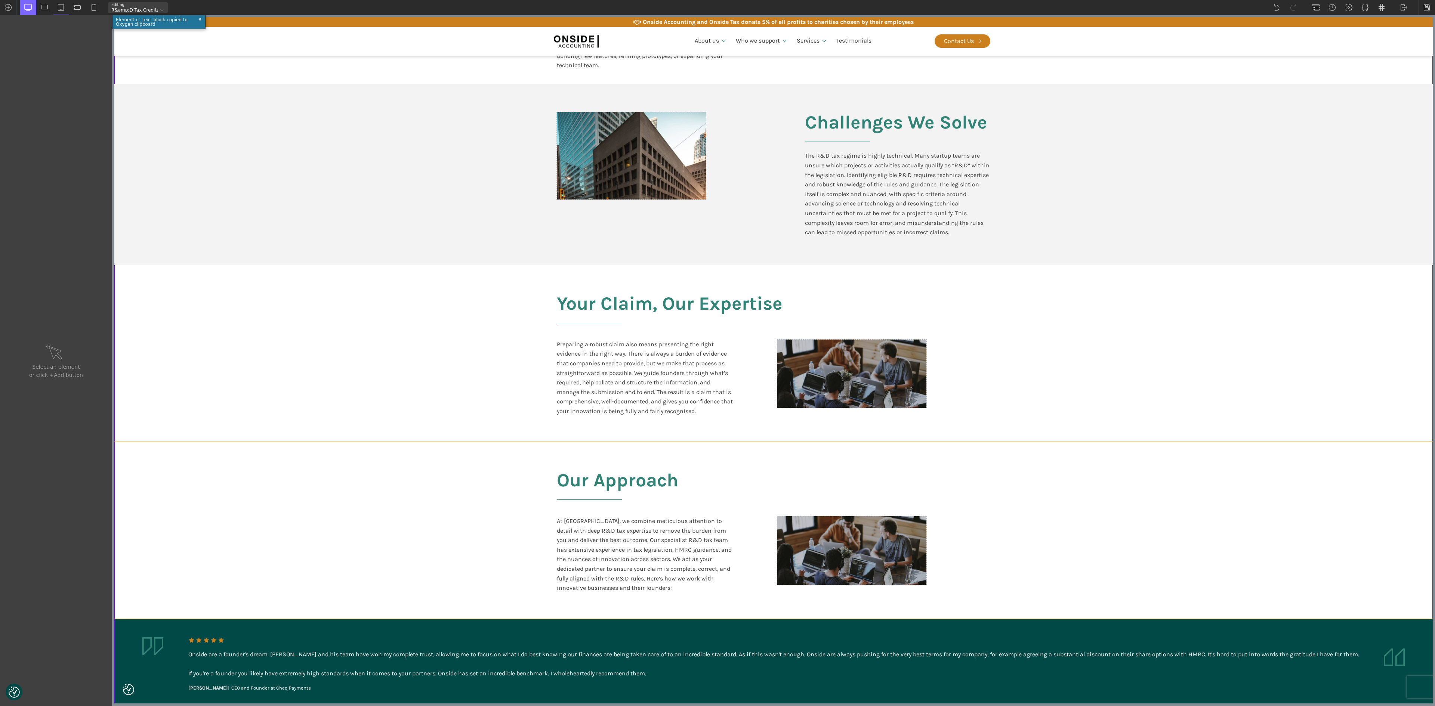
scroll to position [299, 0]
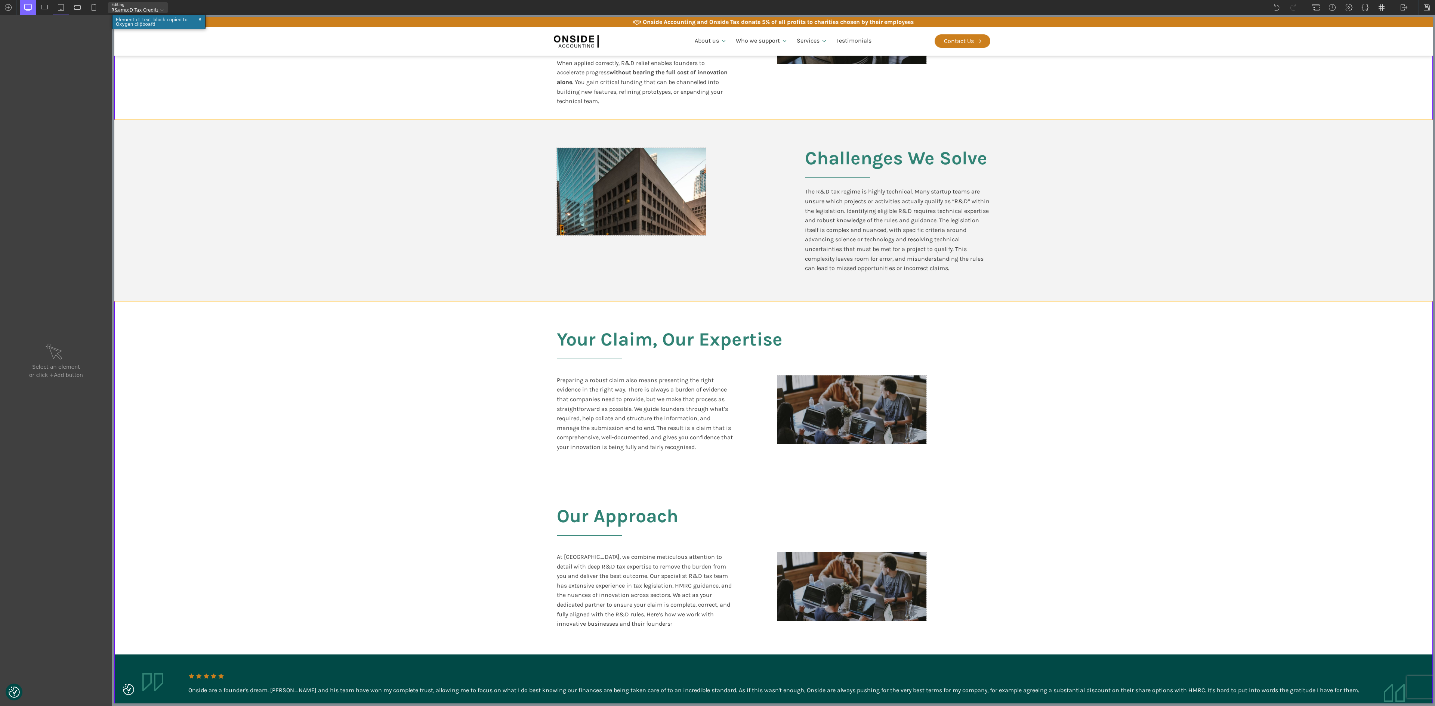
click at [717, 189] on section "Challenges We Solve The R&D tax regime is highly technical. Many startup teams …" at bounding box center [773, 210] width 1318 height 181
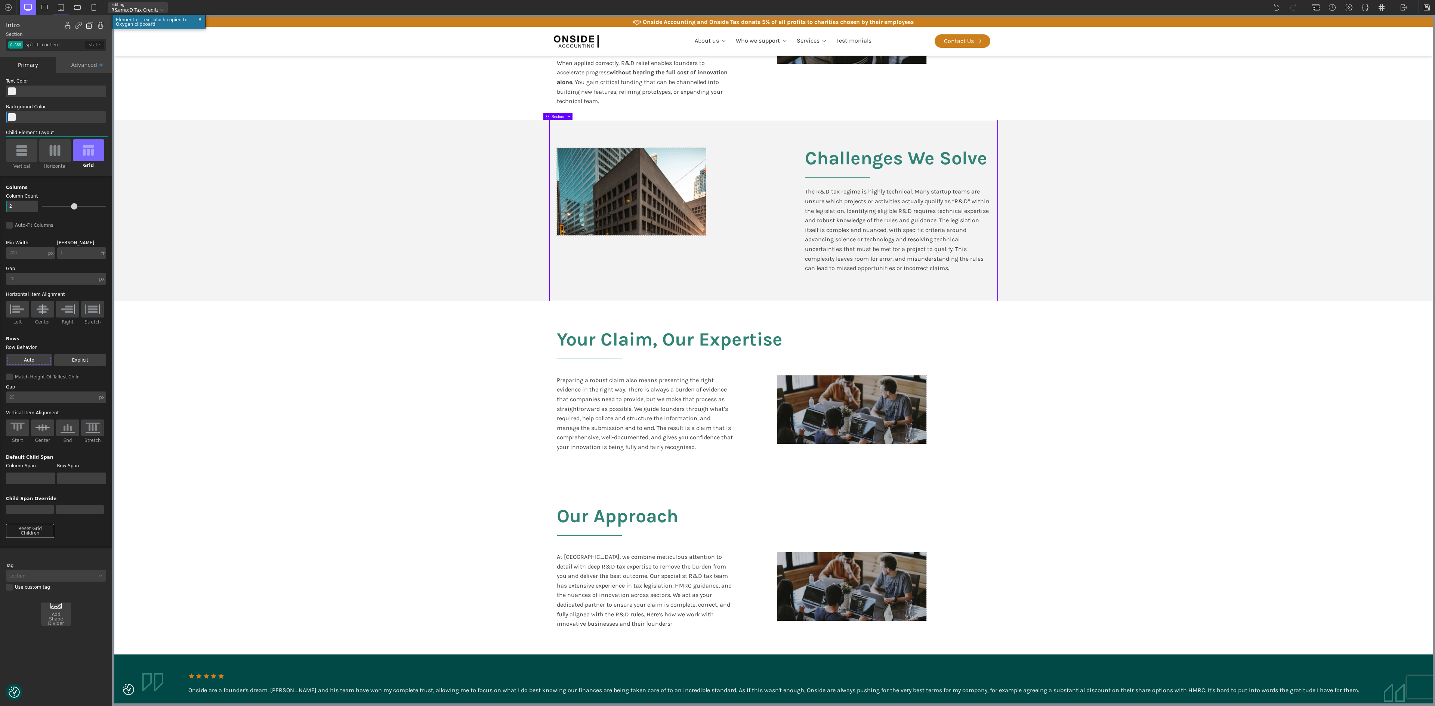
click at [87, 24] on img at bounding box center [89, 25] width 7 height 7
type input "section-375-611"
type input "color(21)"
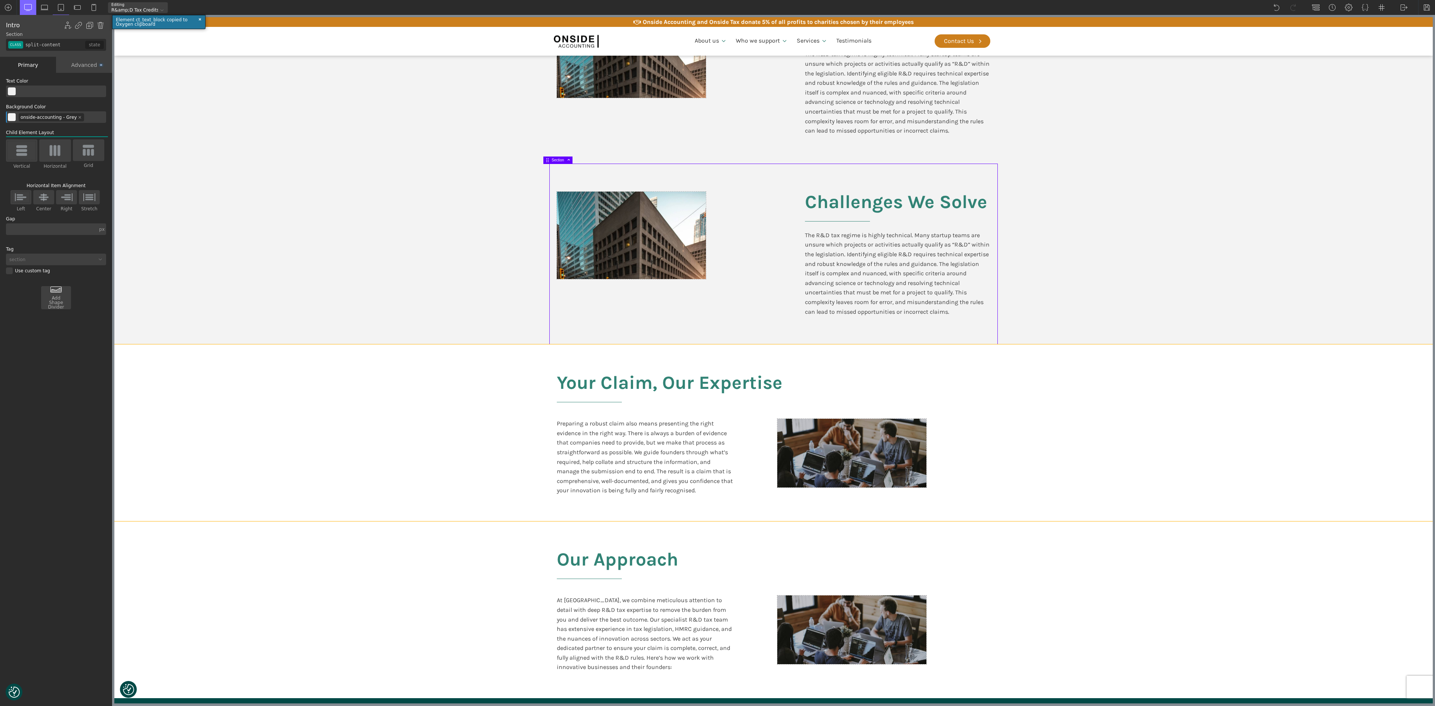
scroll to position [448, 0]
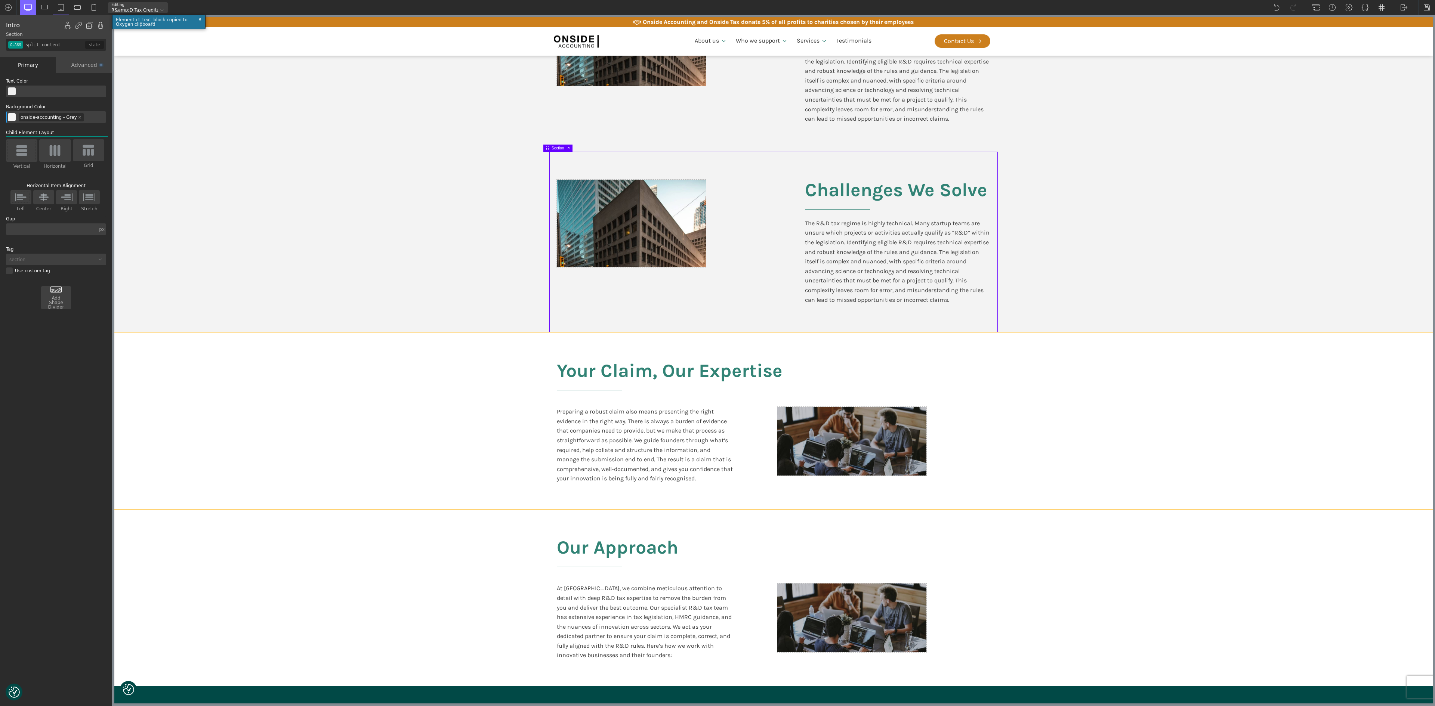
click at [426, 353] on section "Your Claim, Our Expertise Preparing a robust claim also means presenting the ri…" at bounding box center [773, 421] width 1318 height 177
type input "section-367-611"
type input "split-content-full-heading"
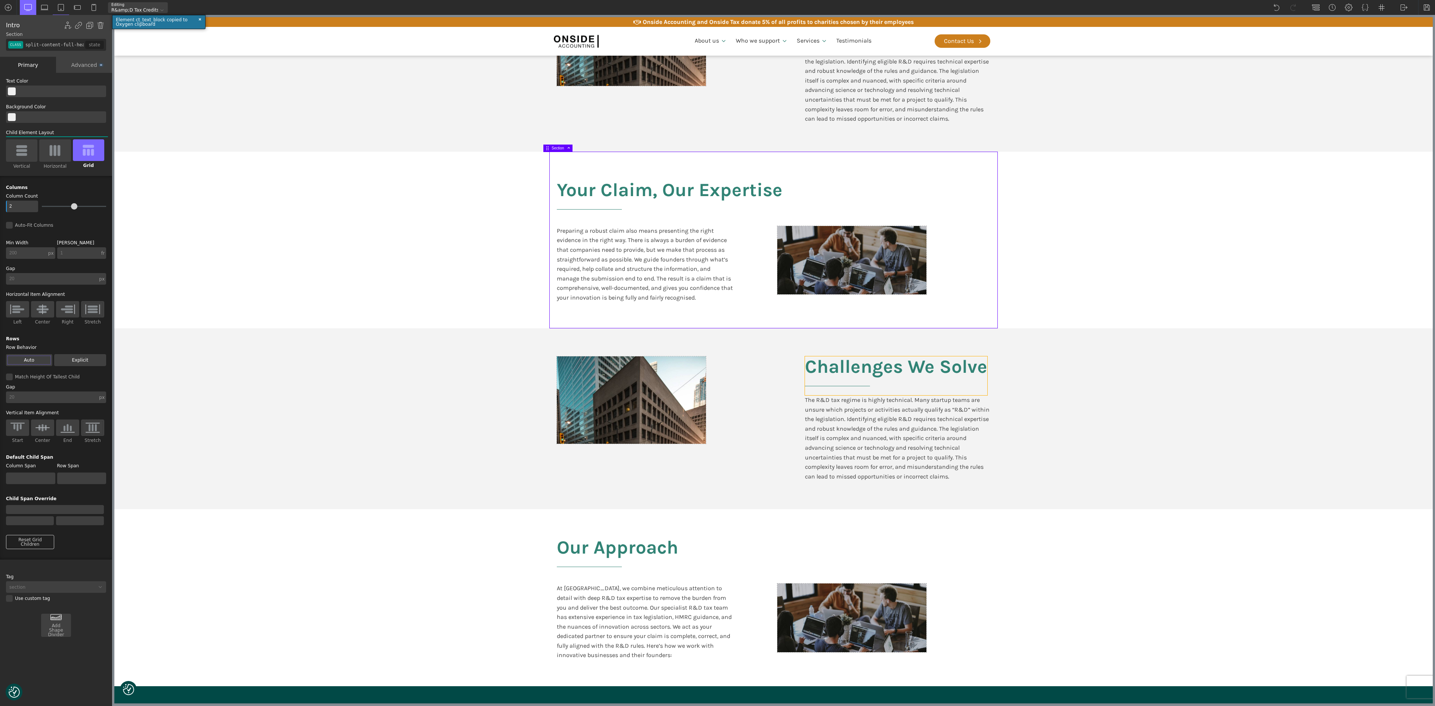
click at [717, 353] on h2 "Challenges We Solve" at bounding box center [896, 376] width 182 height 39
type input "headline-379-611"
type input "false"
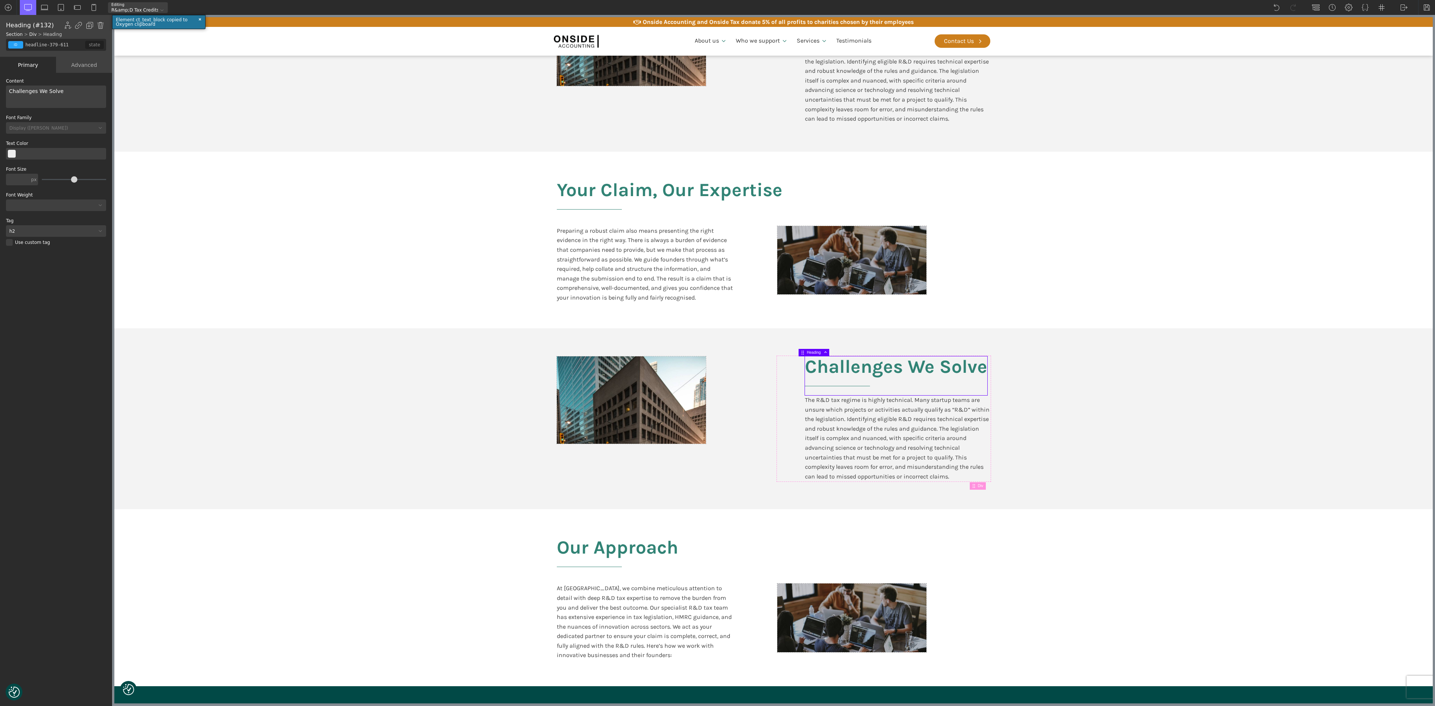
click at [40, 93] on div "Challenges We Solve" at bounding box center [56, 97] width 100 height 22
click at [717, 353] on div "The R&D tax regime is highly technical. Many startup teams are unsure which pro…" at bounding box center [897, 438] width 185 height 86
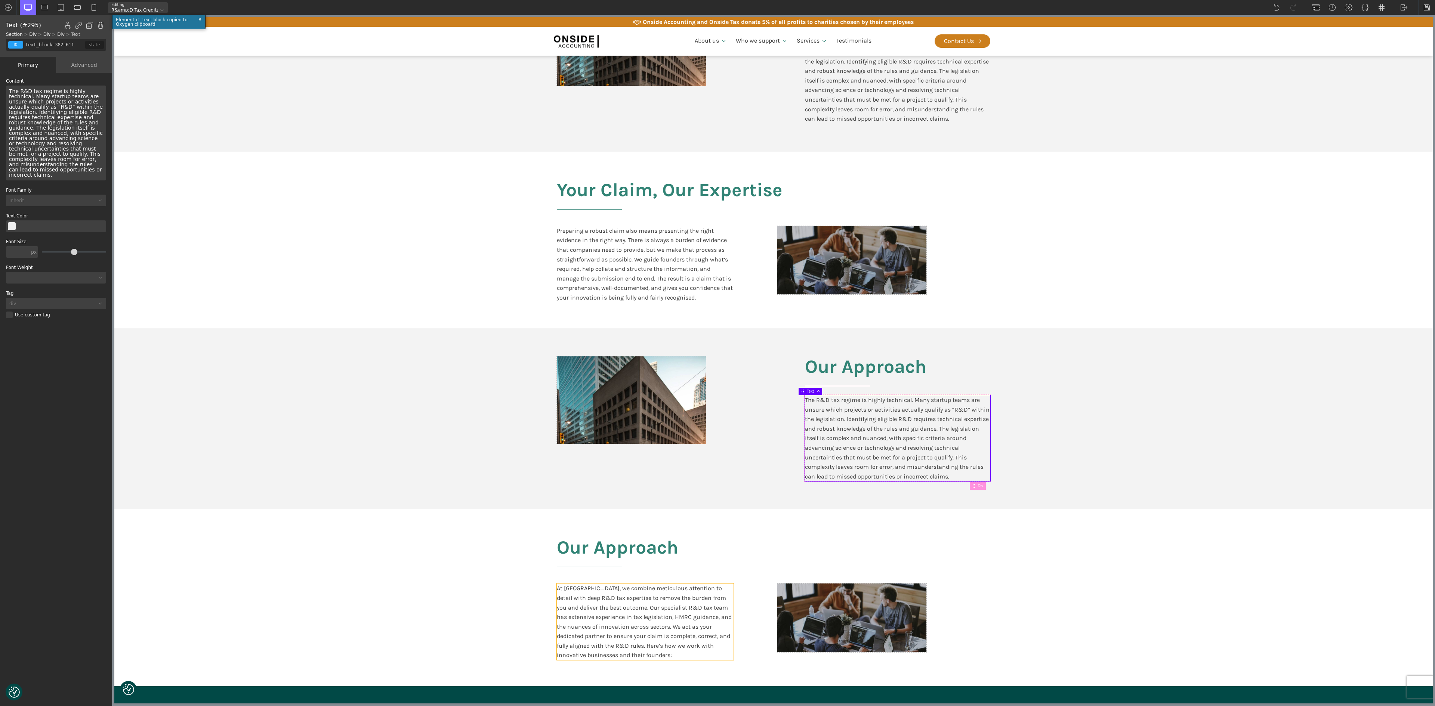
click at [674, 353] on div "At [GEOGRAPHIC_DATA], we combine meticulous attention to detail with deep R&D t…" at bounding box center [645, 622] width 177 height 77
click at [70, 121] on div "At [GEOGRAPHIC_DATA], we combine meticulous attention to detail with deep R&D t…" at bounding box center [56, 128] width 100 height 84
click at [69, 121] on div "At [GEOGRAPHIC_DATA], we combine meticulous attention to detail with deep R&D t…" at bounding box center [56, 128] width 100 height 84
copy div "At [GEOGRAPHIC_DATA], we combine meticulous attention to detail with deep R&D t…"
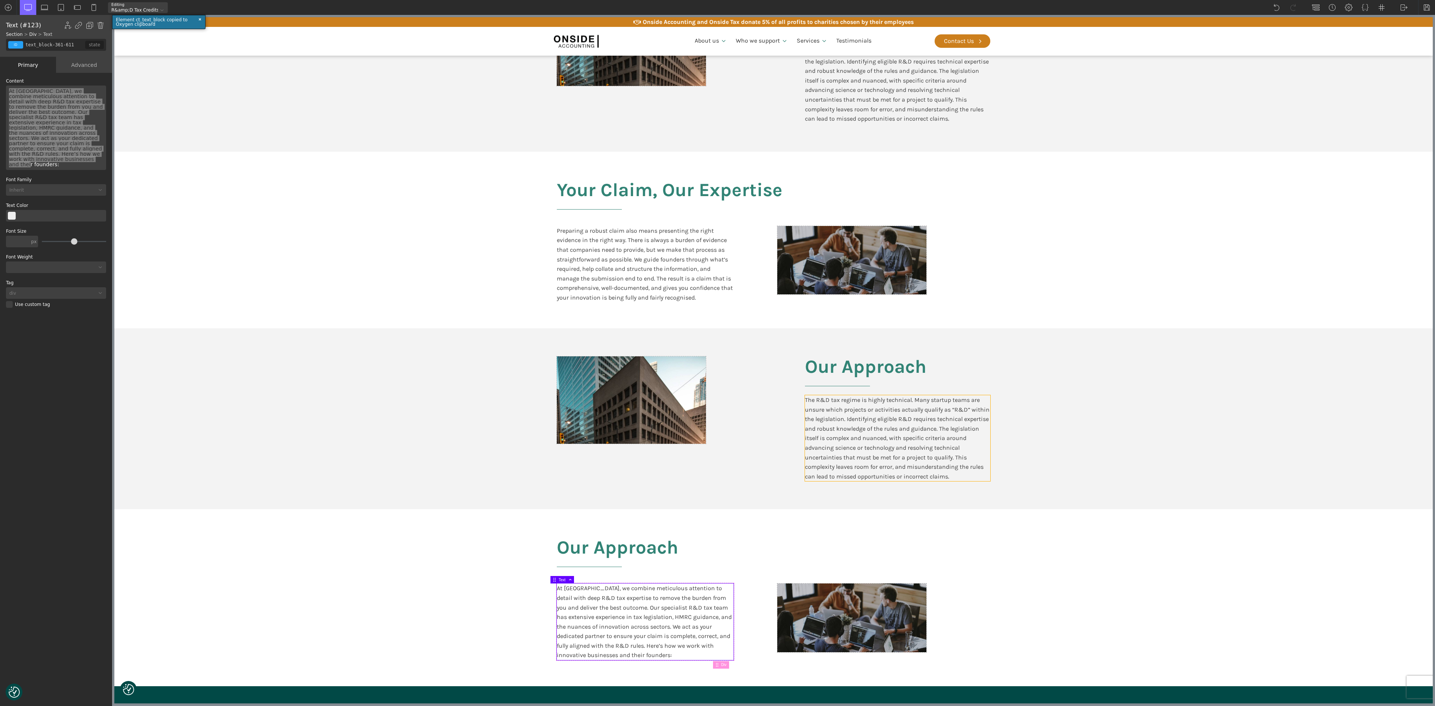
click at [717, 353] on div "The R&D tax regime is highly technical. Many startup teams are unsure which pro…" at bounding box center [897, 438] width 185 height 86
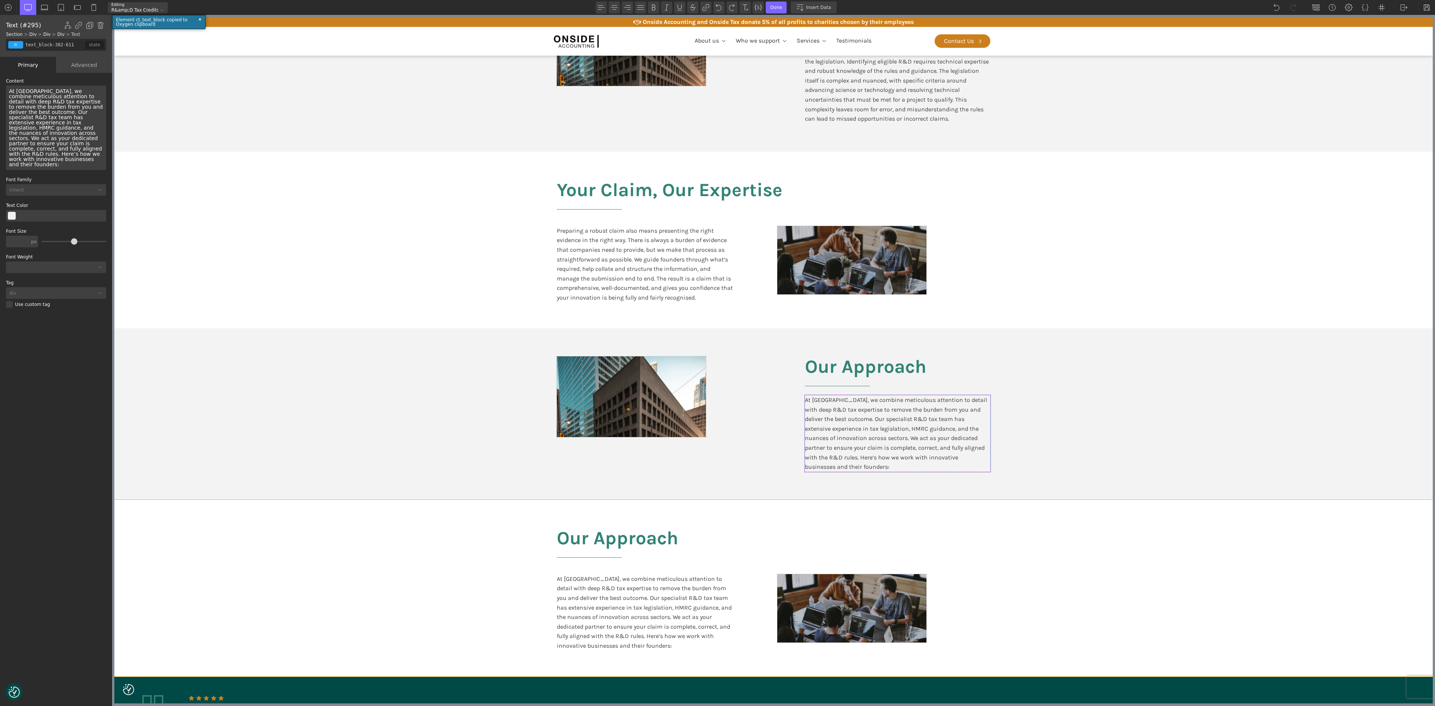
click at [717, 353] on section "Our Approach At [GEOGRAPHIC_DATA], we combine meticulous attention to detail wi…" at bounding box center [773, 588] width 1318 height 177
type input "section-358-611"
type input "split-content-full-heading"
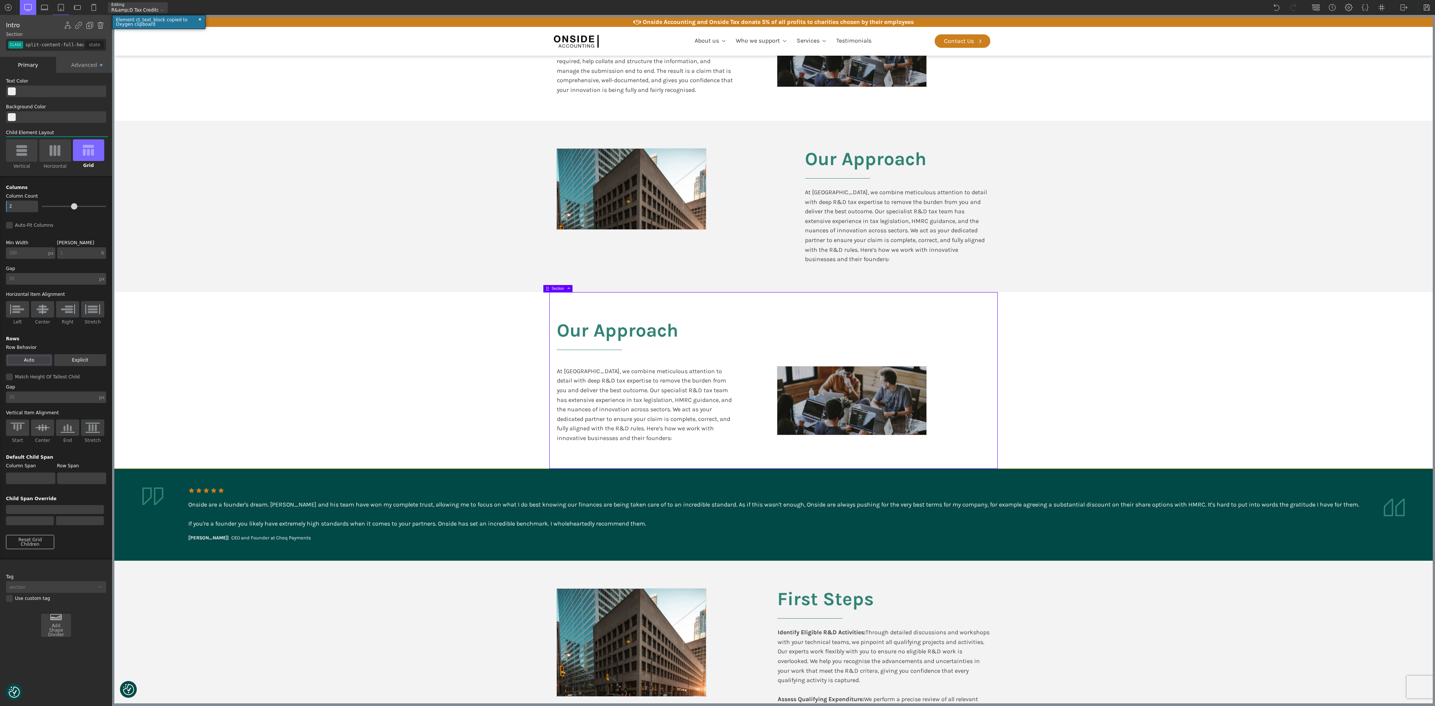
scroll to position [747, 0]
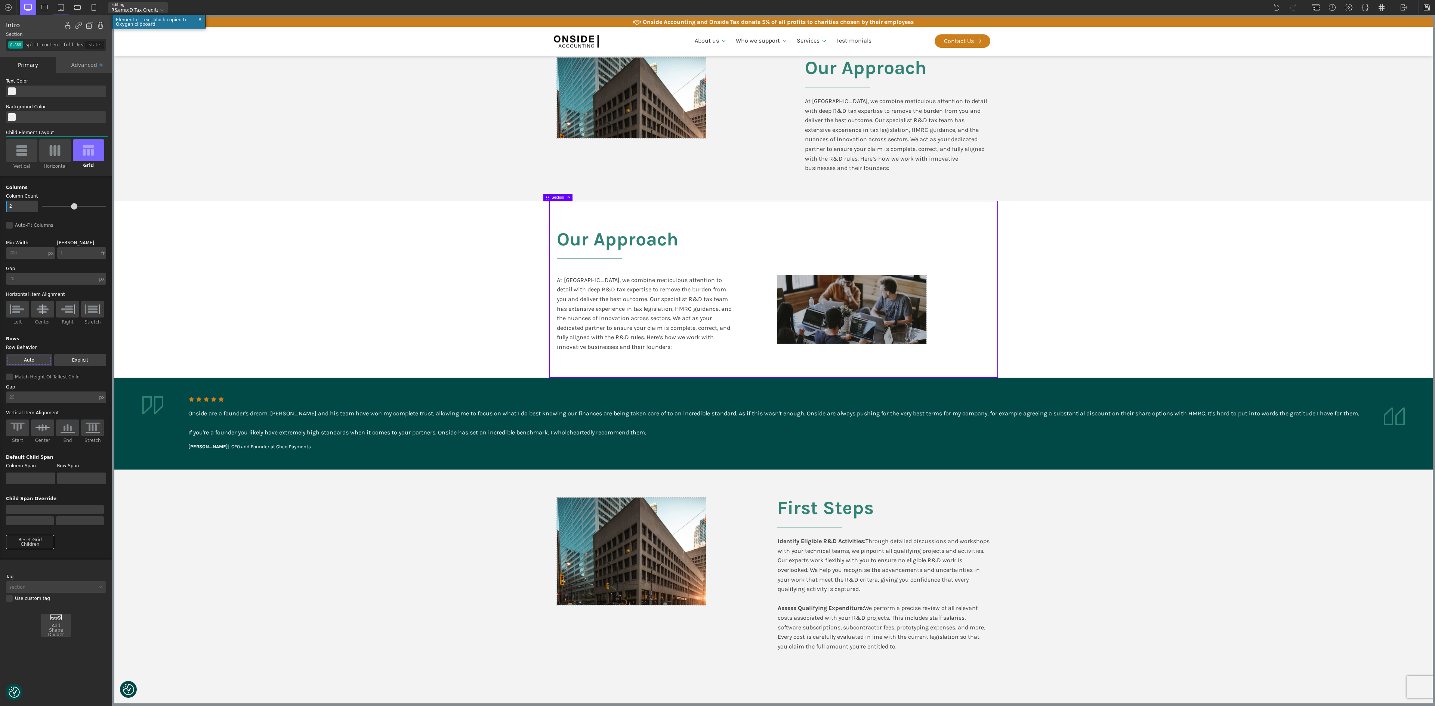
click at [717, 315] on section "Our Approach At [GEOGRAPHIC_DATA], we combine meticulous attention to detail wi…" at bounding box center [773, 289] width 1318 height 177
click at [99, 22] on img at bounding box center [100, 25] width 7 height 7
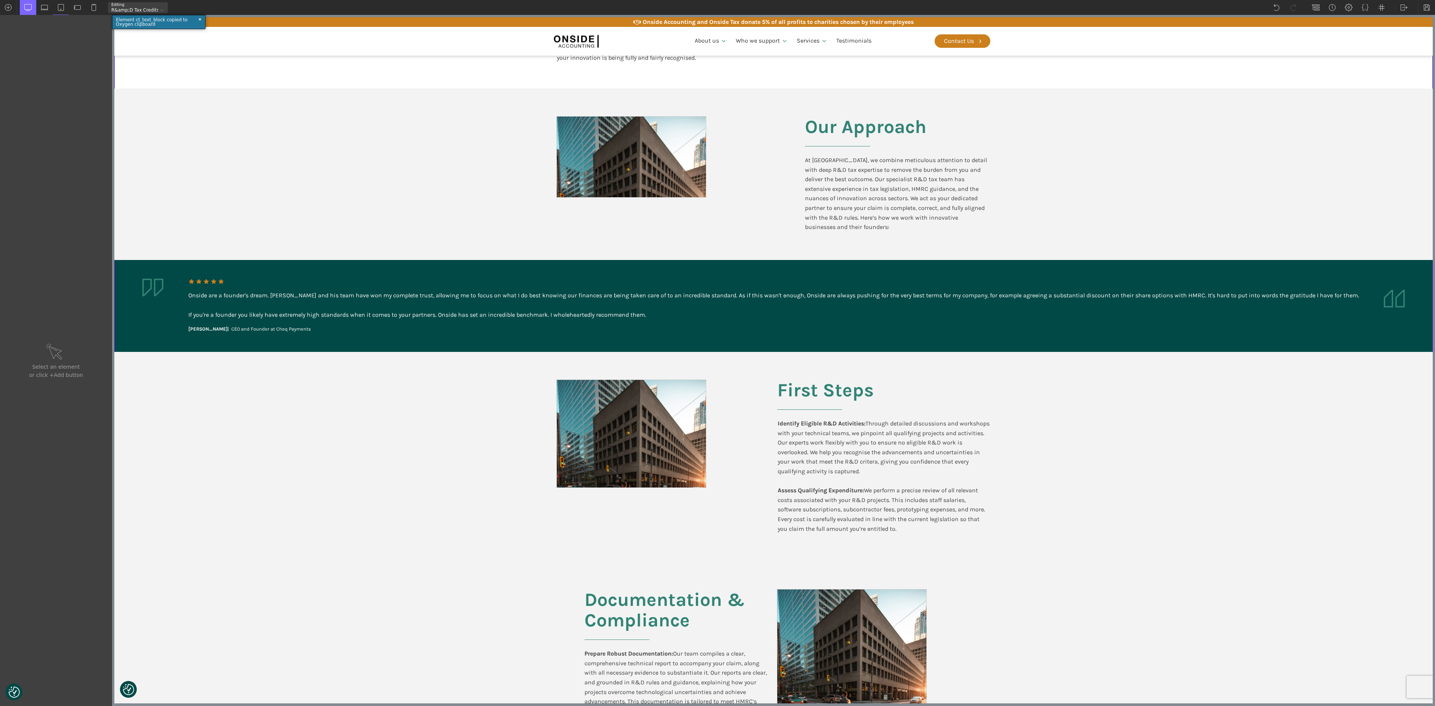
scroll to position [523, 0]
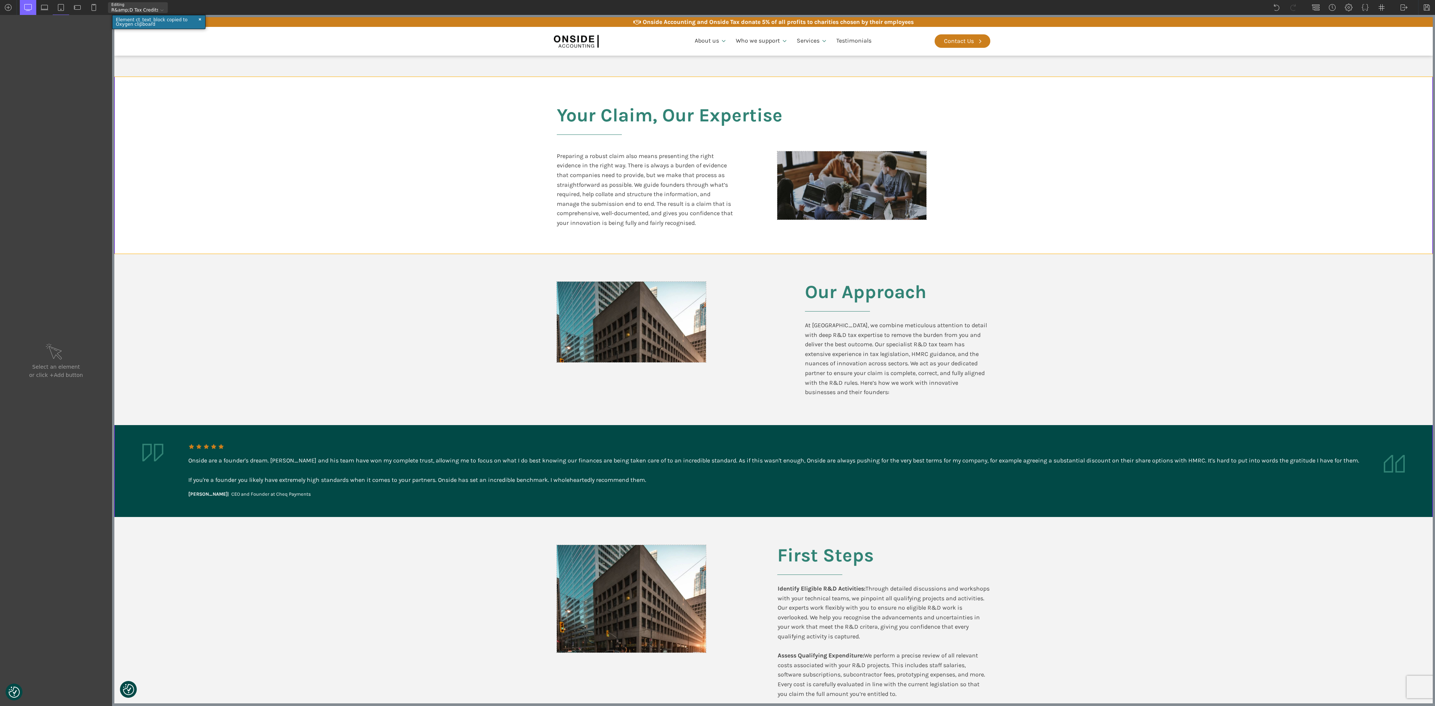
click at [717, 185] on section "Your Claim, Our Expertise Preparing a robust claim also means presenting the ri…" at bounding box center [773, 165] width 1318 height 177
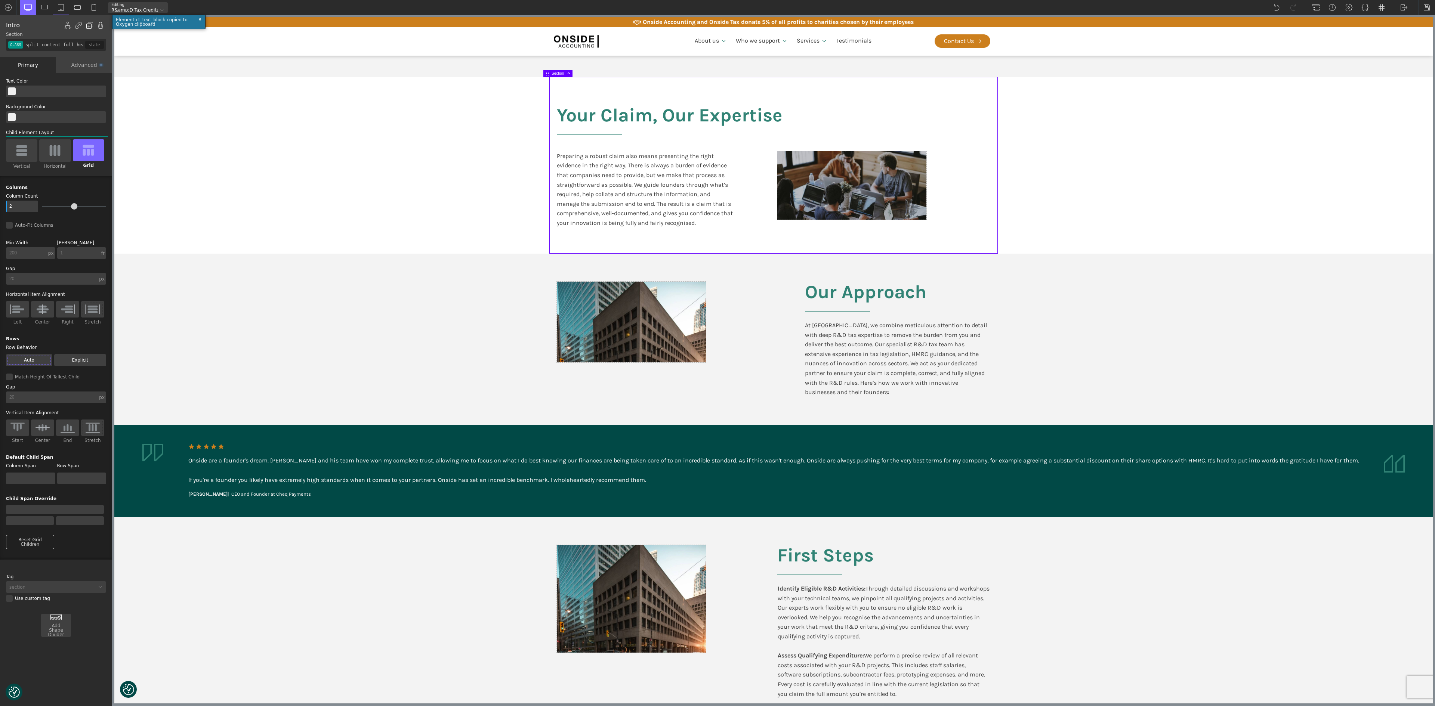
click at [88, 22] on img at bounding box center [89, 25] width 7 height 7
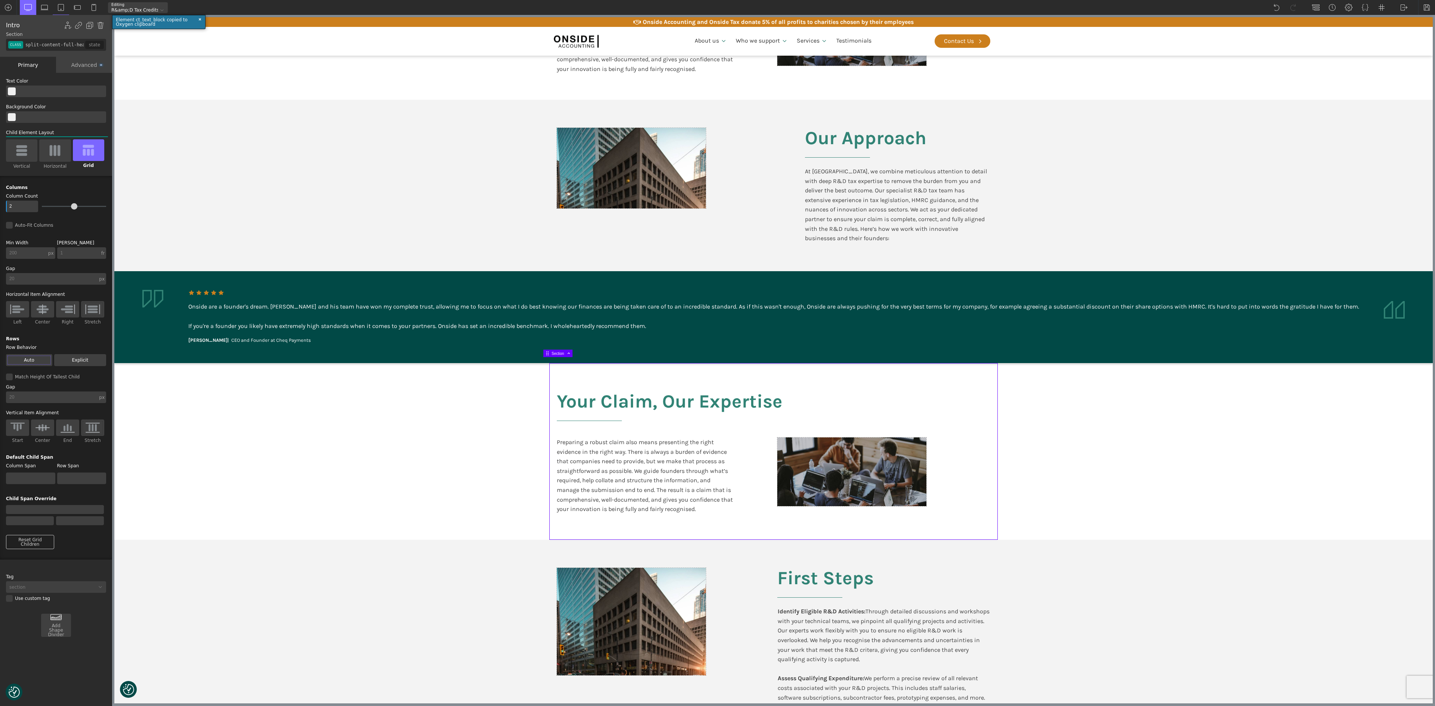
scroll to position [822, 0]
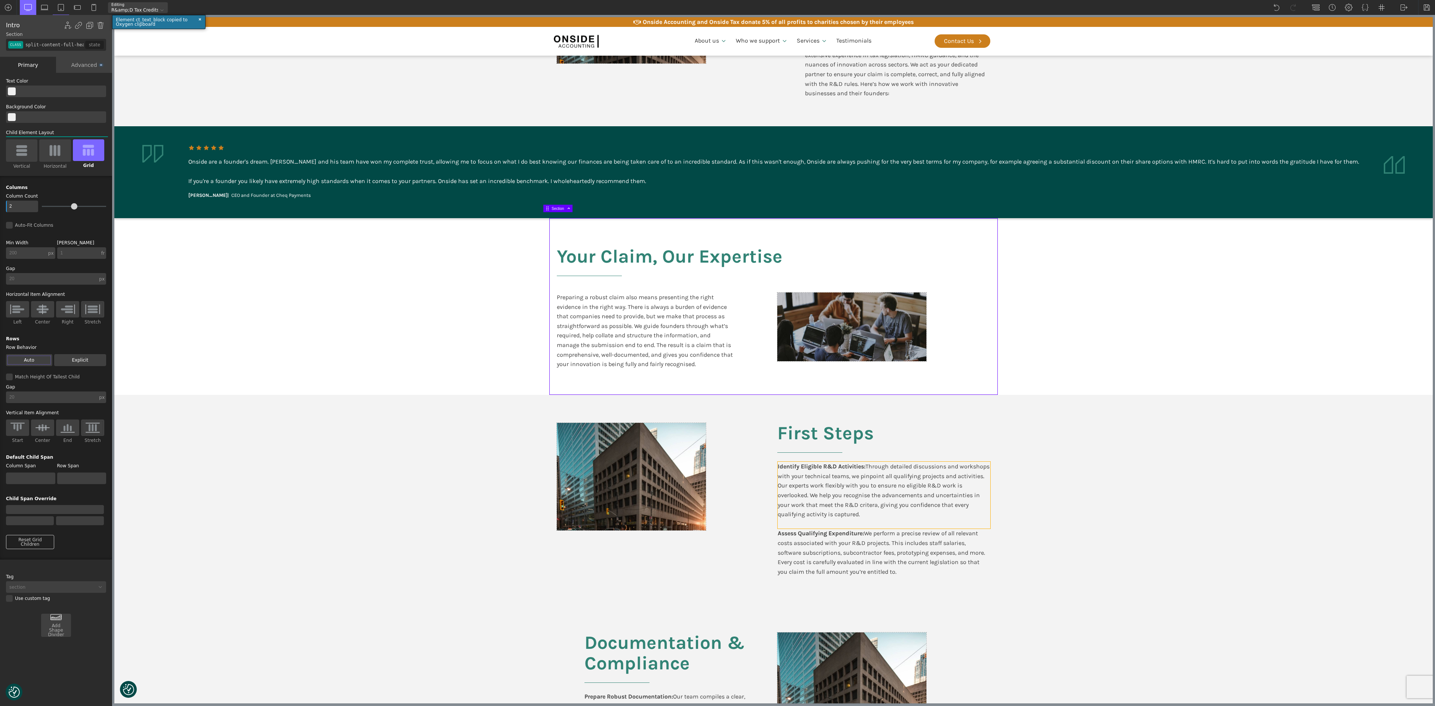
click at [717, 353] on div "Identify Eligible R&D Activities: Through detailed discussions and workshops wi…" at bounding box center [884, 495] width 213 height 67
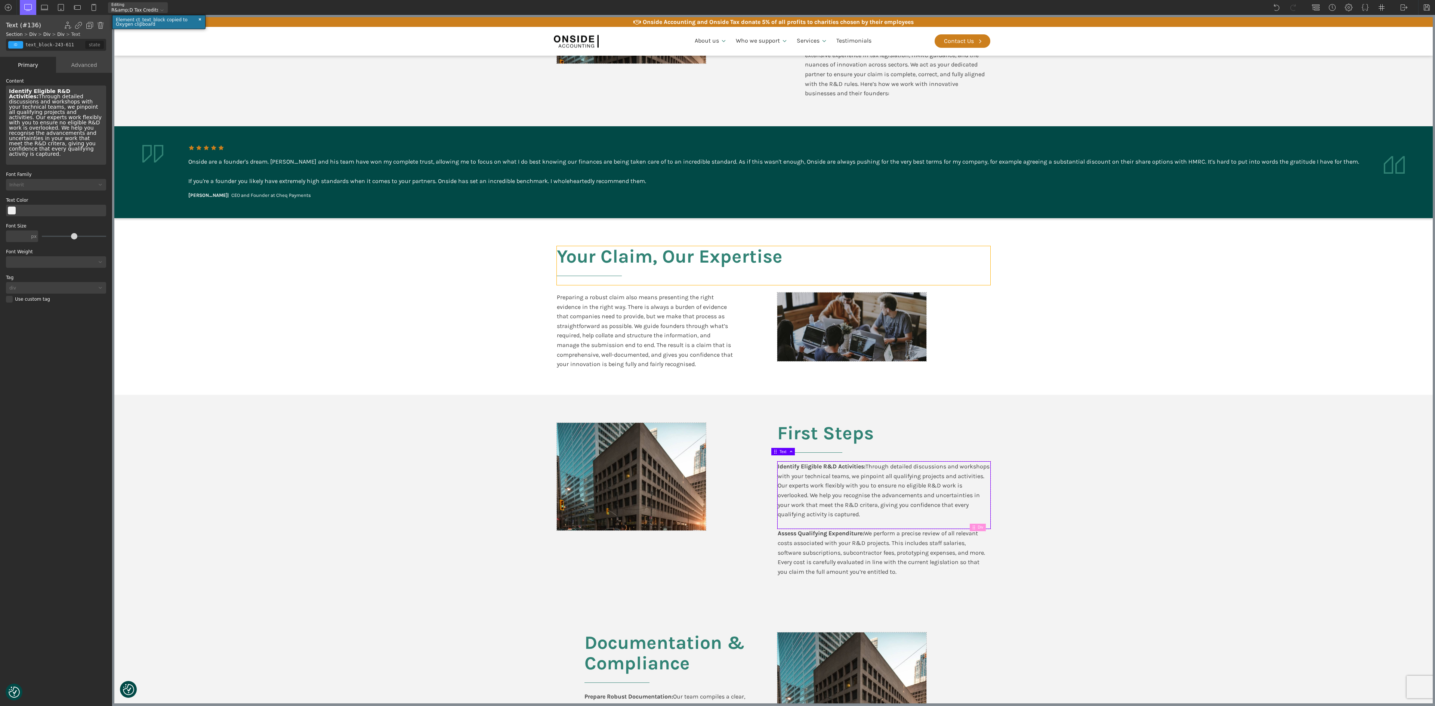
click at [623, 247] on h2 "Your Claim, Our Expertise" at bounding box center [773, 265] width 433 height 39
type input "headline-386-611"
click at [623, 247] on h2 "Your Claim, Our Expertise" at bounding box center [773, 265] width 433 height 39
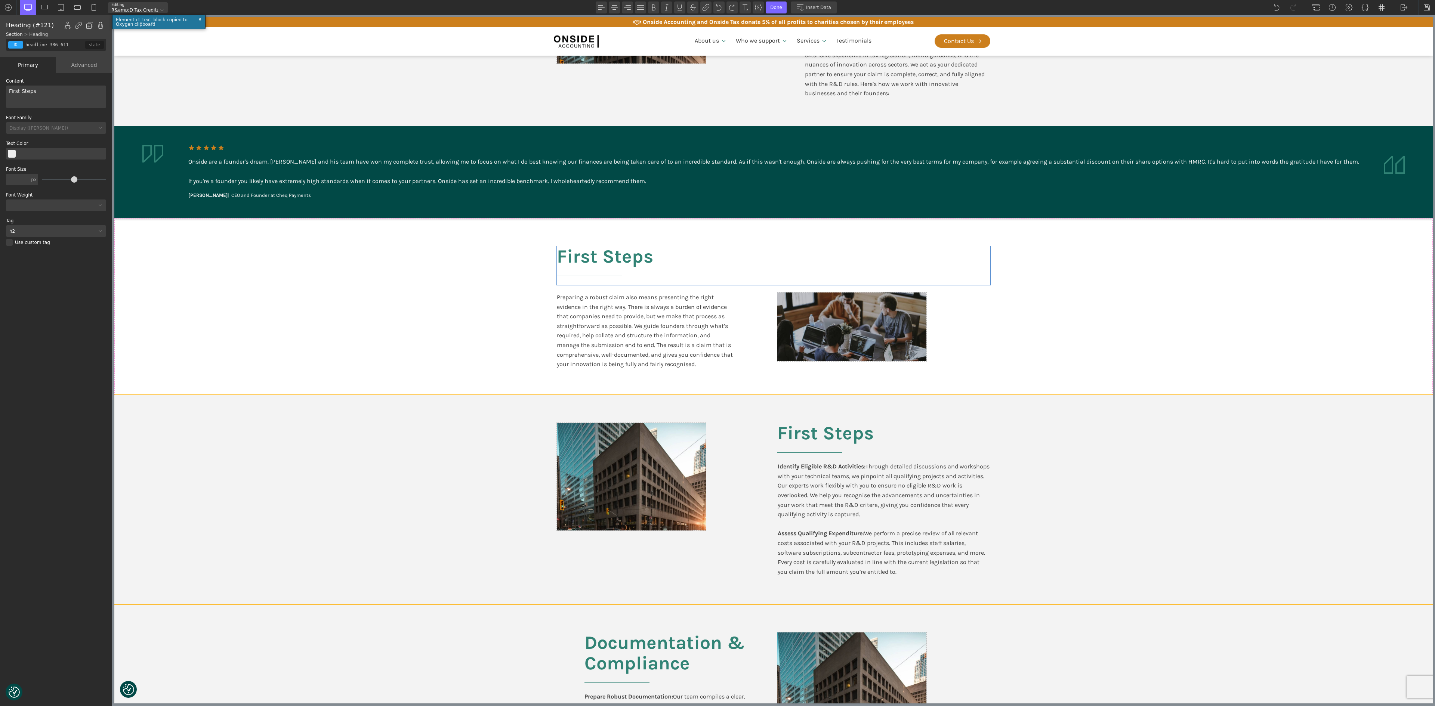
click at [438, 353] on section "First Steps Identify Eligible R&D Activities: Through detailed discussions and …" at bounding box center [773, 500] width 1318 height 210
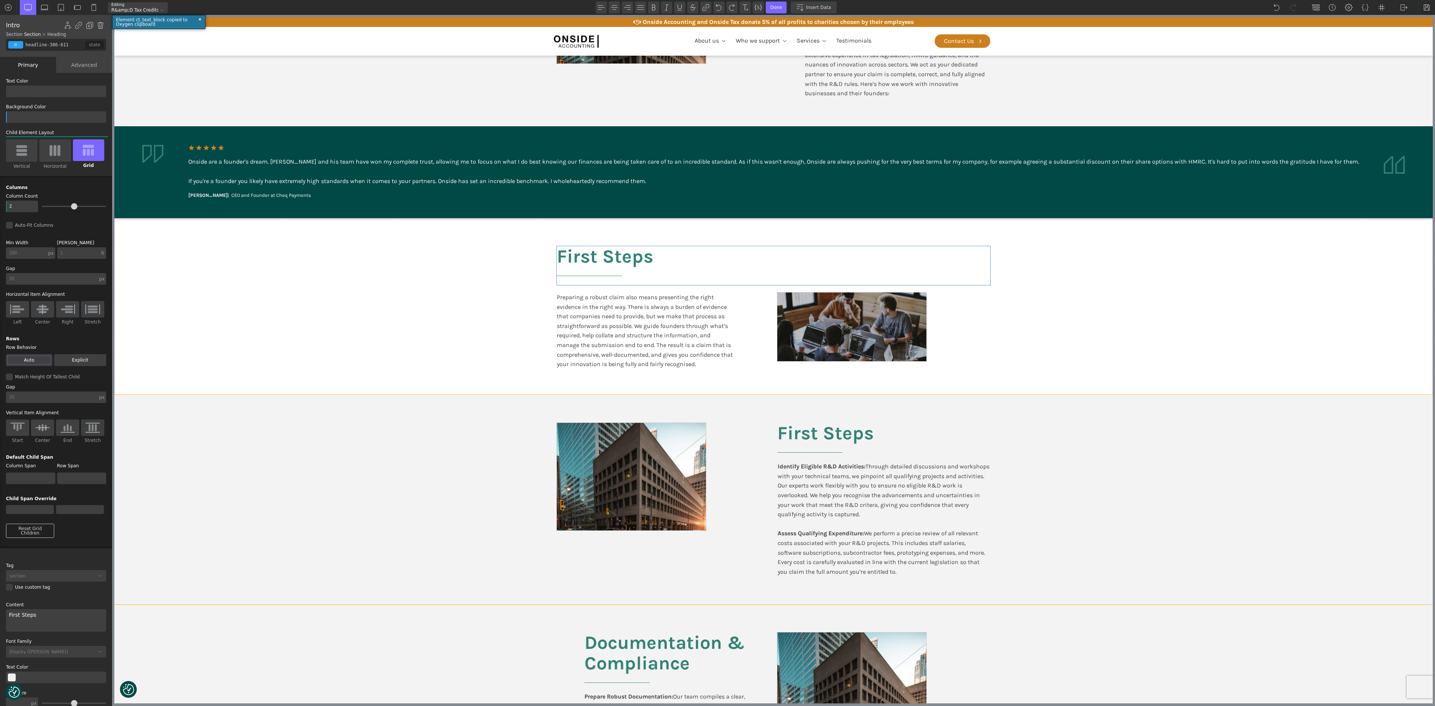
type input "split-content"
type input "text_block-243-611"
type input "false"
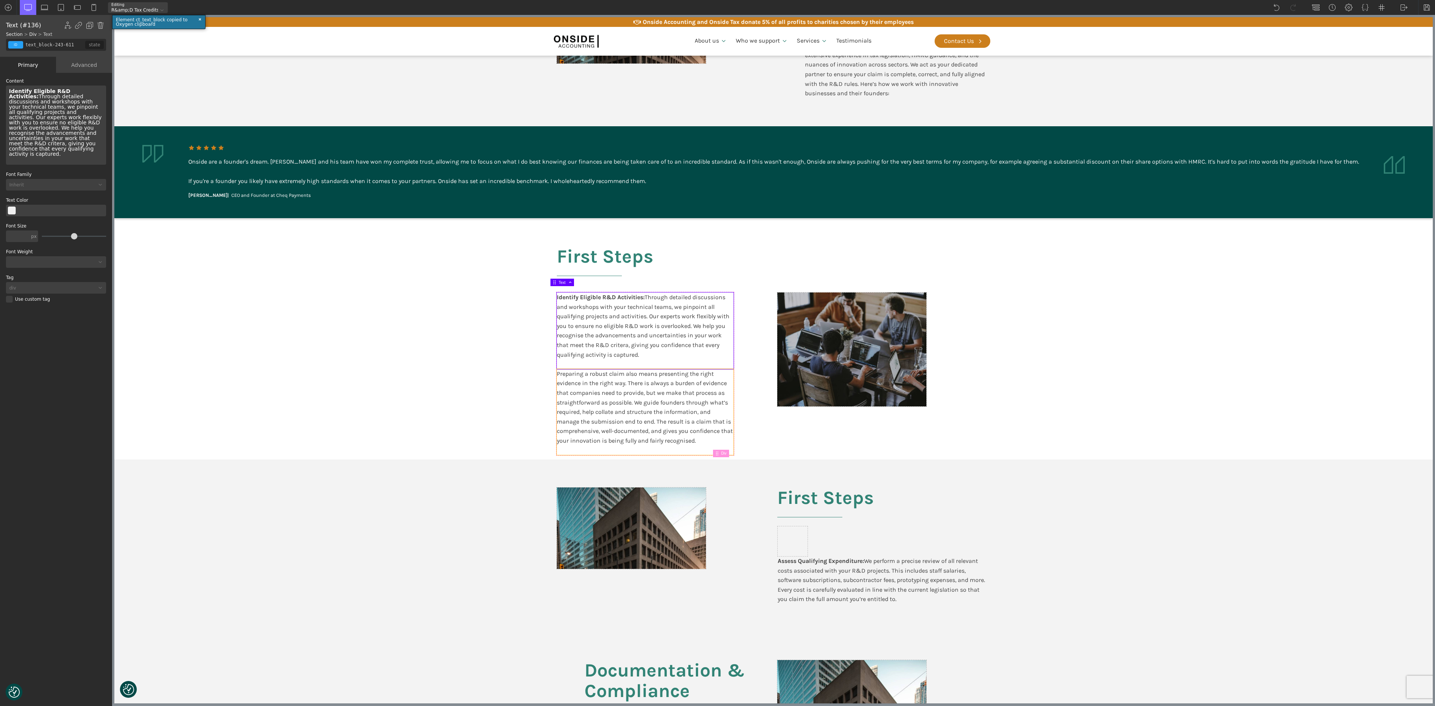
click at [640, 353] on div "Preparing a robust claim also means presenting the right evidence in the right …" at bounding box center [645, 412] width 177 height 86
drag, startPoint x: 100, startPoint y: 25, endPoint x: 107, endPoint y: 105, distance: 80.3
click at [100, 25] on img at bounding box center [100, 25] width 7 height 7
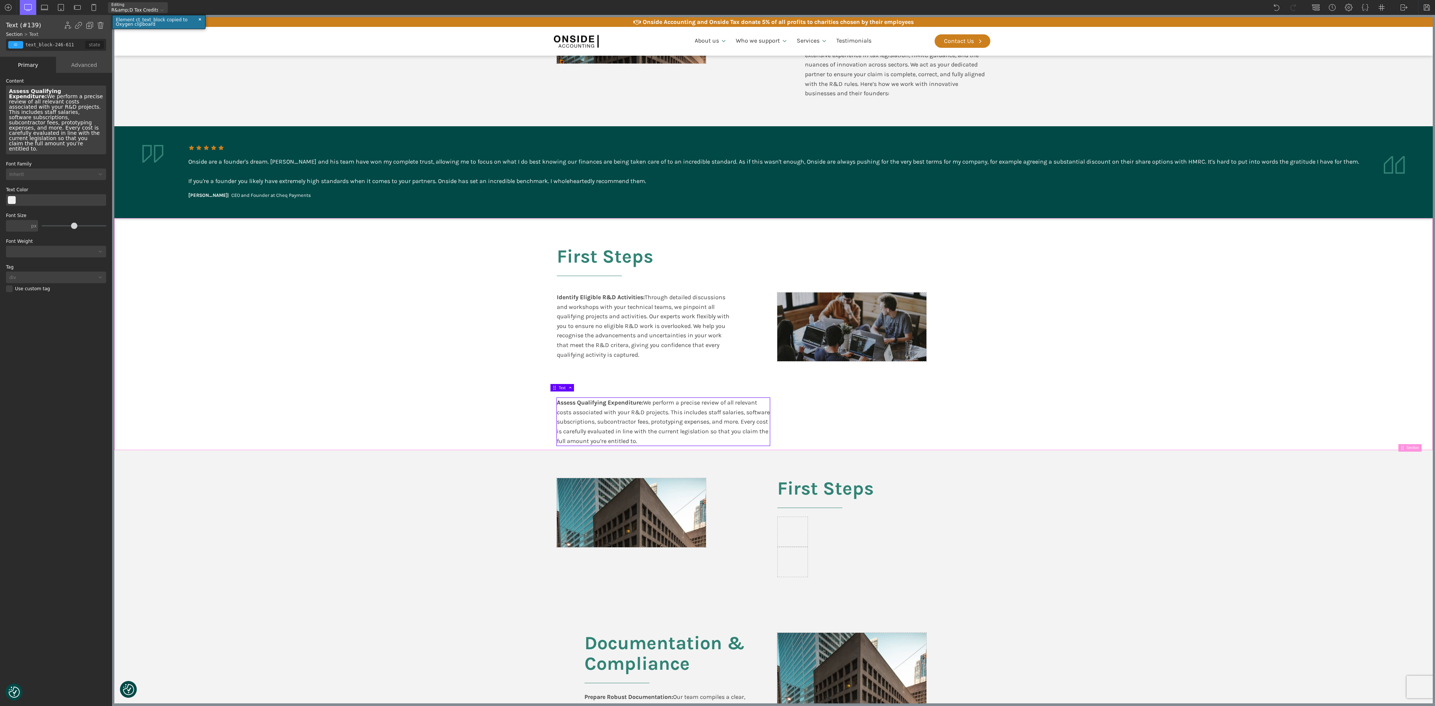
click at [578, 353] on div "First Steps Identify Eligible R&D Activities: Through detailed discussions and …" at bounding box center [773, 334] width 448 height 232
type input "section-385-611"
type input "split-content-full-heading"
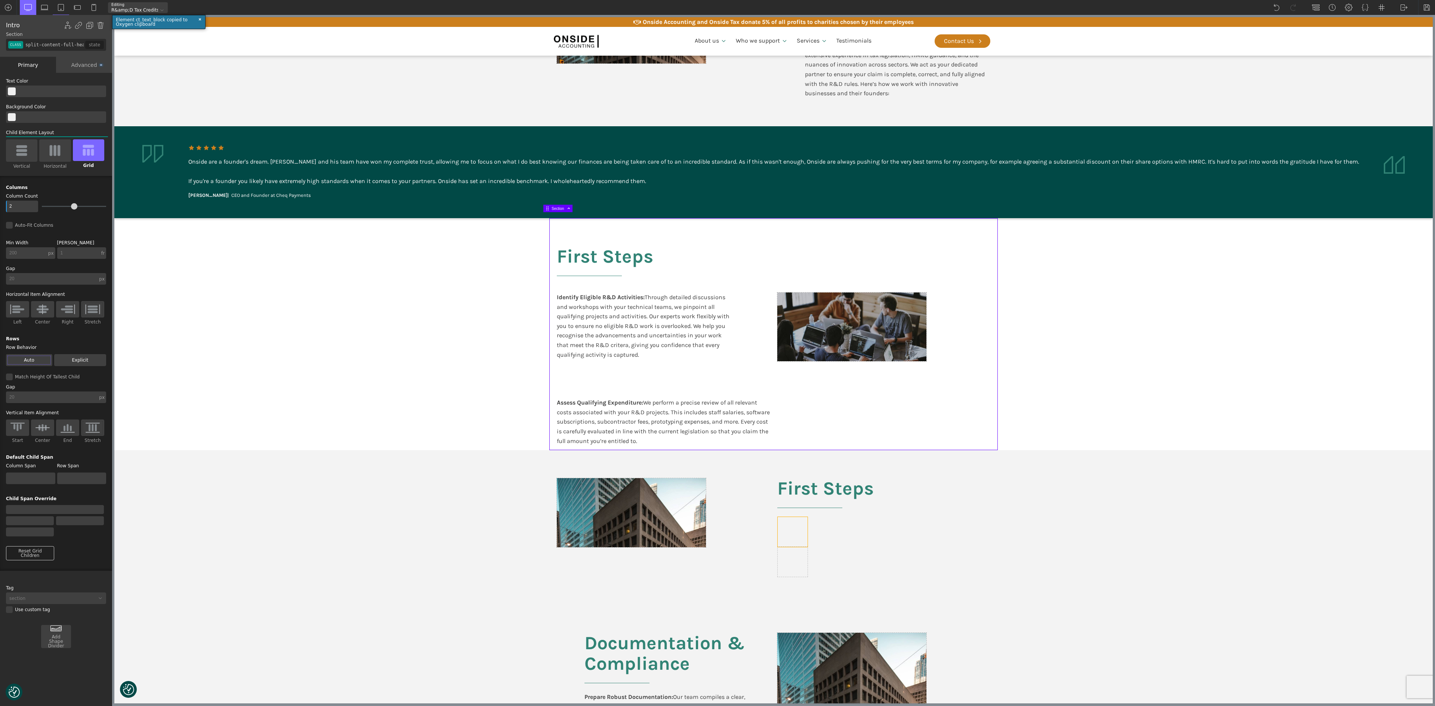
type input "div_block-241-611"
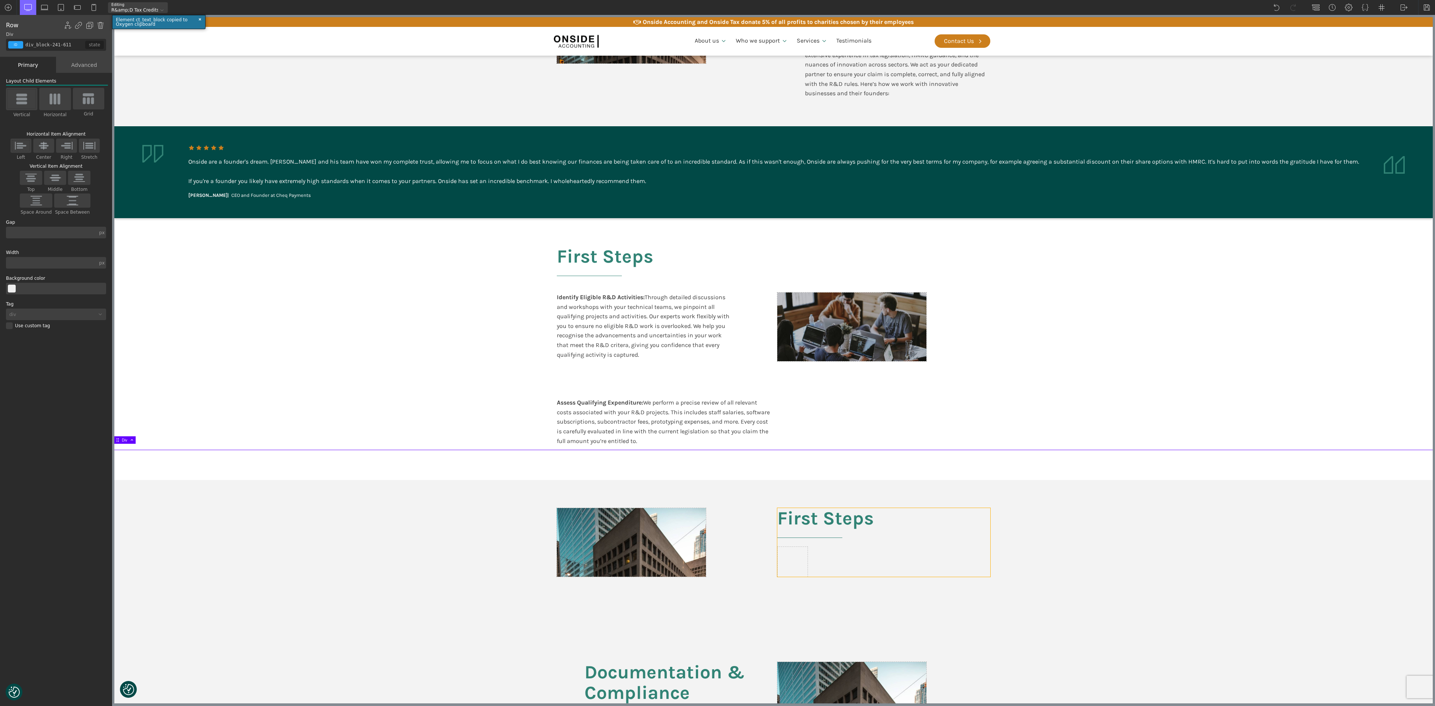
click at [717, 353] on section "First Steps" at bounding box center [773, 557] width 1318 height 154
type input "split-content"
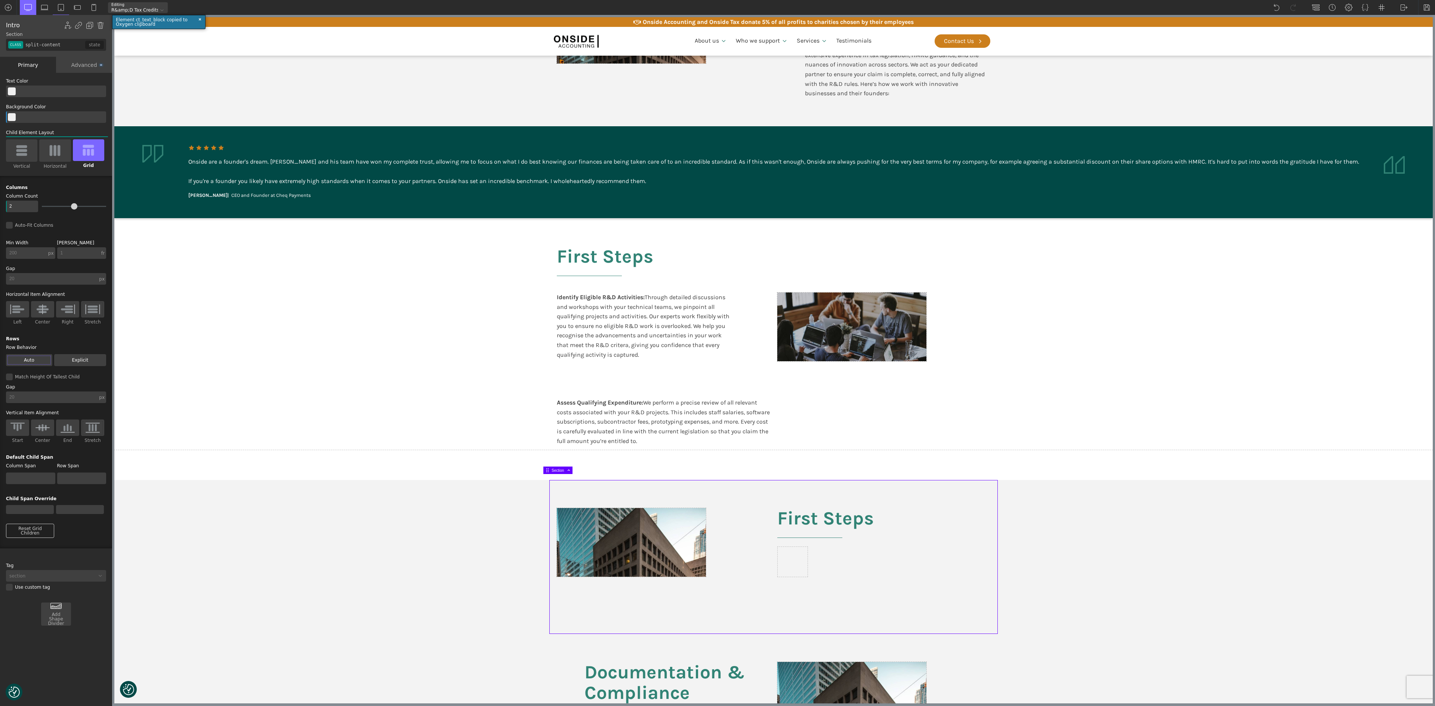
click at [717, 353] on section "First Steps" at bounding box center [773, 557] width 1318 height 154
click at [463, 353] on section "First Steps" at bounding box center [773, 557] width 1318 height 154
click at [102, 26] on img at bounding box center [100, 25] width 7 height 7
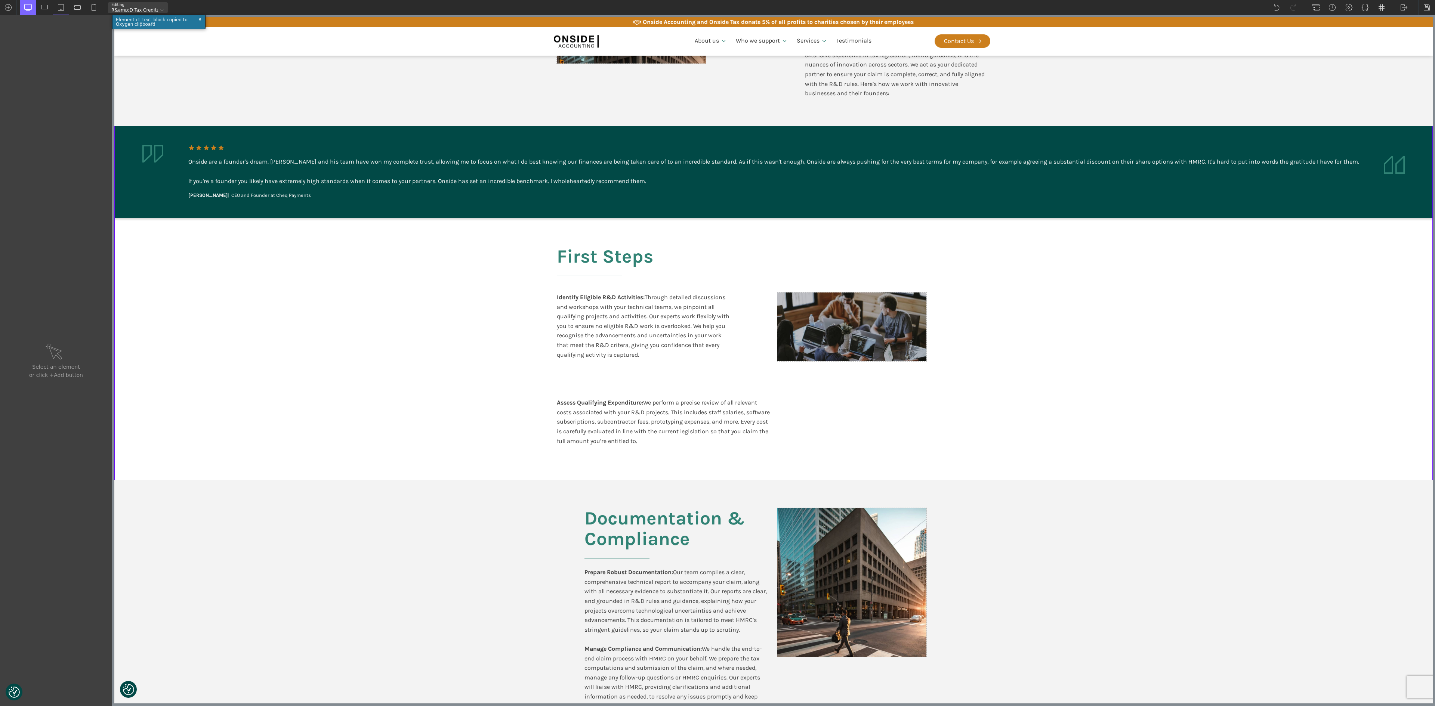
click at [514, 353] on div at bounding box center [773, 465] width 1318 height 30
type input "div_block-241-611"
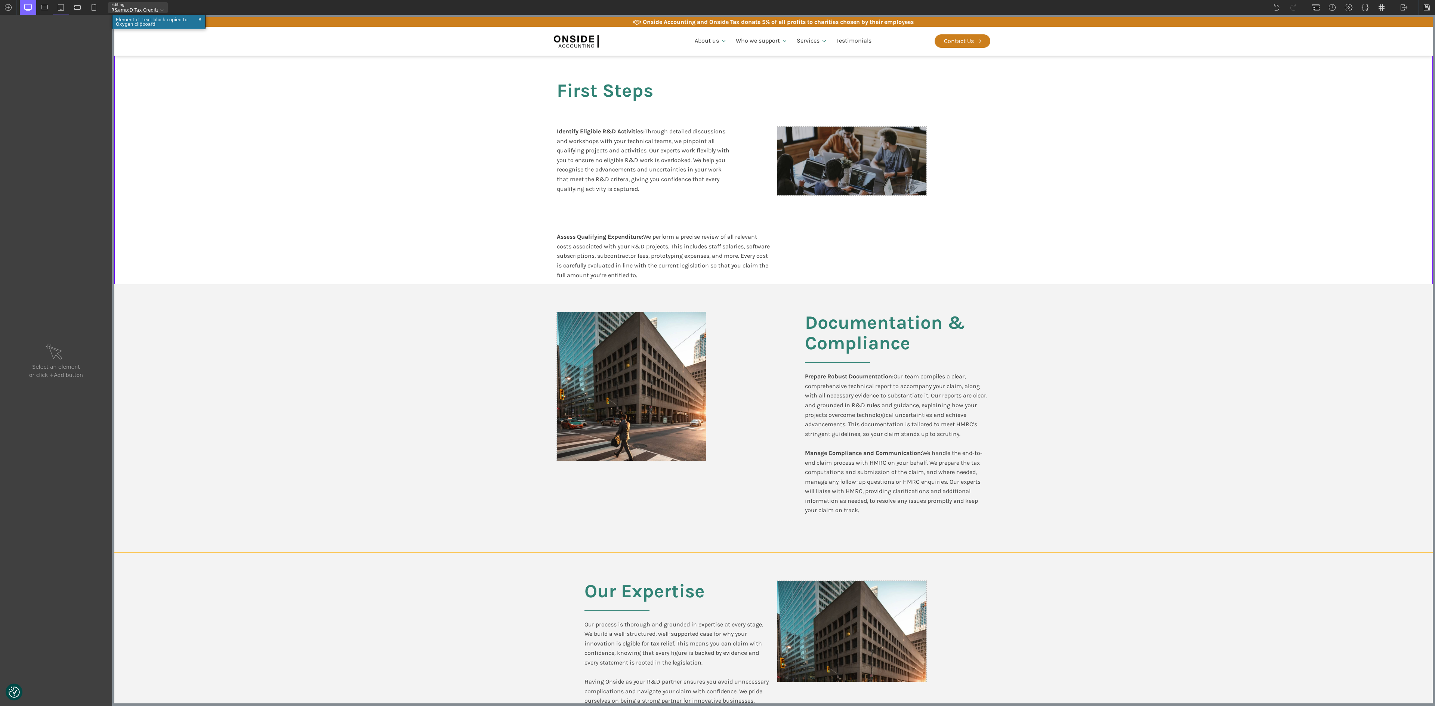
scroll to position [822, 0]
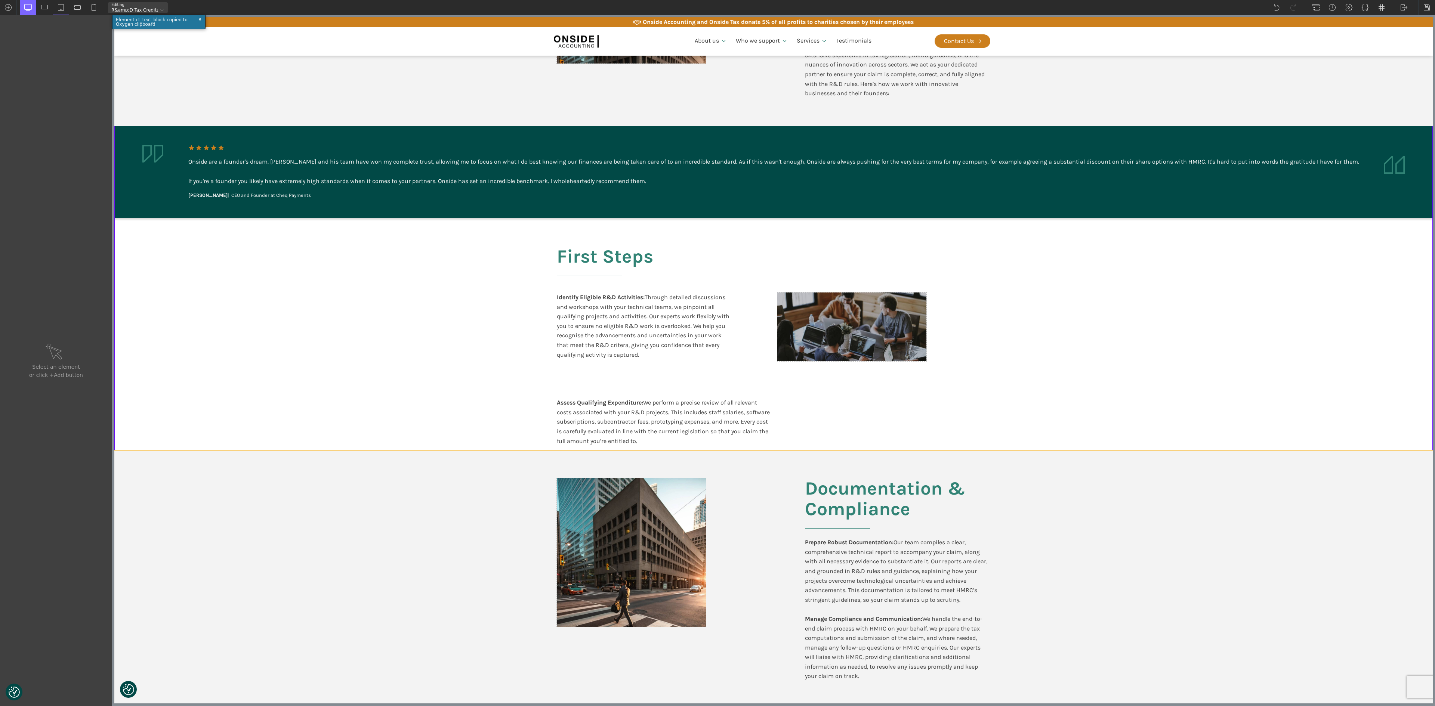
click at [1170, 368] on section "First Steps Identify Eligible R&D Activities: Through detailed discussions and …" at bounding box center [773, 334] width 1318 height 232
type input "split-content-full-heading"
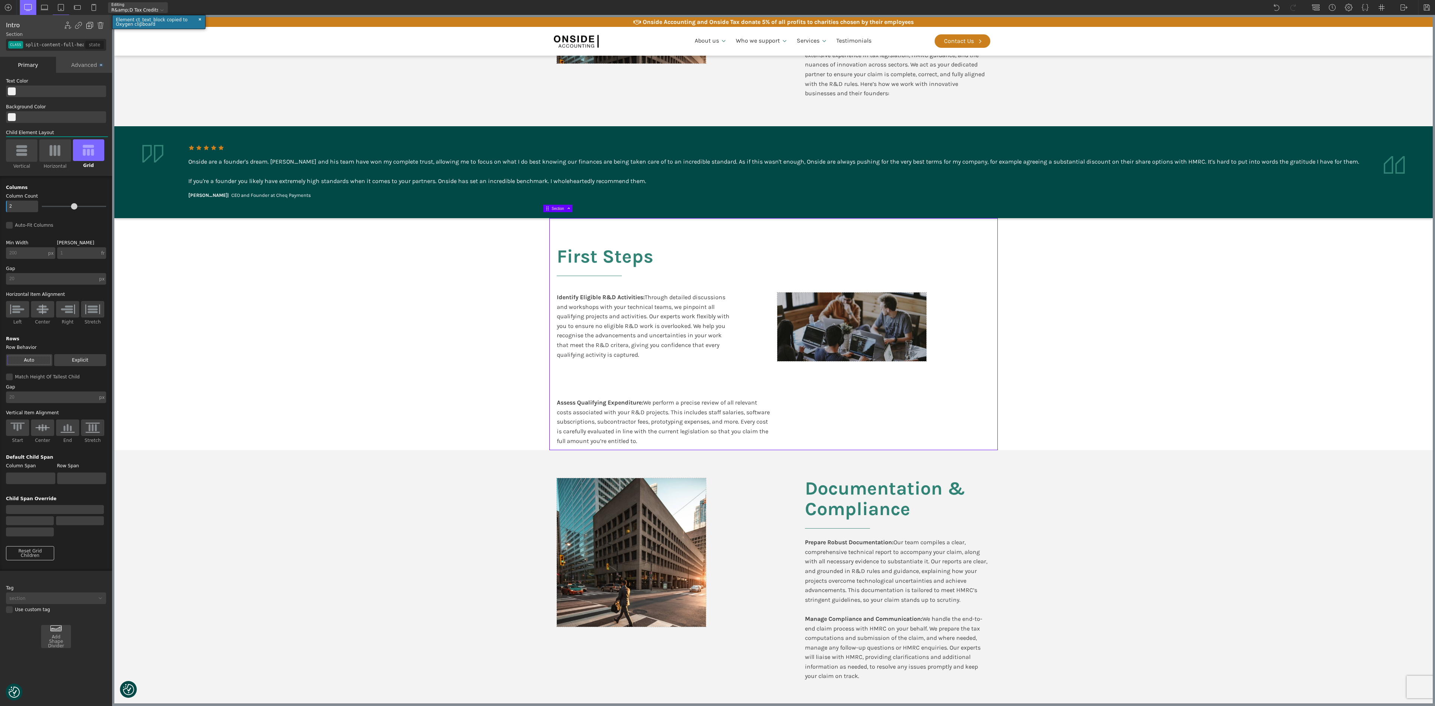
click at [88, 26] on img at bounding box center [89, 25] width 7 height 7
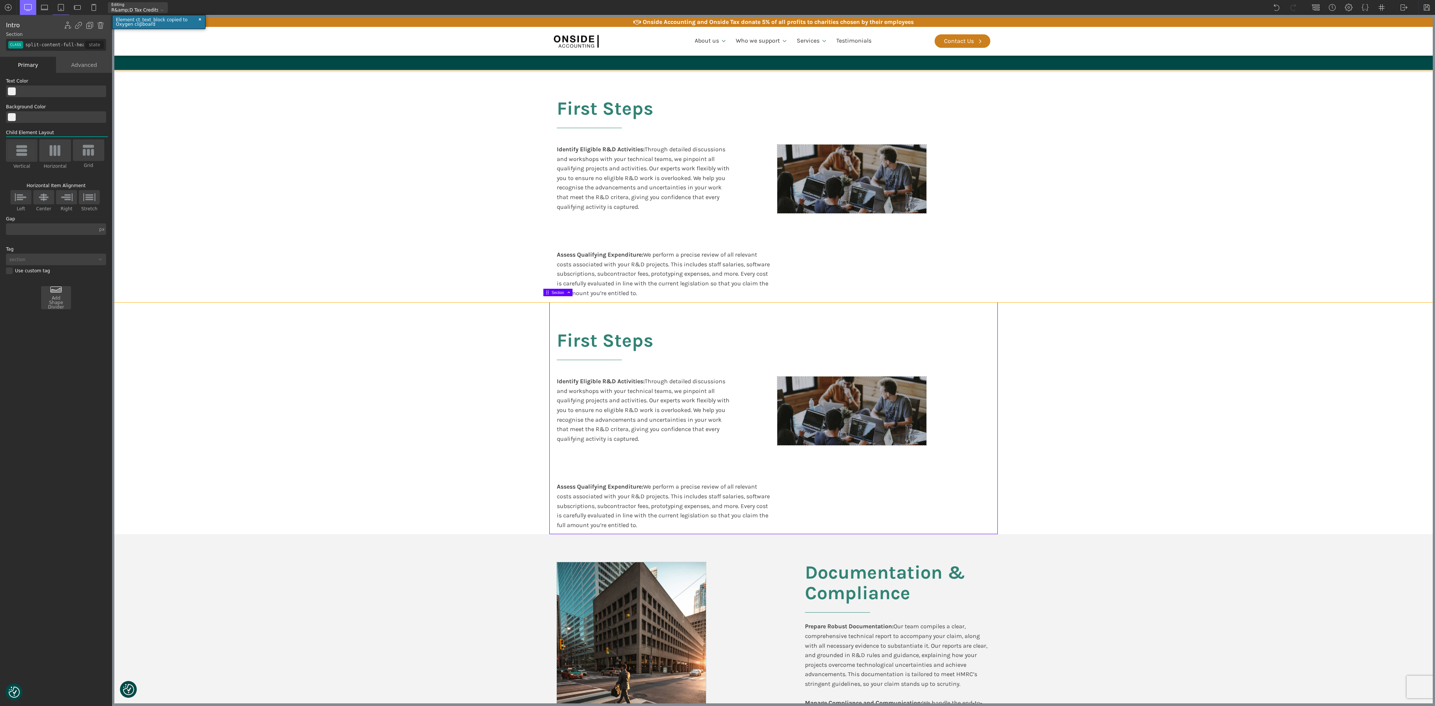
scroll to position [972, 0]
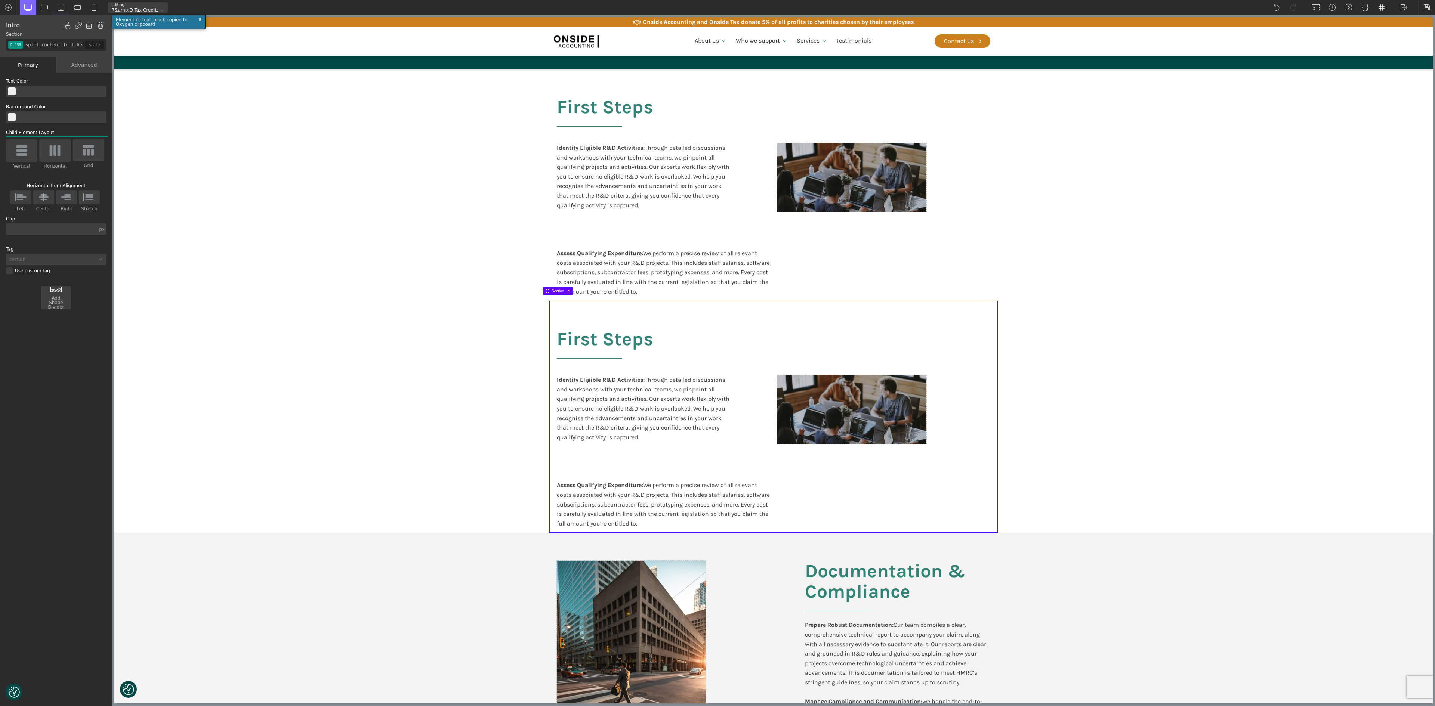
click at [362, 323] on section "First Steps Identify Eligible R&D Activities: Through detailed discussions and …" at bounding box center [773, 417] width 1318 height 232
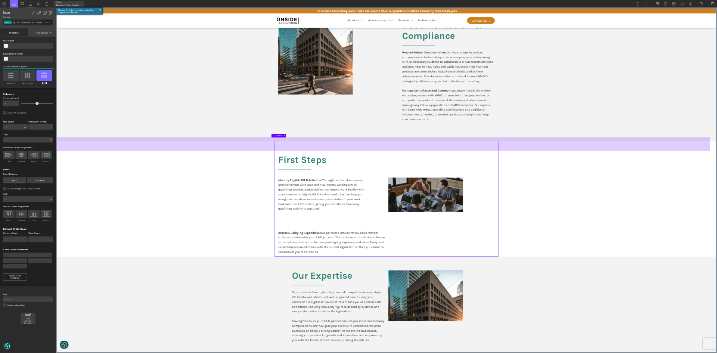
scroll to position [1345, 0]
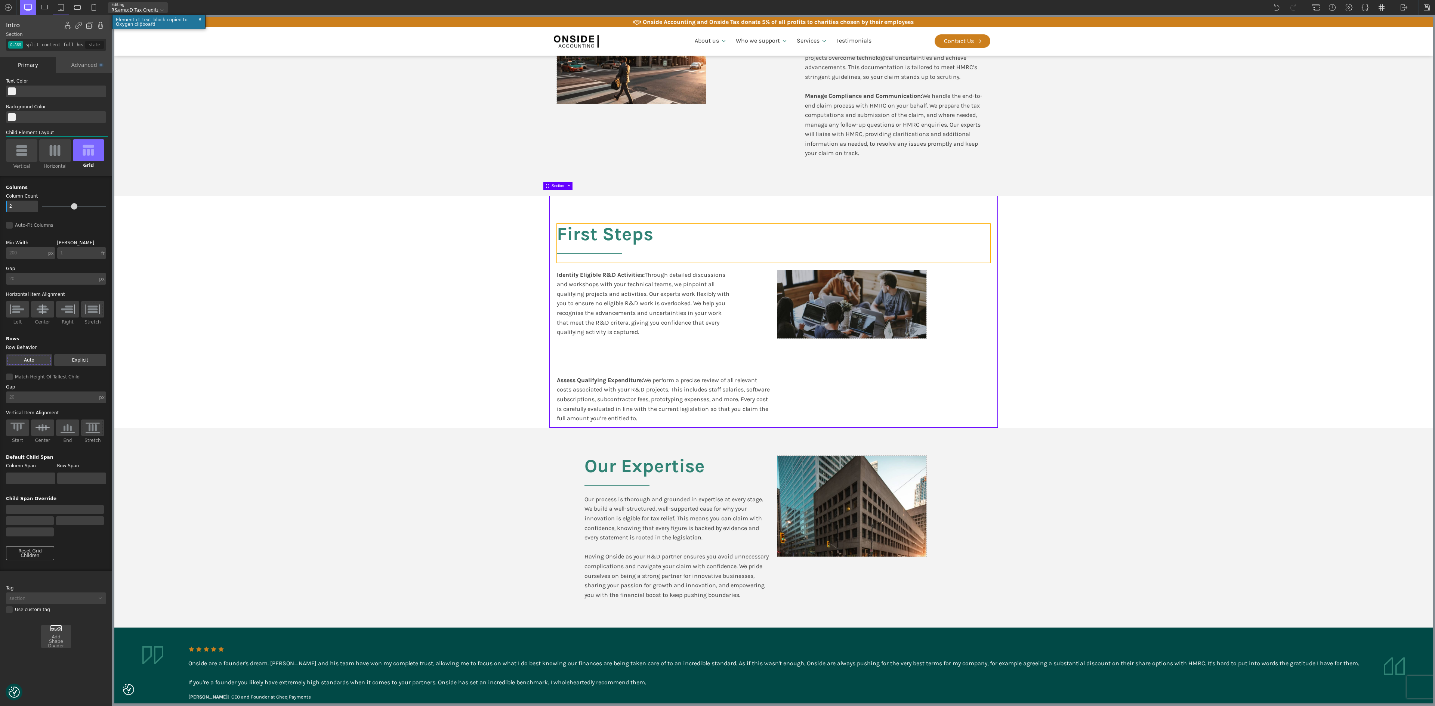
click at [624, 234] on h2 "First Steps" at bounding box center [773, 243] width 433 height 39
type input "headline-409-611"
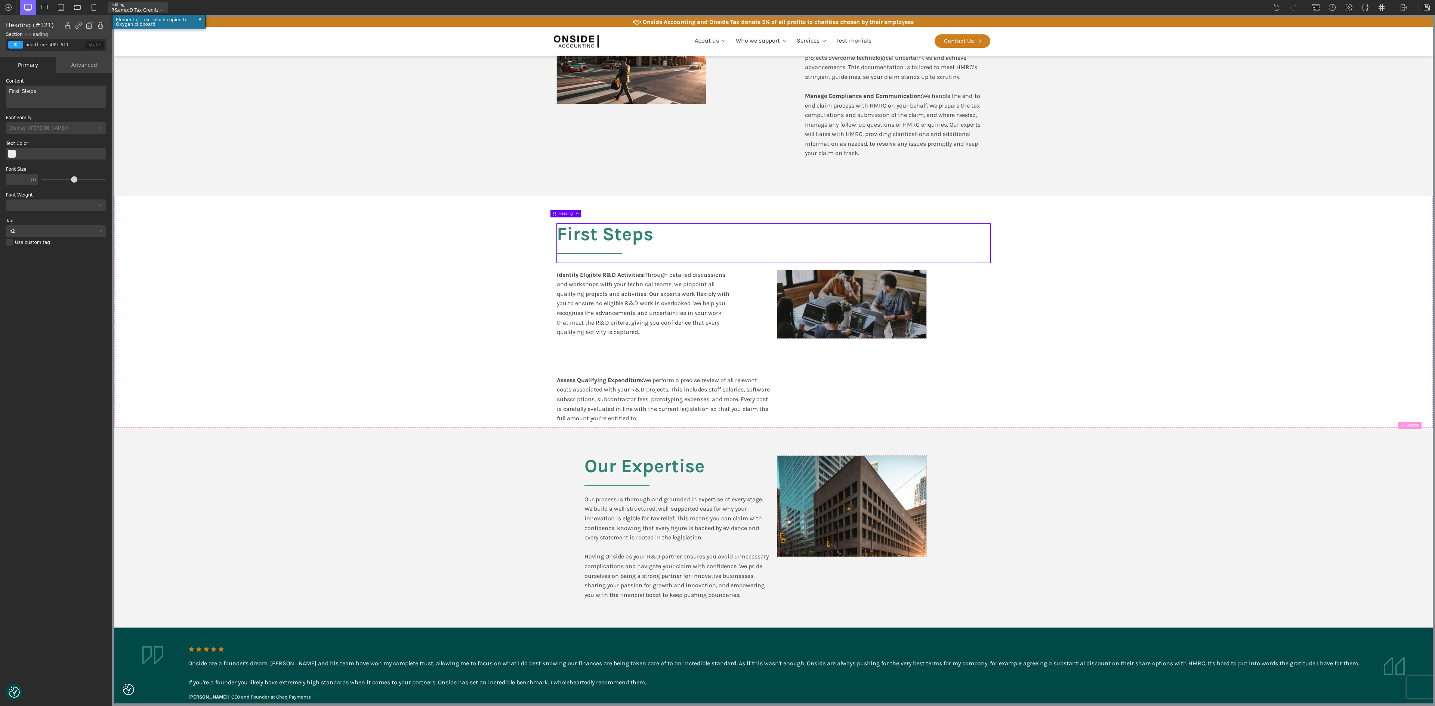
click at [41, 93] on div "First Steps" at bounding box center [56, 97] width 100 height 22
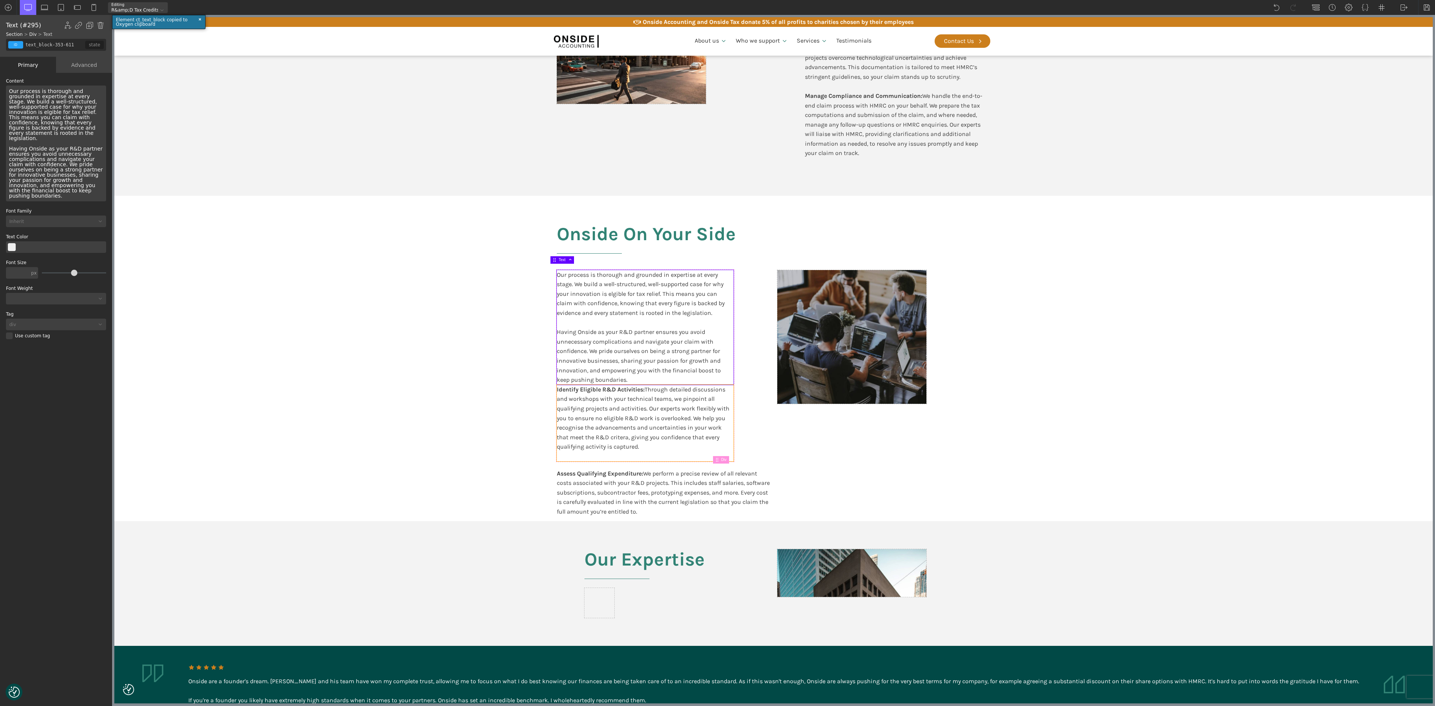
click at [615, 398] on div "Identify Eligible R&D Activities: Through detailed discussions and workshops wi…" at bounding box center [645, 423] width 177 height 77
click at [100, 22] on img at bounding box center [100, 25] width 7 height 7
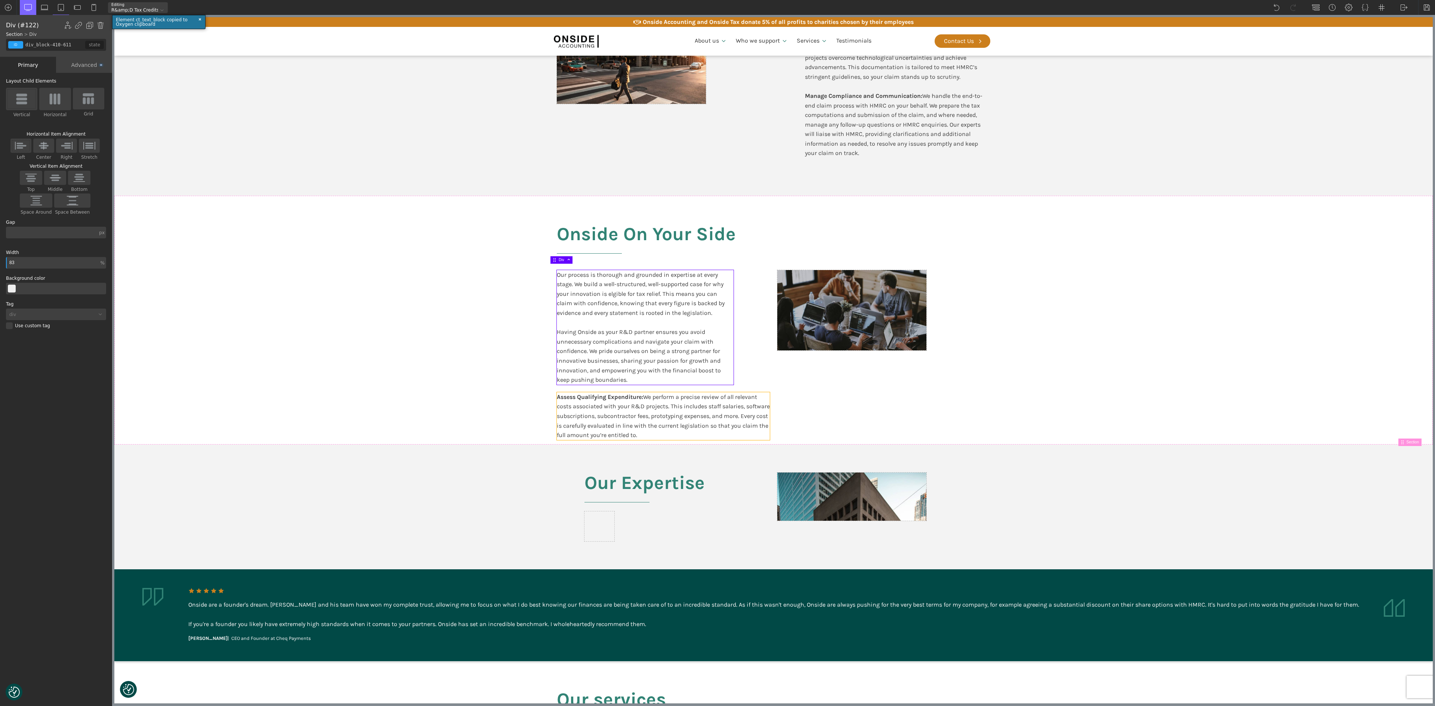
click at [652, 422] on div "Assess Qualifying Expenditure: We perform a precise review of all relevant cost…" at bounding box center [663, 416] width 213 height 48
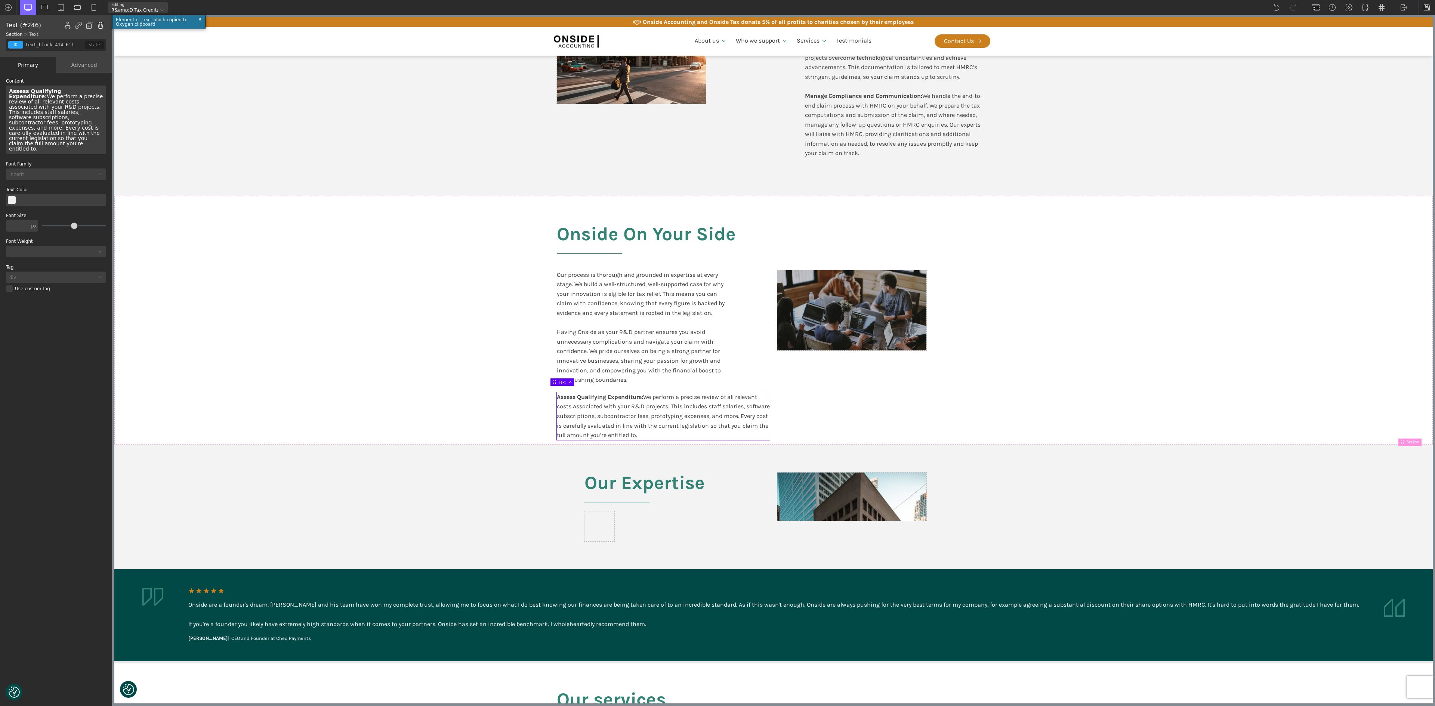
click at [98, 26] on img at bounding box center [100, 25] width 7 height 7
type input "section-408-611"
type input "split-content-full-heading"
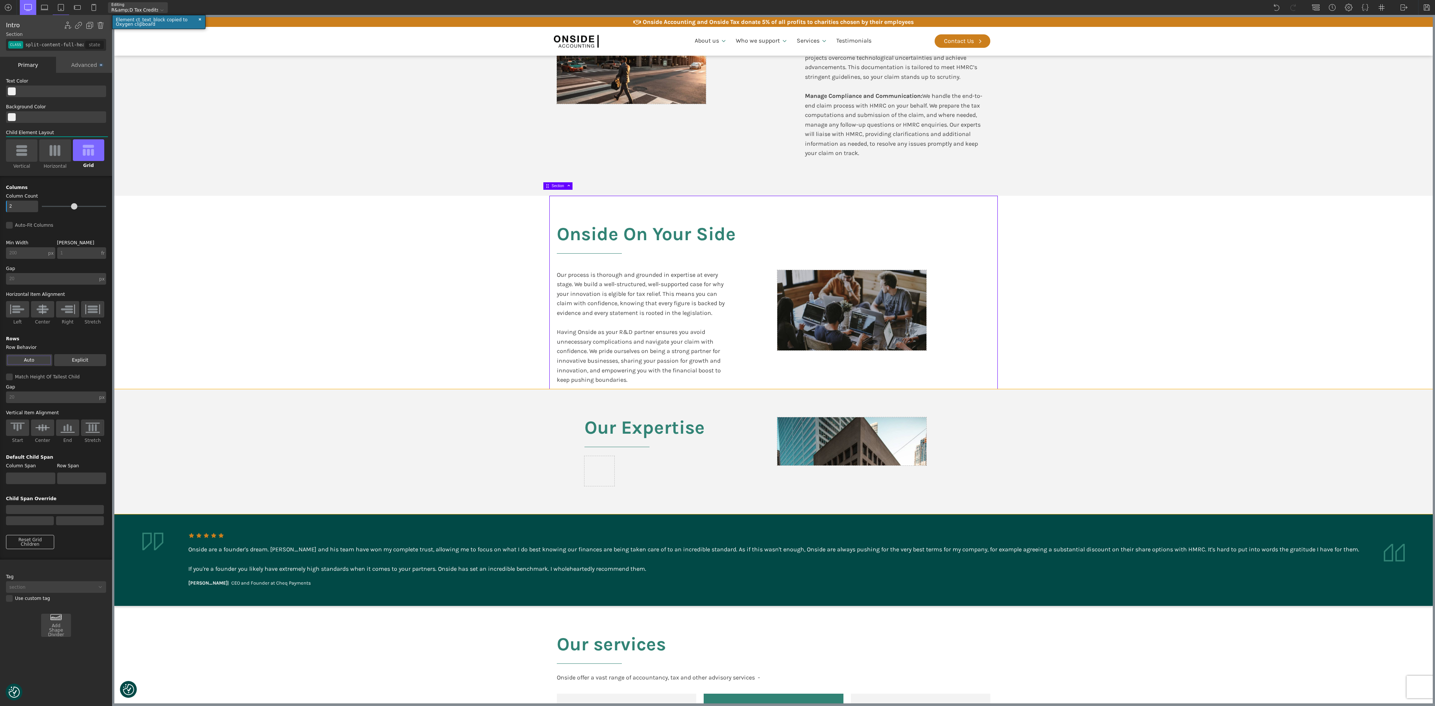
click at [1202, 443] on section "Our Expertise" at bounding box center [773, 451] width 1318 height 125
type input "section-348-611"
type input "split-content"
drag, startPoint x: 102, startPoint y: 23, endPoint x: 685, endPoint y: 247, distance: 625.0
click at [102, 23] on img at bounding box center [100, 25] width 7 height 7
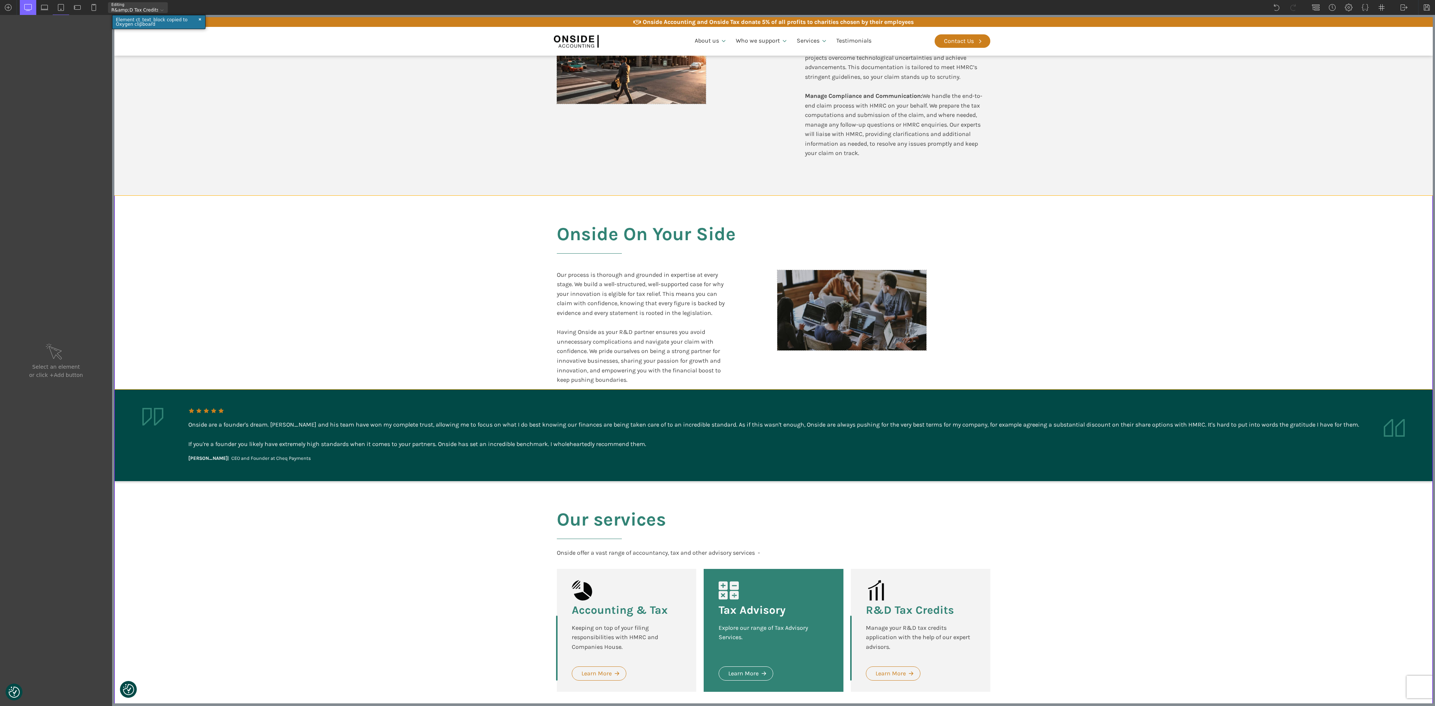
click at [679, 206] on div "Onside On Your Side Our process is thorough and grounded in expertise at every …" at bounding box center [773, 293] width 448 height 194
type input "split-content-full-heading"
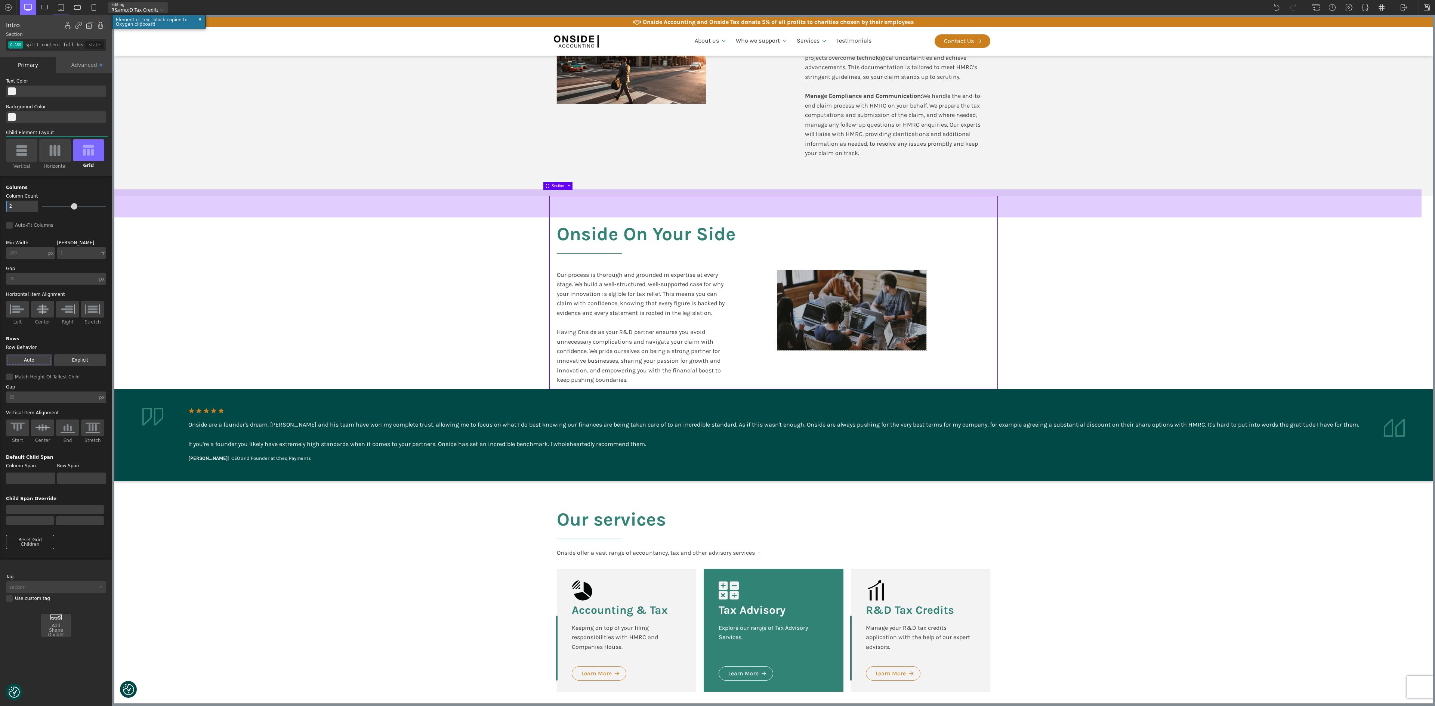
click at [664, 206] on div at bounding box center [767, 203] width 1307 height 28
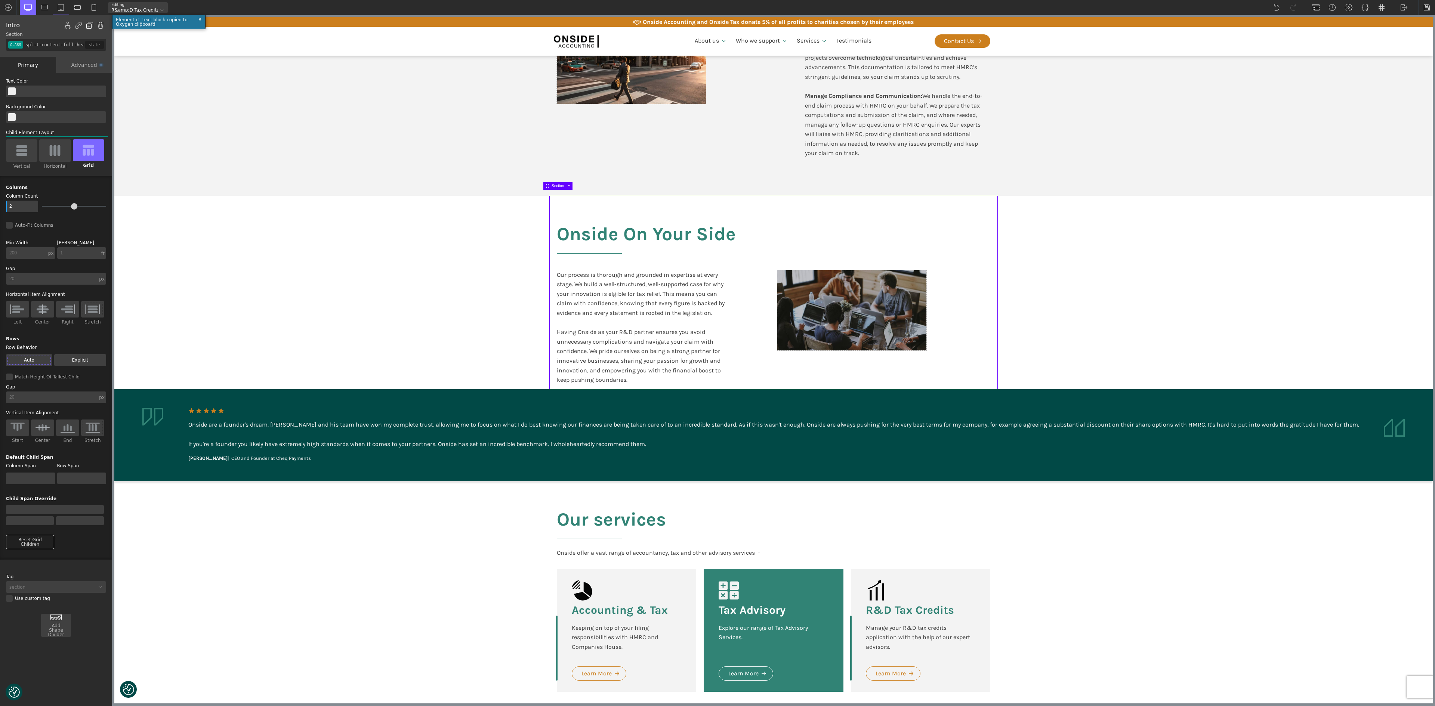
click at [90, 23] on img at bounding box center [89, 25] width 7 height 7
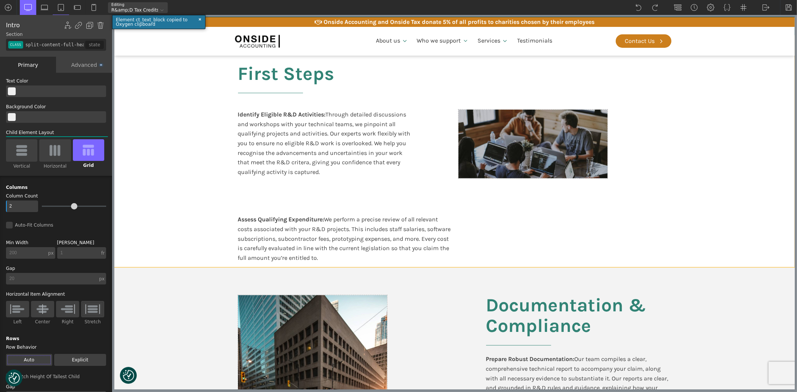
scroll to position [1038, 0]
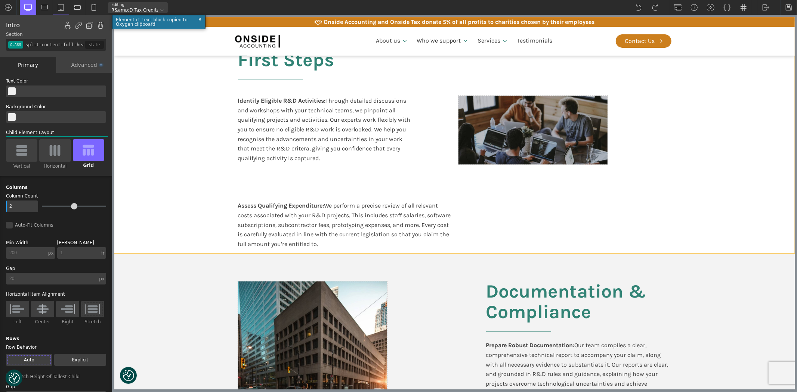
click at [304, 174] on div "First Steps Identify Eligible R&D Activities: Through detailed discussions and …" at bounding box center [454, 138] width 448 height 232
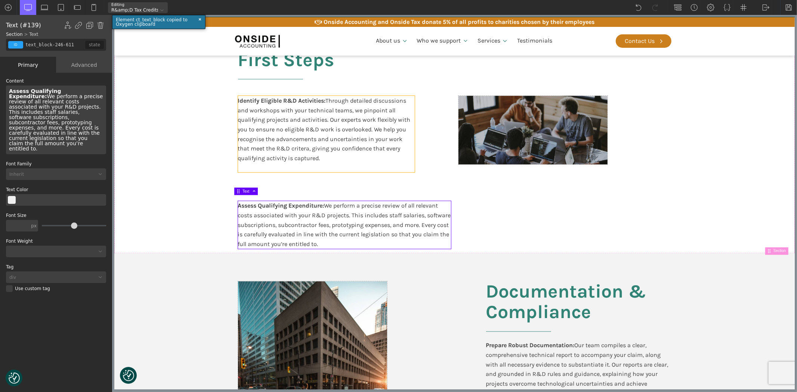
click at [369, 128] on div "Identify Eligible R&D Activities: Through detailed discussions and workshops wi…" at bounding box center [326, 134] width 177 height 77
type input "text_block-243-611"
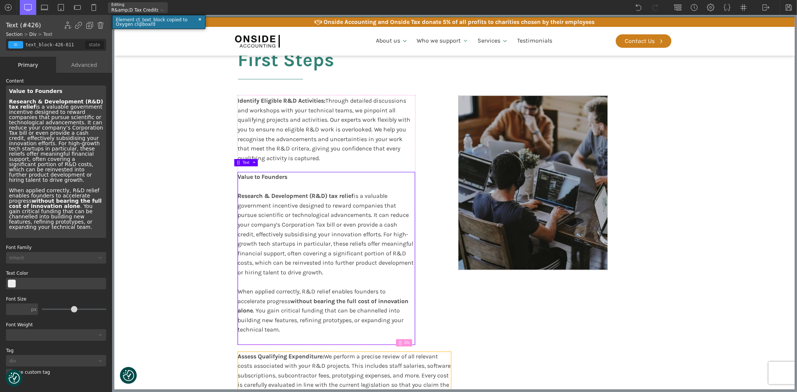
click at [309, 360] on div "Assess Qualifying Expenditure: We perform a precise review of all relevant cost…" at bounding box center [344, 376] width 213 height 48
type input "text_block-246-611"
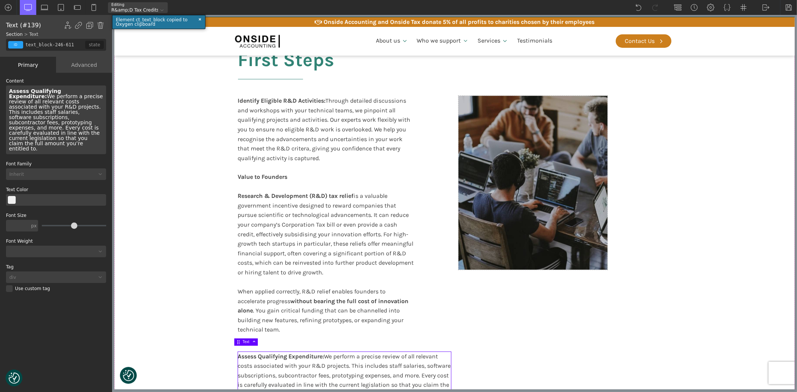
click at [309, 360] on div "Assess Qualifying Expenditure: We perform a precise review of all relevant cost…" at bounding box center [344, 376] width 213 height 48
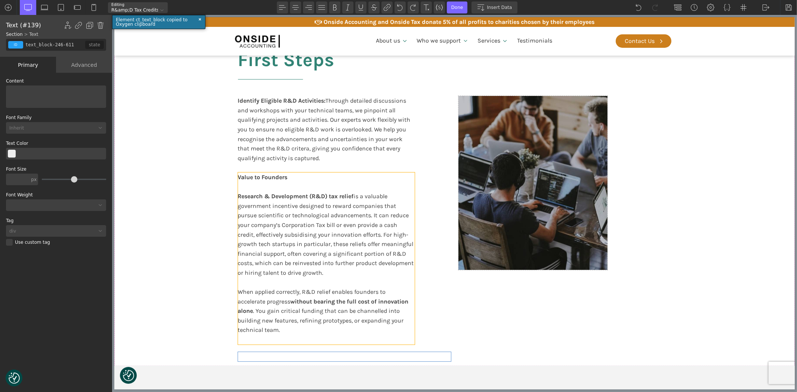
click at [281, 230] on div "Value to Founders Research & Development (R&D) tax relief is a valuable governm…" at bounding box center [326, 259] width 177 height 172
type input "text_block-426-611"
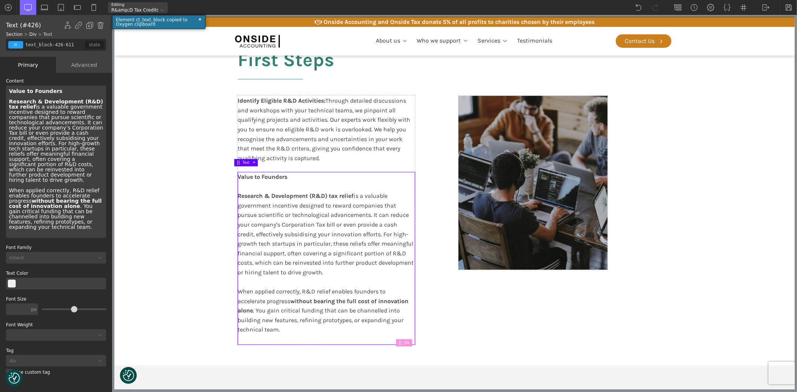
click at [71, 147] on div "Value to Founders Research & Development (R&D) tax relief is a valuable governm…" at bounding box center [56, 162] width 100 height 152
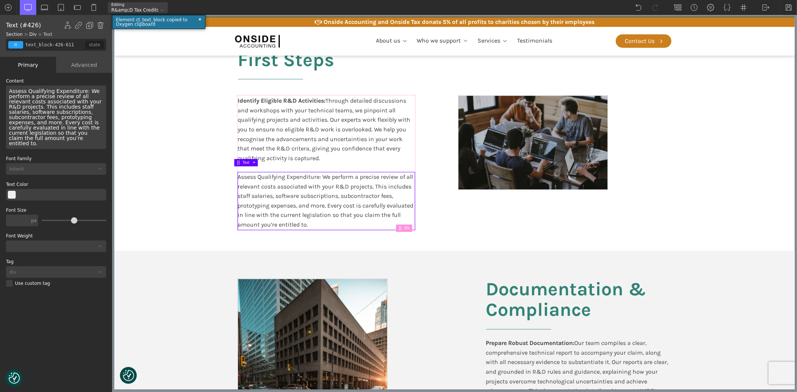
click at [52, 110] on div "Assess Qualifying Expenditure: We perform a precise review of all relevant cost…" at bounding box center [56, 118] width 100 height 64
click at [81, 89] on div "Assess Qualifying Expenditure: We perform a precise review of all relevant cost…" at bounding box center [56, 118] width 100 height 64
drag, startPoint x: 79, startPoint y: 91, endPoint x: 4, endPoint y: 91, distance: 74.7
click at [4, 91] on div "WP Grid Builder Stack Columns Vertically Page container (1200px) and below Less…" at bounding box center [56, 233] width 112 height 321
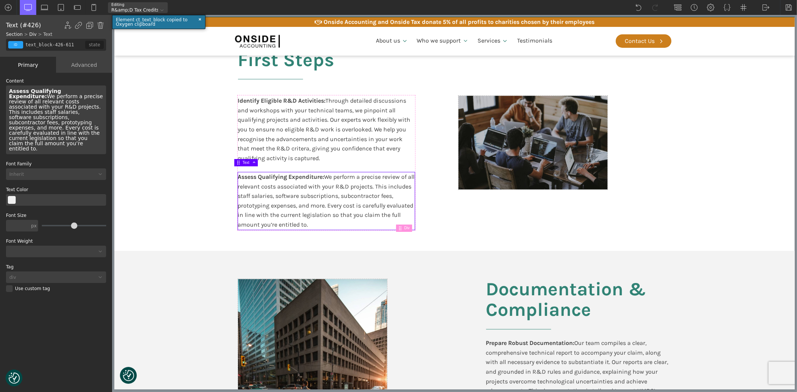
click at [481, 211] on div at bounding box center [564, 163] width 213 height 134
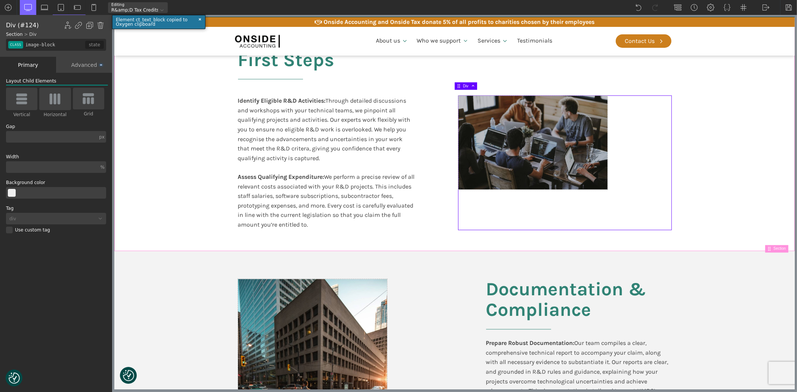
click at [785, 219] on section "First Steps Identify Eligible R&D Activities: Through detailed discussions and …" at bounding box center [454, 137] width 680 height 230
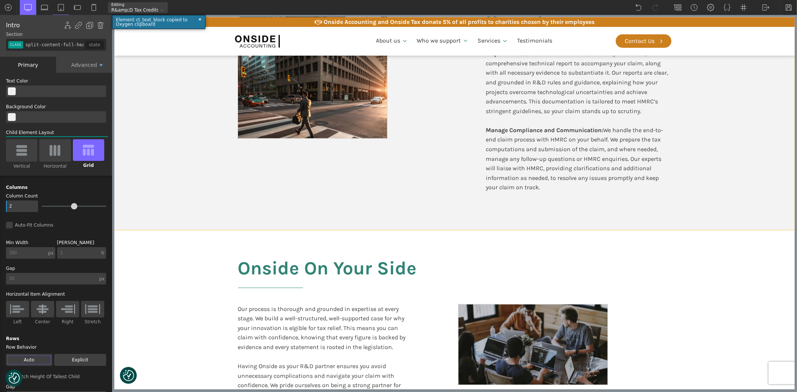
scroll to position [1328, 0]
click at [543, 217] on div "Documentation & Compliance Prepare Robust Documentation: Our team compiles a cl…" at bounding box center [454, 95] width 448 height 269
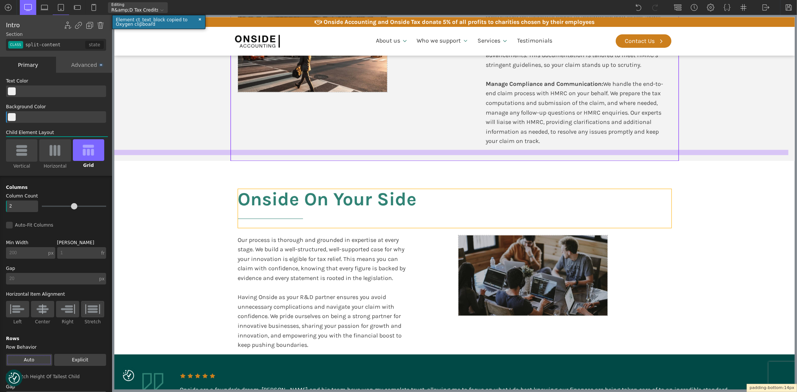
drag, startPoint x: 544, startPoint y: 222, endPoint x: 544, endPoint y: 199, distance: 22.8
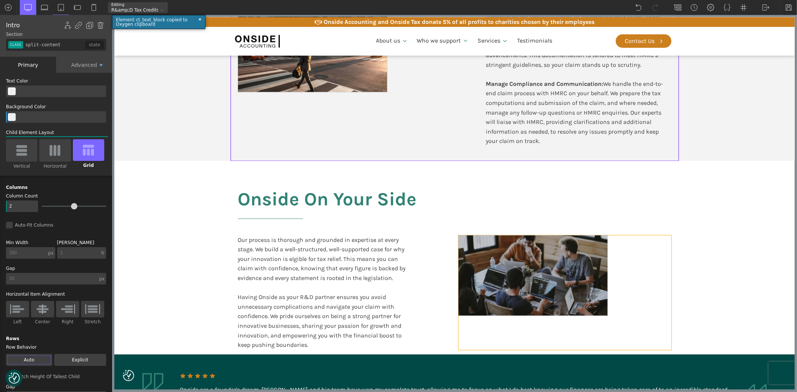
click at [667, 235] on div at bounding box center [564, 292] width 213 height 115
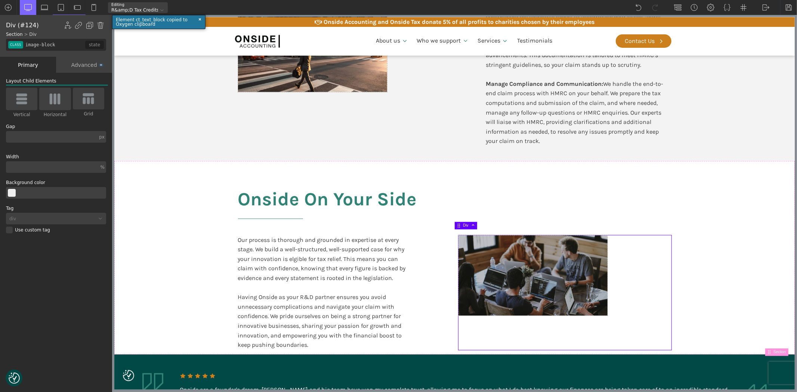
click at [744, 245] on section "Onside On Your Side Our process is thorough and grounded in expertise at every …" at bounding box center [454, 258] width 680 height 194
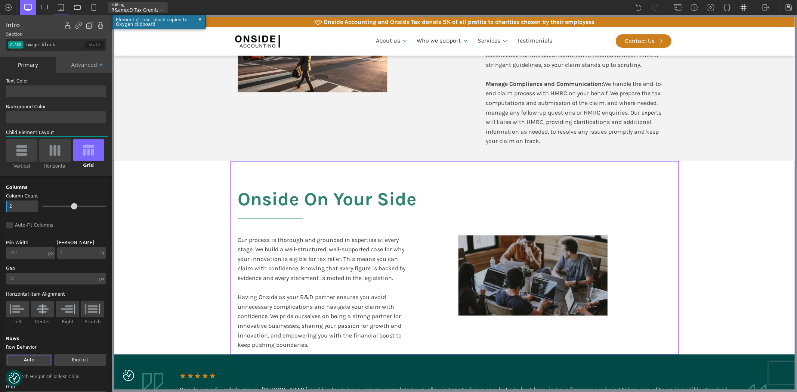
type input "split-content-full-heading"
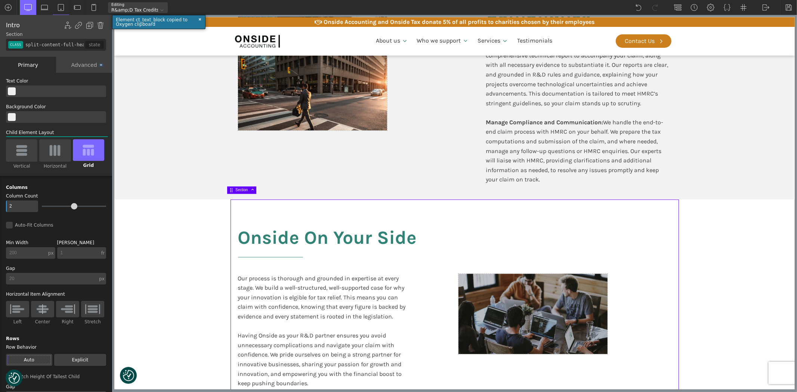
scroll to position [1287, 0]
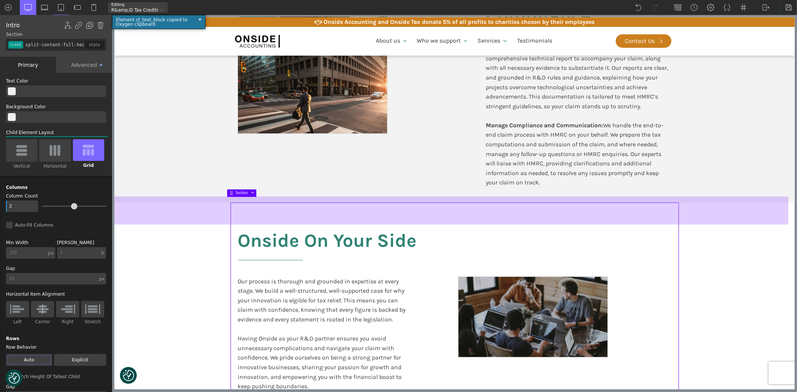
click at [534, 213] on div at bounding box center [451, 211] width 674 height 28
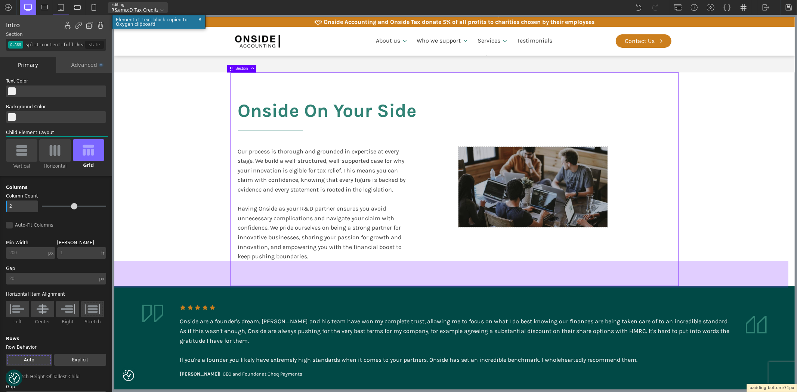
scroll to position [1470, 0]
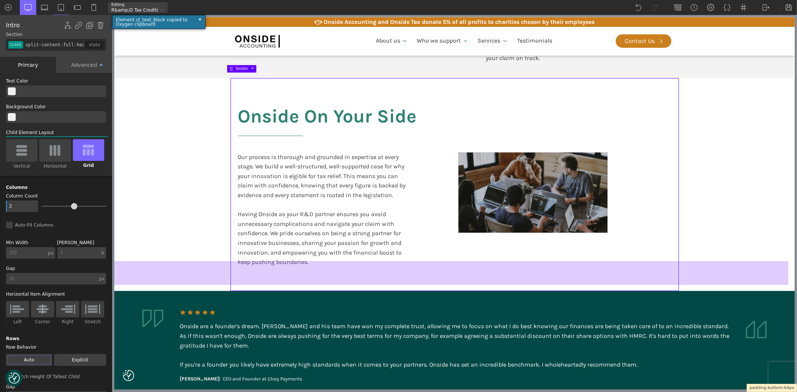
drag, startPoint x: 340, startPoint y: 265, endPoint x: 337, endPoint y: 284, distance: 19.6
click at [337, 284] on div at bounding box center [451, 273] width 674 height 24
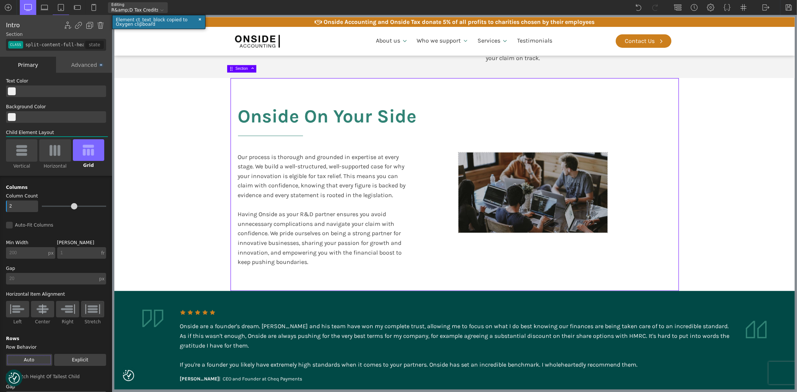
click at [698, 239] on section "Onside On Your Side Our process is thorough and grounded in expertise at every …" at bounding box center [454, 184] width 680 height 213
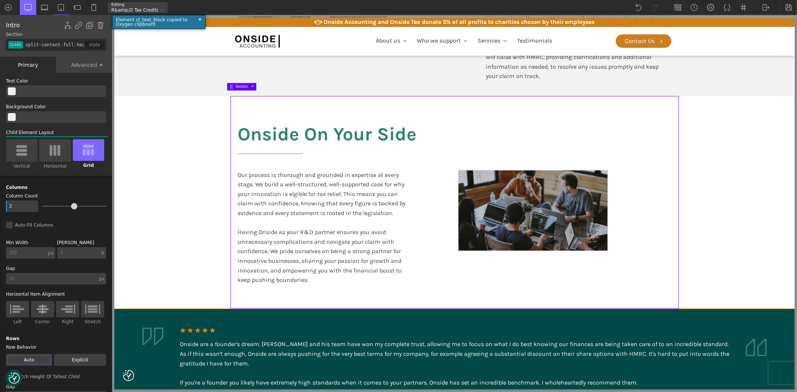
scroll to position [1428, 0]
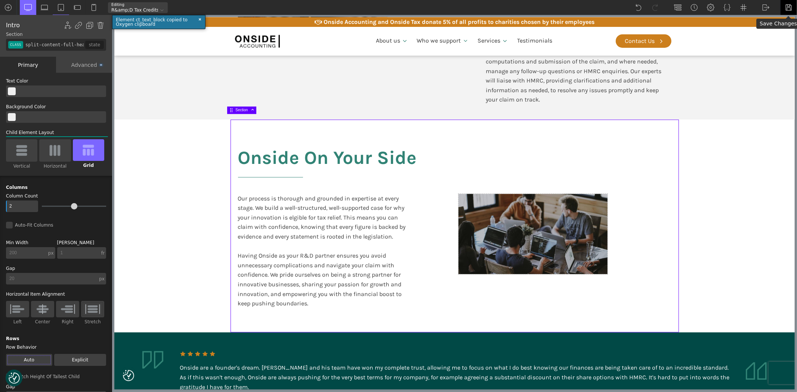
click at [788, 5] on img at bounding box center [788, 7] width 7 height 7
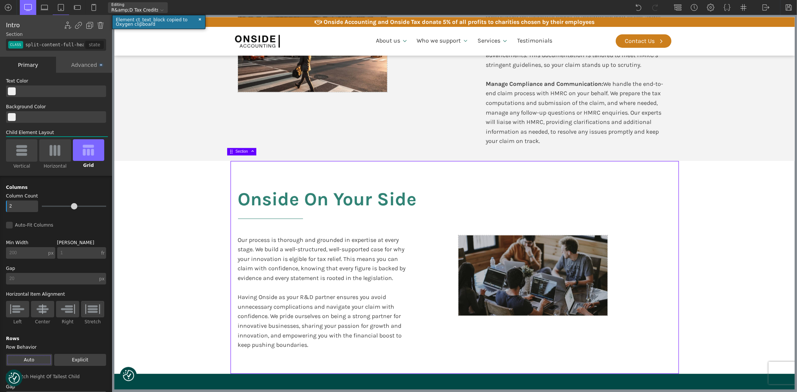
scroll to position [1138, 0]
